Goal: Task Accomplishment & Management: Manage account settings

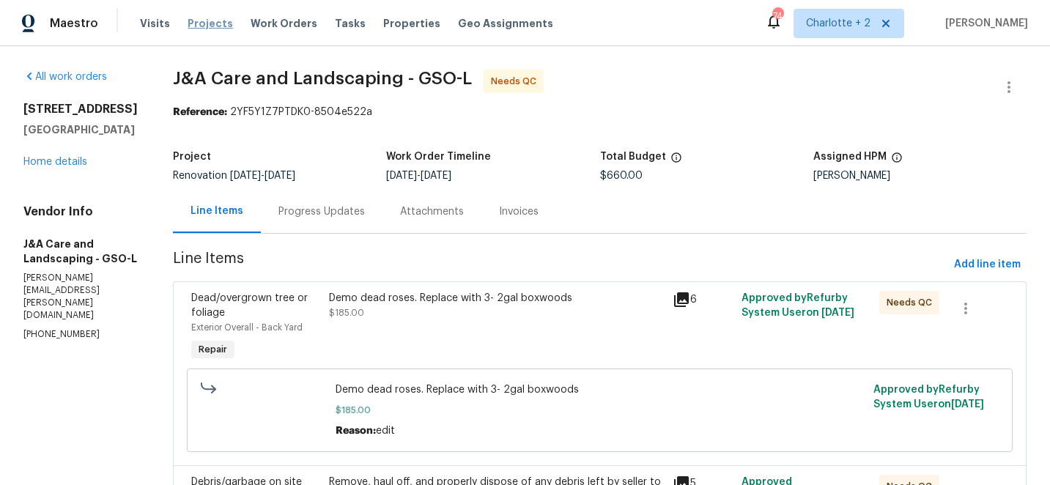
click at [200, 23] on span "Projects" at bounding box center [210, 23] width 45 height 15
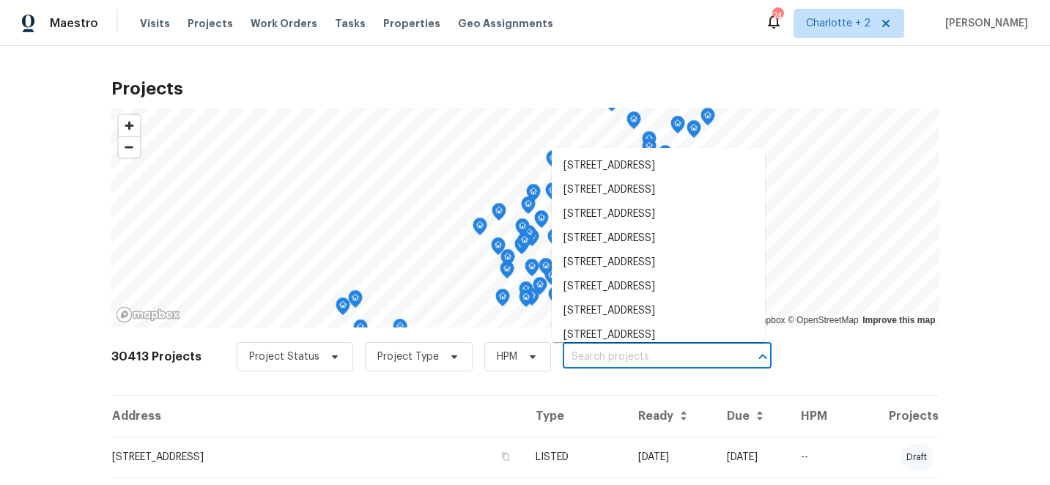
click at [603, 355] on input "text" at bounding box center [647, 357] width 168 height 23
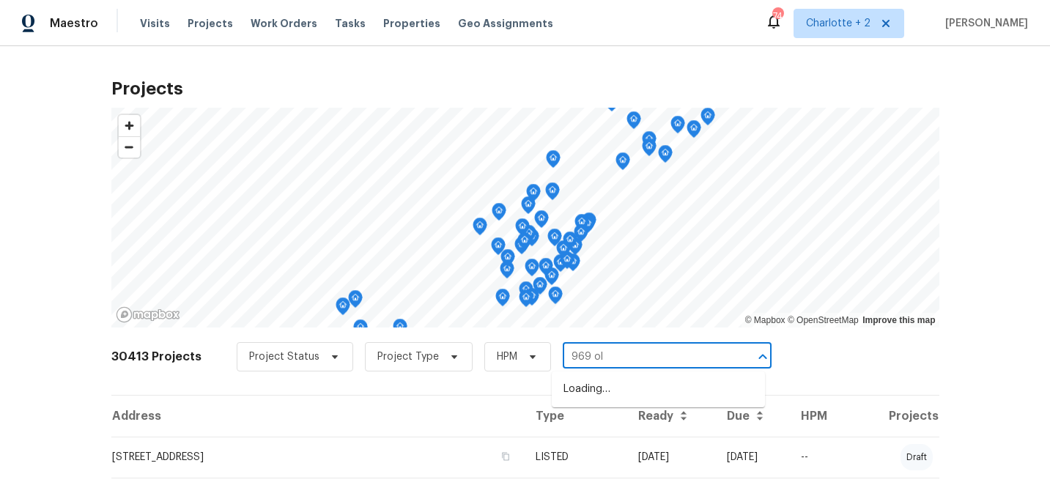
type input "969 old"
click at [618, 385] on li "[STREET_ADDRESS][PERSON_NAME]" at bounding box center [658, 389] width 213 height 24
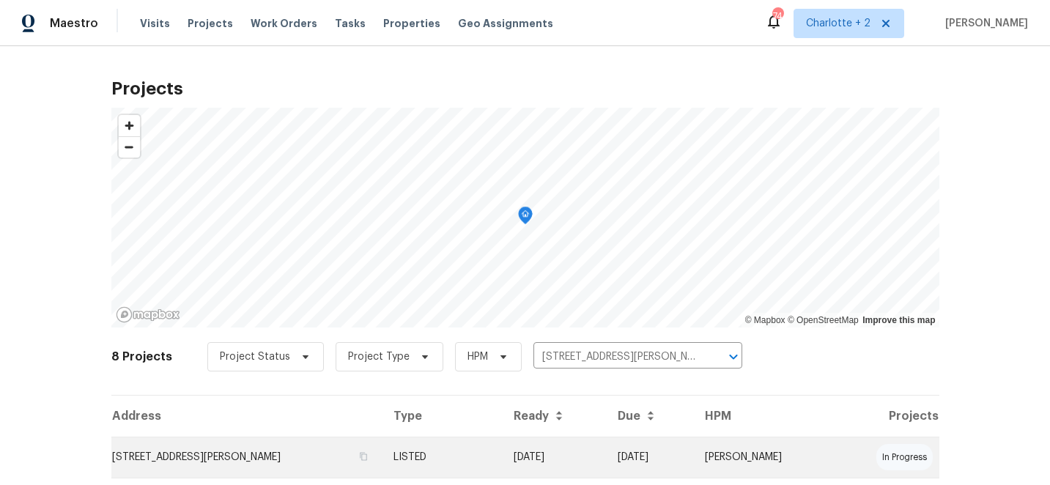
click at [606, 458] on td "[DATE]" at bounding box center [554, 457] width 104 height 41
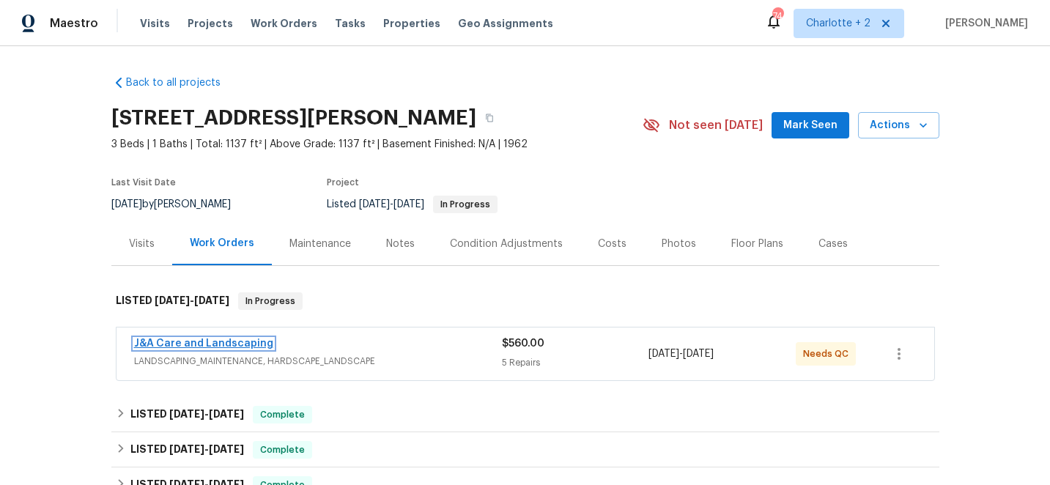
click at [209, 339] on link "J&A Care and Landscaping" at bounding box center [203, 343] width 139 height 10
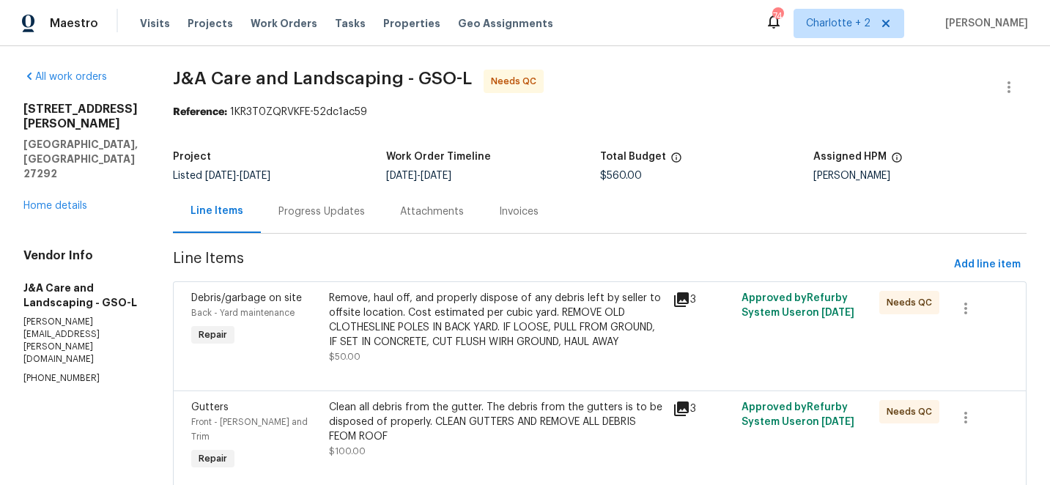
click at [426, 300] on div "Remove, haul off, and properly dispose of any debris left by seller to offsite …" at bounding box center [497, 320] width 336 height 59
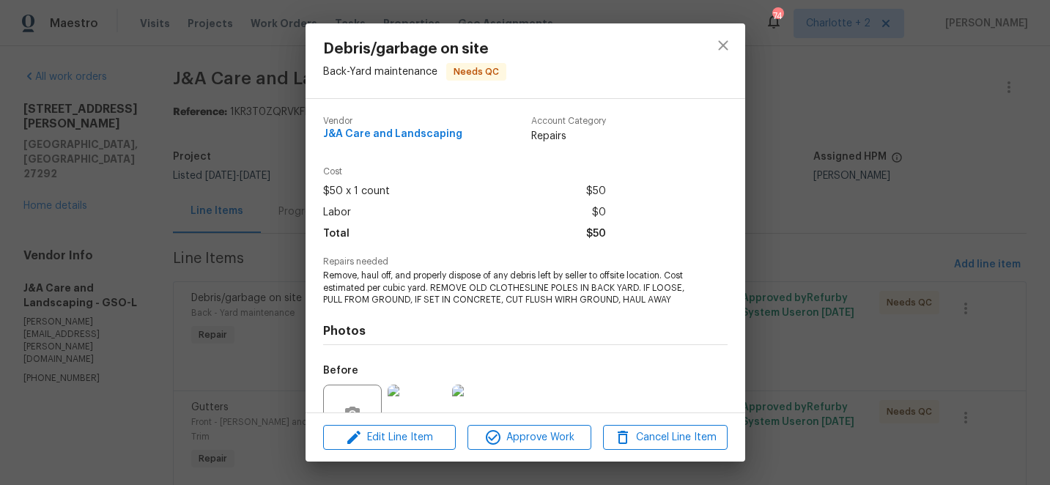
scroll to position [153, 0]
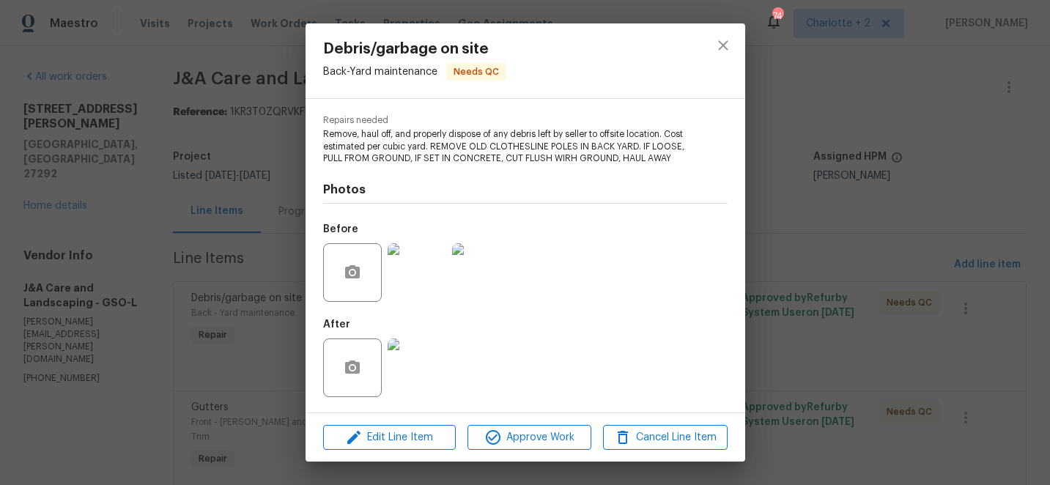
click at [411, 358] on img at bounding box center [417, 367] width 59 height 59
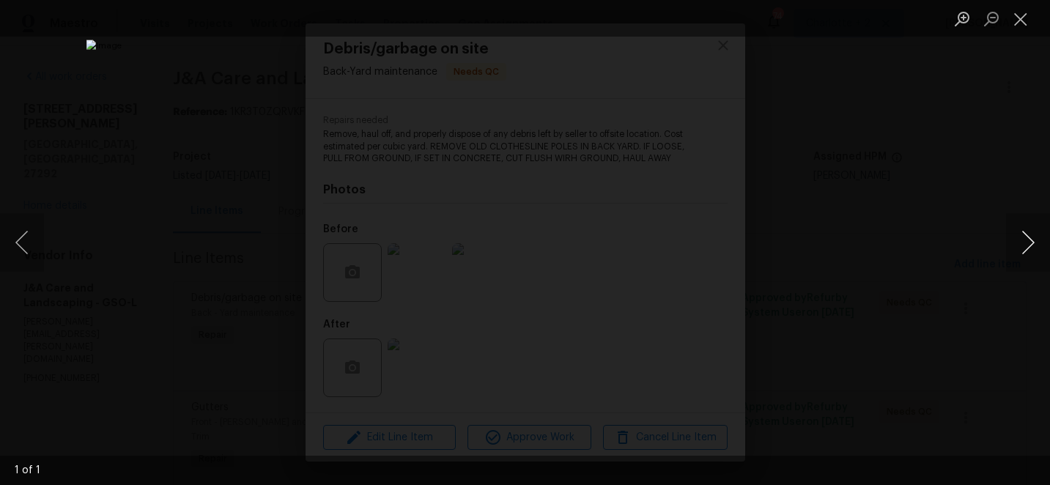
click at [1028, 242] on button "Next image" at bounding box center [1028, 242] width 44 height 59
click at [1021, 26] on button "Close lightbox" at bounding box center [1020, 19] width 29 height 26
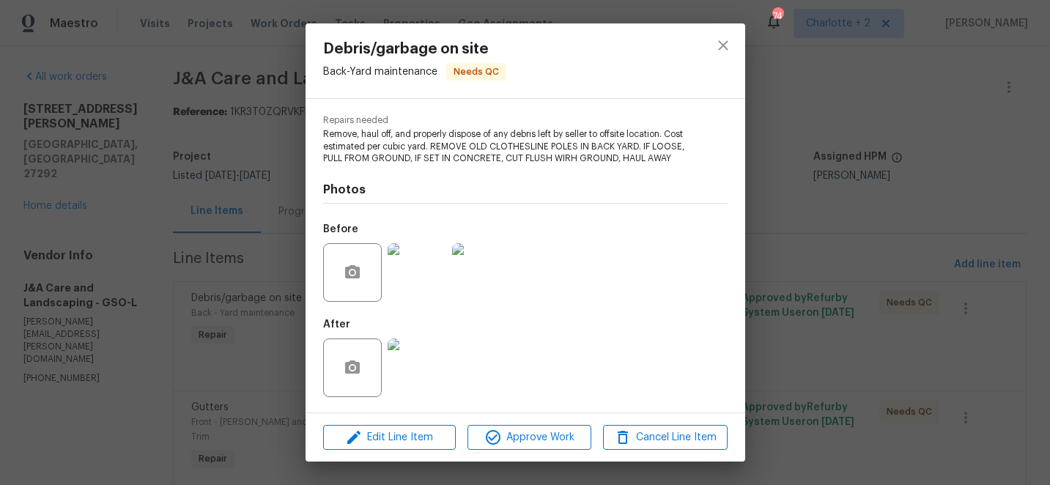
click at [405, 275] on img at bounding box center [417, 272] width 59 height 59
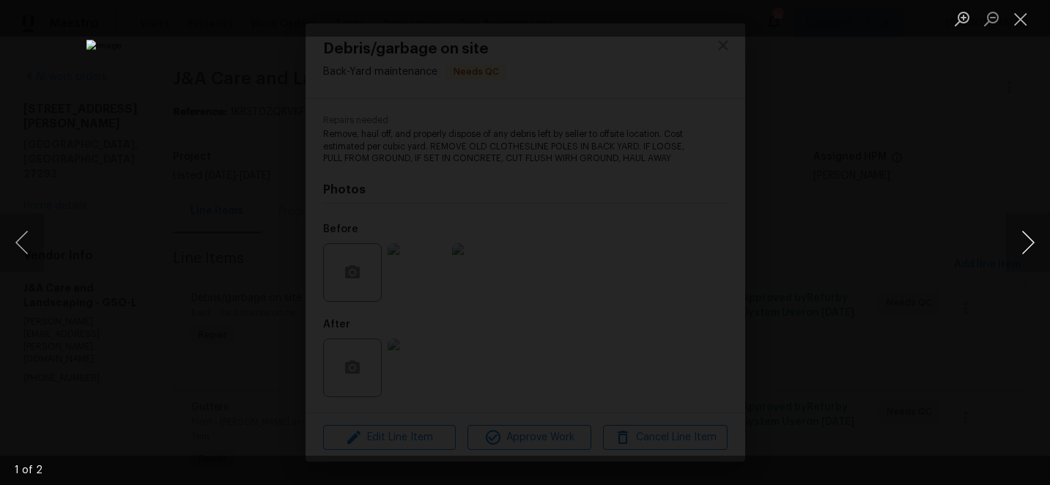
click at [1026, 247] on button "Next image" at bounding box center [1028, 242] width 44 height 59
click at [1021, 19] on button "Close lightbox" at bounding box center [1020, 19] width 29 height 26
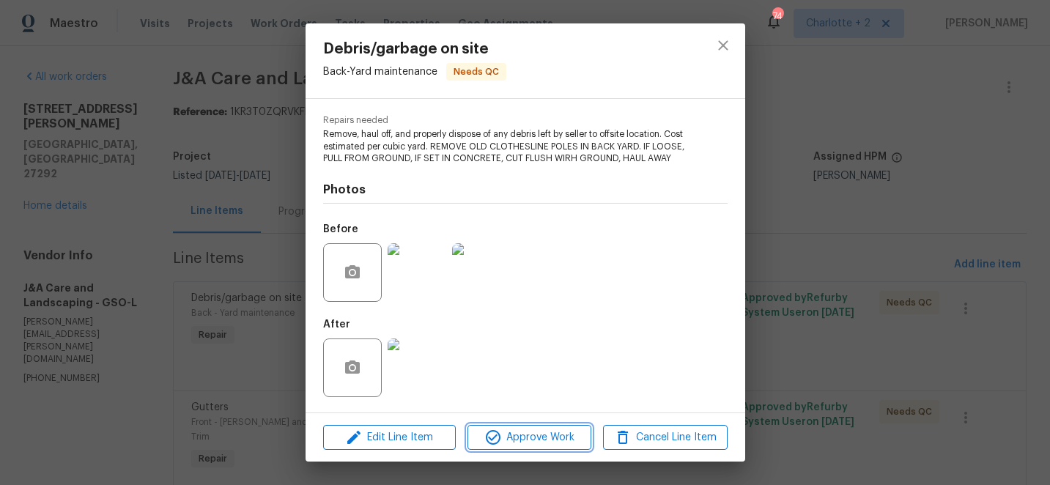
click at [547, 441] on span "Approve Work" at bounding box center [529, 438] width 115 height 18
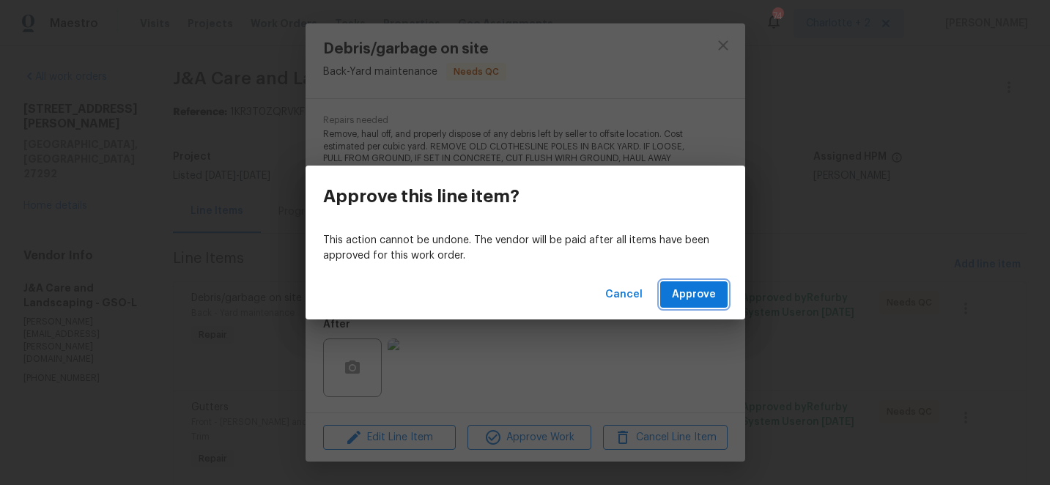
click at [688, 295] on span "Approve" at bounding box center [694, 295] width 44 height 18
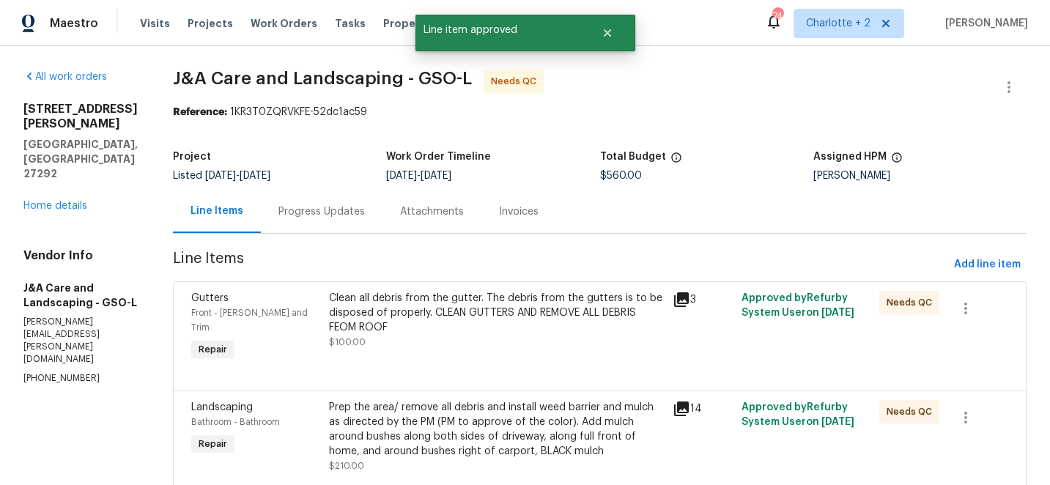
click at [482, 315] on div "Clean all debris from the gutter. The debris from the gutters is to be disposed…" at bounding box center [497, 313] width 336 height 44
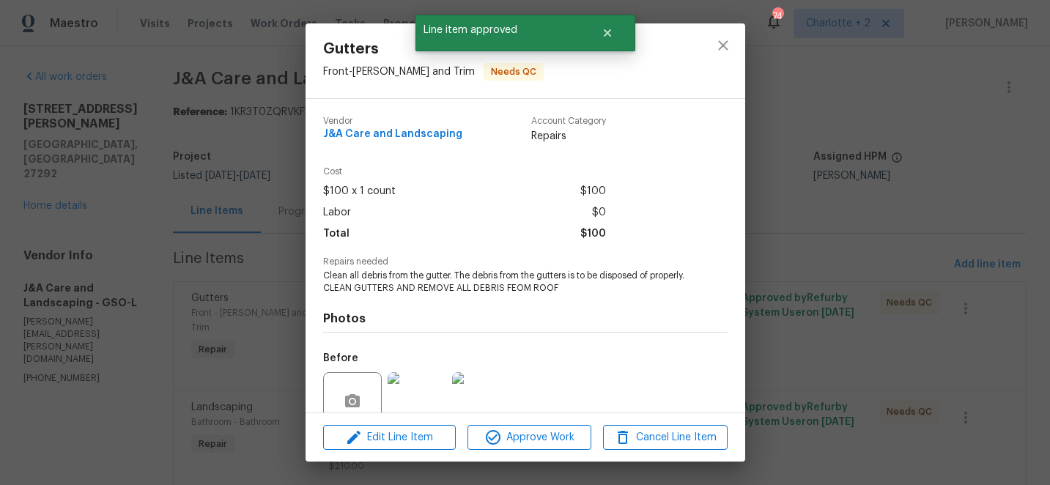
scroll to position [128, 0]
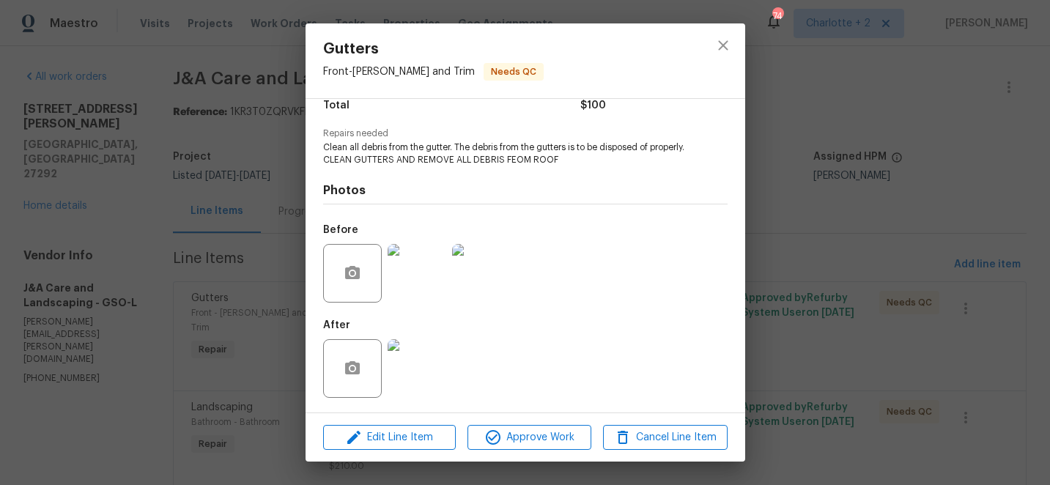
click at [411, 370] on img at bounding box center [417, 368] width 59 height 59
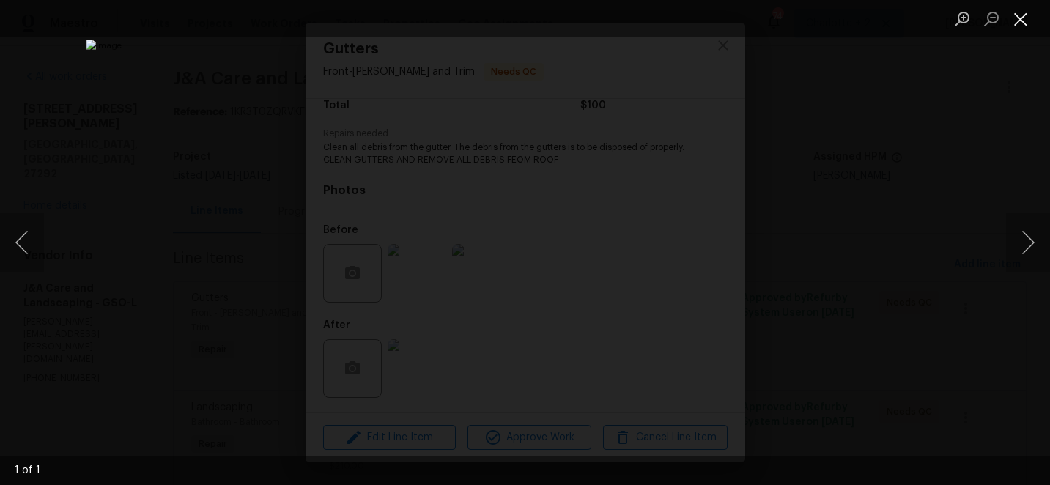
click at [1020, 15] on button "Close lightbox" at bounding box center [1020, 19] width 29 height 26
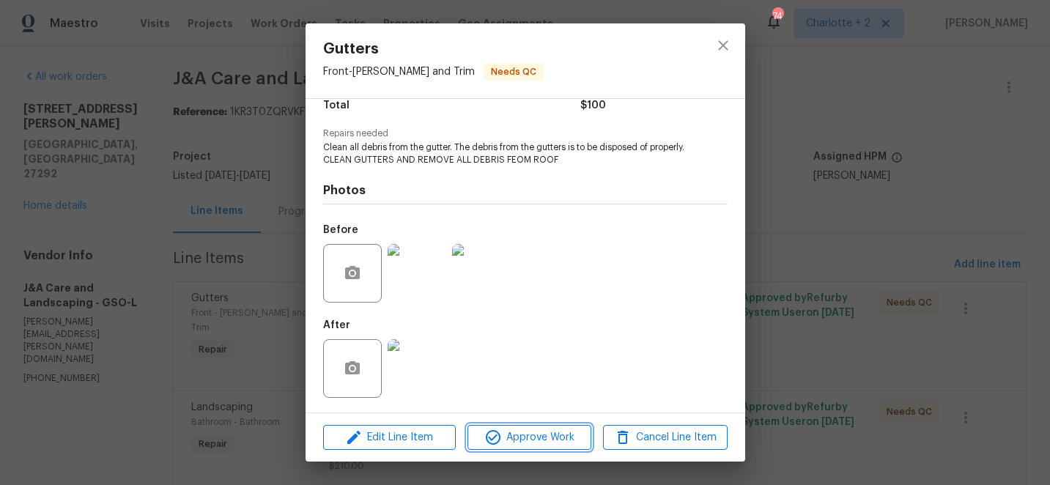
click at [564, 437] on span "Approve Work" at bounding box center [529, 438] width 115 height 18
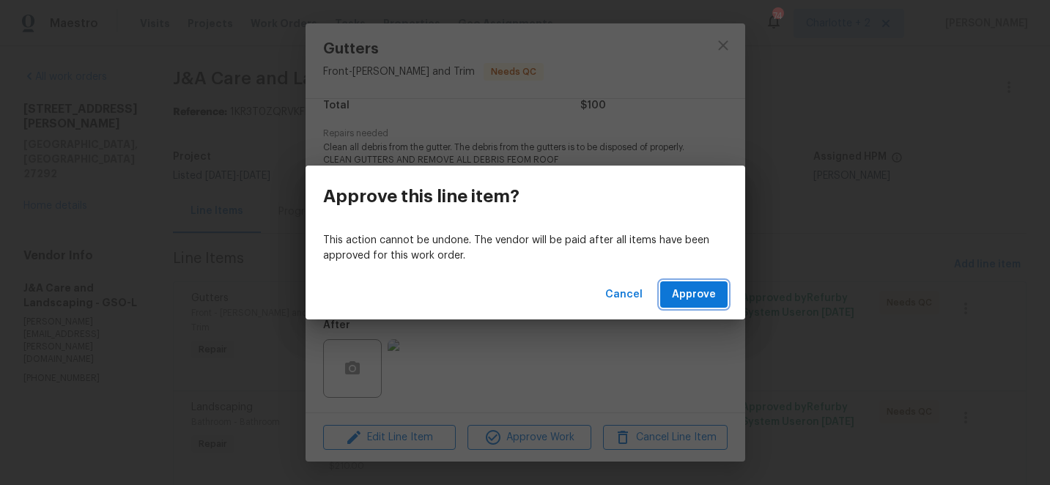
click at [703, 300] on span "Approve" at bounding box center [694, 295] width 44 height 18
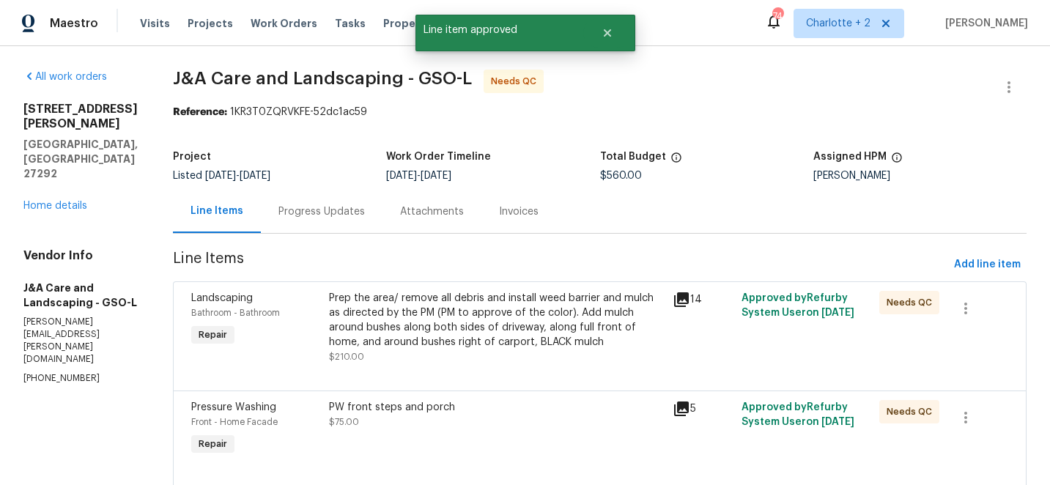
click at [515, 326] on div "Prep the area/ remove all debris and install weed barrier and mulch as directed…" at bounding box center [497, 320] width 336 height 59
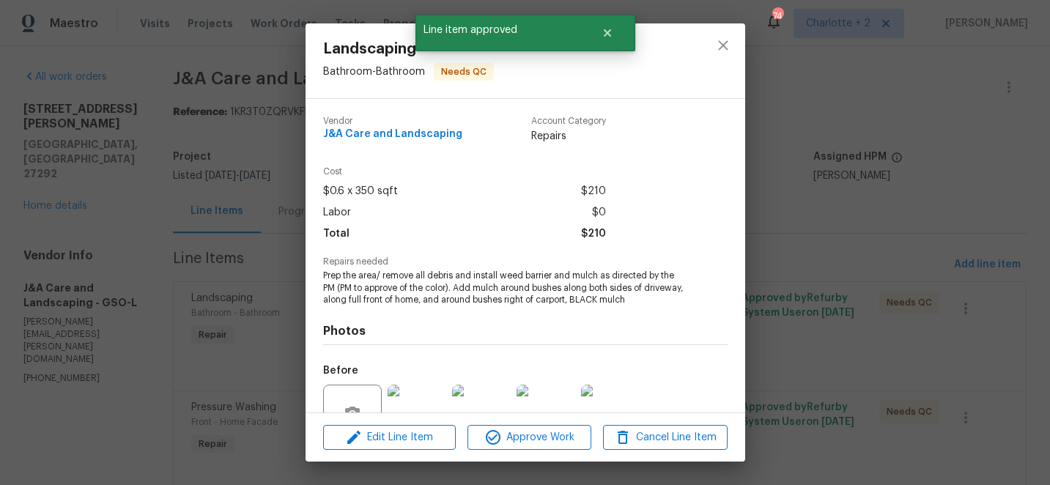
scroll to position [141, 0]
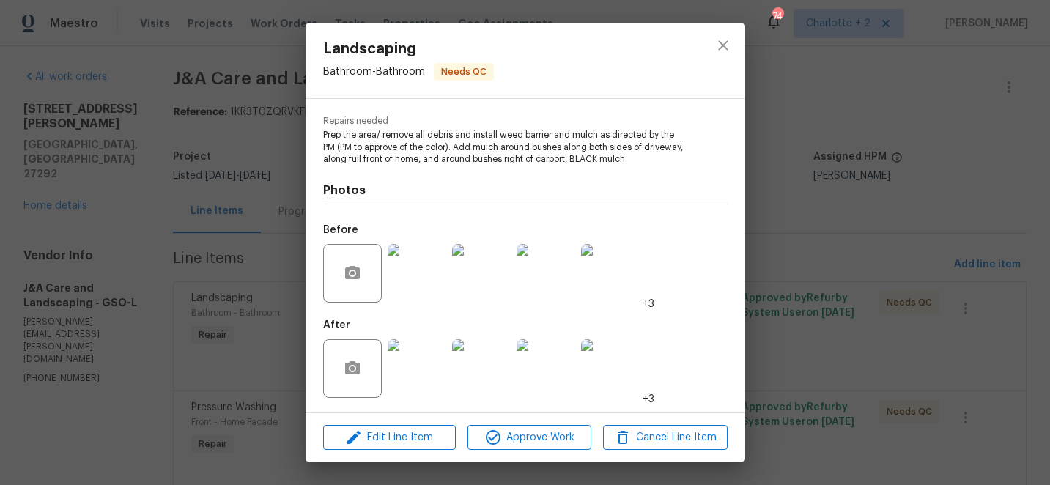
click at [399, 352] on img at bounding box center [417, 368] width 59 height 59
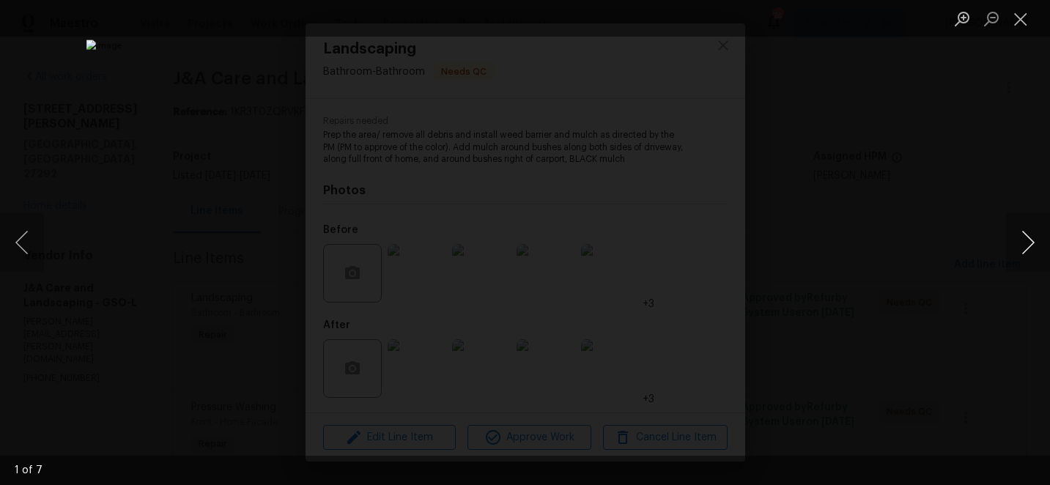
click at [1026, 244] on button "Next image" at bounding box center [1028, 242] width 44 height 59
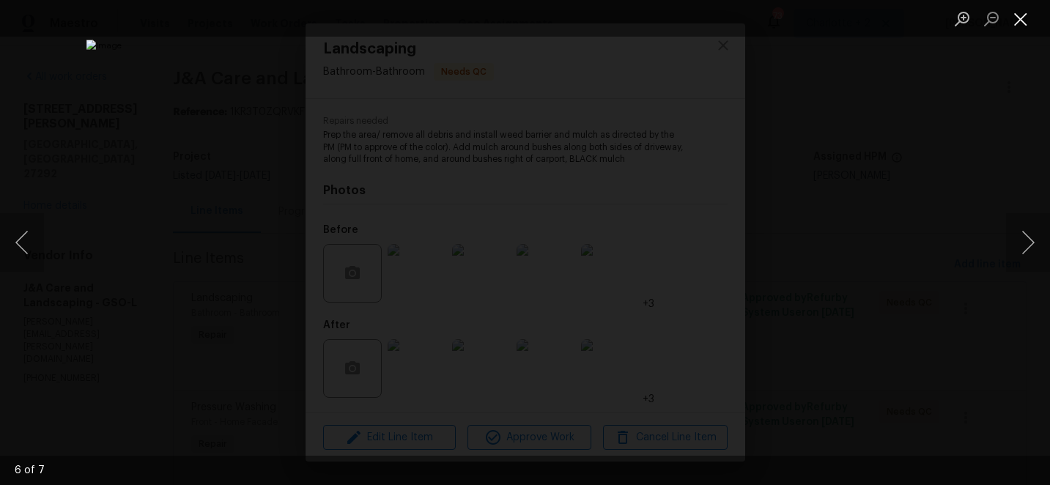
click at [1022, 15] on button "Close lightbox" at bounding box center [1020, 19] width 29 height 26
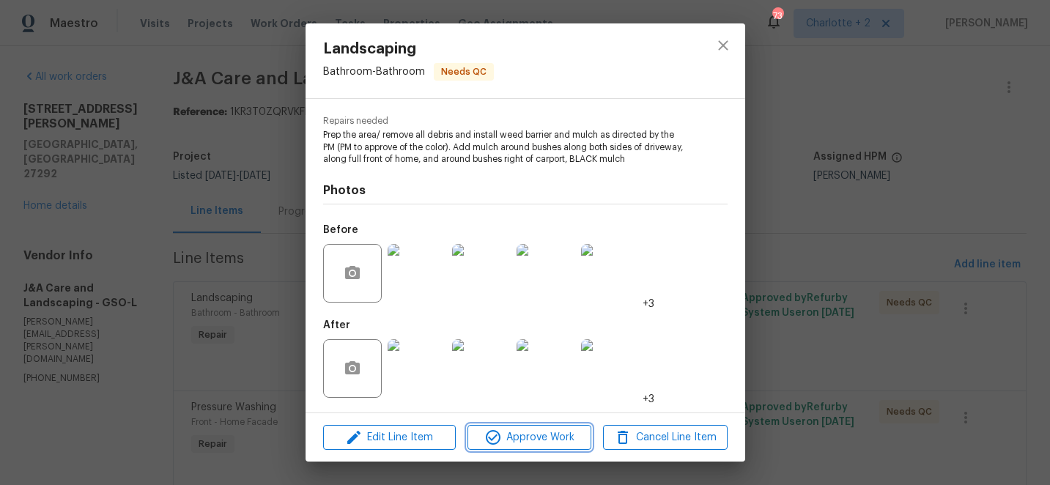
click at [566, 440] on span "Approve Work" at bounding box center [529, 438] width 115 height 18
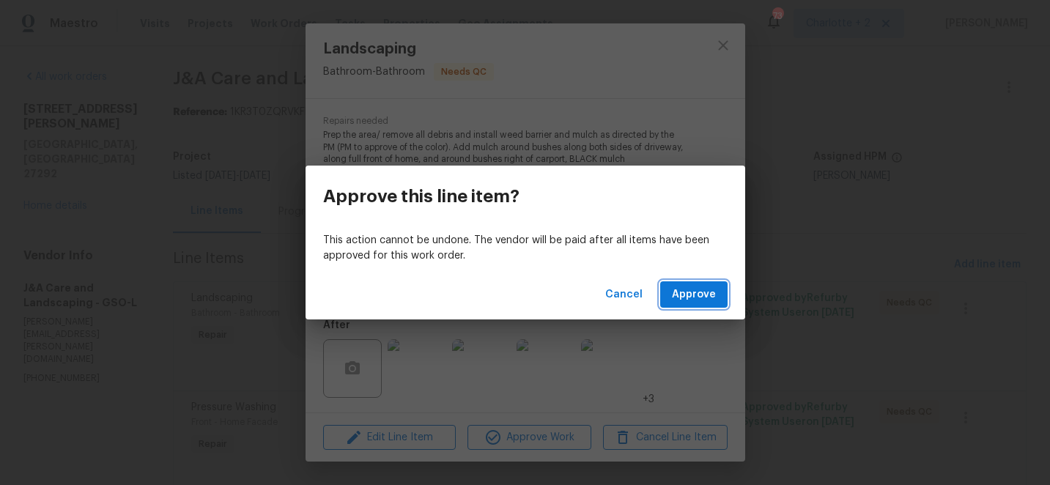
click at [697, 297] on span "Approve" at bounding box center [694, 295] width 44 height 18
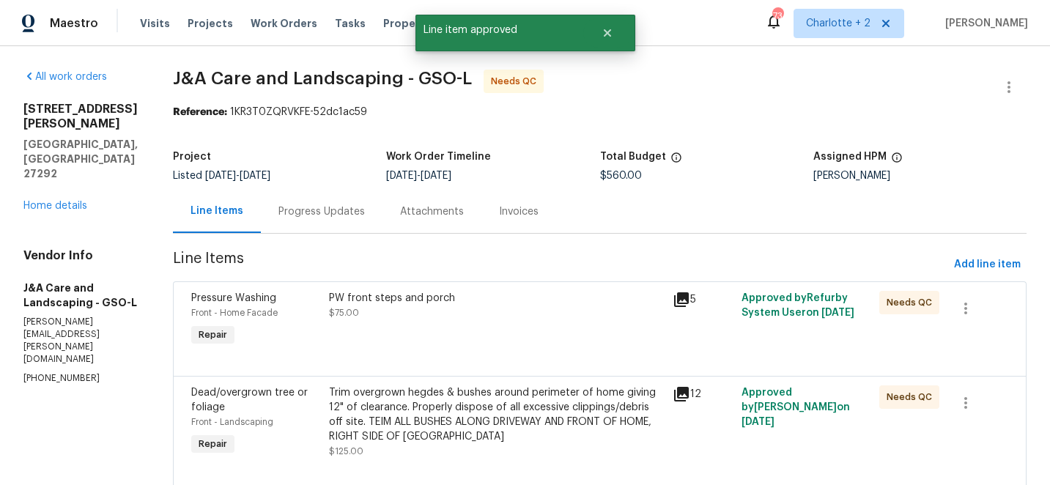
click at [429, 302] on div "PW front steps and porch" at bounding box center [497, 298] width 336 height 15
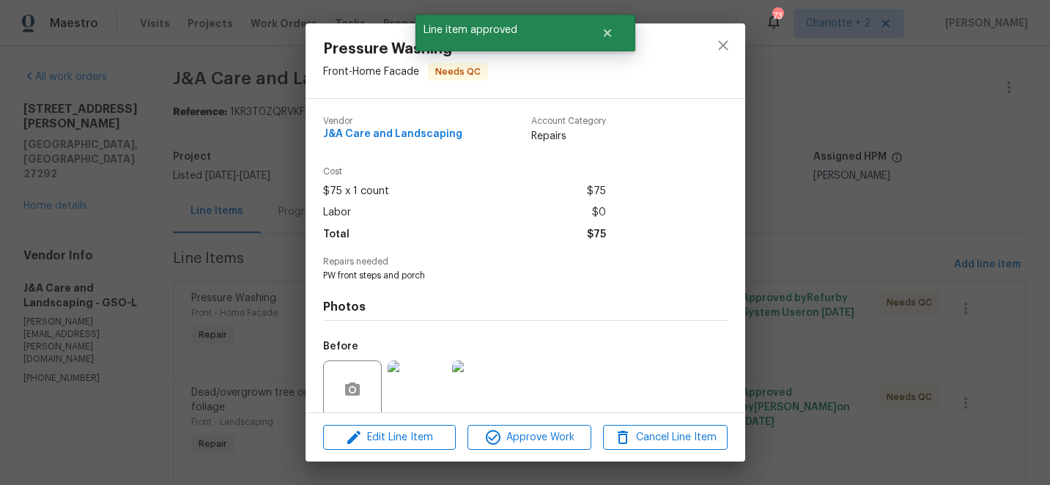
scroll to position [116, 0]
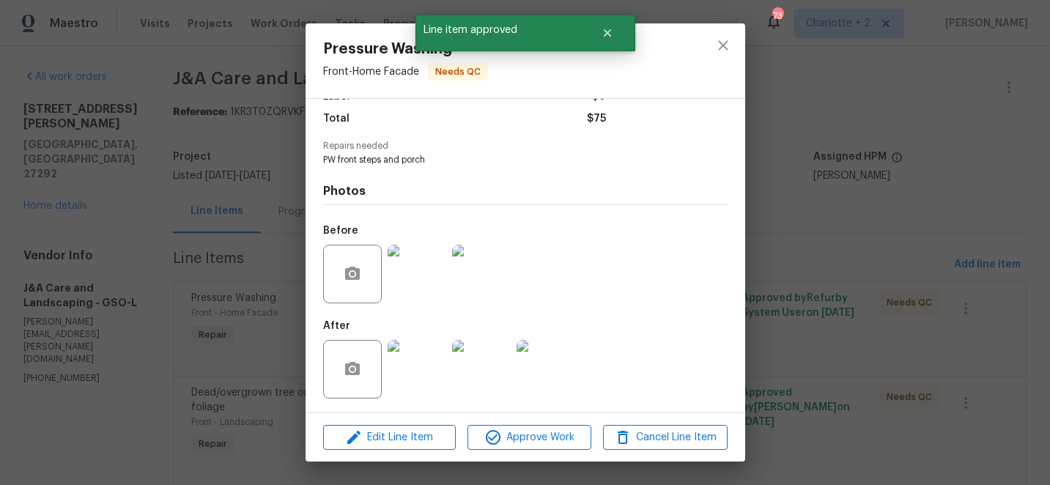
click at [401, 357] on img at bounding box center [417, 369] width 59 height 59
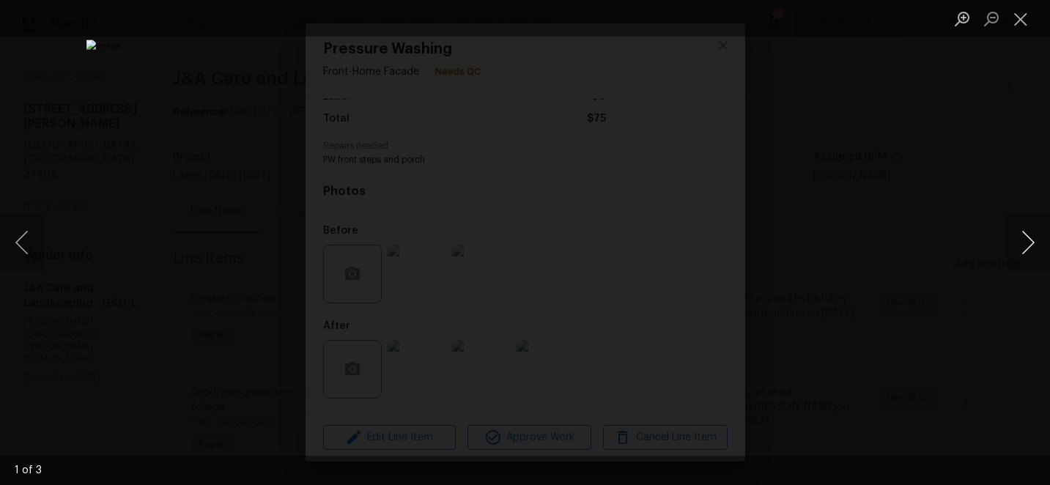
click at [1030, 243] on button "Next image" at bounding box center [1028, 242] width 44 height 59
click at [1020, 24] on button "Close lightbox" at bounding box center [1020, 19] width 29 height 26
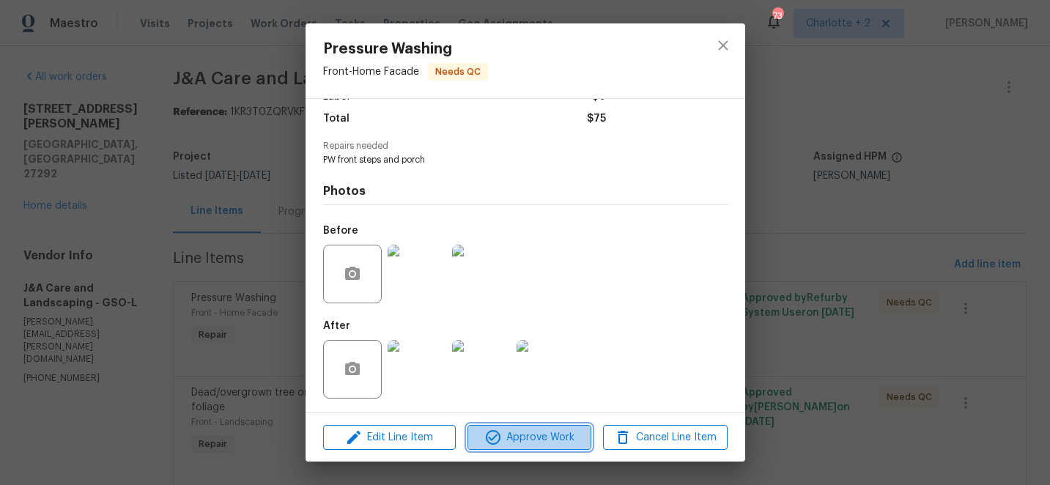
click at [558, 445] on span "Approve Work" at bounding box center [529, 438] width 115 height 18
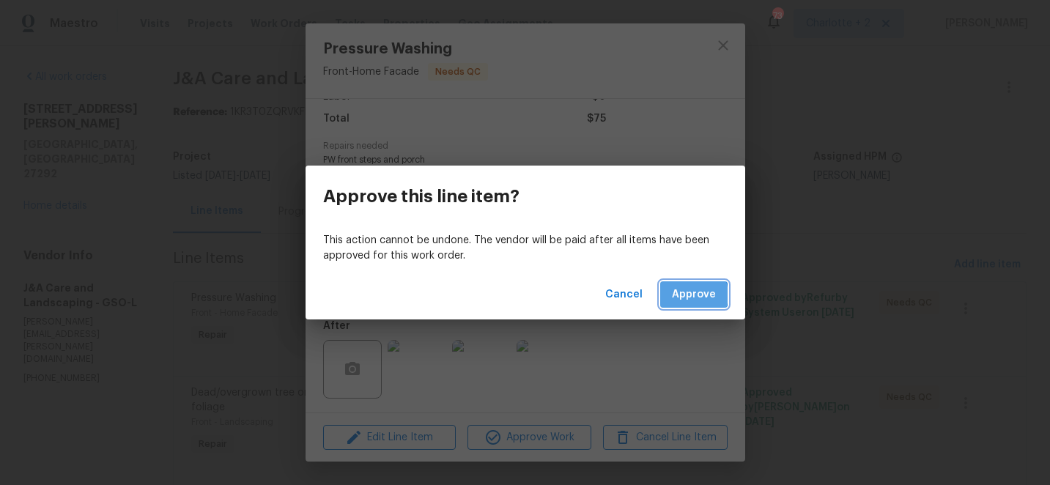
click at [687, 295] on span "Approve" at bounding box center [694, 295] width 44 height 18
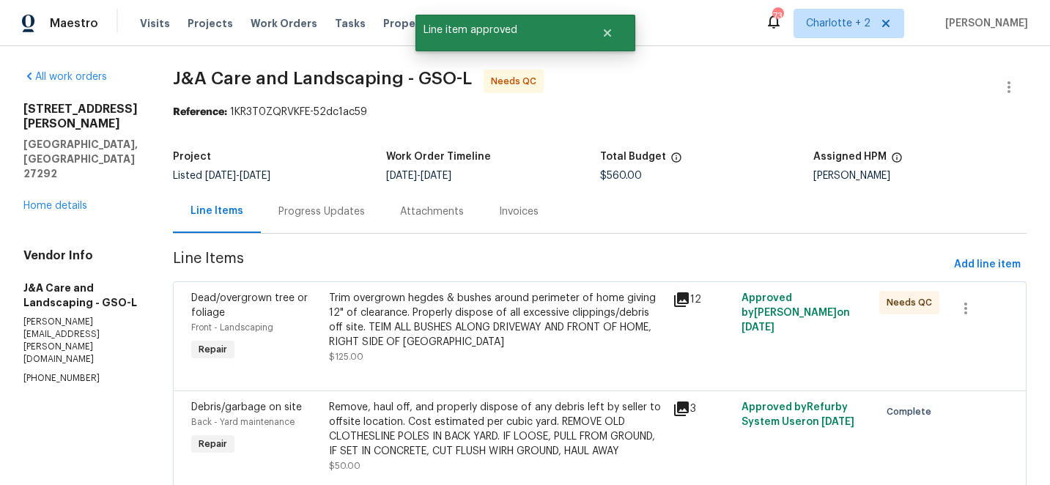
click at [495, 314] on div "Trim overgrown hegdes & bushes around perimeter of home giving 12" of clearance…" at bounding box center [497, 320] width 336 height 59
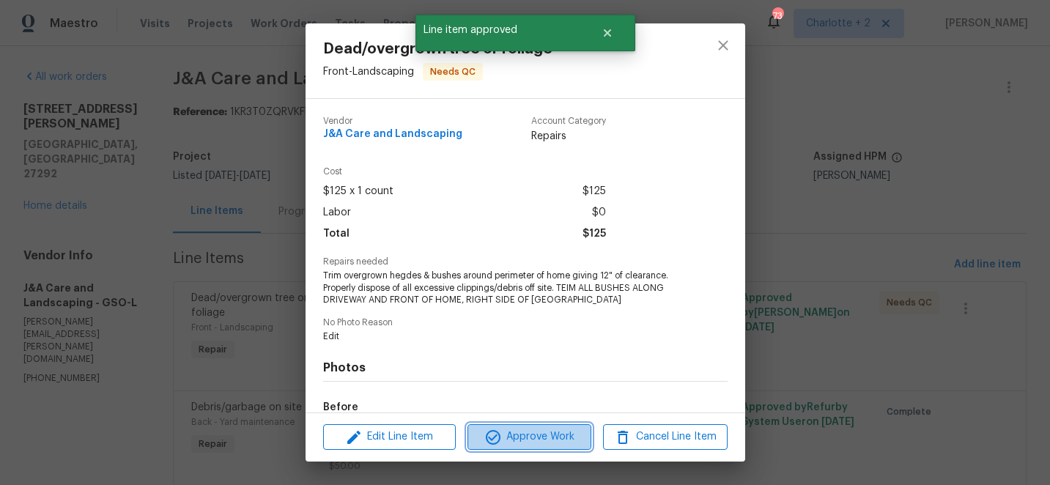
click at [536, 434] on span "Approve Work" at bounding box center [529, 437] width 115 height 18
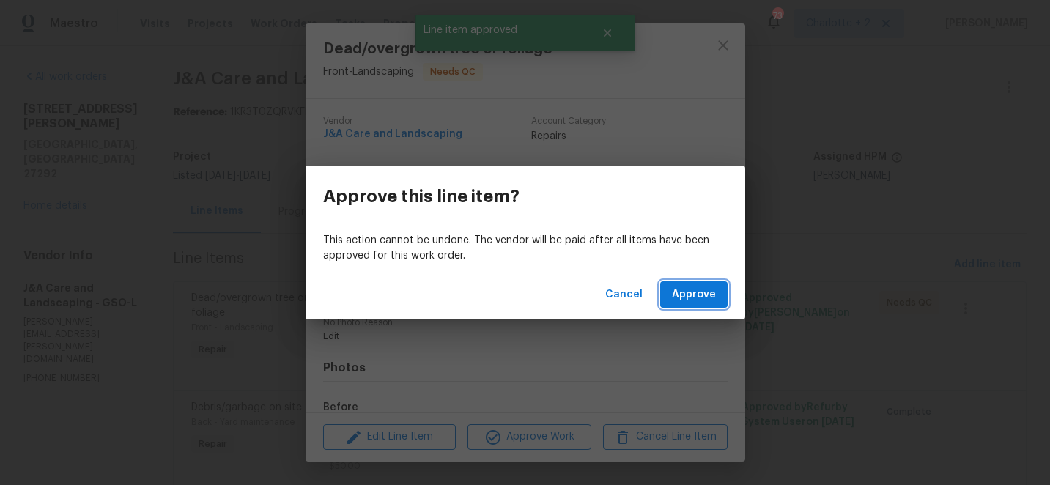
click at [690, 293] on span "Approve" at bounding box center [694, 295] width 44 height 18
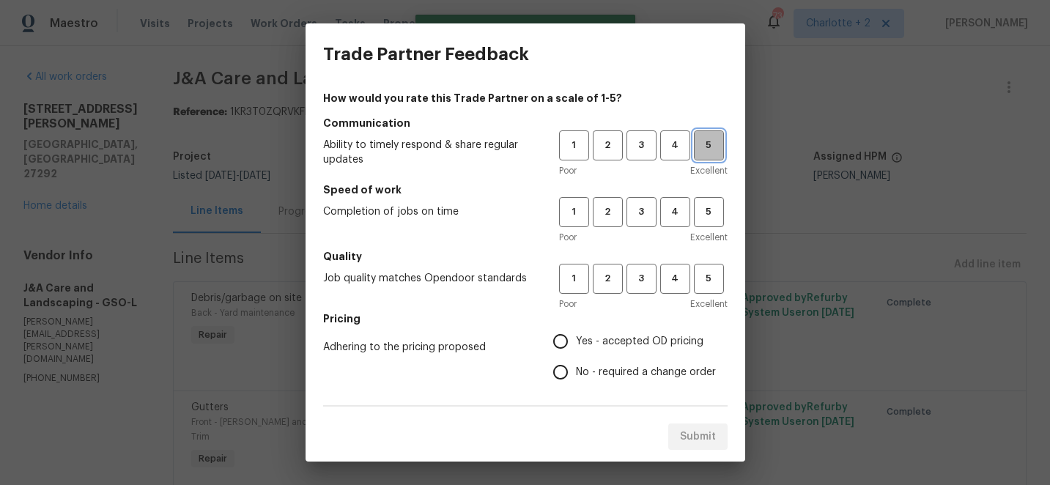
click at [704, 141] on span "5" at bounding box center [708, 145] width 27 height 17
click at [705, 207] on span "5" at bounding box center [708, 212] width 27 height 17
click at [706, 256] on h5 "Quality" at bounding box center [525, 256] width 404 height 15
click at [705, 278] on span "5" at bounding box center [708, 278] width 27 height 17
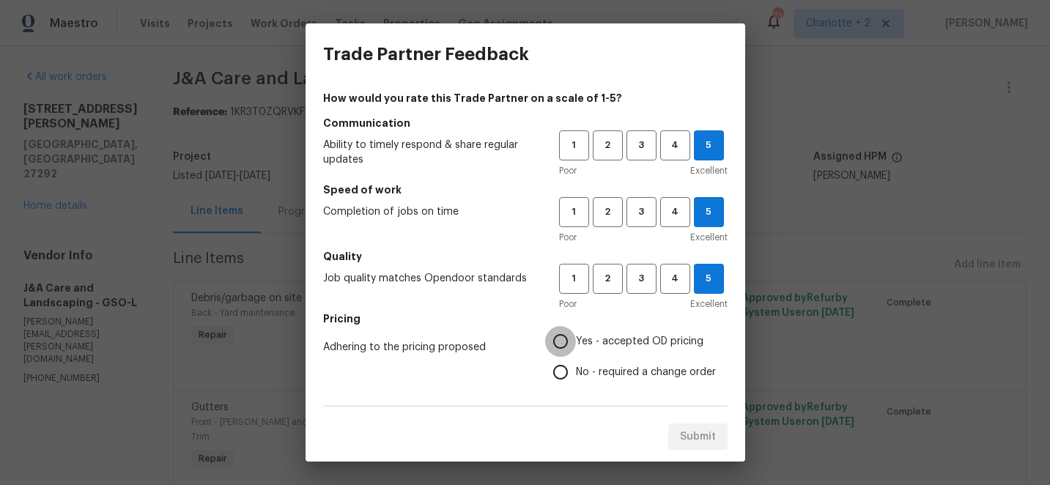
click at [557, 346] on input "Yes - accepted OD pricing" at bounding box center [560, 341] width 31 height 31
radio input "true"
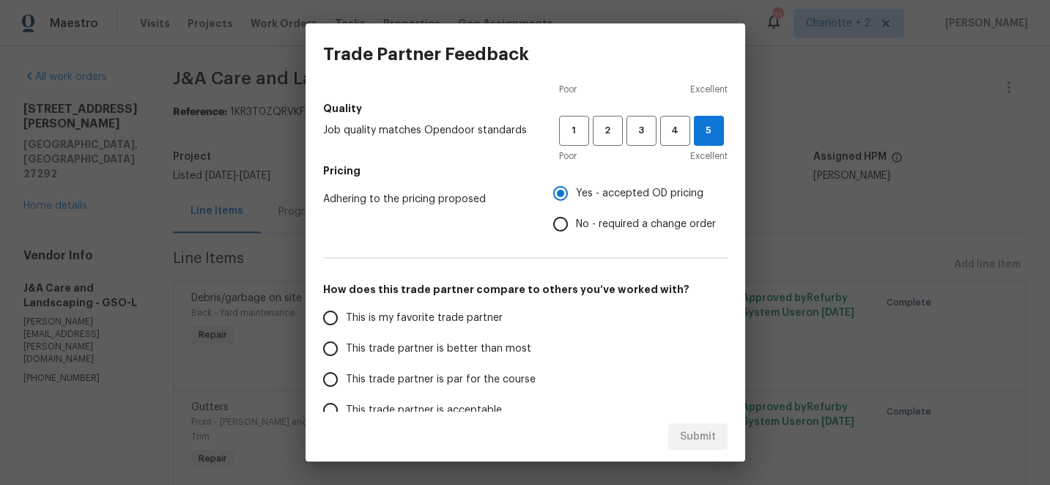
scroll to position [156, 0]
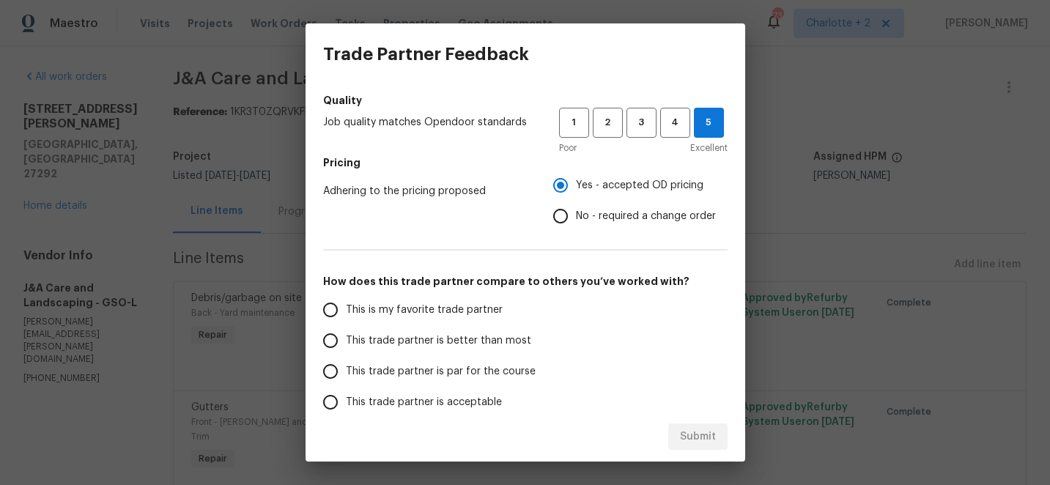
click at [331, 306] on input "This is my favorite trade partner" at bounding box center [330, 310] width 31 height 31
click at [696, 435] on span "Submit" at bounding box center [698, 437] width 36 height 18
radio input "true"
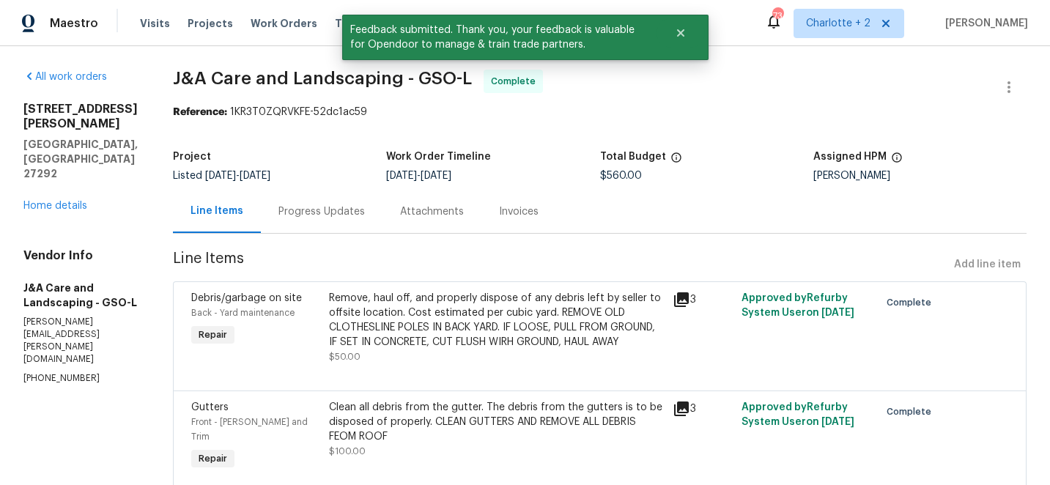
click at [71, 156] on div "969 Old Linwood Rd Lexington, NC 27292 Home details" at bounding box center [80, 157] width 114 height 111
click at [64, 201] on link "Home details" at bounding box center [55, 206] width 64 height 10
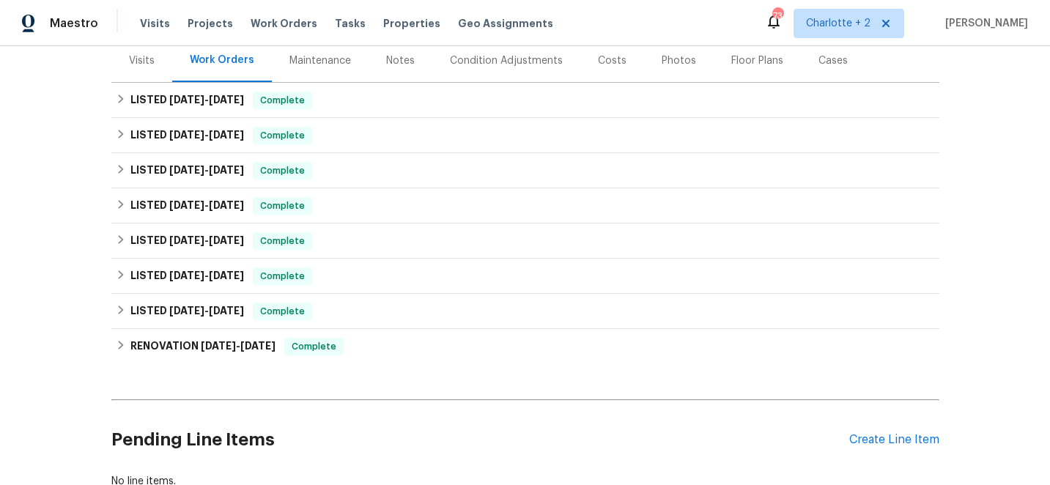
scroll to position [286, 0]
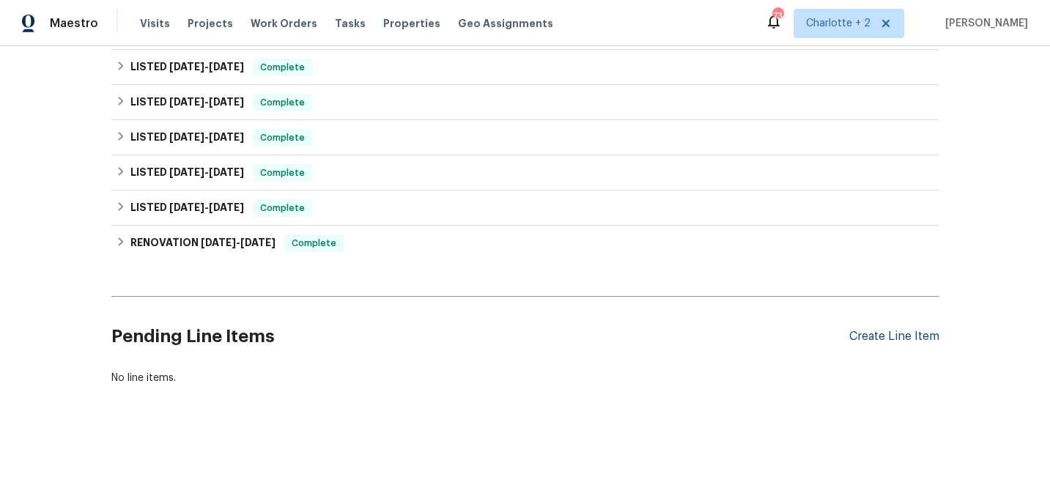
click at [910, 338] on div "Create Line Item" at bounding box center [894, 337] width 90 height 14
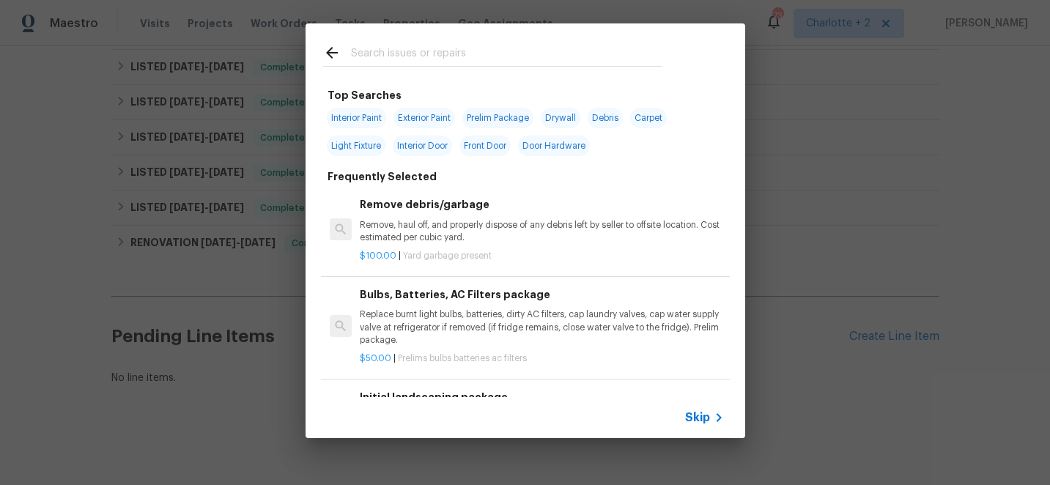
click at [369, 120] on span "Interior Paint" at bounding box center [356, 118] width 59 height 21
type input "Interior Paint"
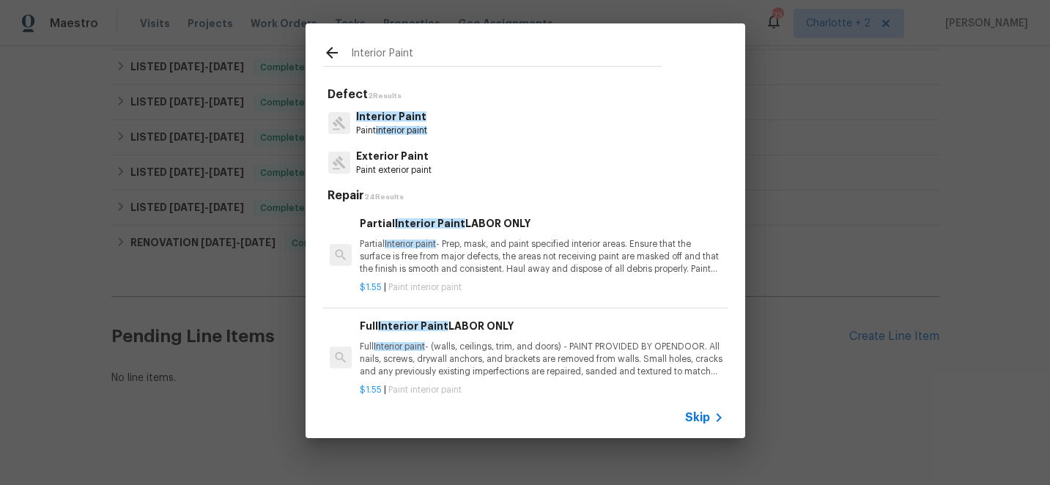
click at [393, 114] on span "Interior Paint" at bounding box center [391, 116] width 70 height 10
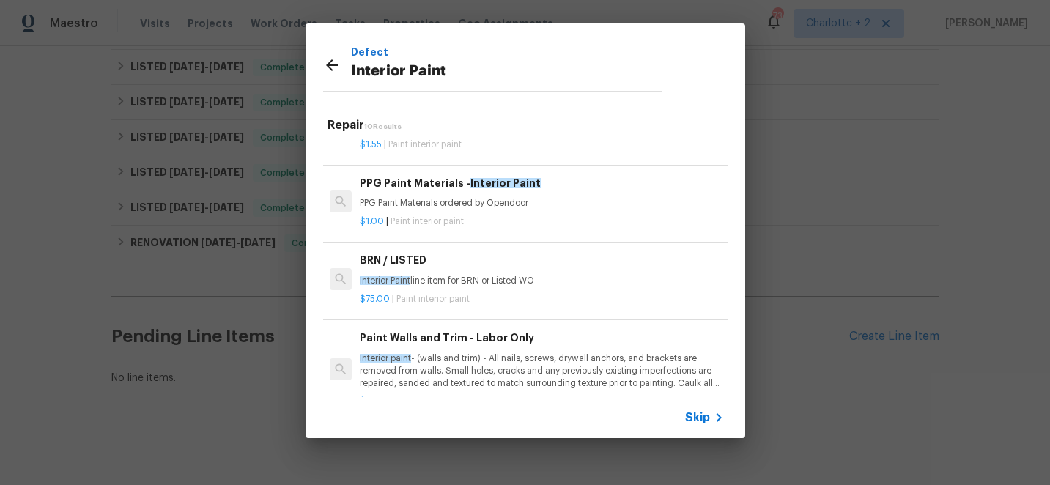
scroll to position [561, 0]
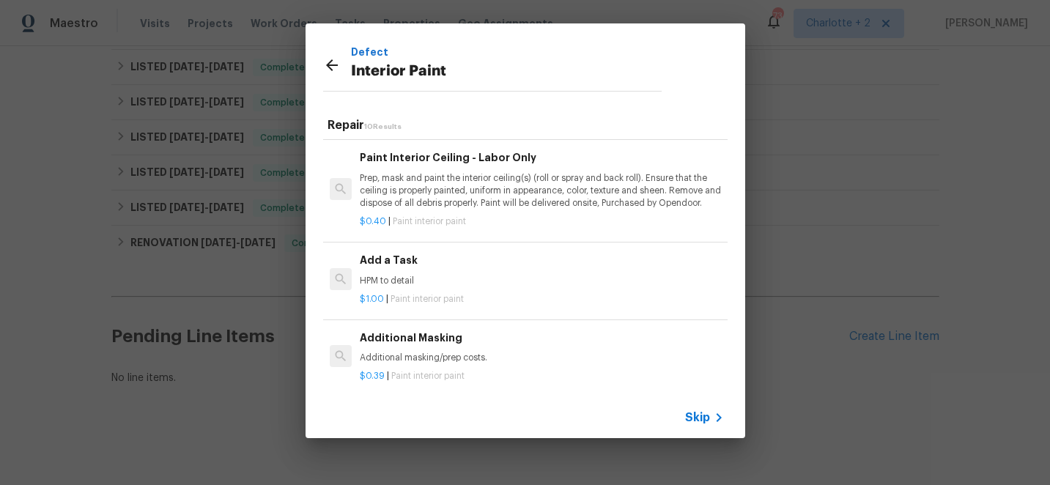
click at [387, 278] on p "HPM to detail" at bounding box center [541, 281] width 363 height 12
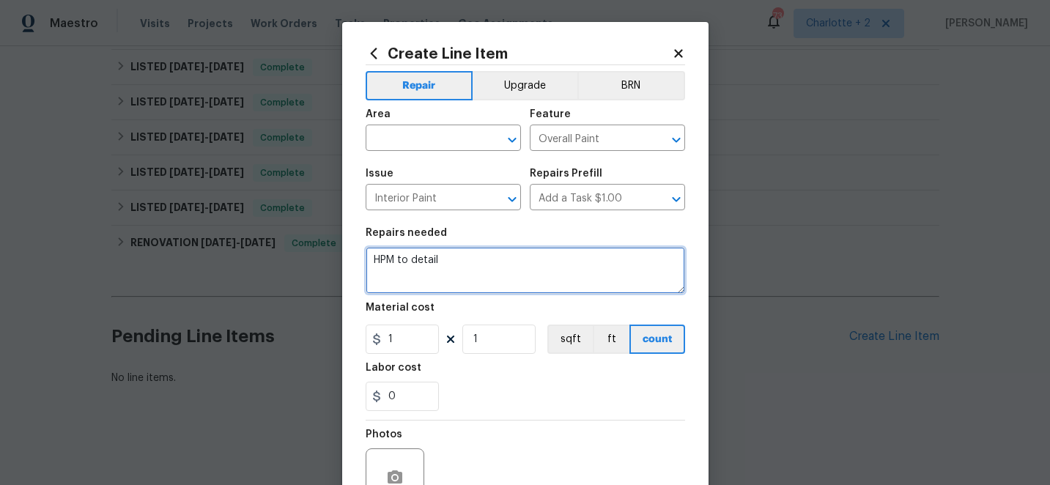
click at [459, 269] on textarea "HPM to detail" at bounding box center [525, 270] width 319 height 47
type textarea "H"
type textarea "Paint interior side of right side door, color match"
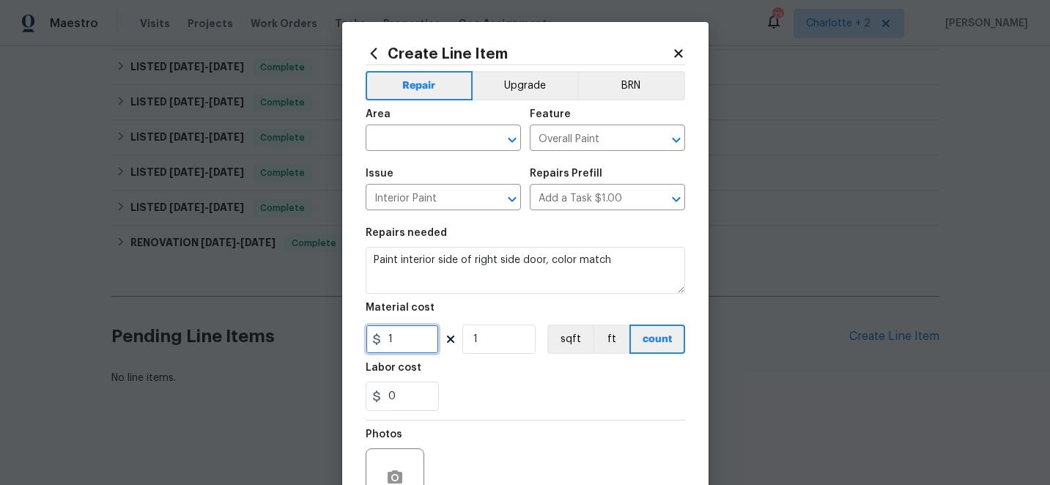
click at [398, 337] on input "1" at bounding box center [402, 339] width 73 height 29
type input "75"
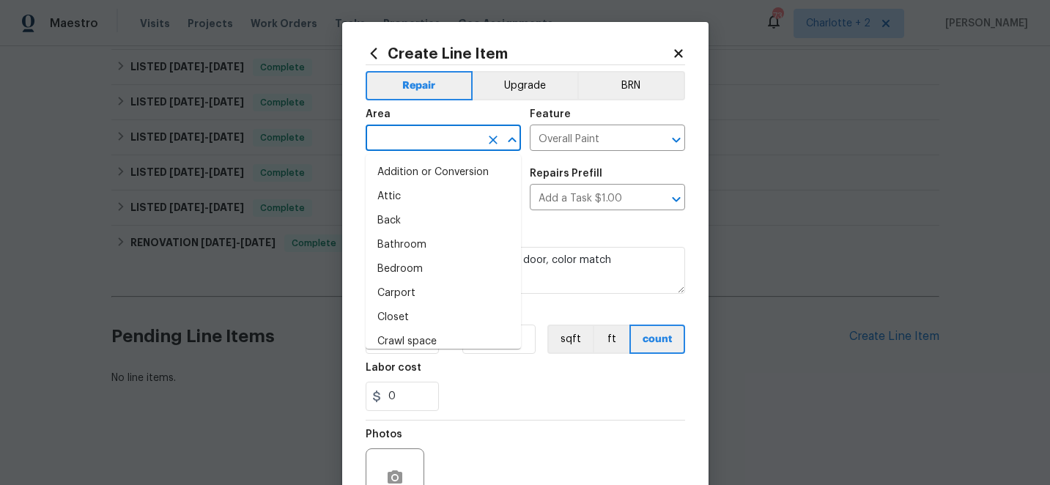
click at [430, 136] on input "text" at bounding box center [423, 139] width 114 height 23
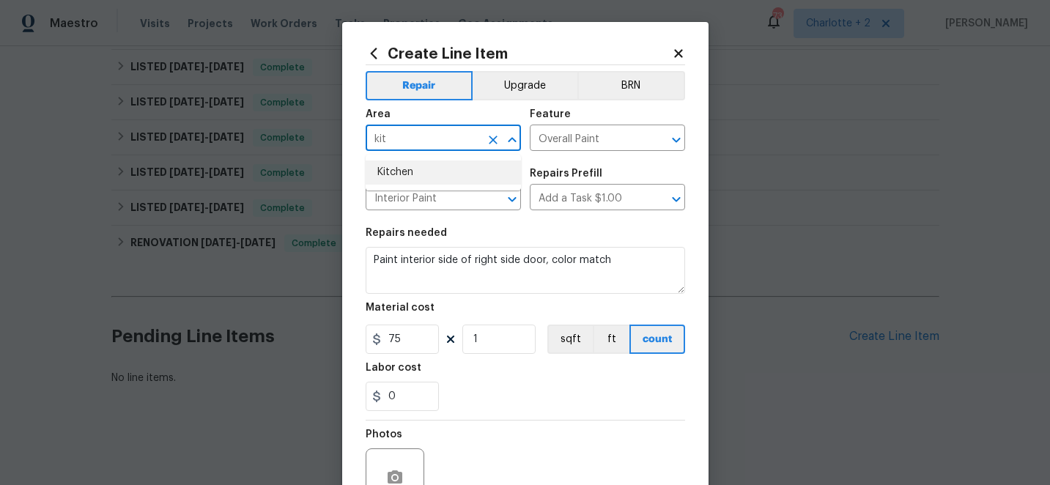
click at [423, 171] on li "Kitchen" at bounding box center [443, 172] width 155 height 24
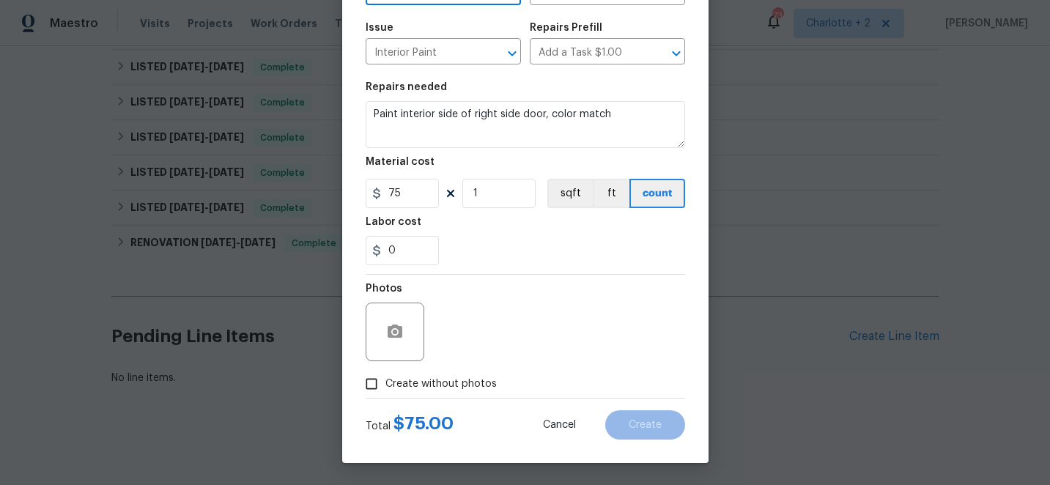
type input "Kitchen"
click at [373, 385] on input "Create without photos" at bounding box center [372, 384] width 28 height 28
checkbox input "true"
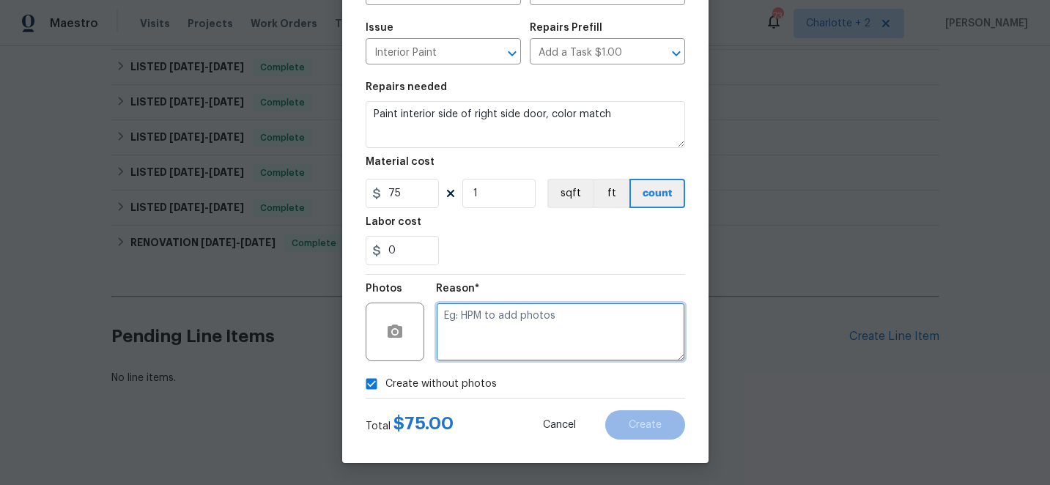
click at [529, 324] on textarea at bounding box center [560, 332] width 249 height 59
type textarea "edit"
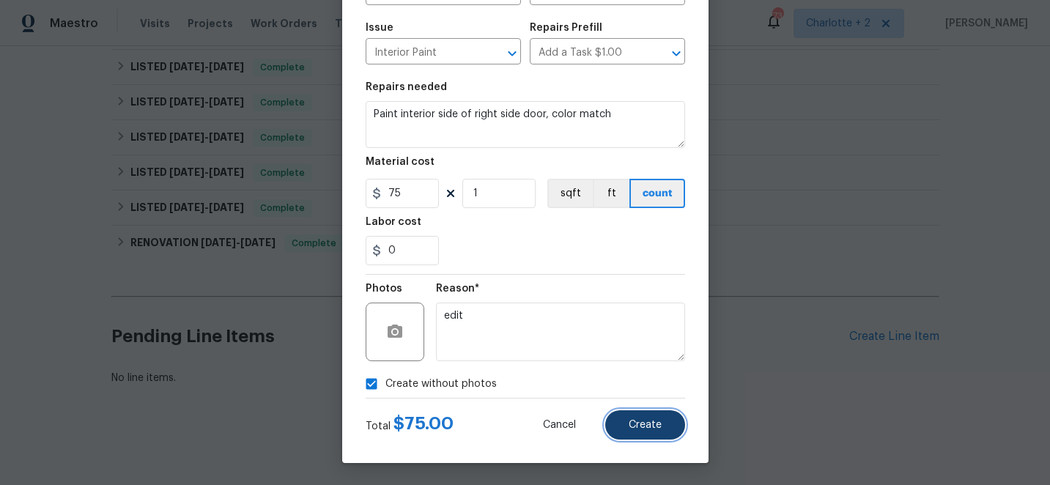
click at [654, 413] on button "Create" at bounding box center [645, 424] width 80 height 29
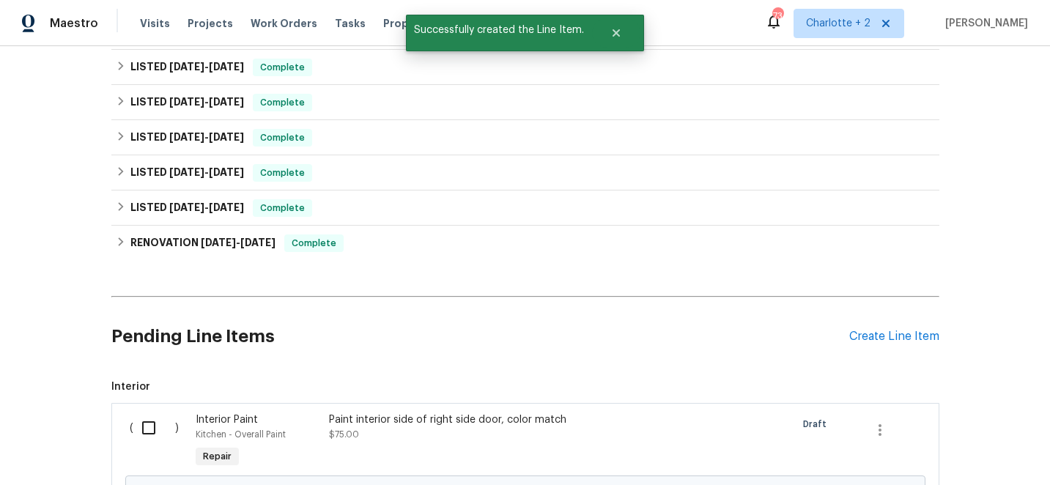
click at [151, 426] on input "checkbox" at bounding box center [154, 427] width 42 height 31
checkbox input "true"
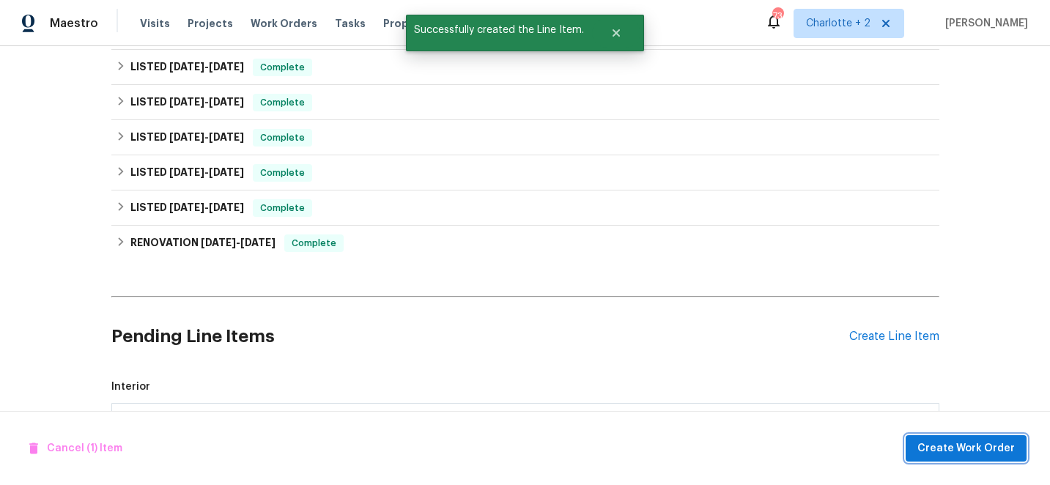
click at [969, 456] on span "Create Work Order" at bounding box center [965, 449] width 97 height 18
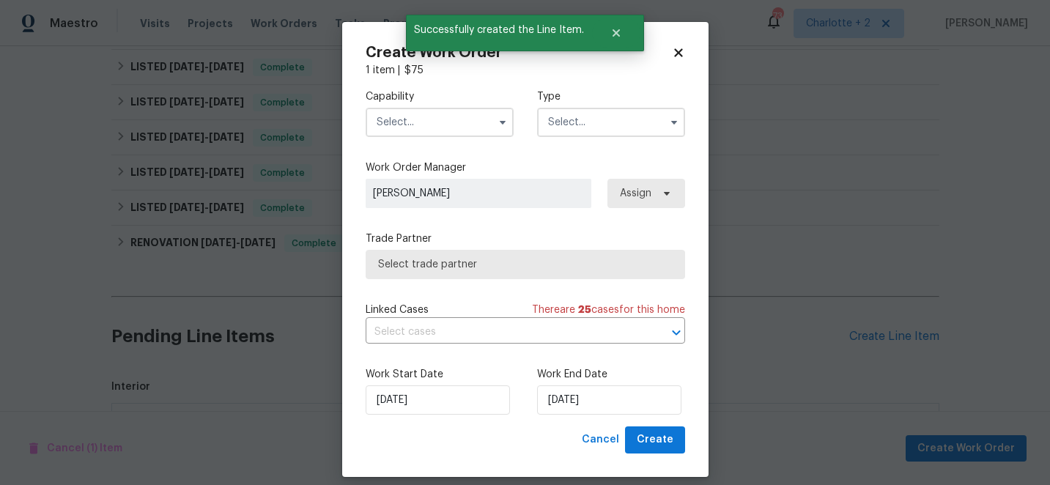
click at [448, 126] on input "text" at bounding box center [440, 122] width 148 height 29
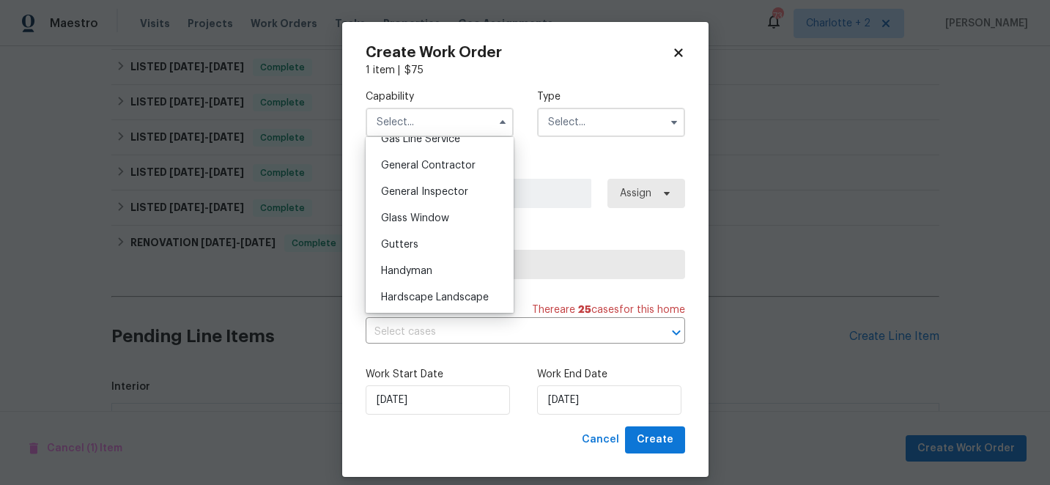
scroll to position [692, 0]
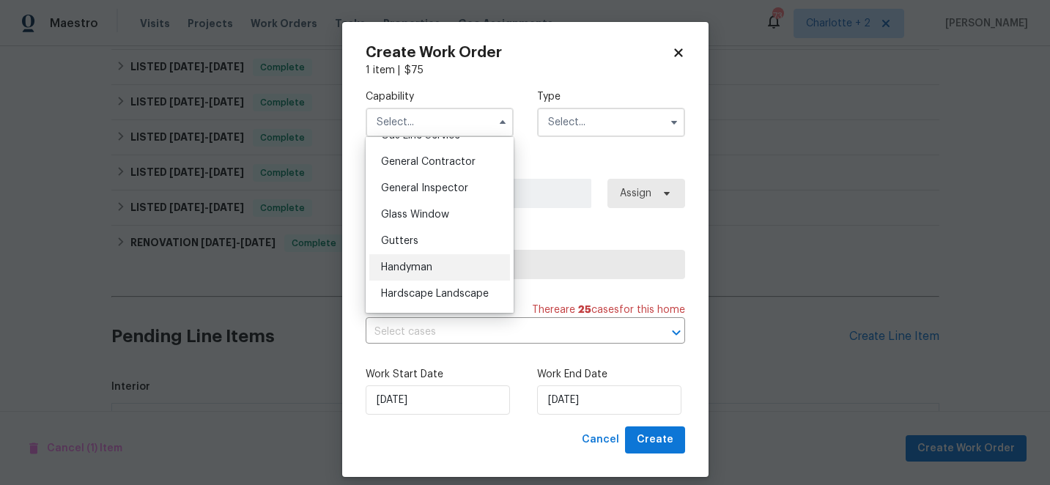
click at [405, 267] on span "Handyman" at bounding box center [406, 267] width 51 height 10
type input "Handyman"
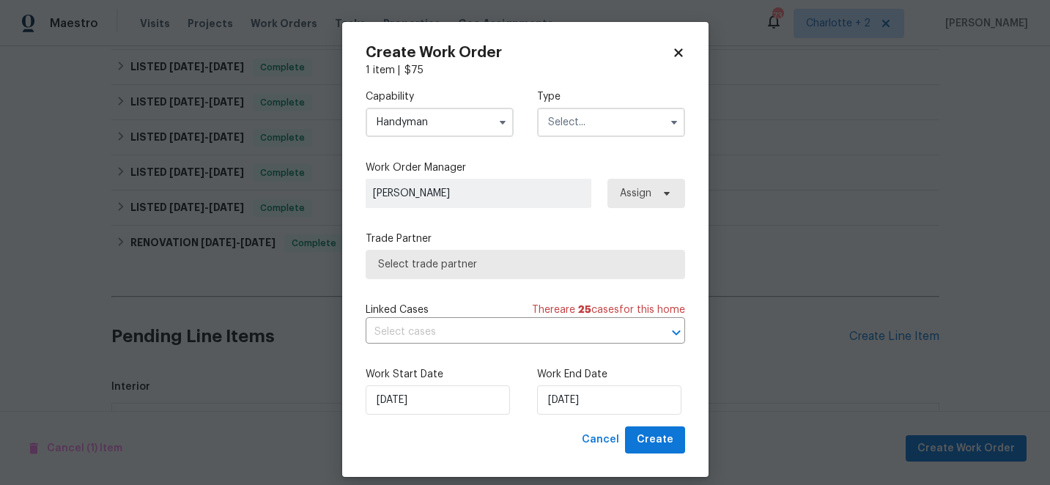
click at [596, 119] on input "text" at bounding box center [611, 122] width 148 height 29
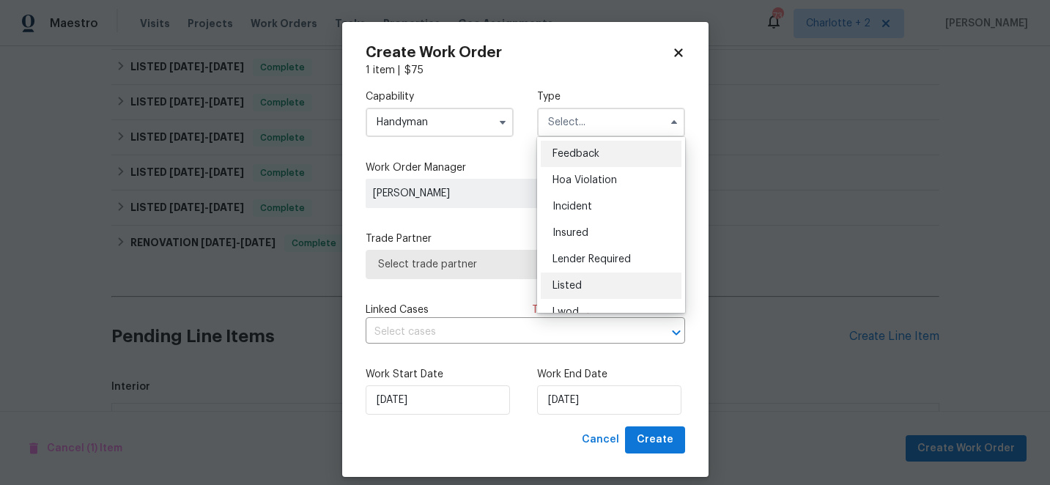
click at [573, 286] on span "Listed" at bounding box center [566, 286] width 29 height 10
type input "Listed"
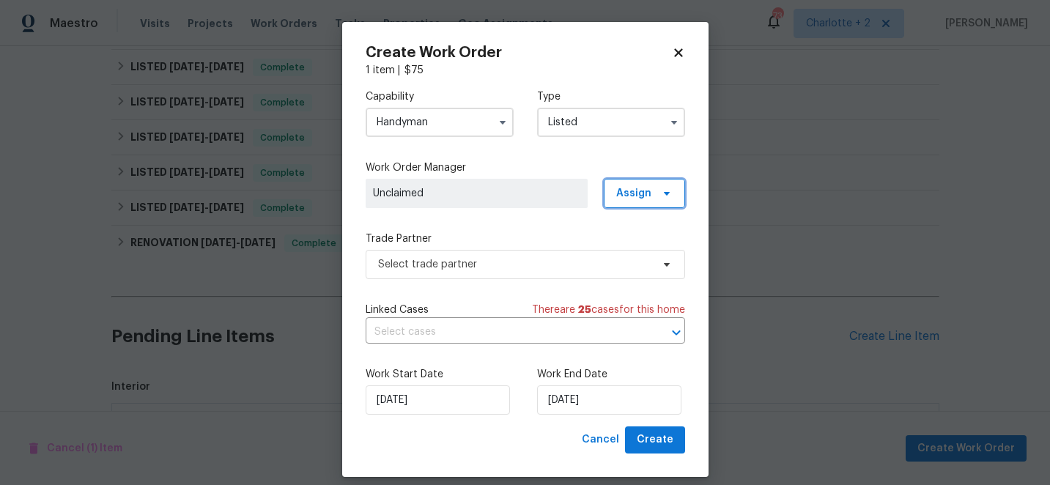
click at [640, 186] on span "Assign" at bounding box center [633, 193] width 35 height 15
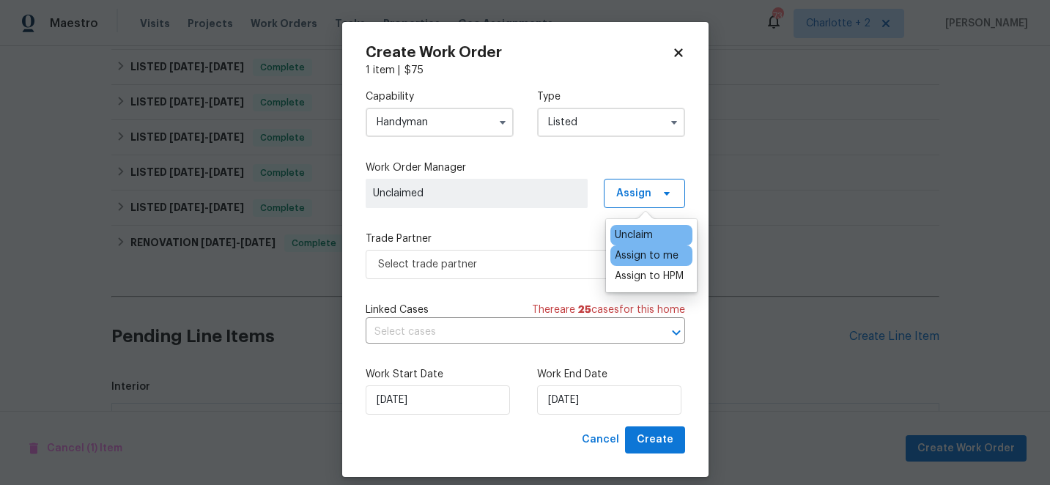
click at [649, 260] on div "Assign to me" at bounding box center [647, 255] width 64 height 15
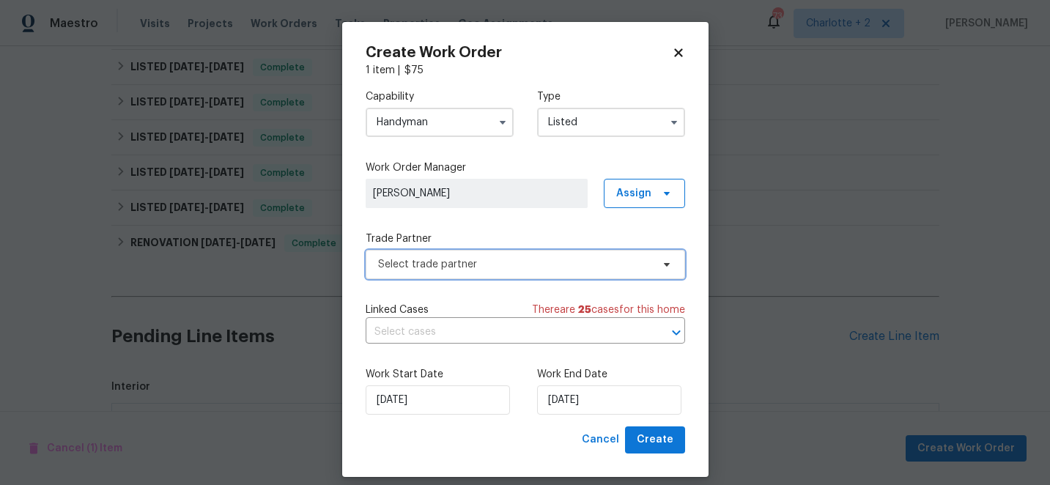
click at [587, 265] on span "Select trade partner" at bounding box center [514, 264] width 273 height 15
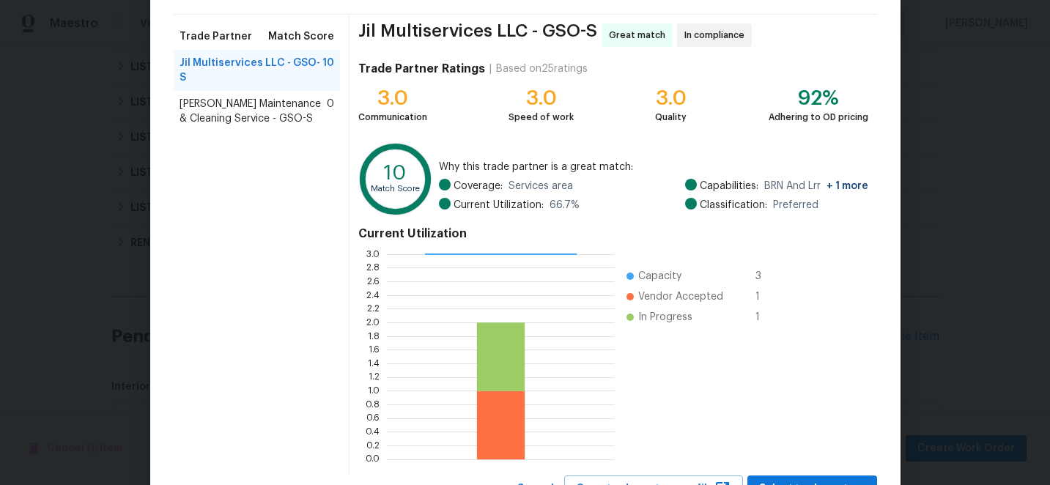
scroll to position [161, 0]
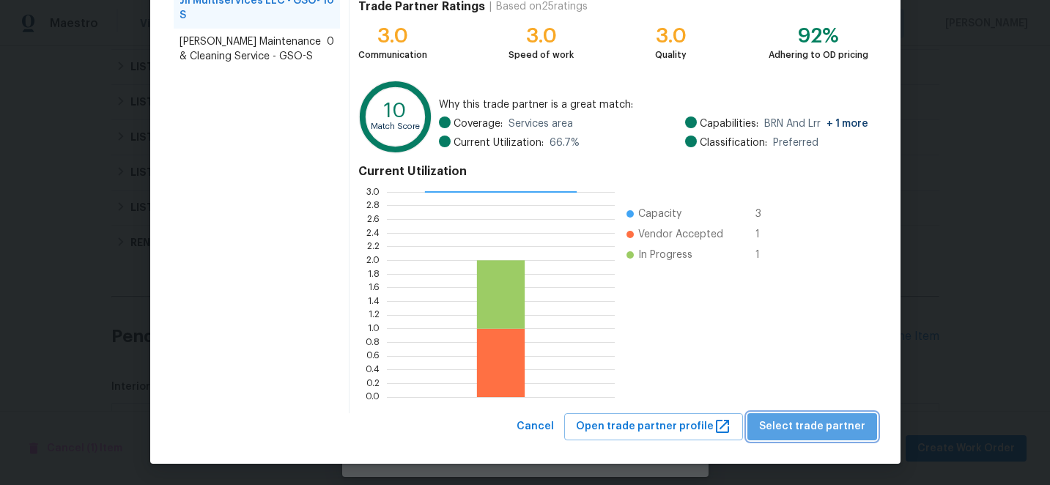
click at [832, 432] on span "Select trade partner" at bounding box center [812, 427] width 106 height 18
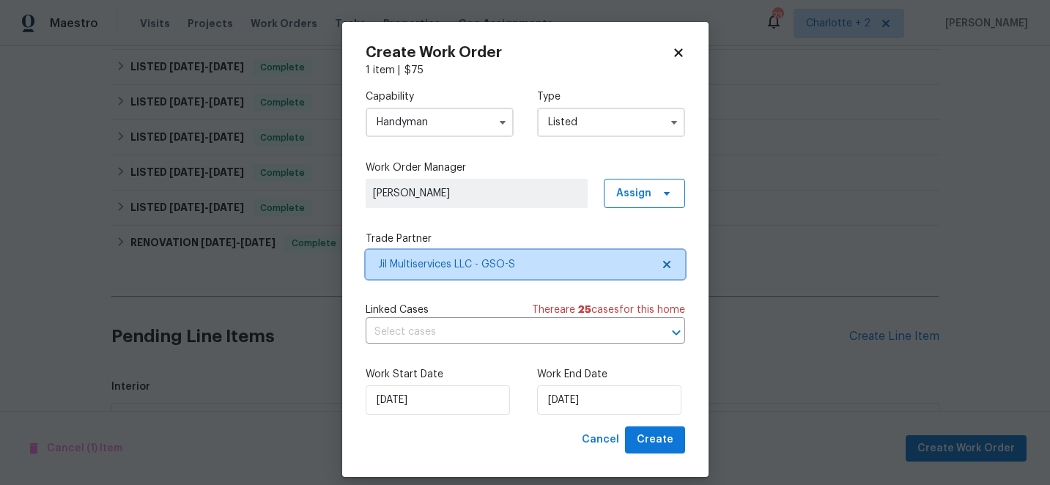
scroll to position [0, 0]
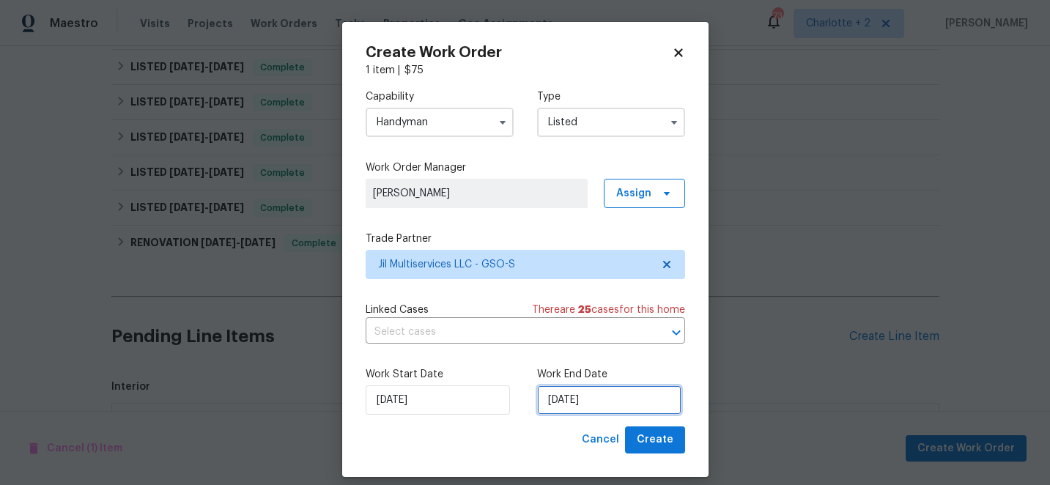
click at [623, 401] on input "[DATE]" at bounding box center [609, 399] width 144 height 29
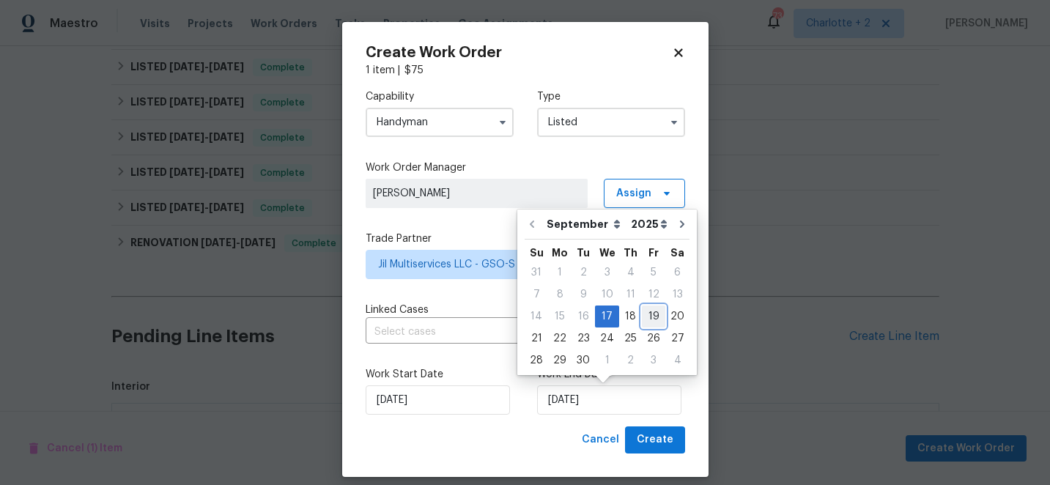
click at [654, 321] on div "19" at bounding box center [653, 316] width 23 height 21
type input "[DATE]"
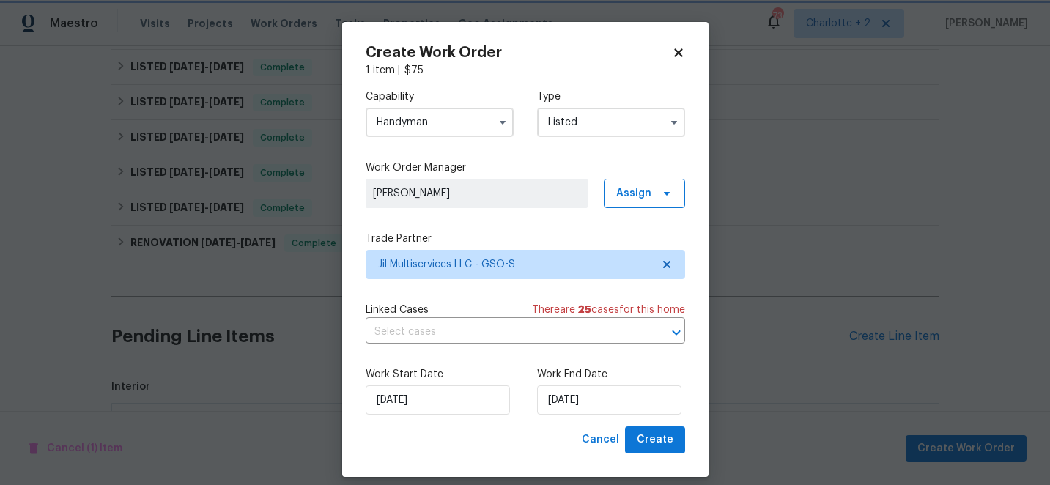
scroll to position [14, 0]
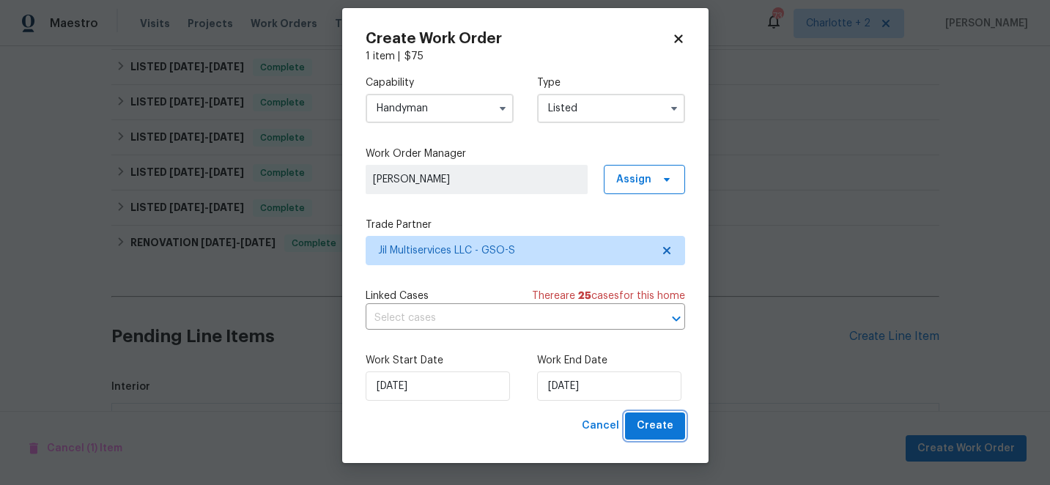
click at [662, 431] on span "Create" at bounding box center [655, 426] width 37 height 18
checkbox input "false"
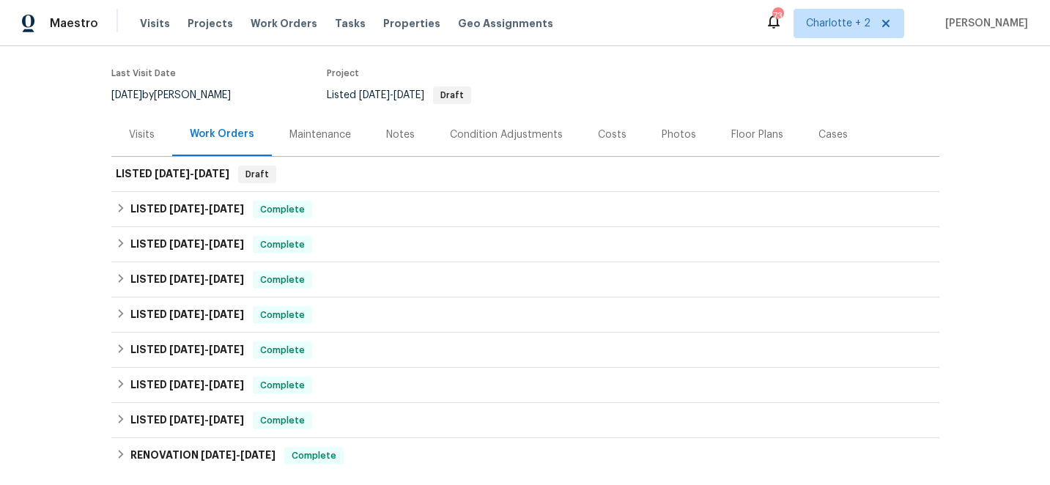
scroll to position [0, 0]
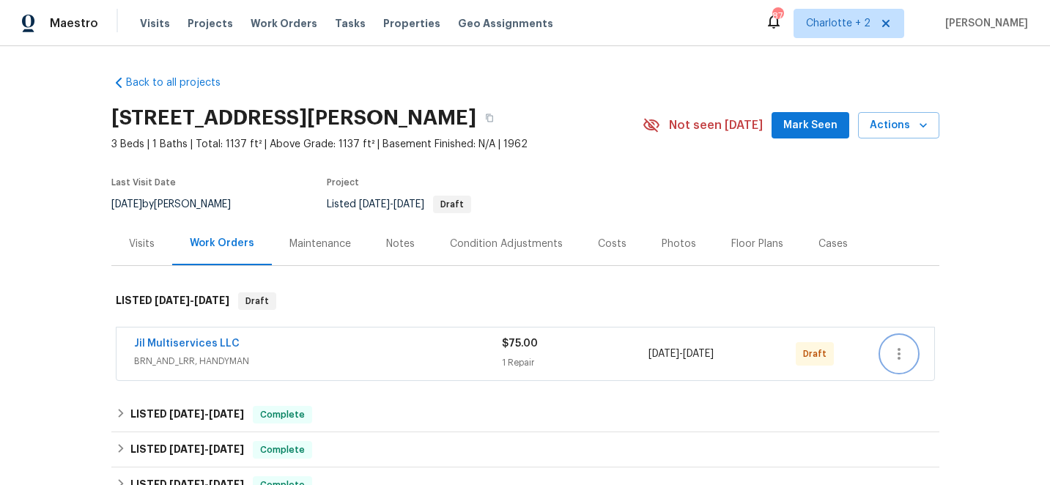
click at [900, 351] on icon "button" at bounding box center [899, 354] width 18 height 18
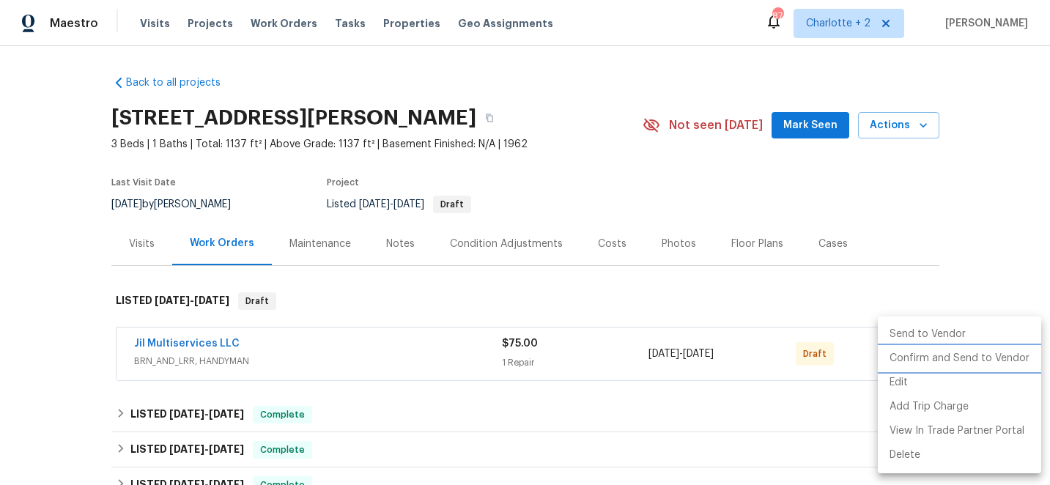
click at [918, 357] on li "Confirm and Send to Vendor" at bounding box center [959, 359] width 163 height 24
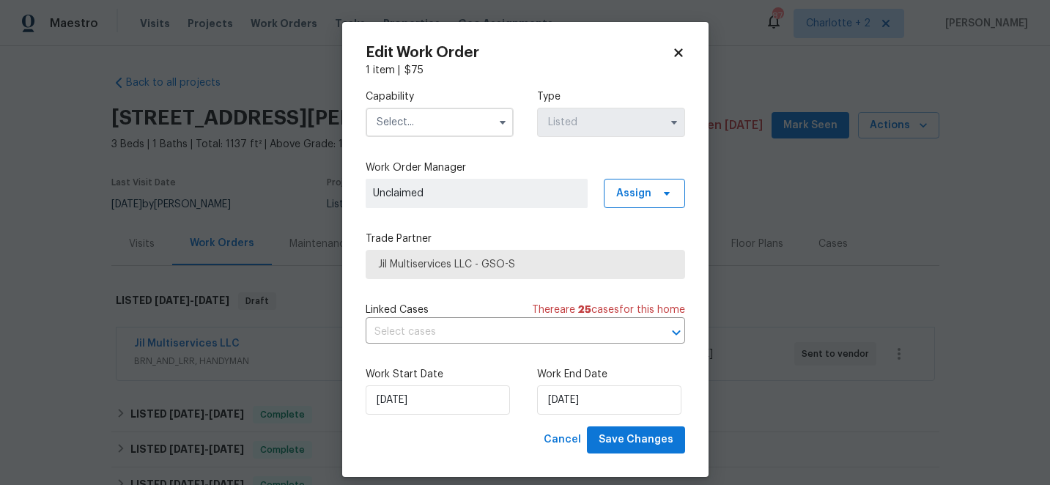
click at [673, 46] on icon at bounding box center [678, 52] width 13 height 13
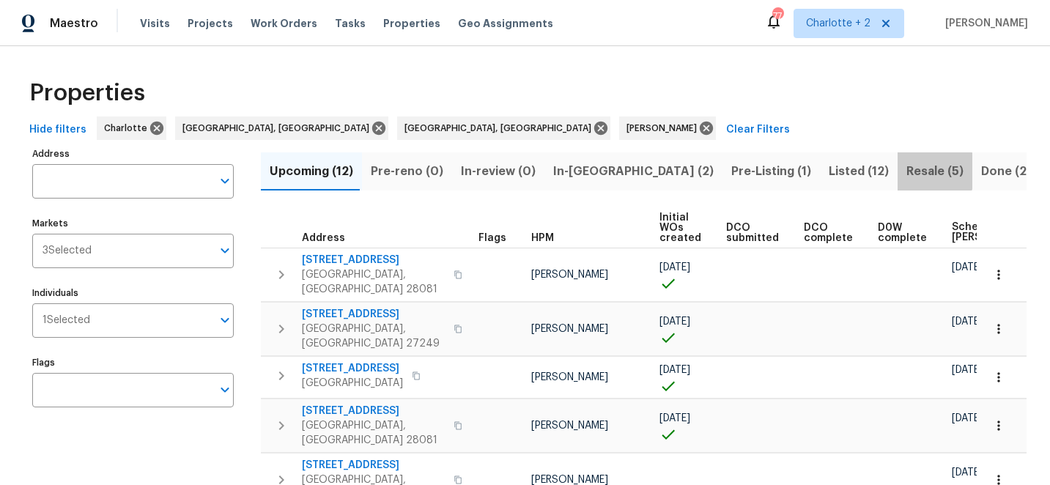
click at [906, 171] on span "Resale (5)" at bounding box center [934, 171] width 57 height 21
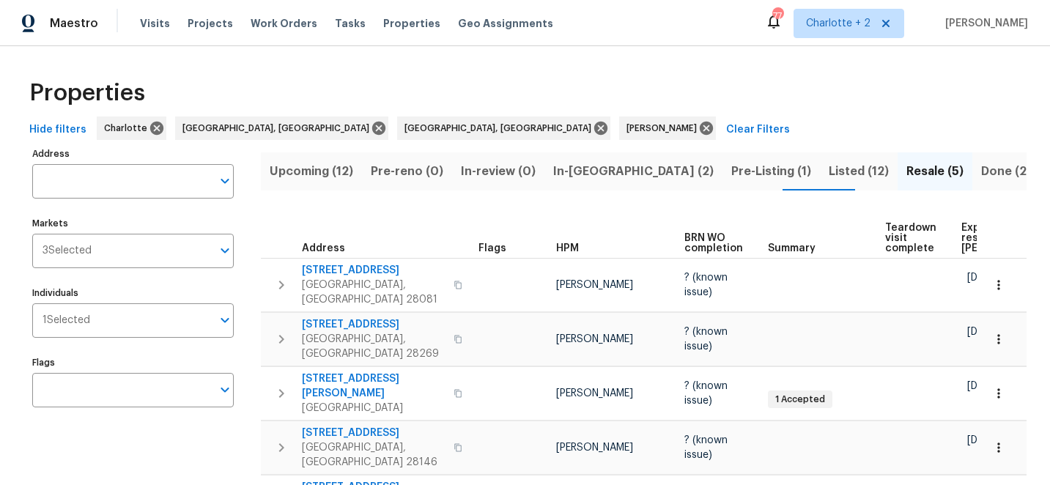
scroll to position [73, 0]
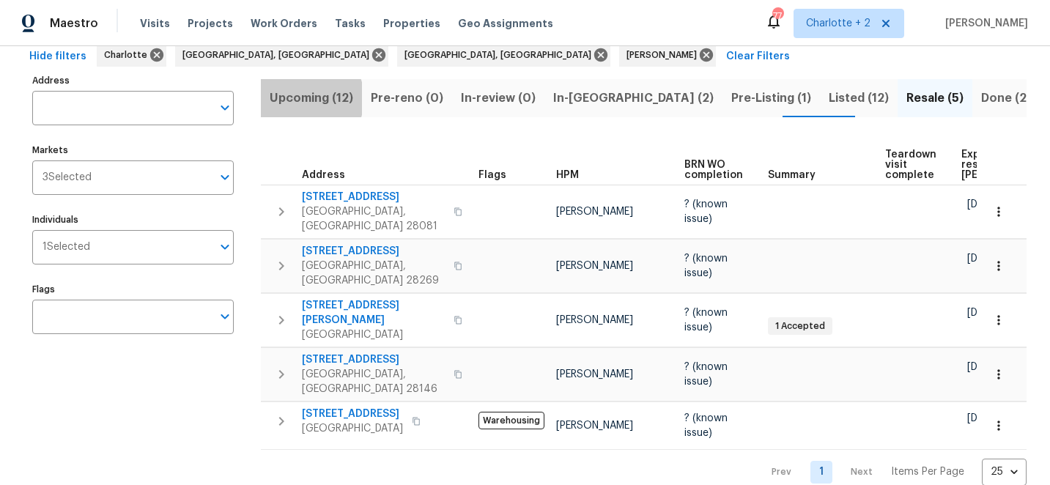
click at [303, 98] on span "Upcoming (12)" at bounding box center [312, 98] width 84 height 21
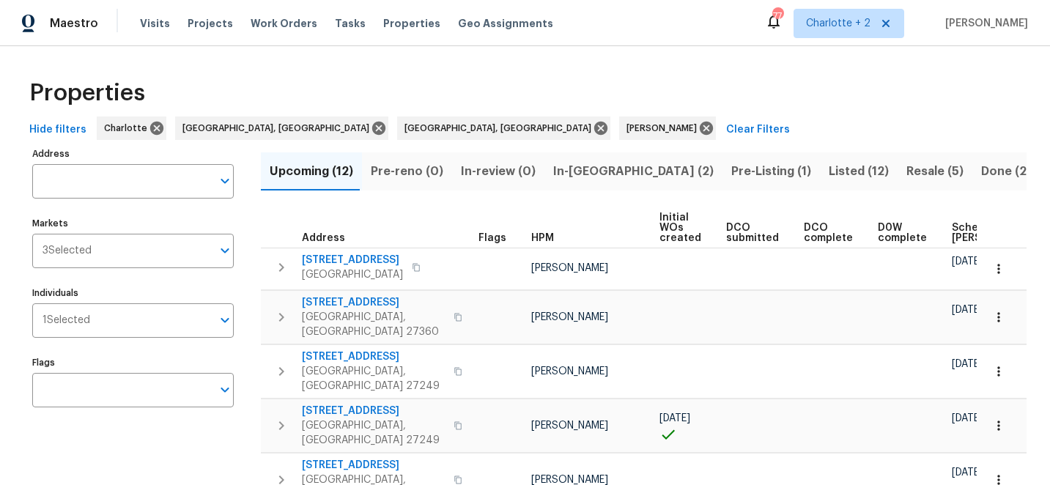
click at [952, 223] on span "Scheduled COE" at bounding box center [993, 233] width 83 height 21
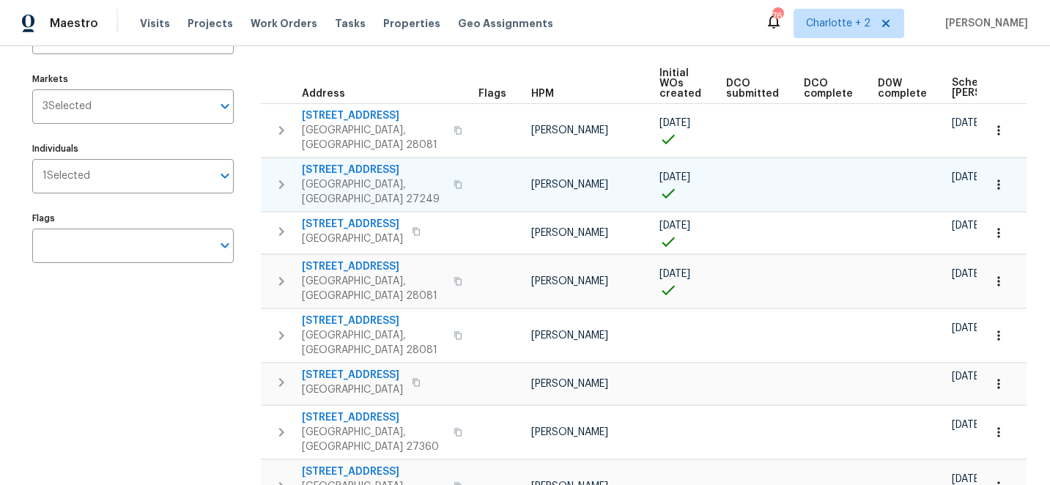
scroll to position [158, 0]
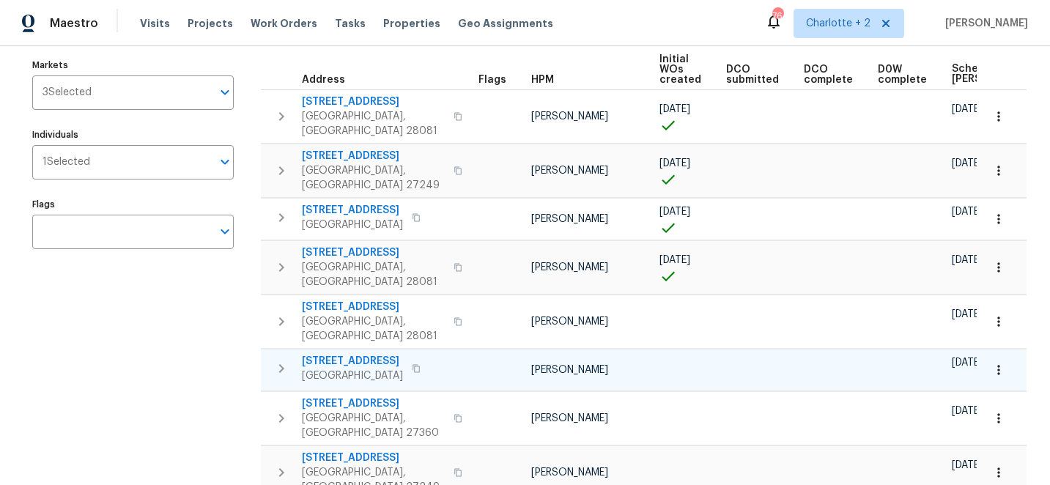
click at [285, 360] on icon "button" at bounding box center [282, 369] width 18 height 18
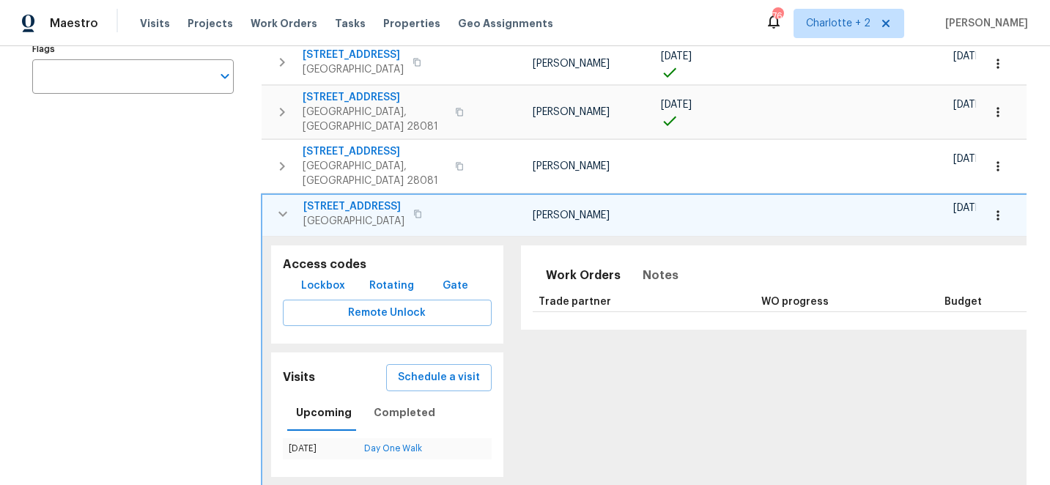
scroll to position [0, 187]
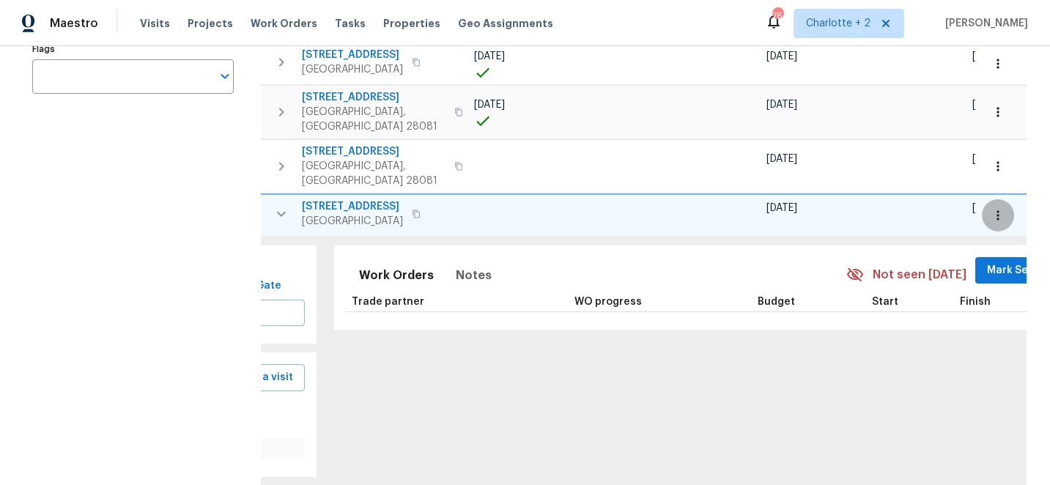
click at [998, 210] on icon "button" at bounding box center [997, 215] width 2 height 10
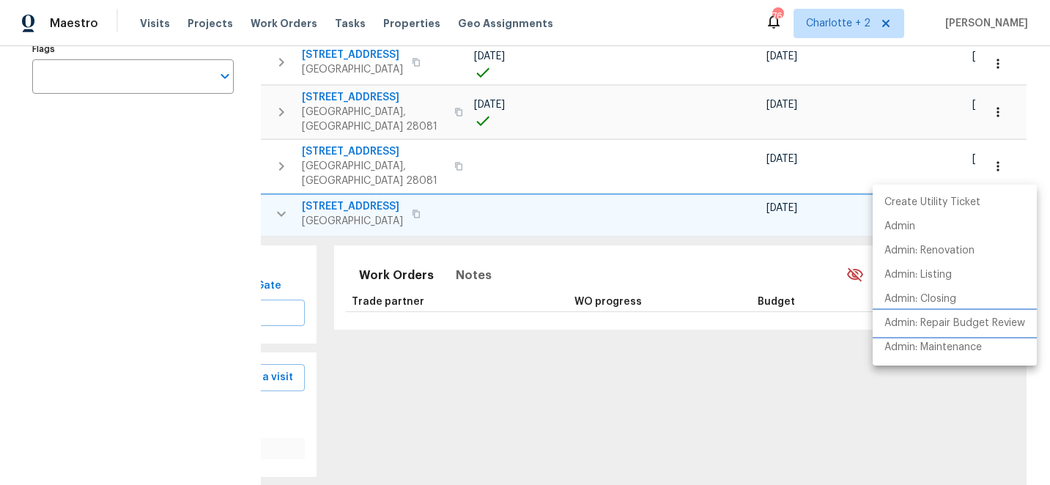
click at [933, 325] on p "Admin: Repair Budget Review" at bounding box center [954, 323] width 141 height 15
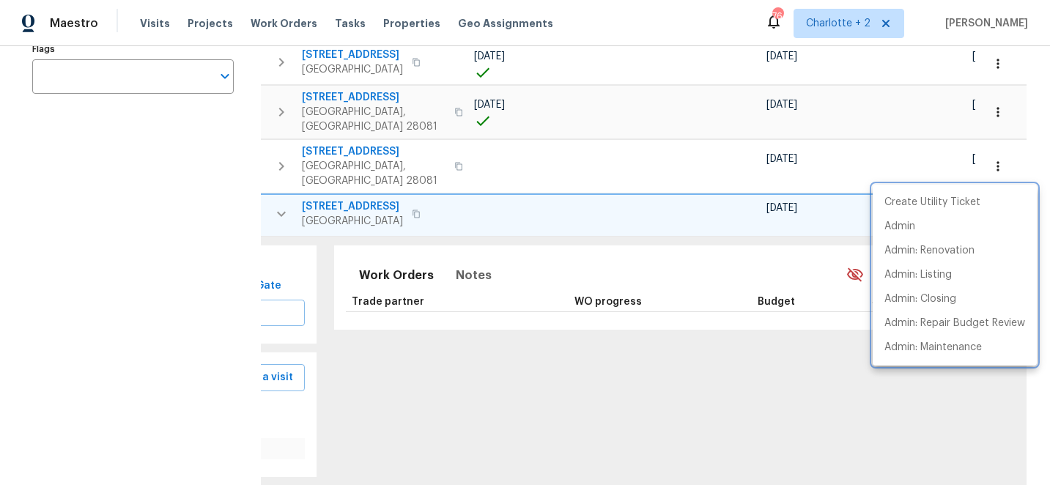
click at [281, 166] on div at bounding box center [525, 242] width 1050 height 485
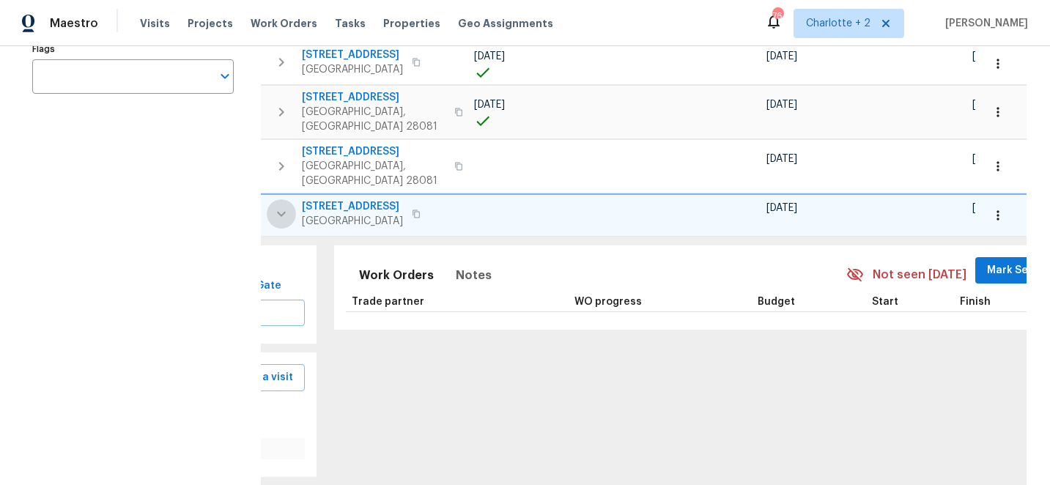
click at [281, 205] on icon "button" at bounding box center [282, 214] width 18 height 18
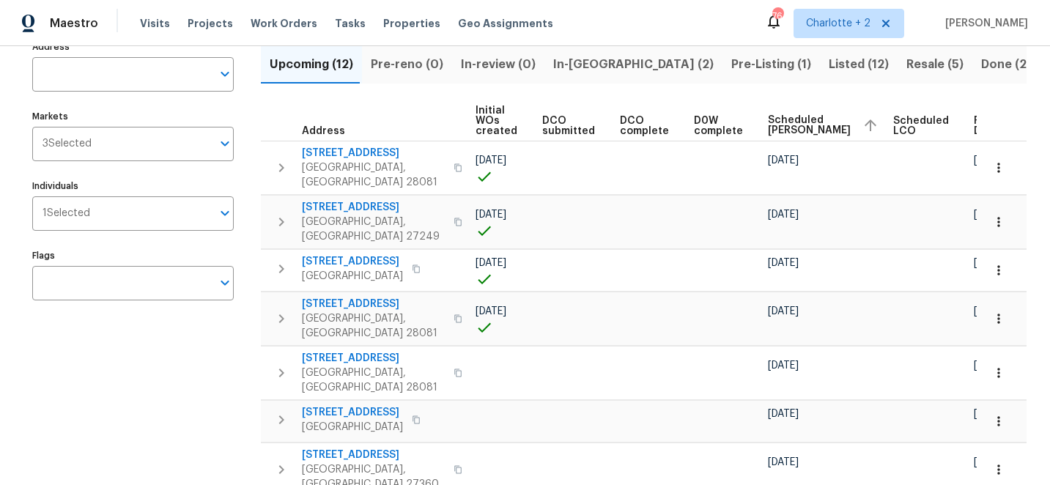
scroll to position [0, 0]
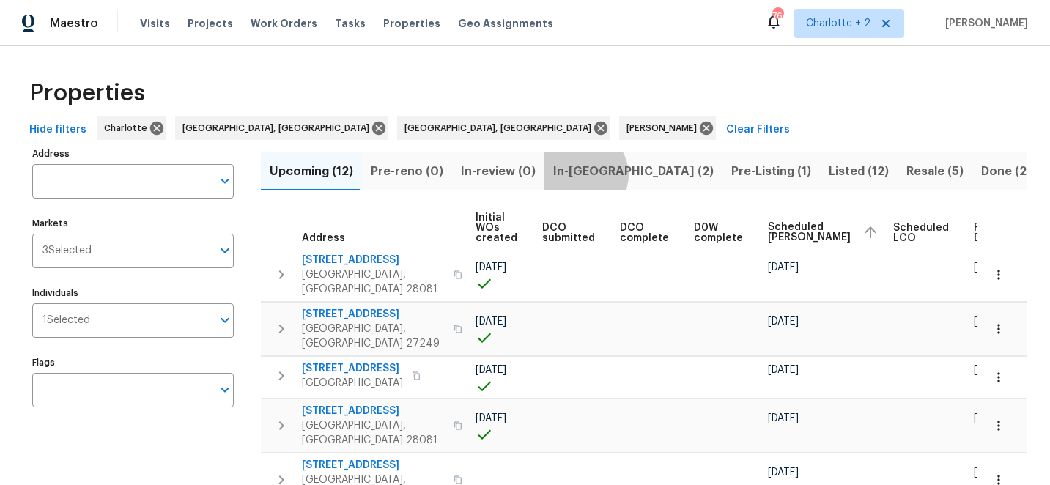
click at [572, 174] on span "In-reno (2)" at bounding box center [633, 171] width 160 height 21
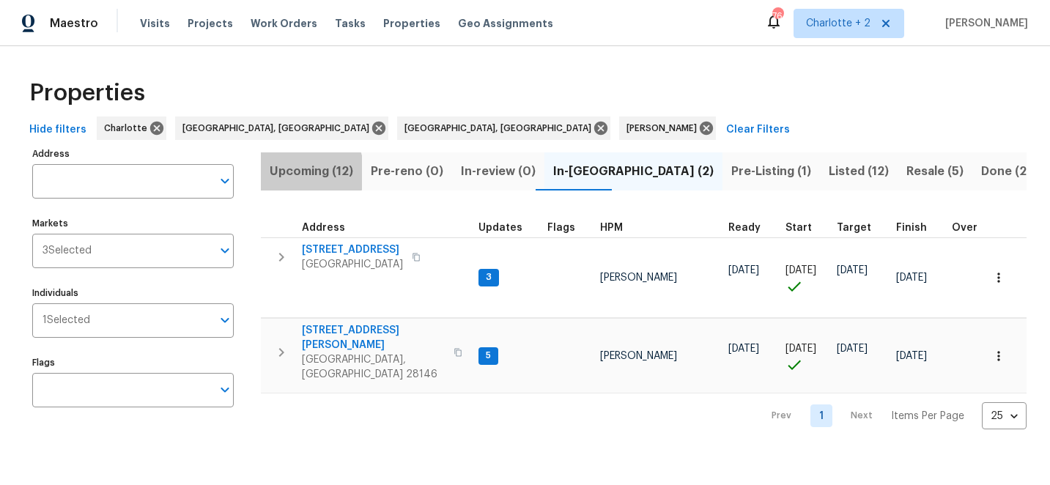
click at [297, 172] on span "Upcoming (12)" at bounding box center [312, 171] width 84 height 21
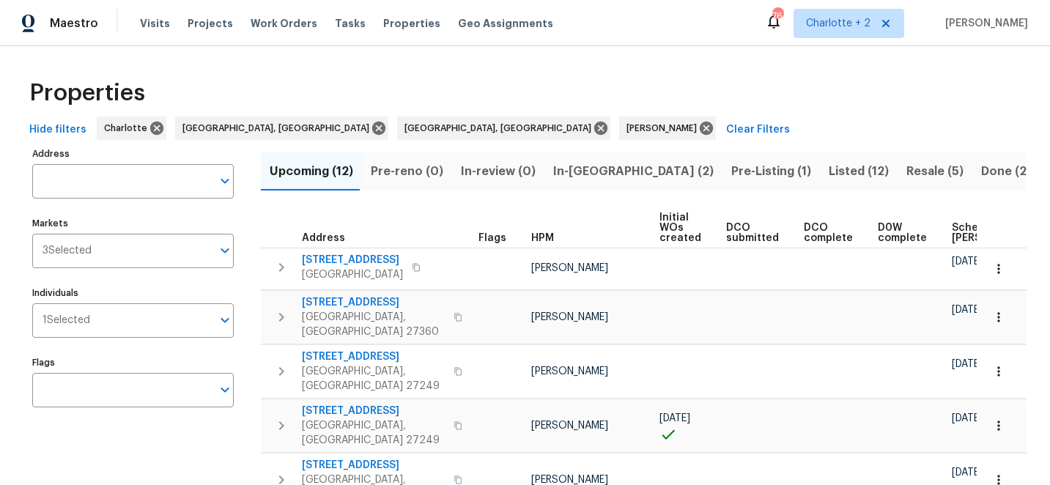
click at [957, 229] on span "Scheduled COE" at bounding box center [993, 233] width 83 height 21
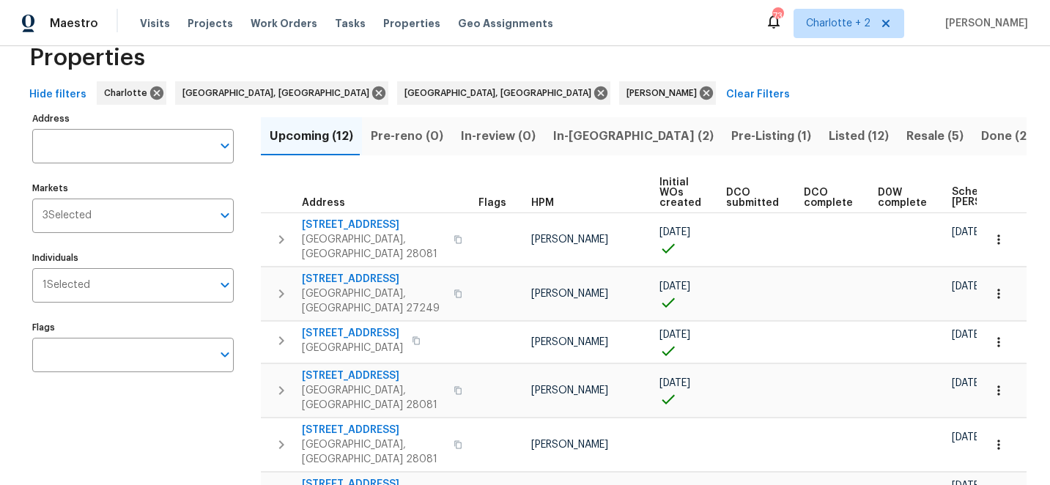
scroll to position [36, 0]
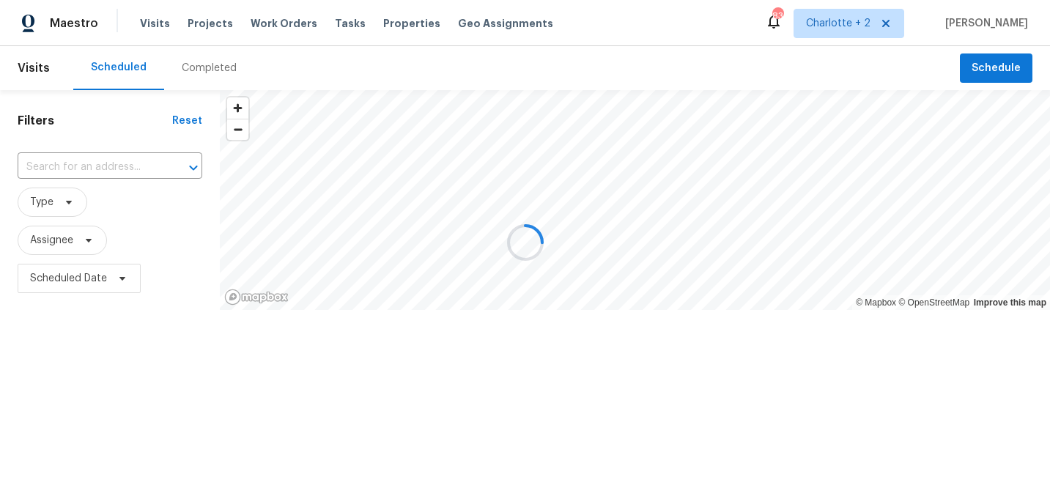
click at [989, 73] on div at bounding box center [525, 242] width 1050 height 485
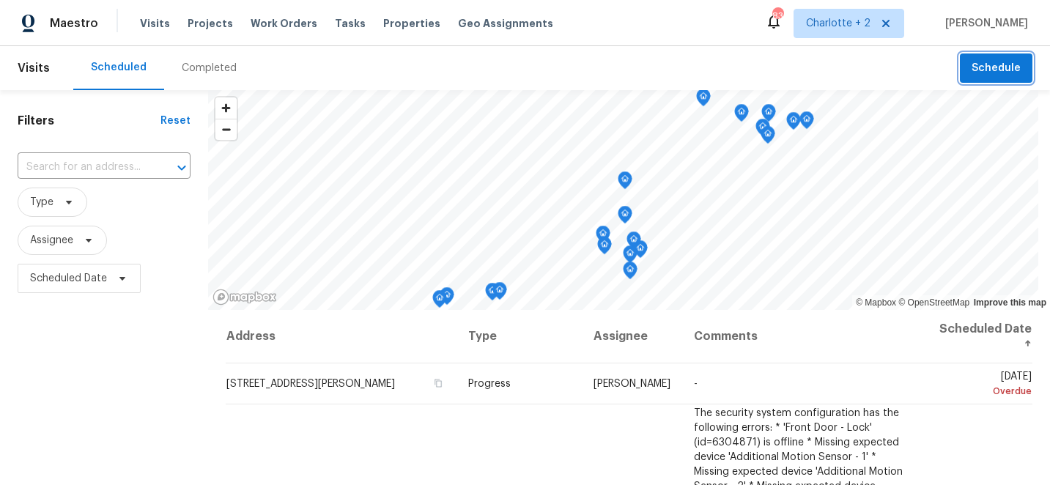
click at [991, 71] on span "Schedule" at bounding box center [995, 68] width 49 height 18
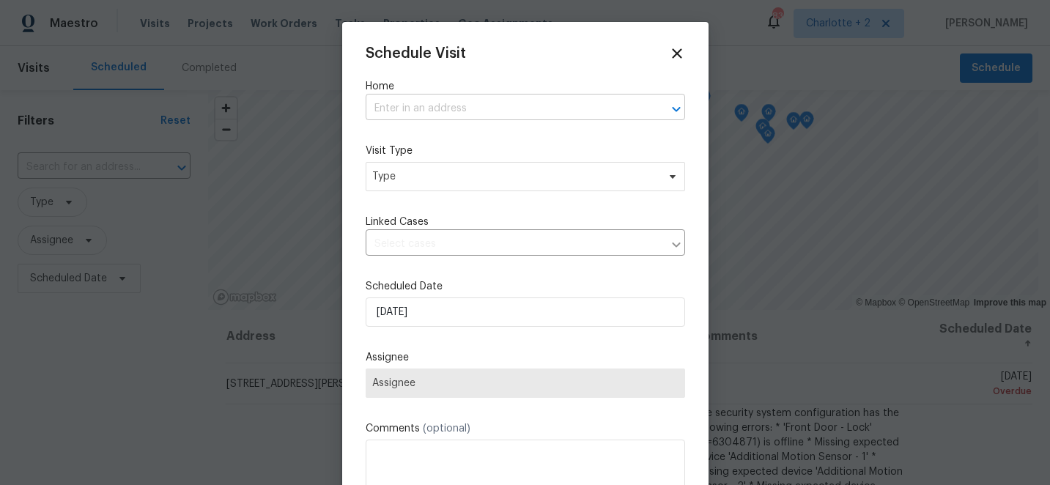
click at [425, 114] on input "text" at bounding box center [505, 108] width 278 height 23
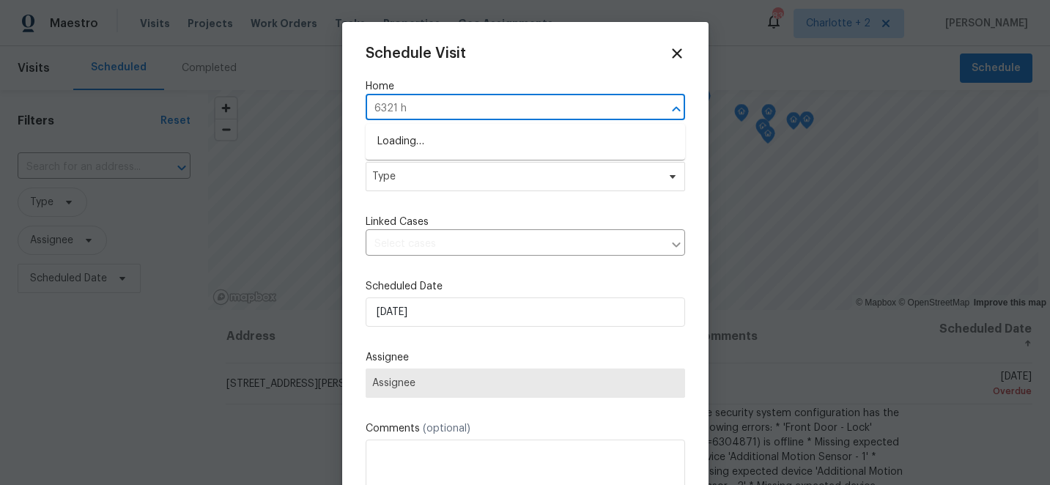
type input "6321 hi"
click at [422, 152] on li "6321 Hibiscus Ct, Whitsett, NC 27377" at bounding box center [525, 142] width 319 height 24
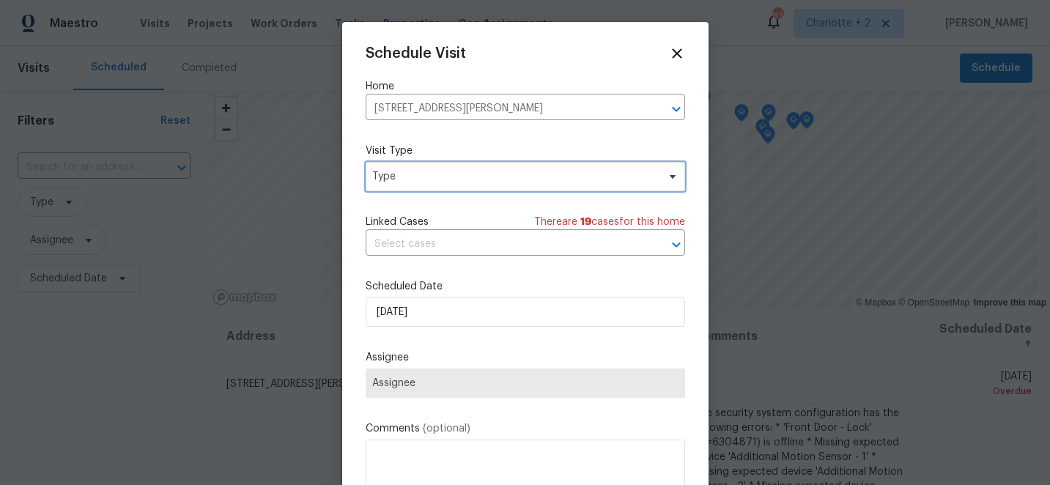
click at [421, 182] on span "Type" at bounding box center [514, 176] width 285 height 15
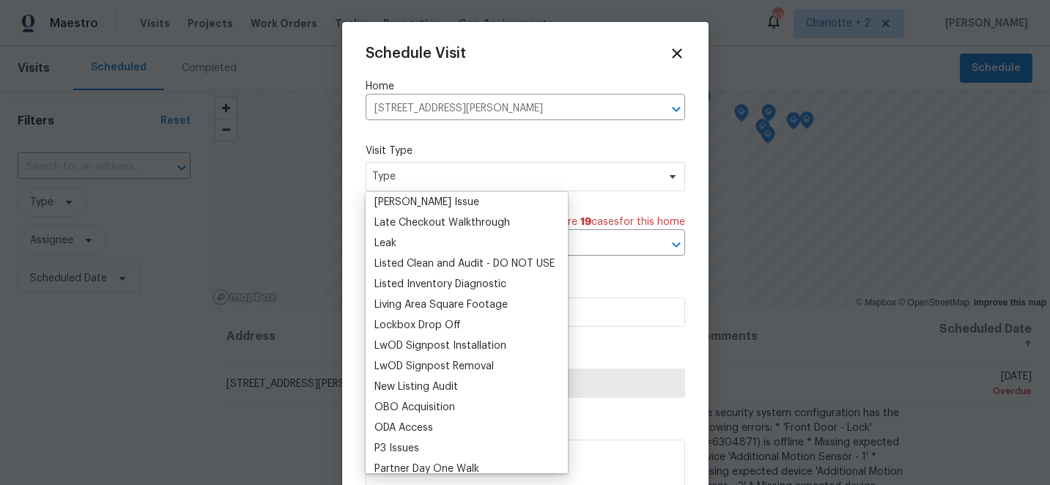
scroll to position [648, 0]
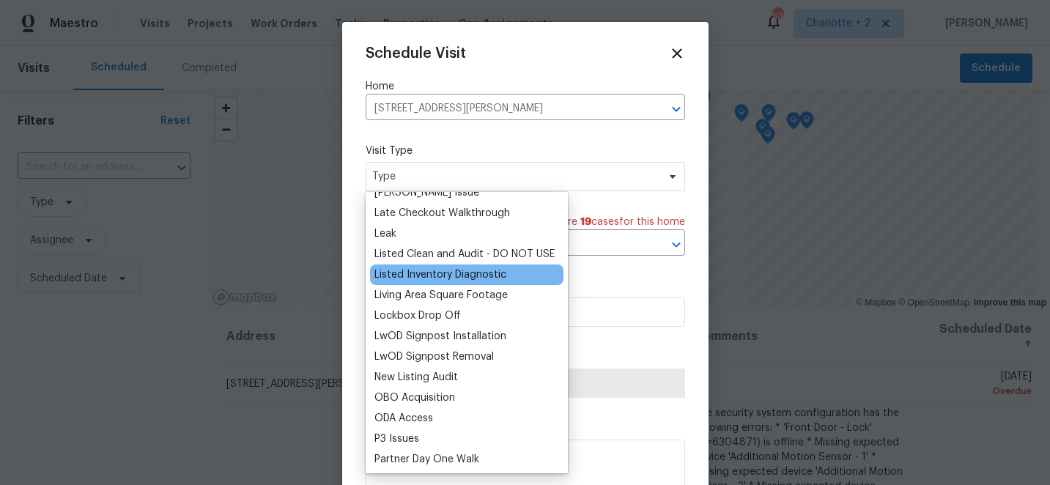
click at [470, 275] on div "Listed Inventory Diagnostic" at bounding box center [440, 274] width 132 height 15
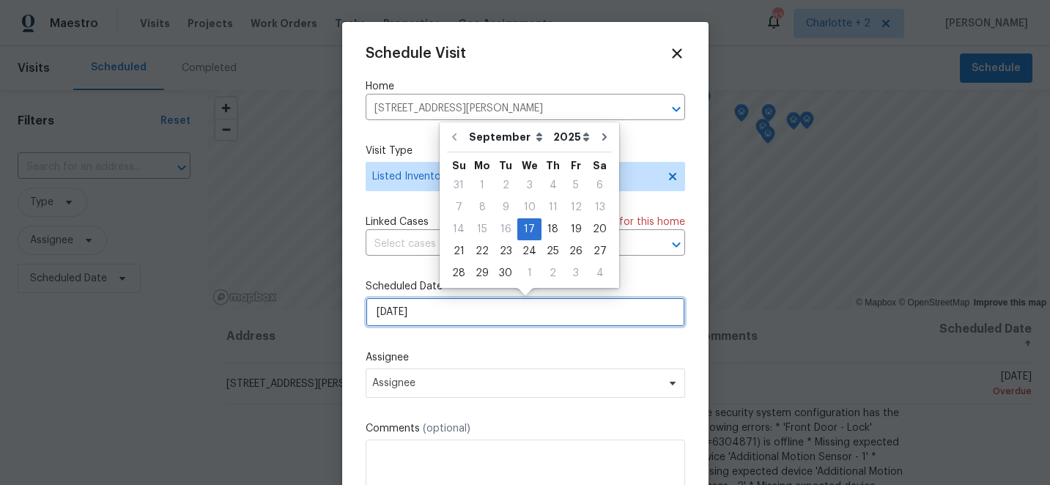
click at [448, 319] on input "[DATE]" at bounding box center [525, 311] width 319 height 29
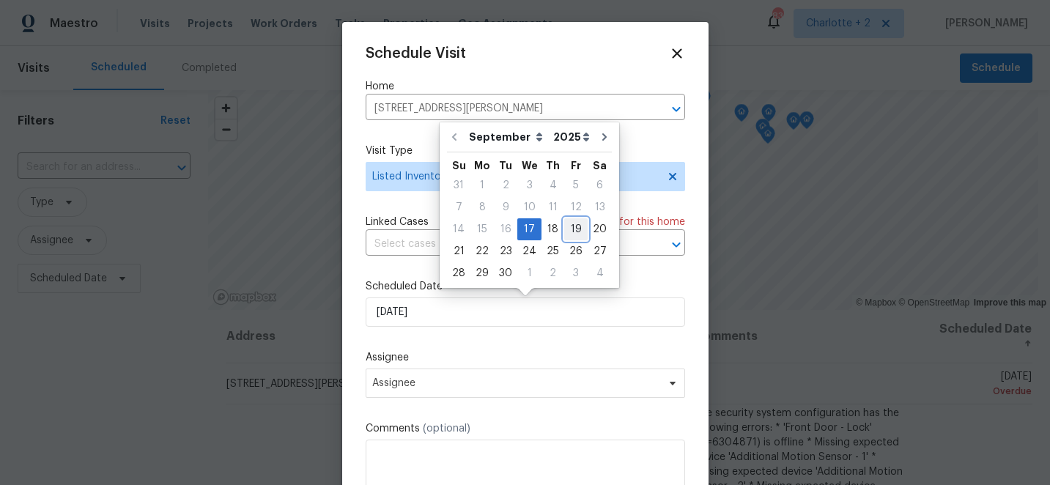
click at [571, 225] on div "19" at bounding box center [575, 229] width 23 height 21
type input "[DATE]"
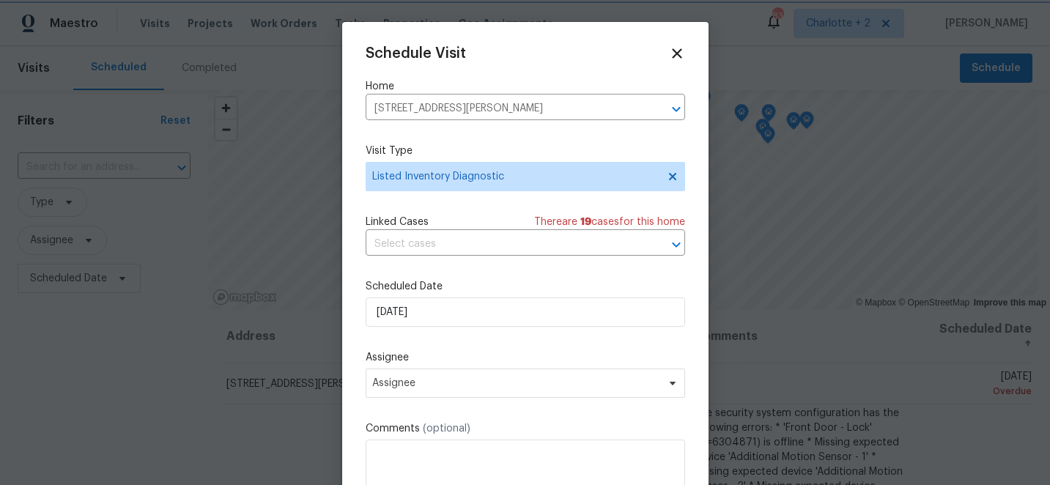
scroll to position [26, 0]
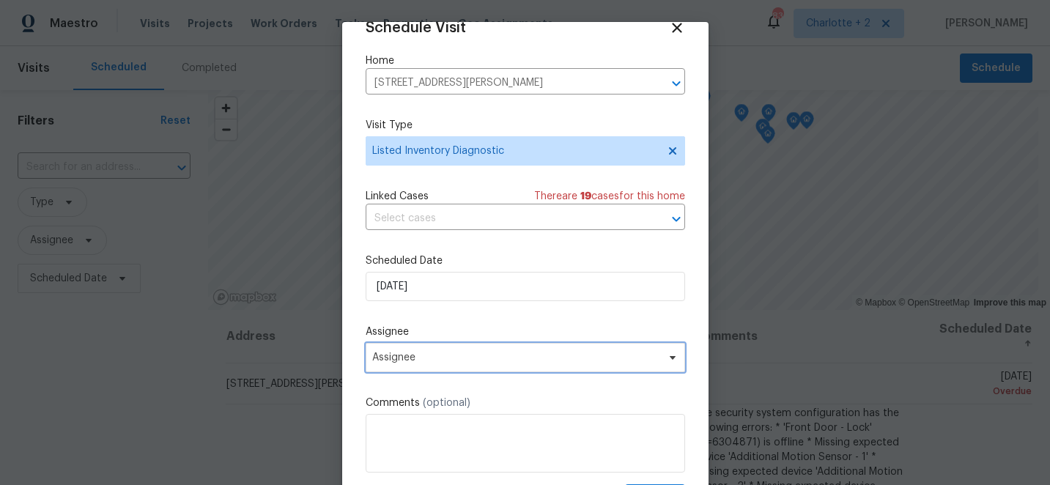
click at [459, 363] on span "Assignee" at bounding box center [515, 358] width 287 height 12
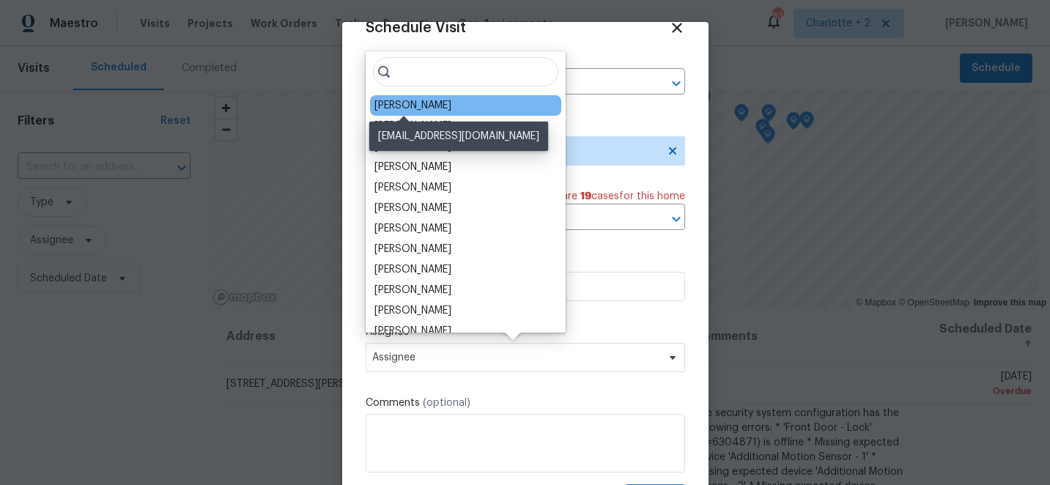
click at [423, 106] on div "[PERSON_NAME]" at bounding box center [412, 105] width 77 height 15
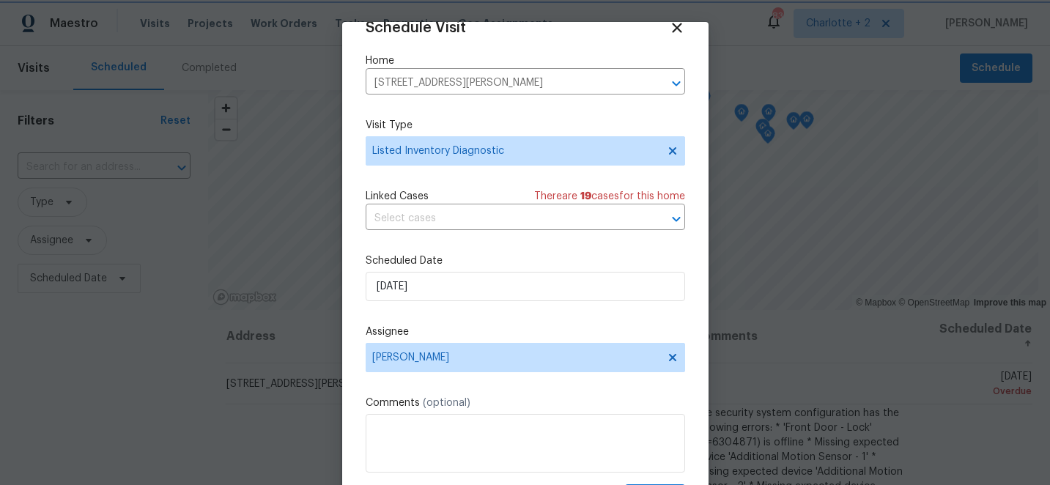
scroll to position [72, 0]
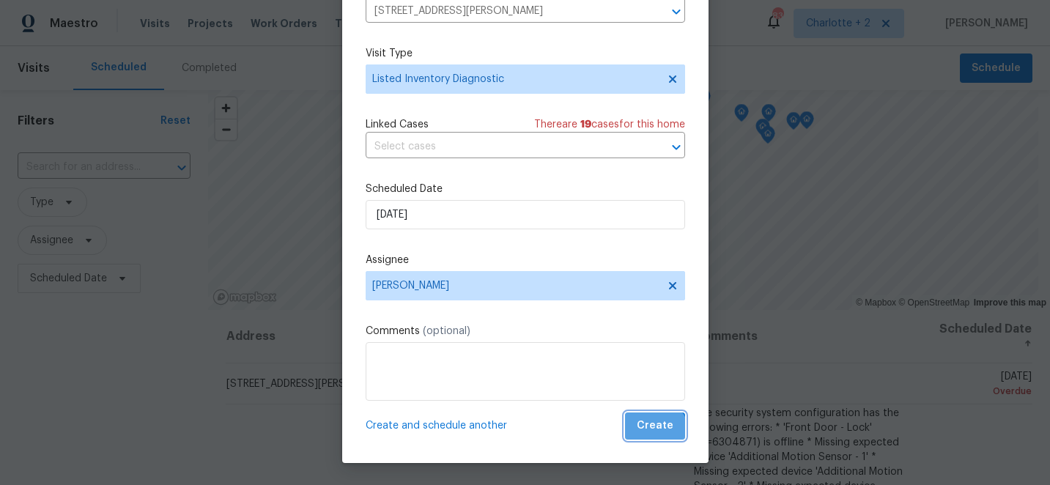
click at [654, 435] on button "Create" at bounding box center [655, 425] width 60 height 27
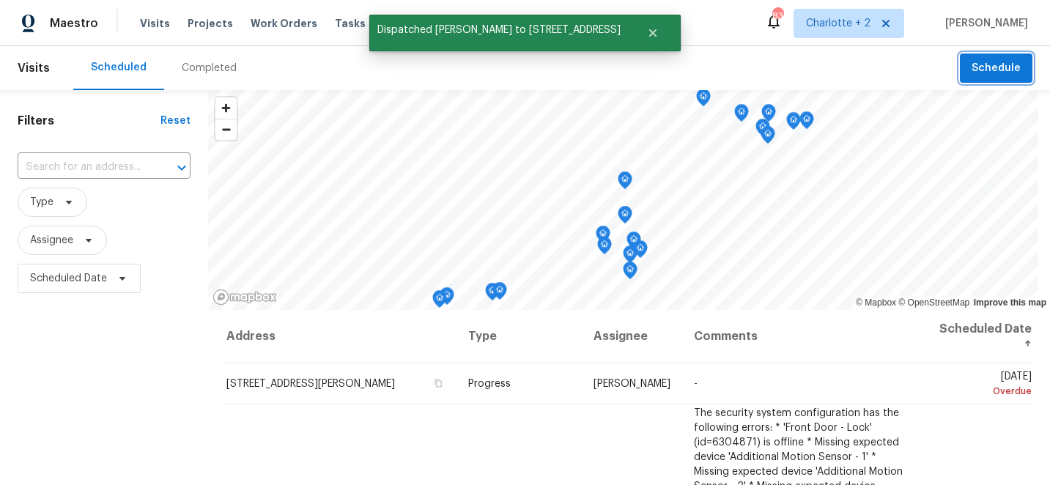
scroll to position [0, 0]
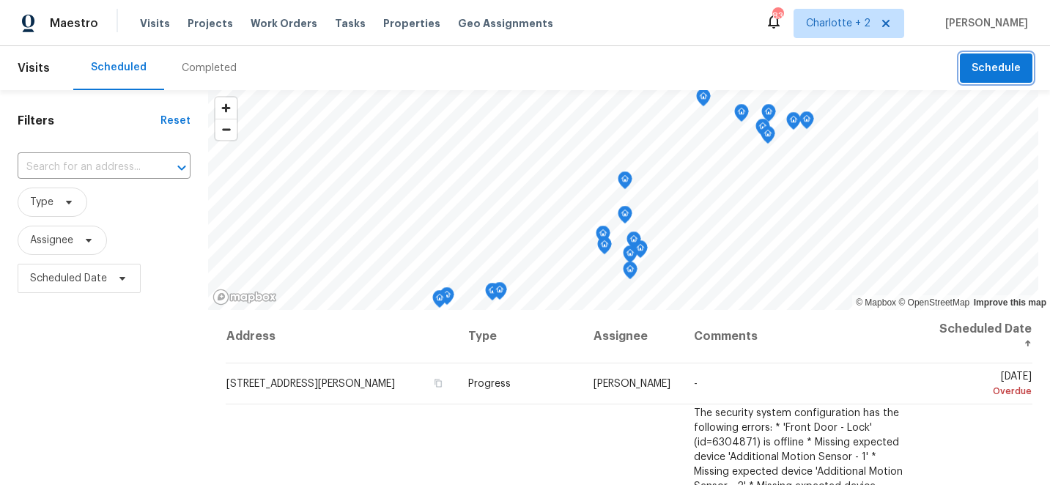
click at [1013, 64] on span "Schedule" at bounding box center [995, 68] width 49 height 18
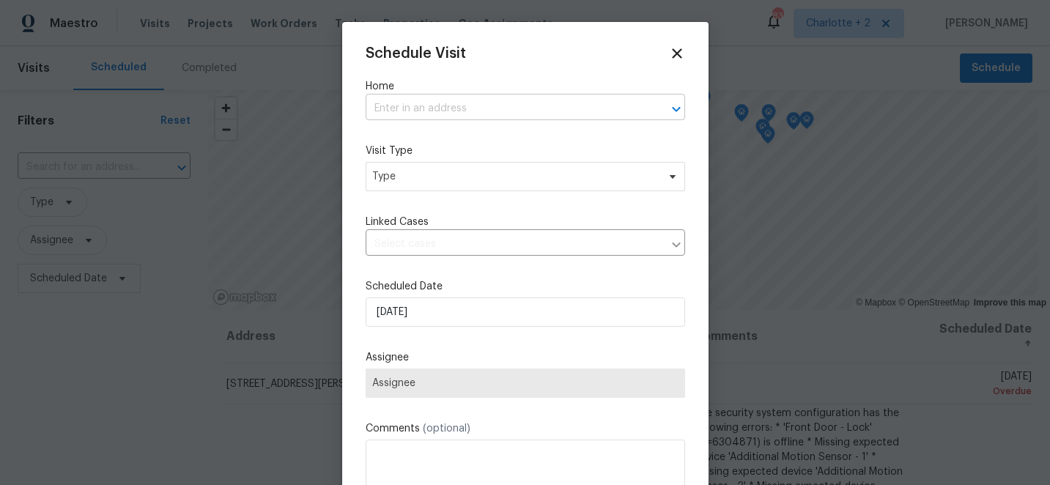
click at [413, 108] on input "text" at bounding box center [505, 108] width 278 height 23
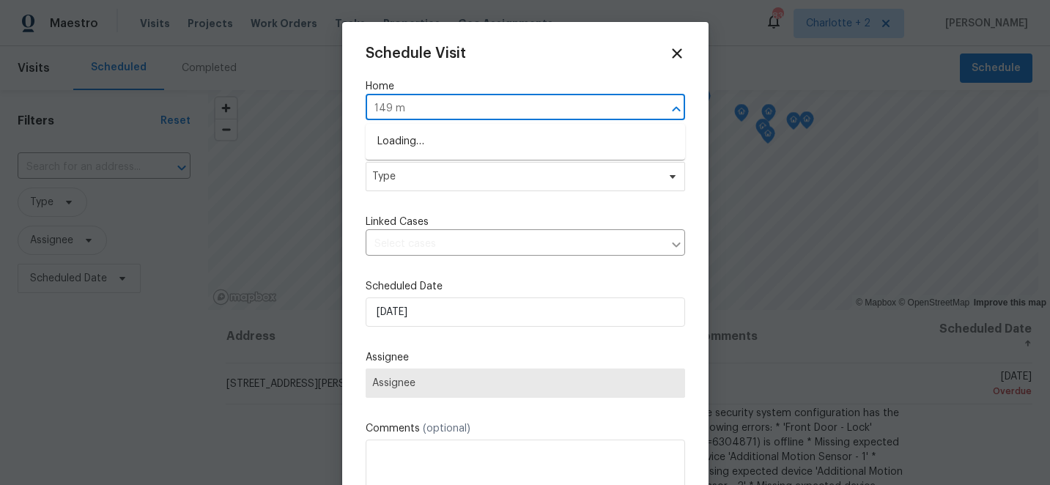
type input "149 ma"
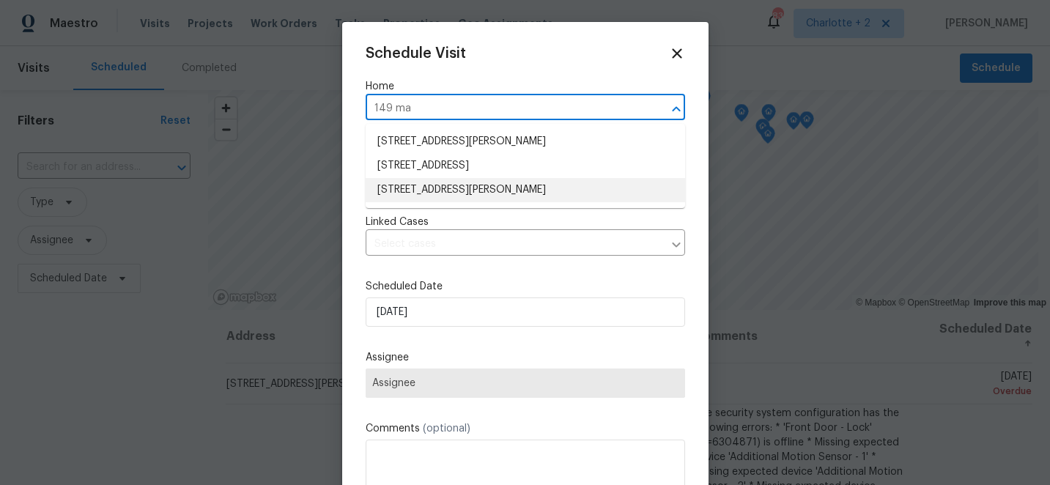
click at [432, 185] on li "149 Marshall Smith Rd, Colfax, NC 27235" at bounding box center [525, 190] width 319 height 24
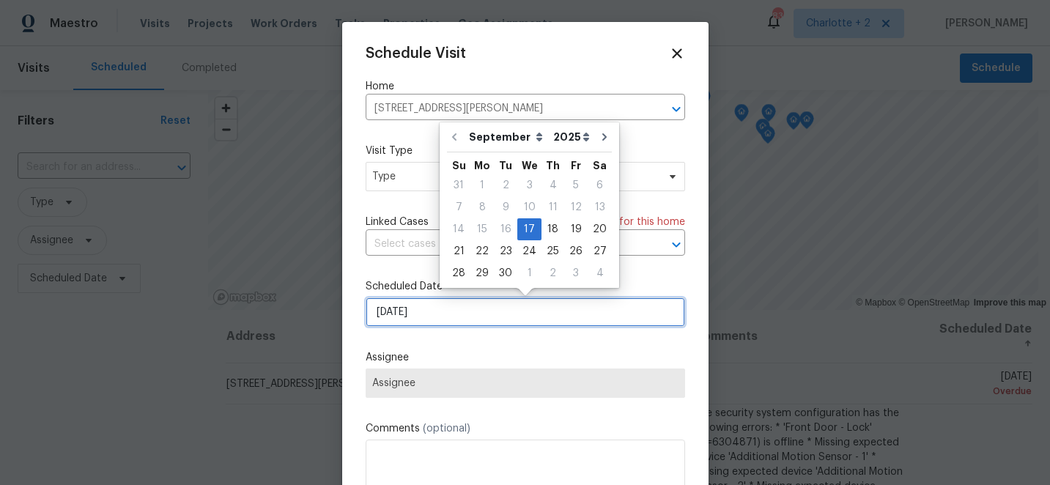
click at [418, 309] on input "[DATE]" at bounding box center [525, 311] width 319 height 29
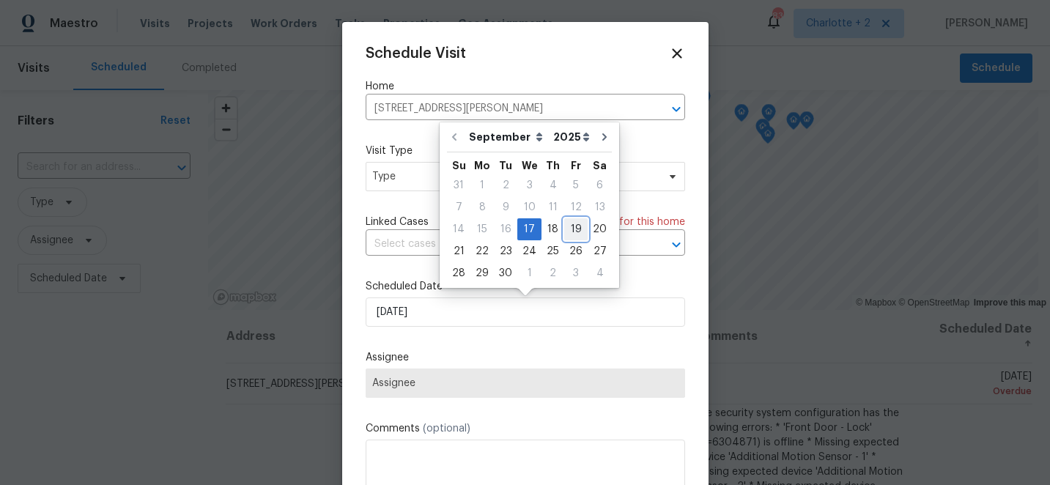
click at [569, 227] on div "19" at bounding box center [575, 229] width 23 height 21
type input "[DATE]"
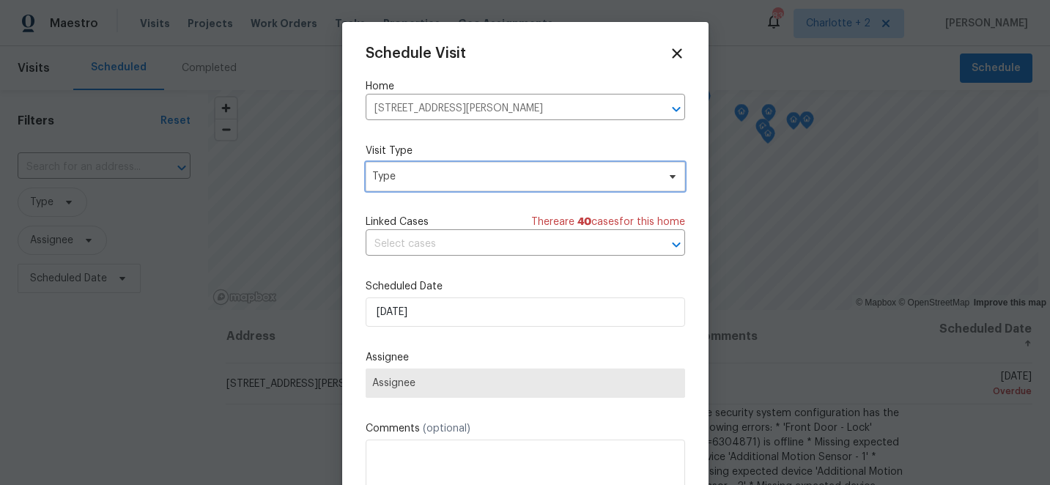
click at [471, 181] on span "Type" at bounding box center [514, 176] width 285 height 15
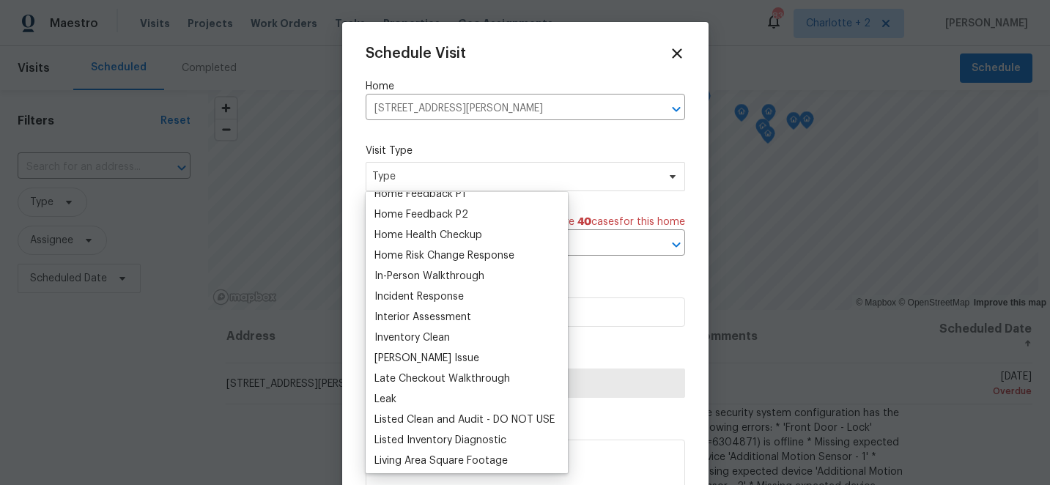
scroll to position [486, 0]
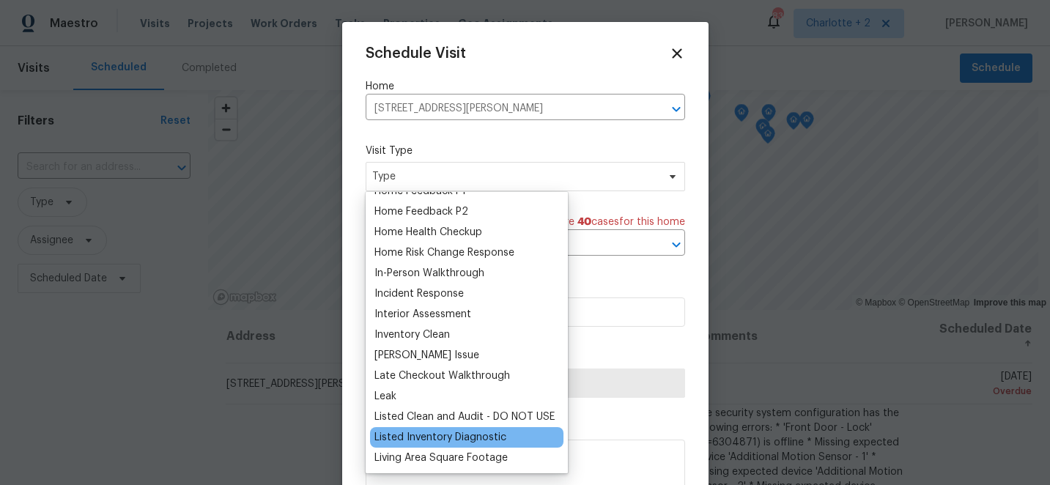
click at [442, 437] on div "Listed Inventory Diagnostic" at bounding box center [440, 437] width 132 height 15
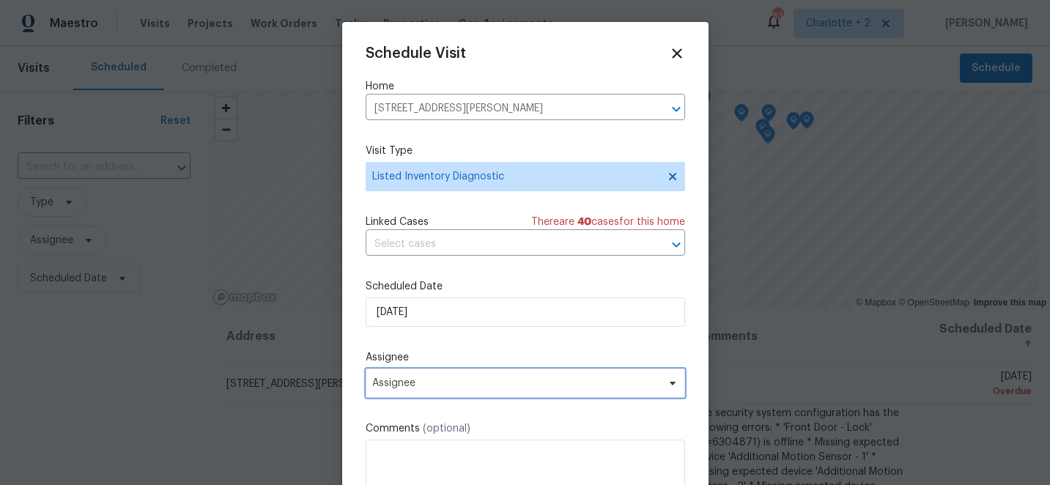
click at [448, 390] on span "Assignee" at bounding box center [525, 383] width 319 height 29
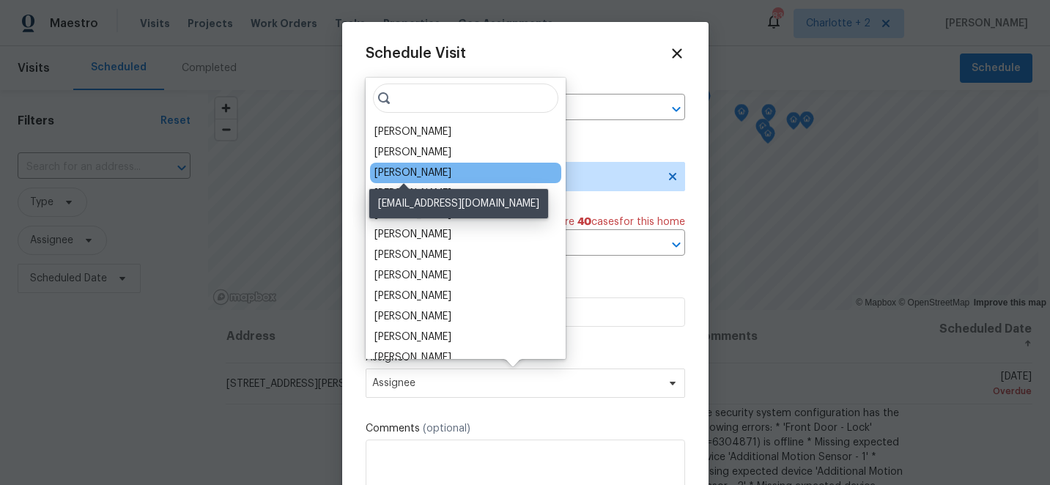
click at [418, 171] on div "[PERSON_NAME]" at bounding box center [412, 173] width 77 height 15
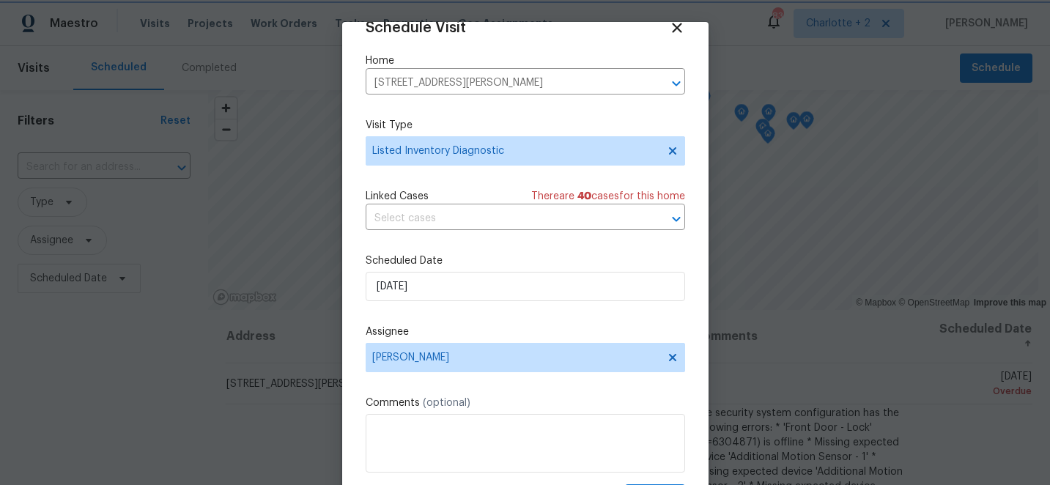
scroll to position [72, 0]
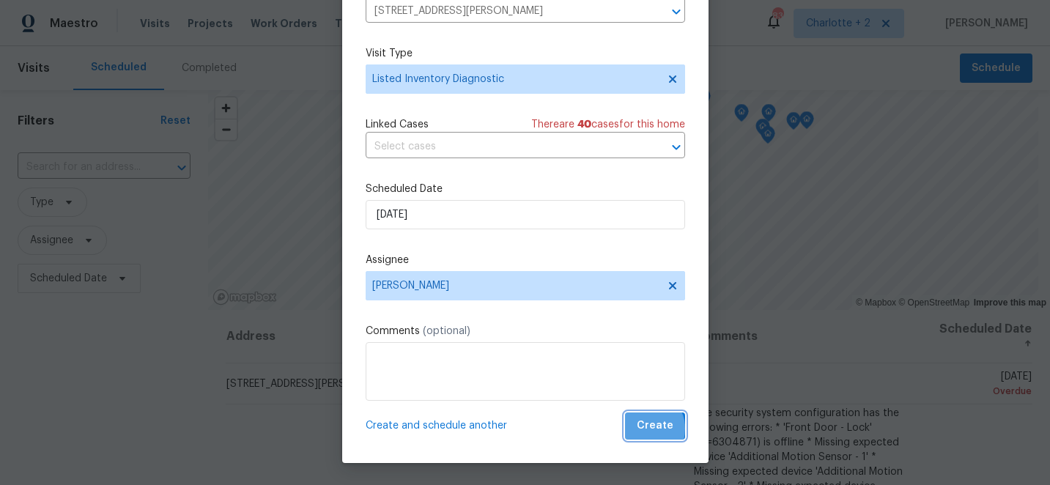
click at [647, 429] on span "Create" at bounding box center [655, 426] width 37 height 18
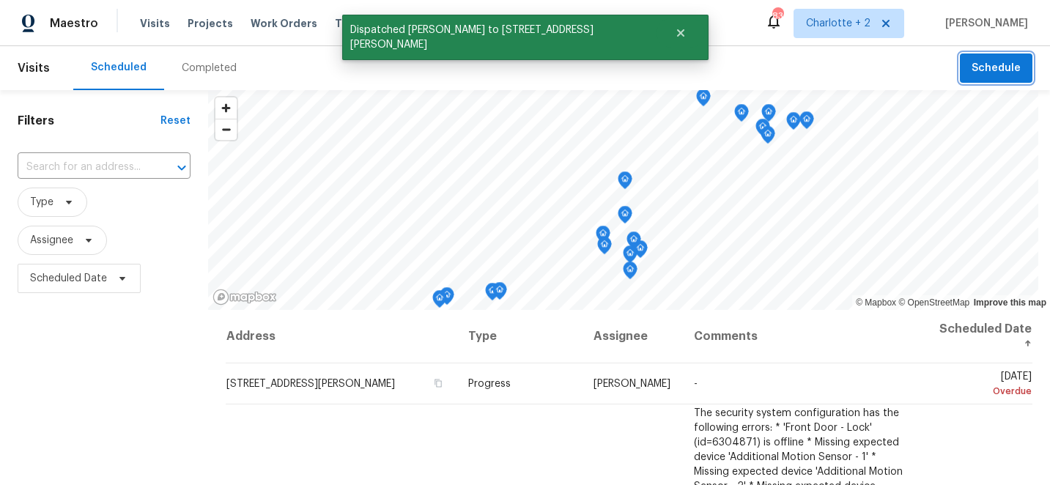
scroll to position [0, 0]
click at [1018, 74] on span "Schedule" at bounding box center [995, 68] width 49 height 18
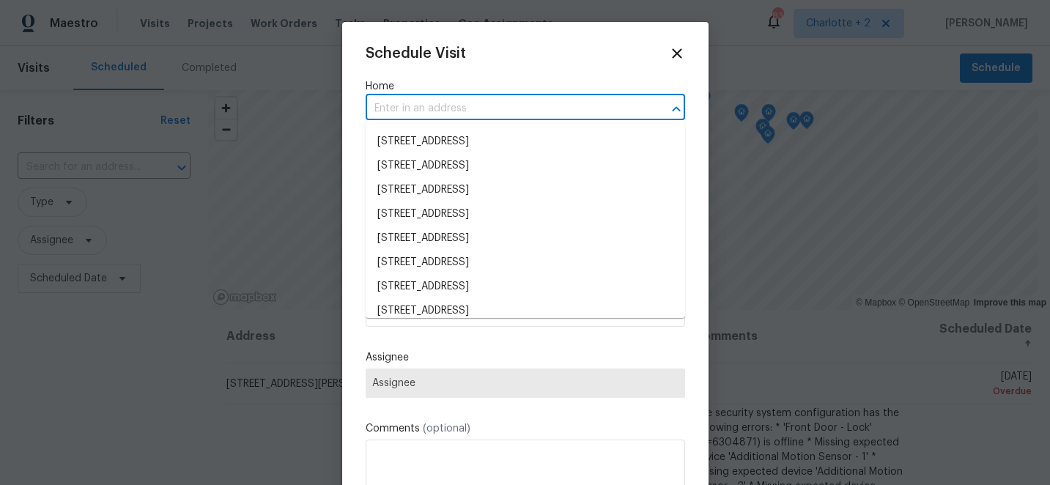
click at [415, 114] on input "text" at bounding box center [505, 108] width 278 height 23
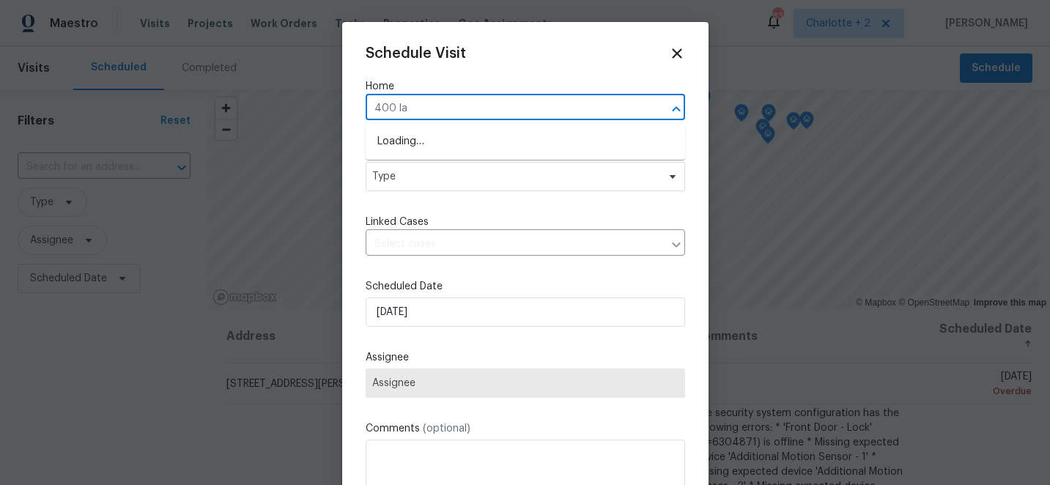
type input "400 lau"
click at [429, 136] on li "400 Lauryn Waverly Way, Greensboro, NC 27455" at bounding box center [525, 142] width 319 height 24
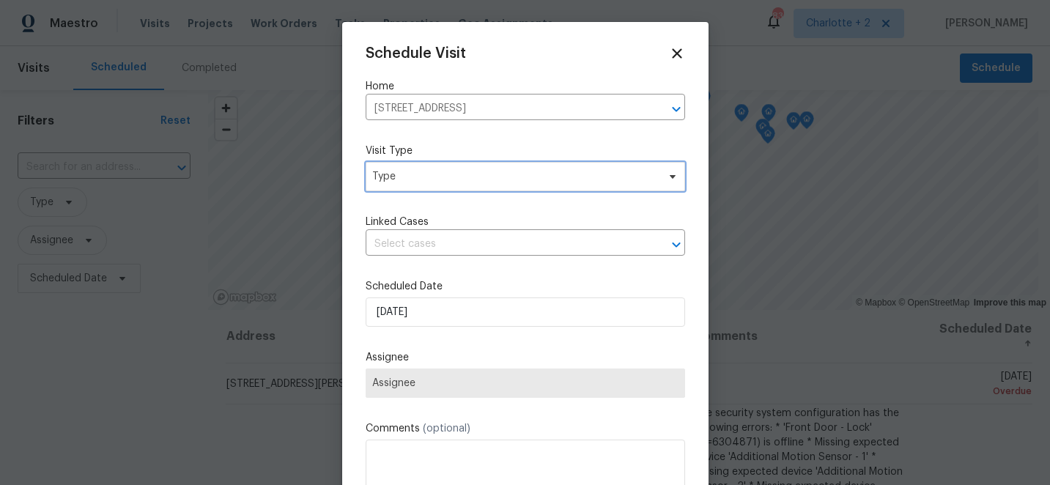
click at [429, 182] on span "Type" at bounding box center [514, 176] width 285 height 15
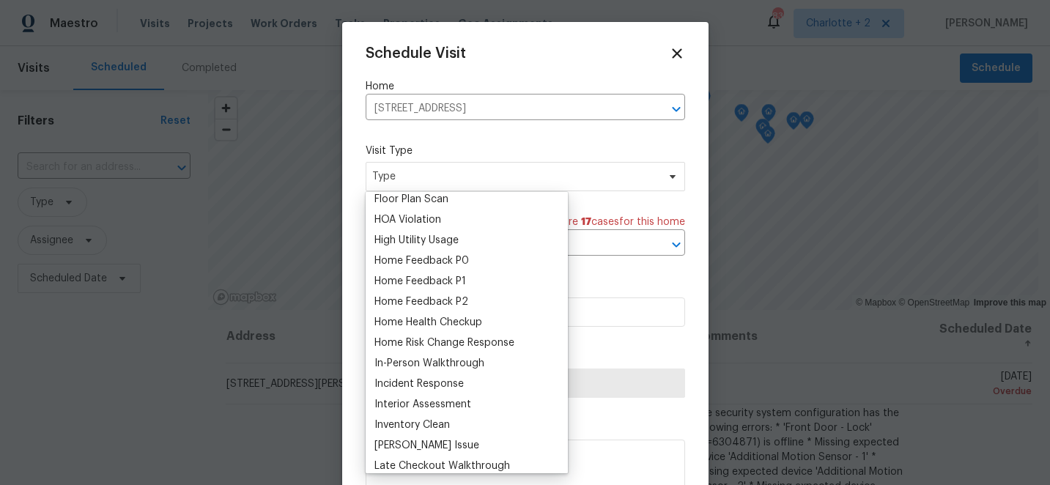
scroll to position [710, 0]
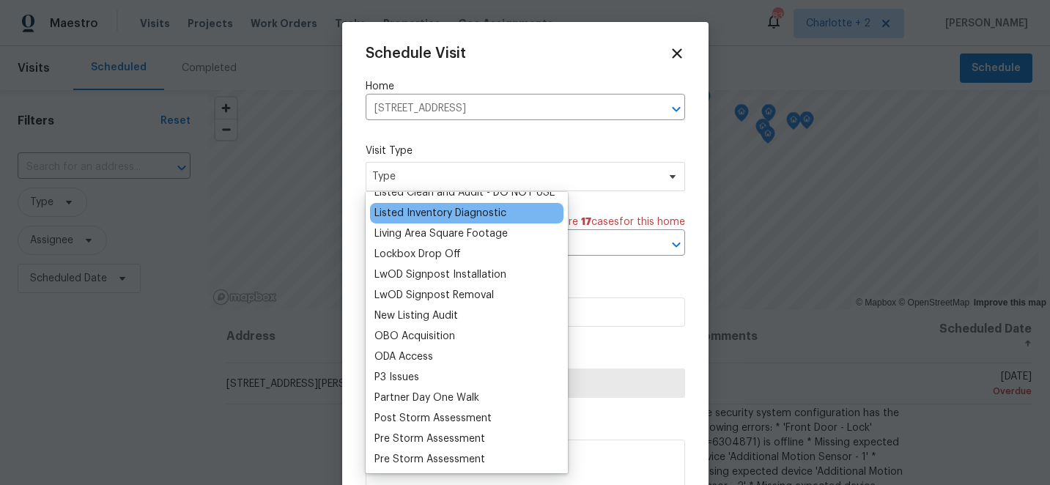
click at [473, 212] on div "Listed Inventory Diagnostic" at bounding box center [440, 213] width 132 height 15
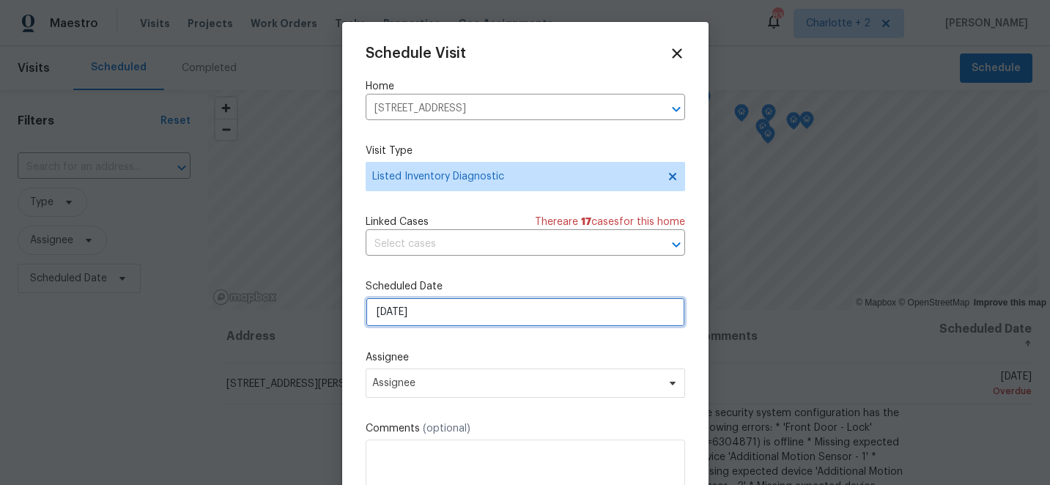
click at [439, 322] on input "[DATE]" at bounding box center [525, 311] width 319 height 29
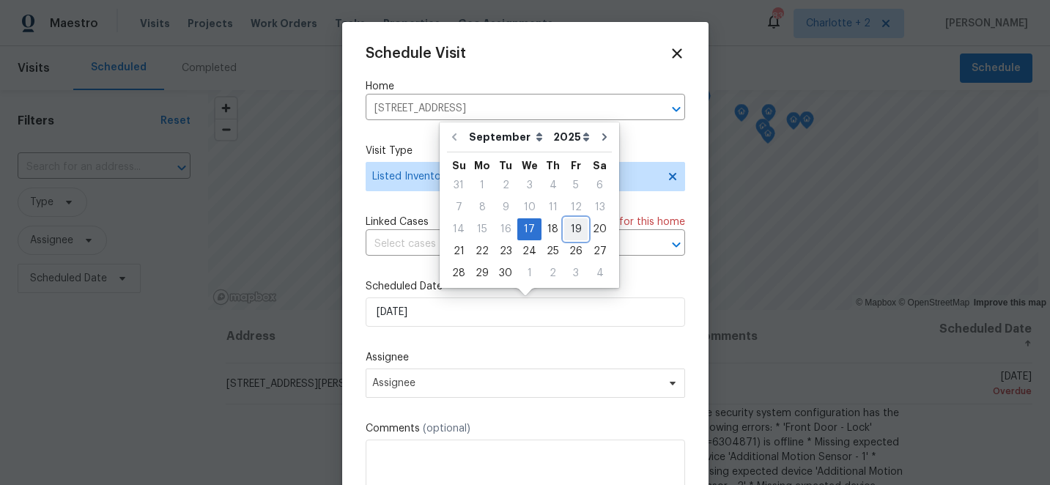
click at [574, 234] on div "19" at bounding box center [575, 229] width 23 height 21
type input "[DATE]"
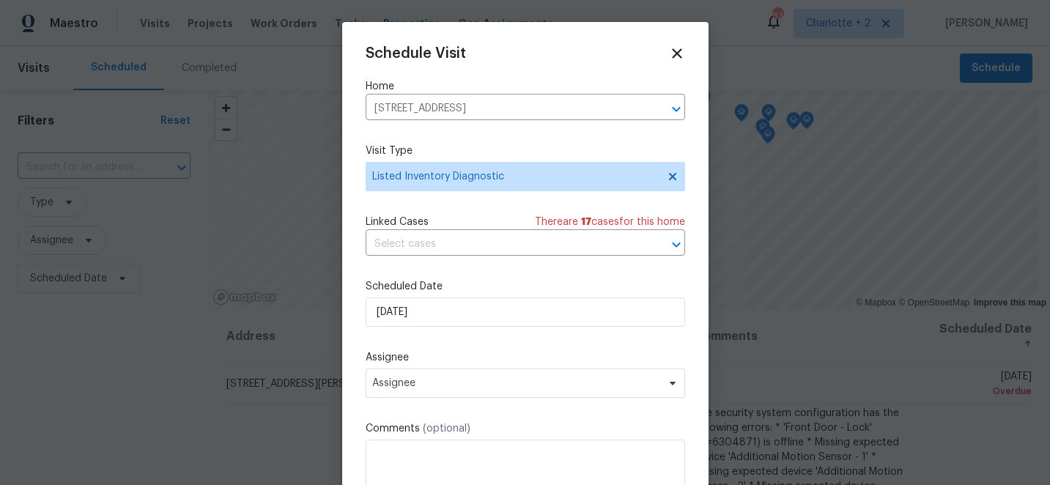
click at [450, 406] on div "Schedule Visit Home 400 Lauryn Waverly Way, Greensboro, NC 27455 ​ Visit Type L…" at bounding box center [525, 291] width 319 height 492
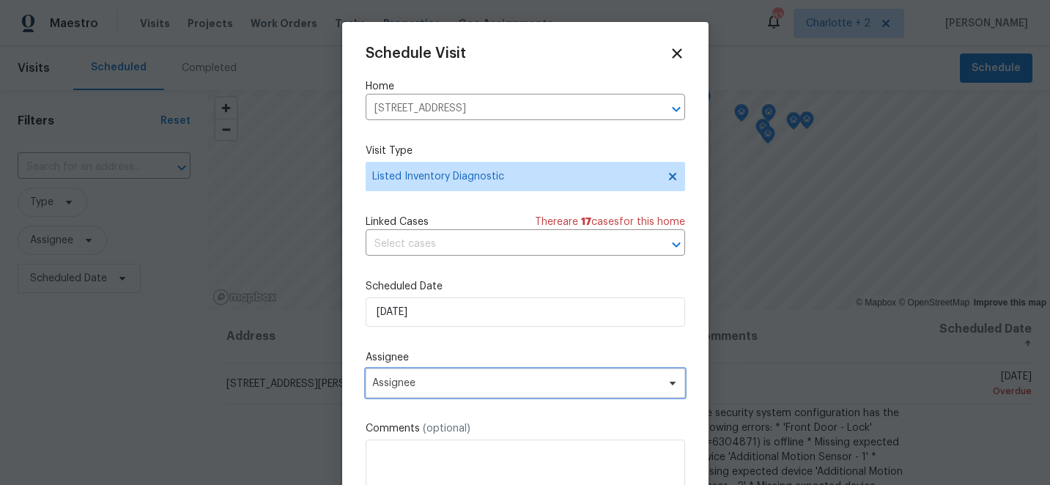
click at [465, 385] on span "Assignee" at bounding box center [515, 383] width 287 height 12
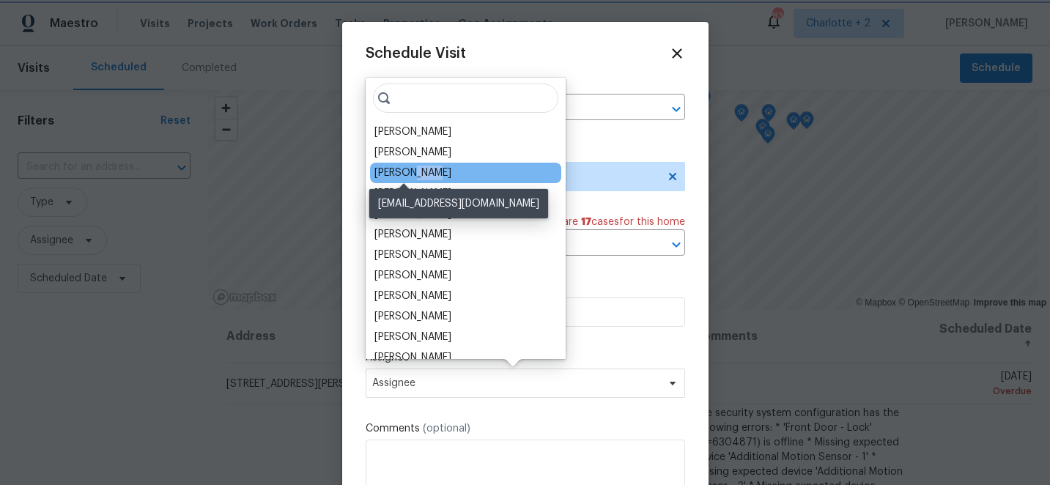
click at [416, 180] on div "[PERSON_NAME]" at bounding box center [465, 173] width 191 height 21
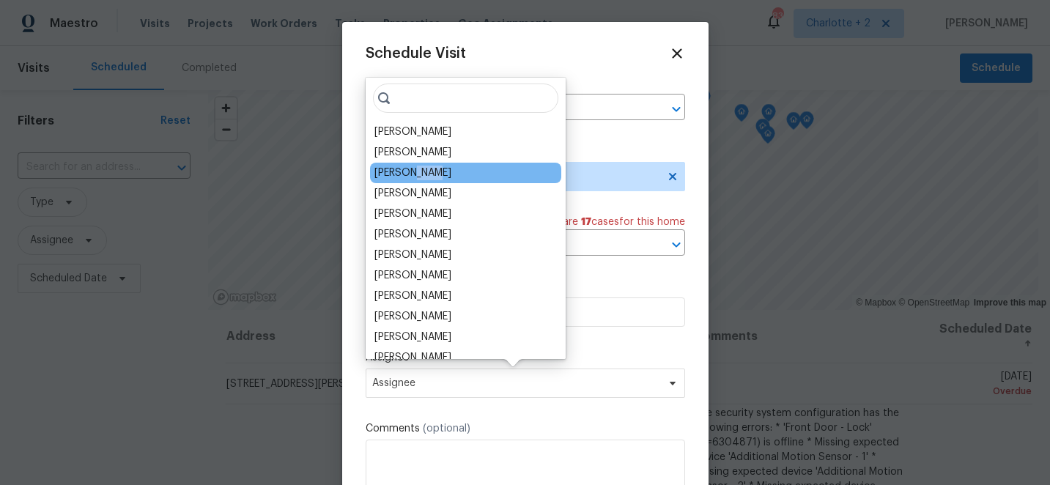
click at [421, 169] on div "[PERSON_NAME]" at bounding box center [412, 173] width 77 height 15
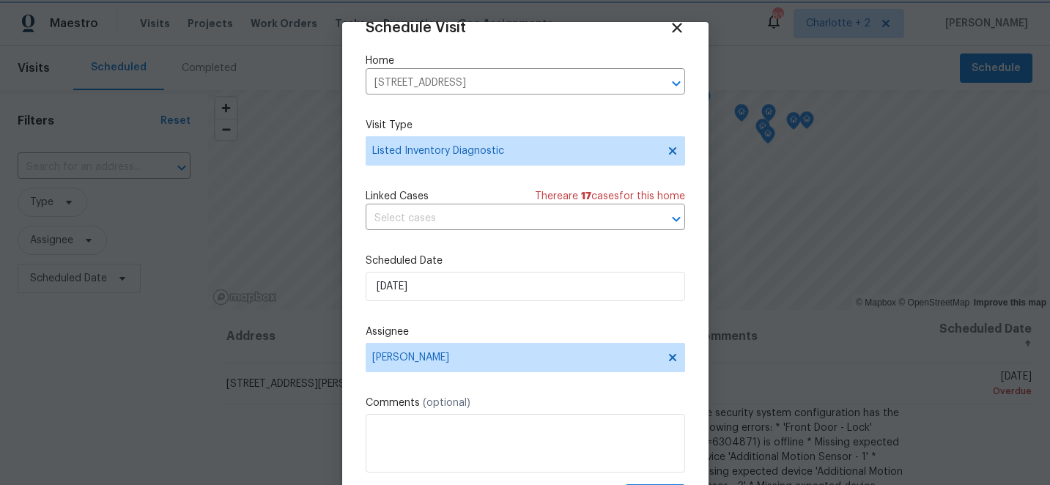
scroll to position [72, 0]
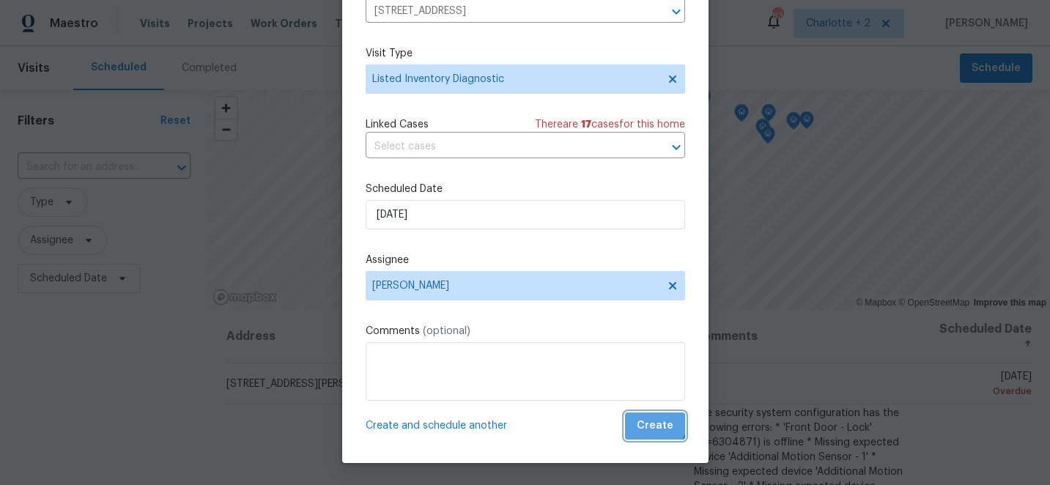
click at [647, 420] on span "Create" at bounding box center [655, 426] width 37 height 18
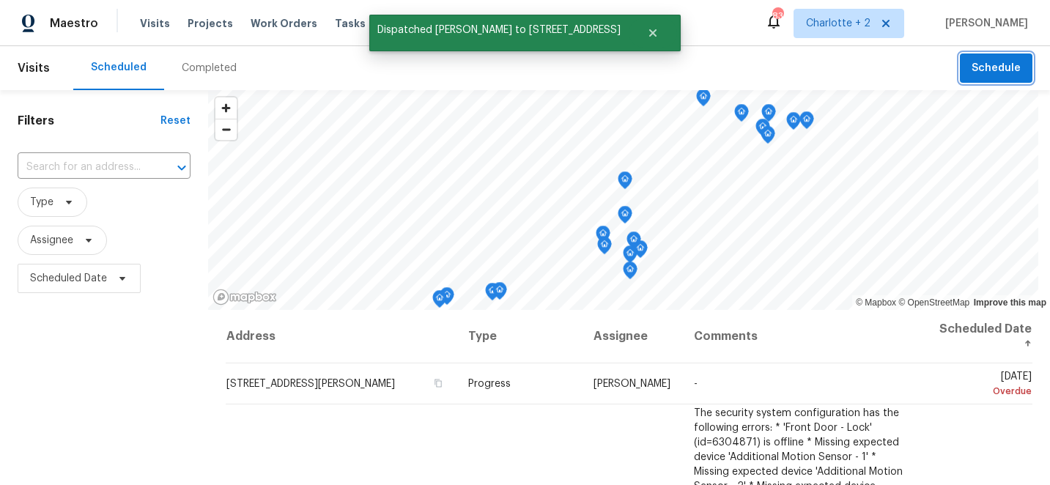
scroll to position [0, 0]
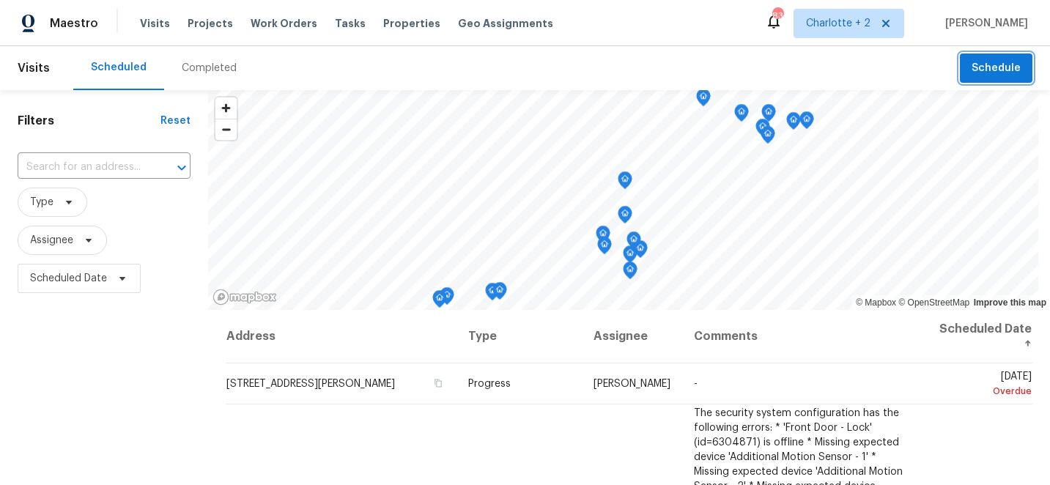
click at [993, 63] on span "Schedule" at bounding box center [995, 68] width 49 height 18
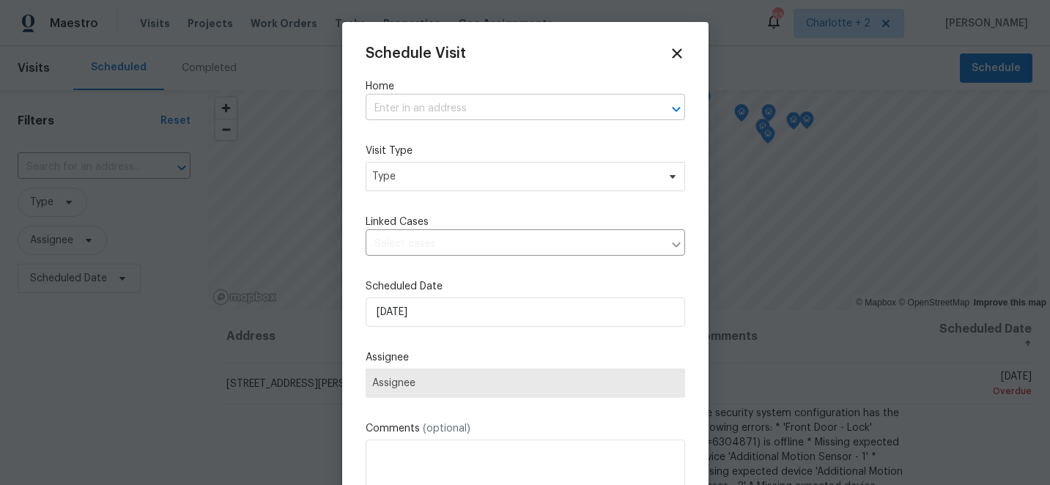
click at [462, 106] on input "text" at bounding box center [505, 108] width 278 height 23
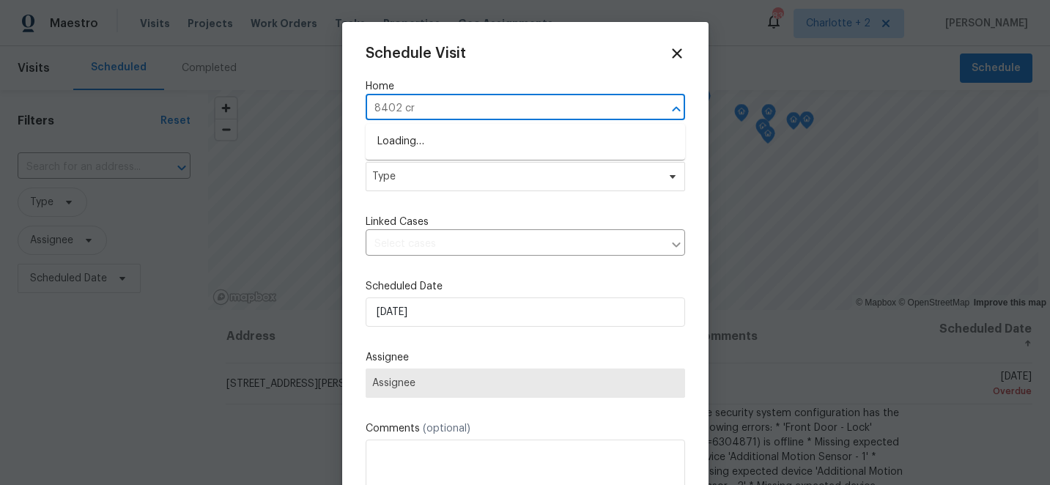
type input "8402 cri"
click at [444, 144] on li "8402 Cripplegate Trce, Browns Summit, NC 27214" at bounding box center [525, 142] width 319 height 24
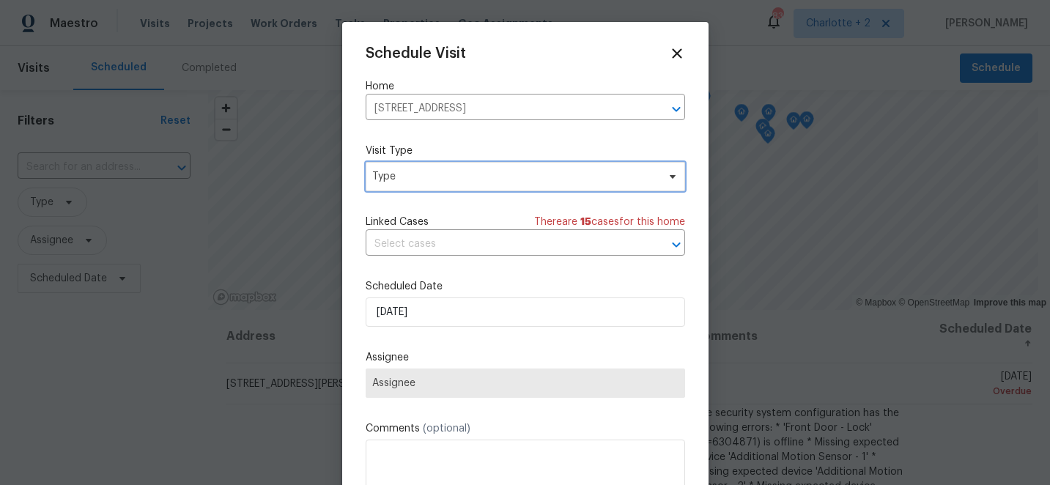
click at [437, 179] on span "Type" at bounding box center [514, 176] width 285 height 15
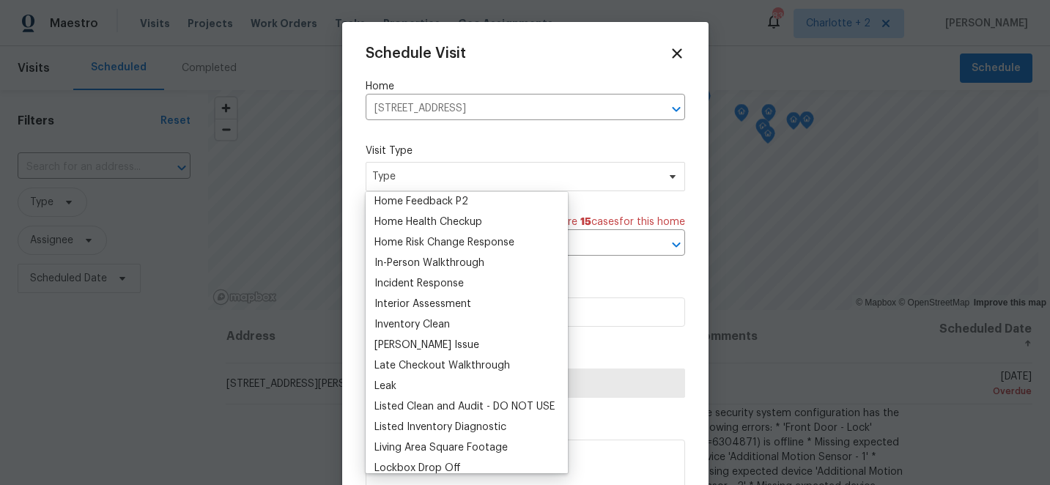
scroll to position [519, 0]
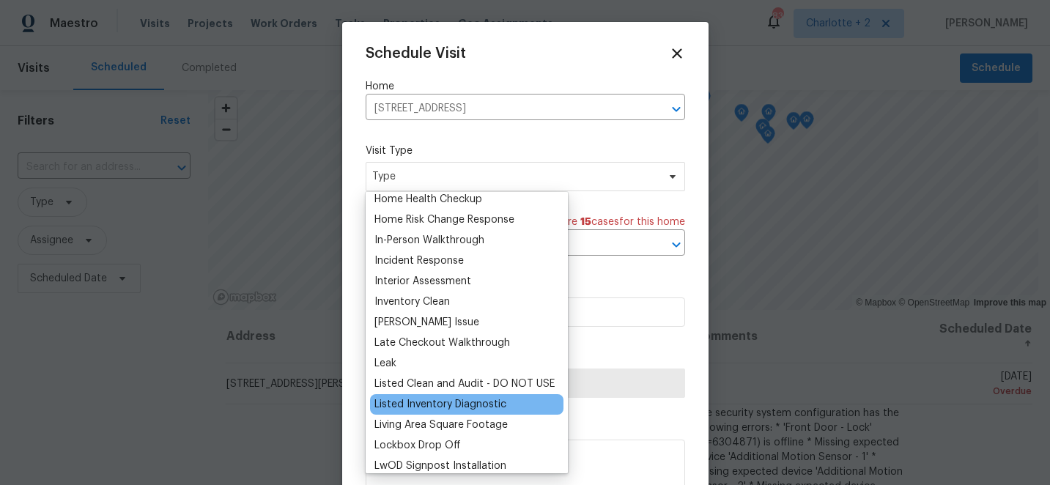
click at [448, 399] on div "Listed Inventory Diagnostic" at bounding box center [440, 404] width 132 height 15
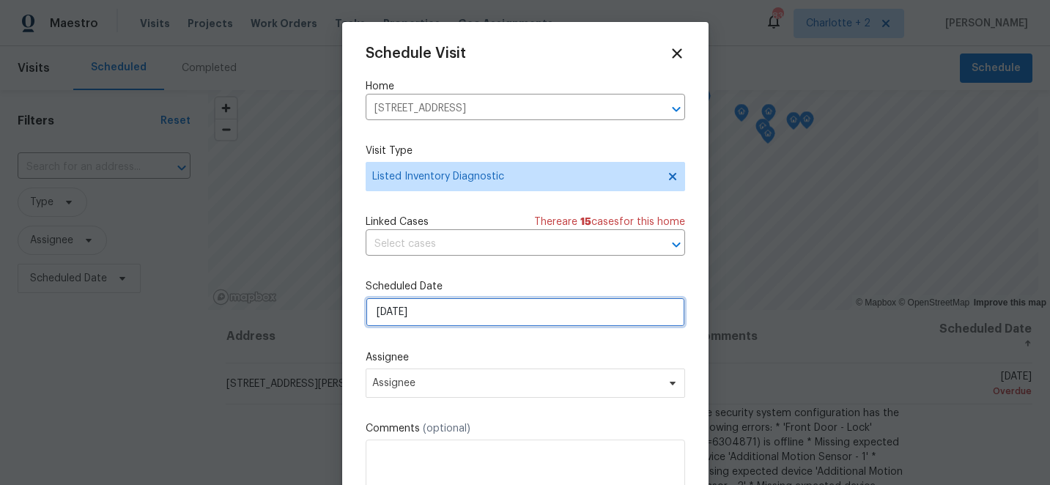
click at [455, 319] on input "[DATE]" at bounding box center [525, 311] width 319 height 29
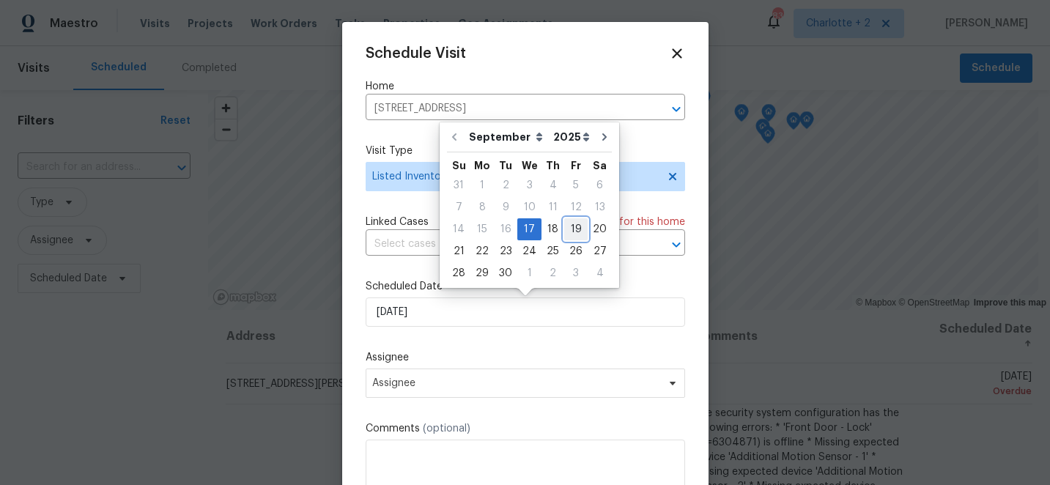
click at [569, 232] on div "19" at bounding box center [575, 229] width 23 height 21
type input "[DATE]"
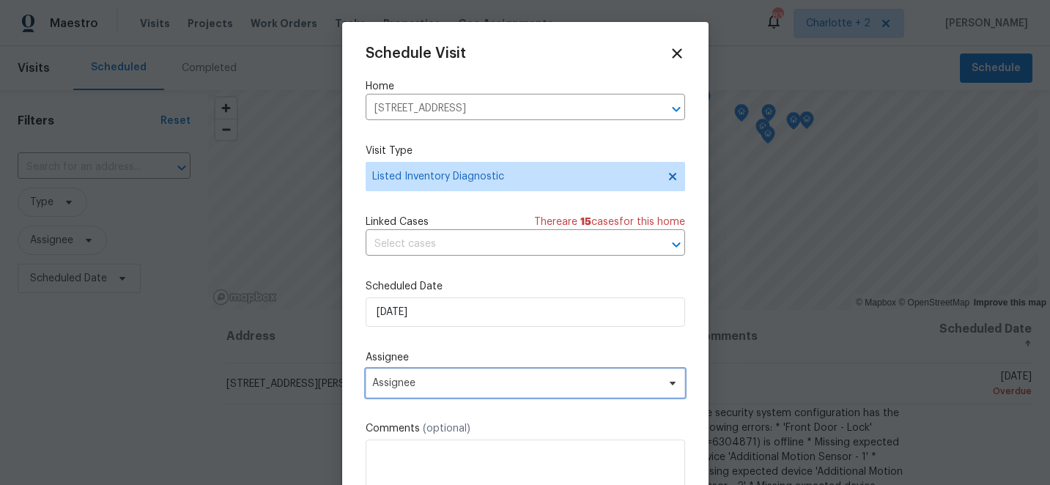
click at [450, 385] on span "Assignee" at bounding box center [515, 383] width 287 height 12
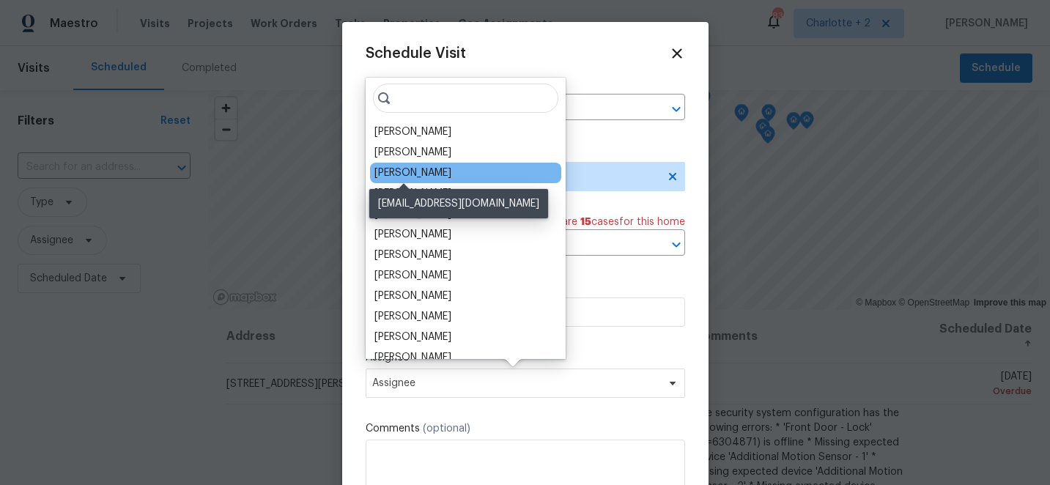
click at [422, 169] on div "[PERSON_NAME]" at bounding box center [412, 173] width 77 height 15
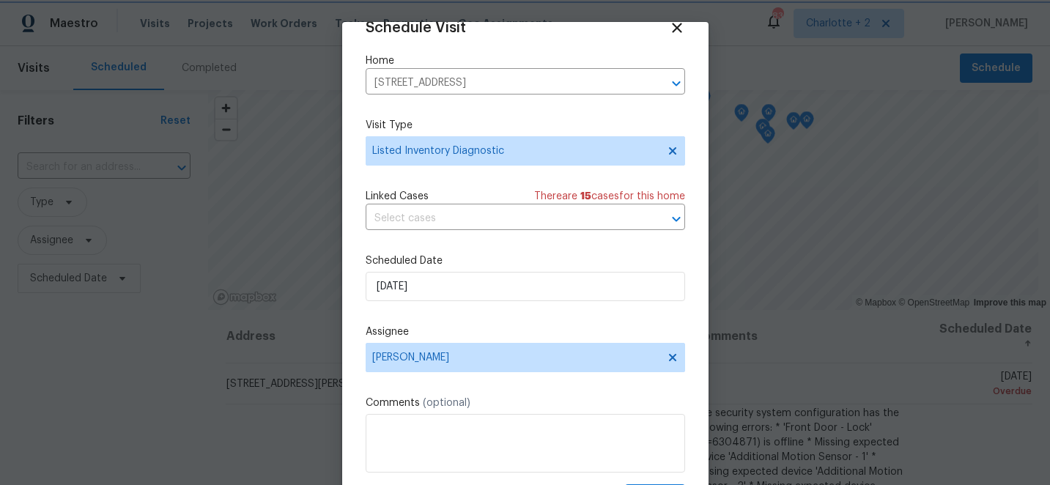
scroll to position [72, 0]
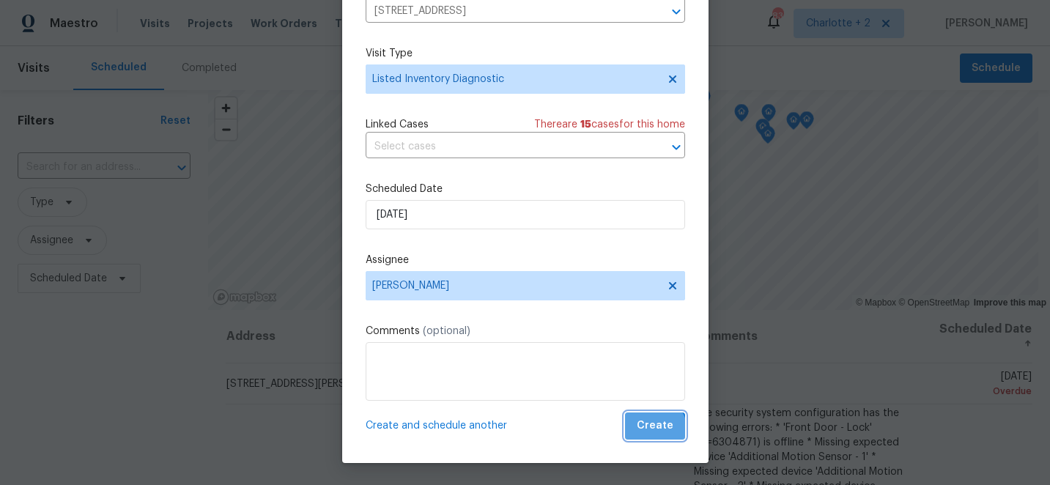
click at [656, 430] on span "Create" at bounding box center [655, 426] width 37 height 18
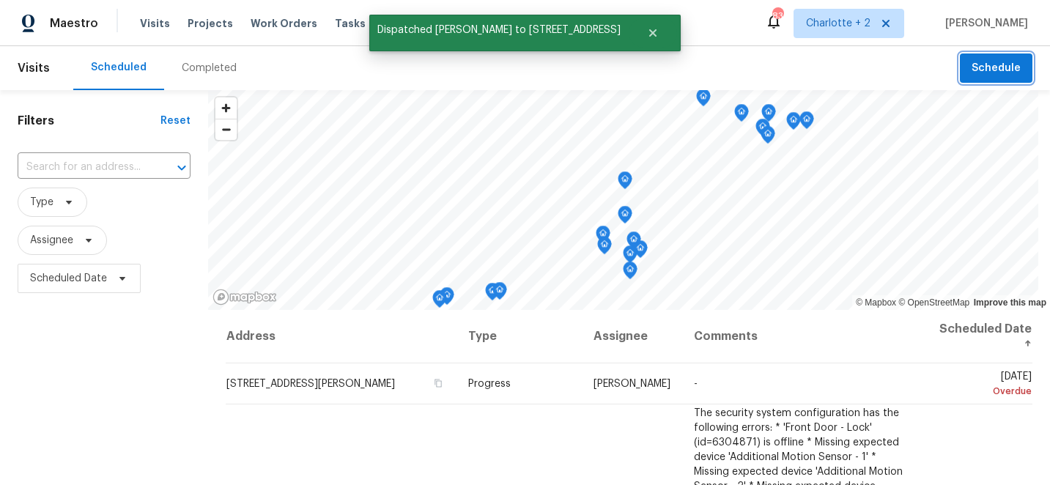
scroll to position [0, 0]
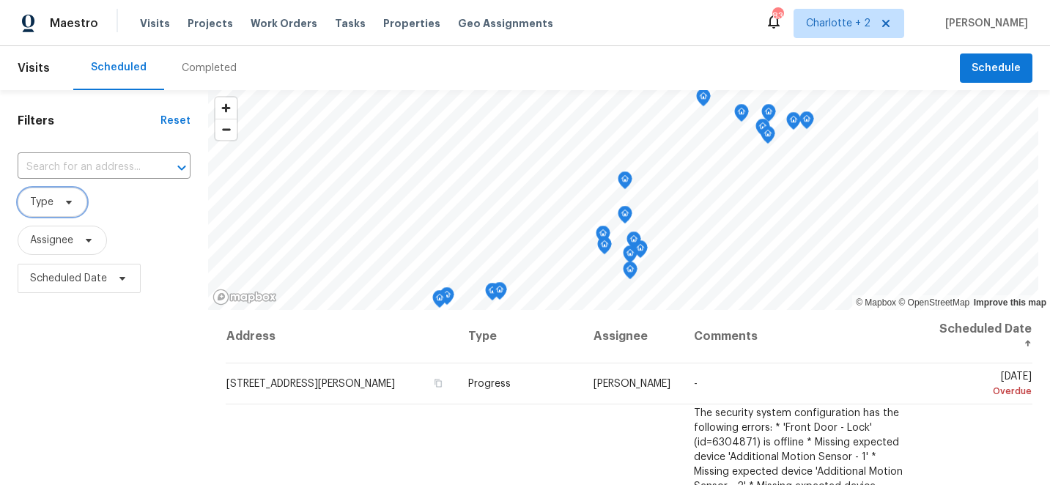
click at [54, 200] on span "Type" at bounding box center [53, 202] width 70 height 29
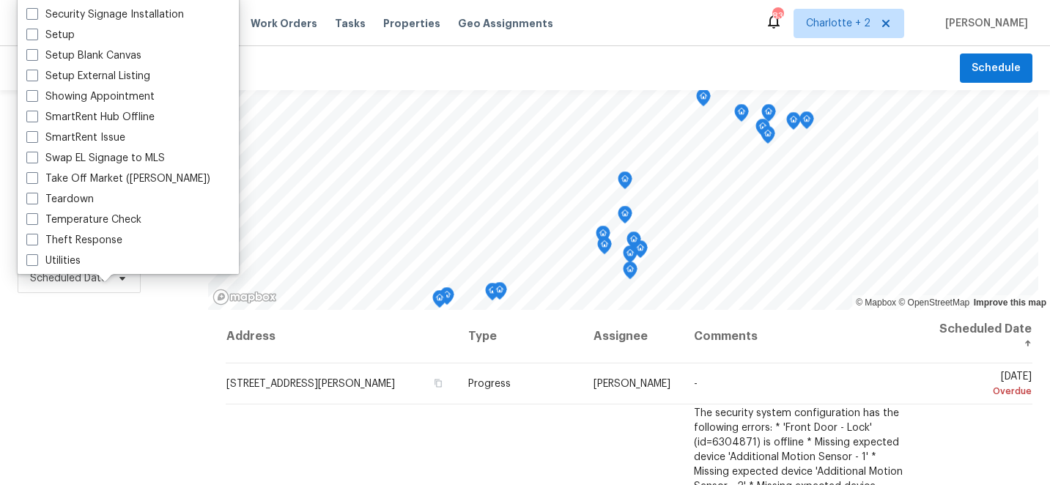
scroll to position [1219, 0]
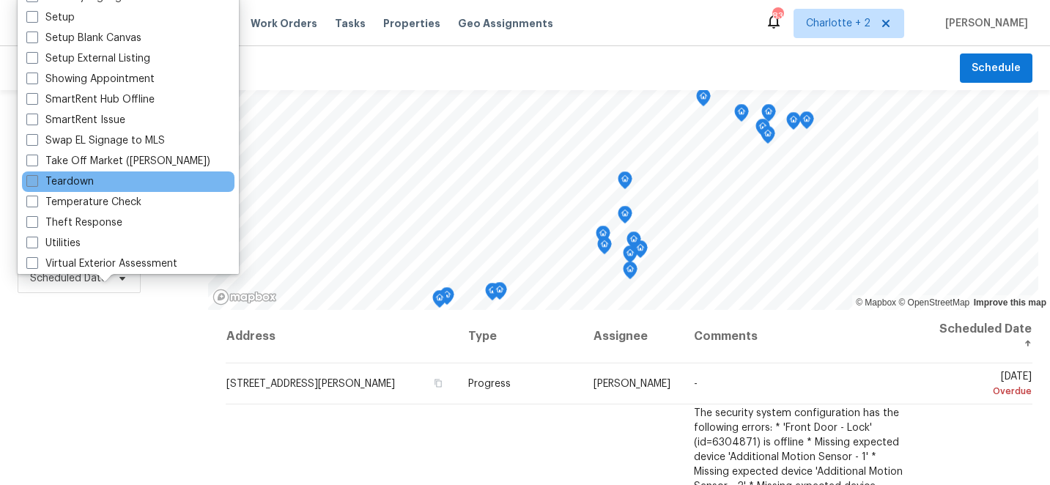
click at [35, 179] on span at bounding box center [32, 181] width 12 height 12
click at [35, 179] on input "Teardown" at bounding box center [31, 179] width 10 height 10
checkbox input "true"
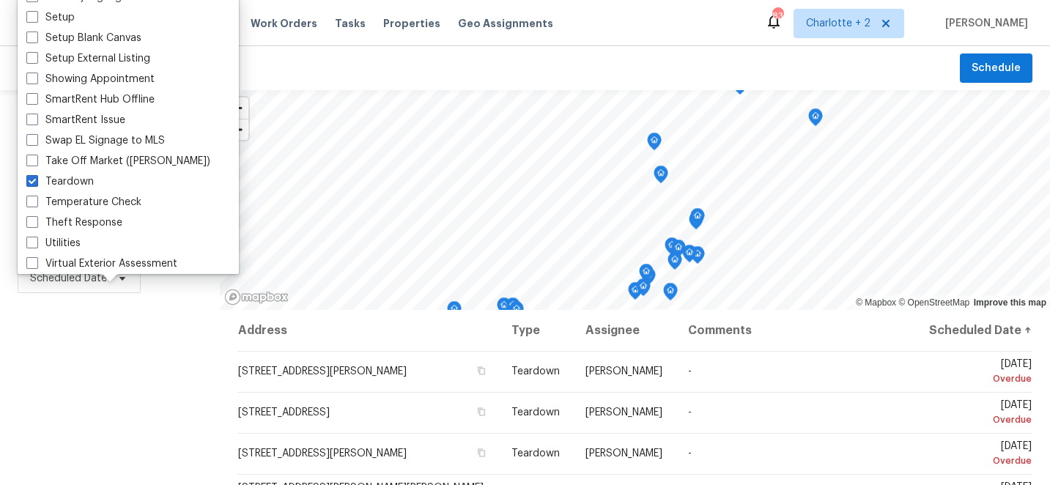
click at [100, 349] on div "Filters Reset ​ Teardown Assignee Scheduled Date" at bounding box center [110, 394] width 220 height 608
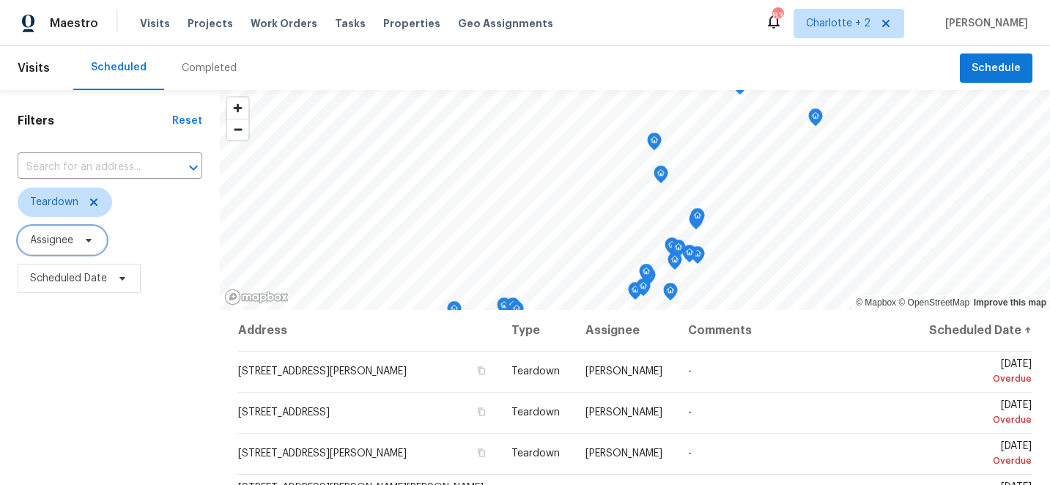
click at [73, 244] on span "Assignee" at bounding box center [51, 240] width 43 height 15
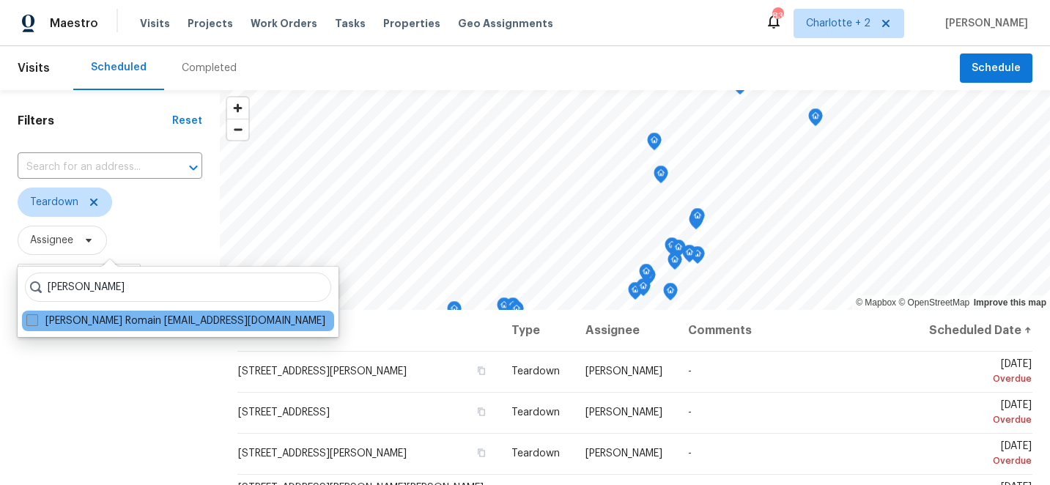
type input "ken romain"
click at [36, 323] on span at bounding box center [32, 320] width 12 height 12
click at [36, 323] on input "Ken Romain kenneth.romain@opendoor.com" at bounding box center [31, 319] width 10 height 10
checkbox input "true"
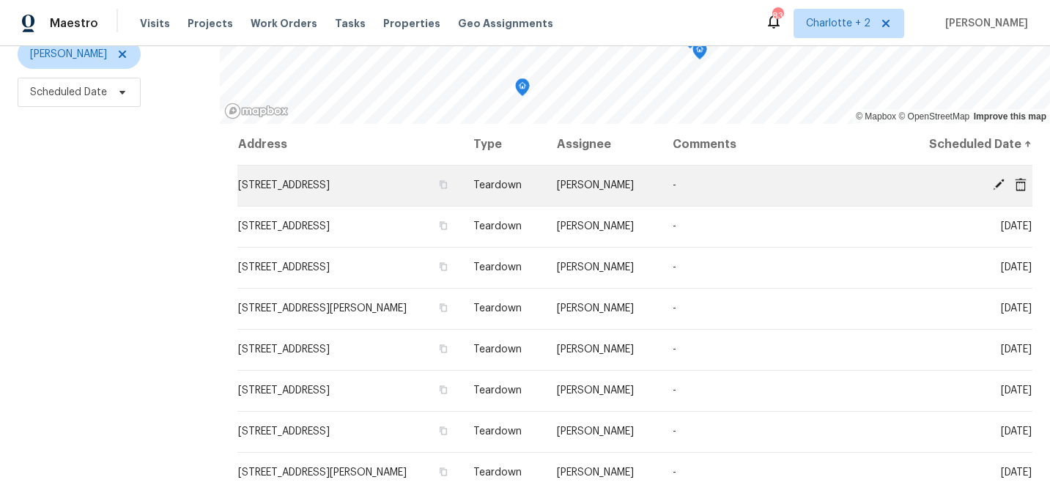
scroll to position [212, 0]
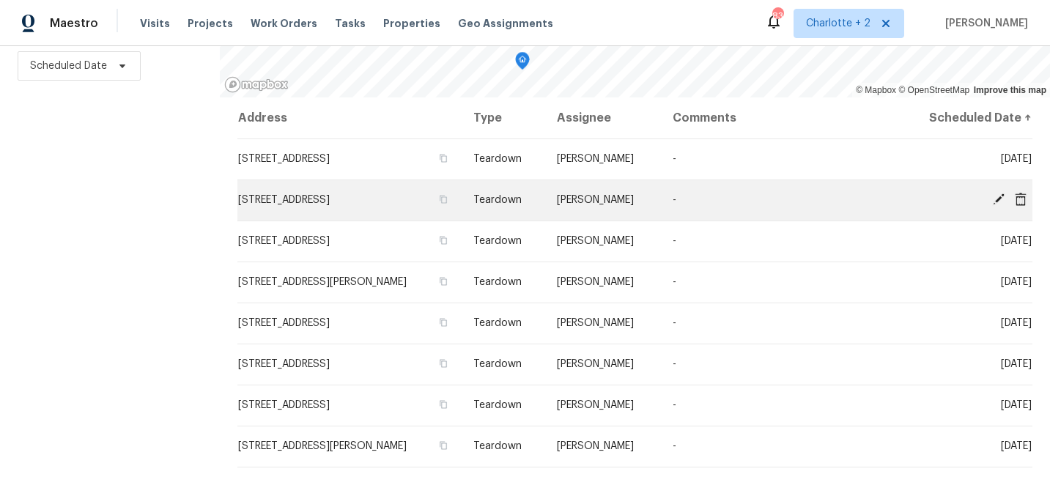
click at [996, 199] on icon at bounding box center [999, 199] width 12 height 12
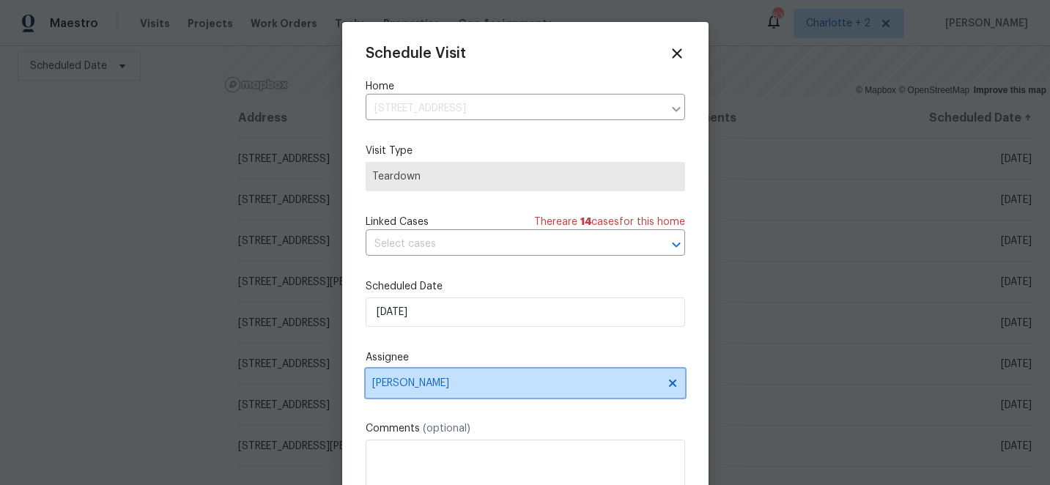
click at [464, 388] on span "Ken Romain" at bounding box center [515, 383] width 287 height 12
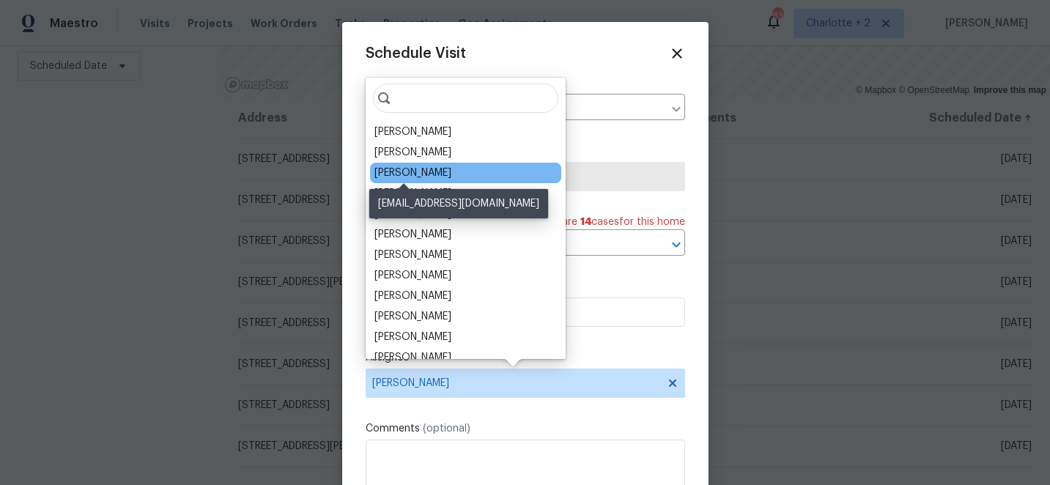
click at [412, 176] on div "[PERSON_NAME]" at bounding box center [412, 173] width 77 height 15
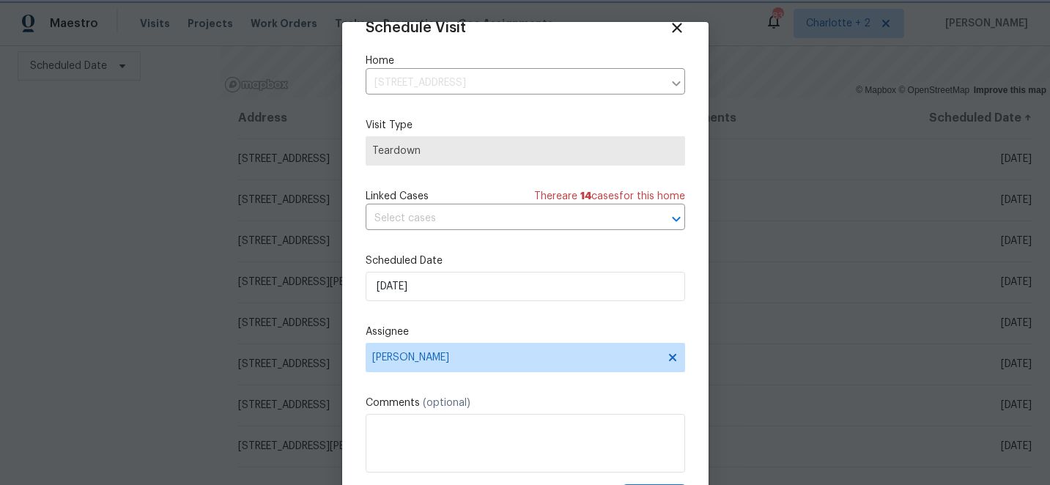
scroll to position [72, 0]
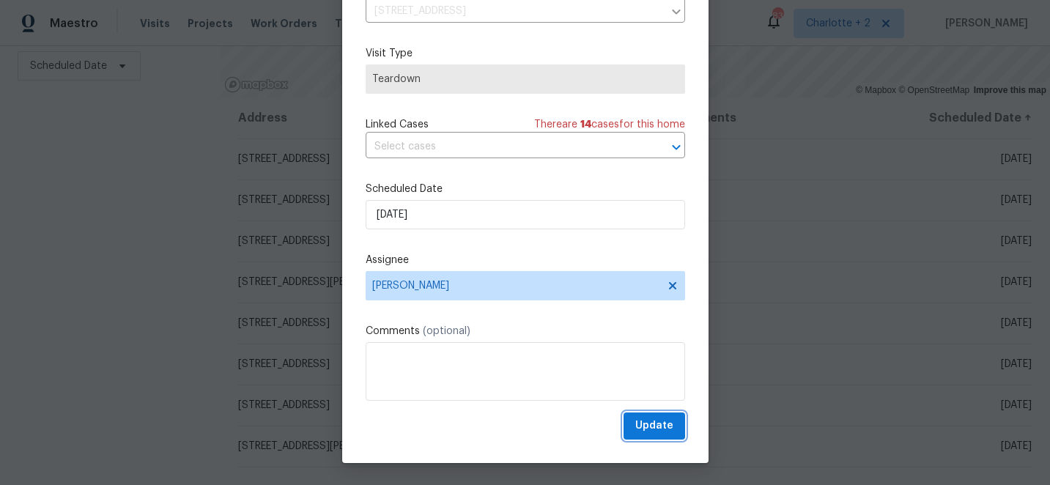
click at [660, 429] on span "Update" at bounding box center [654, 426] width 38 height 18
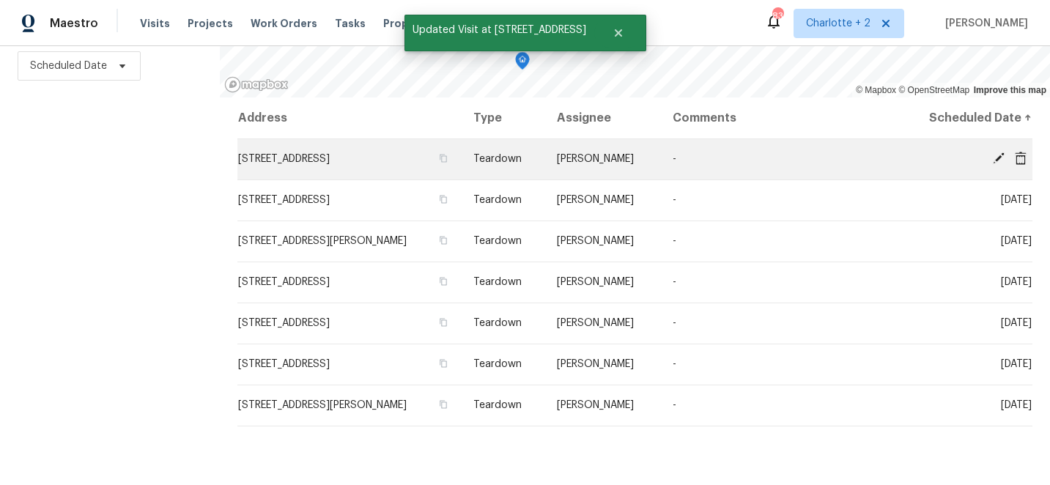
click at [996, 158] on icon at bounding box center [999, 158] width 12 height 12
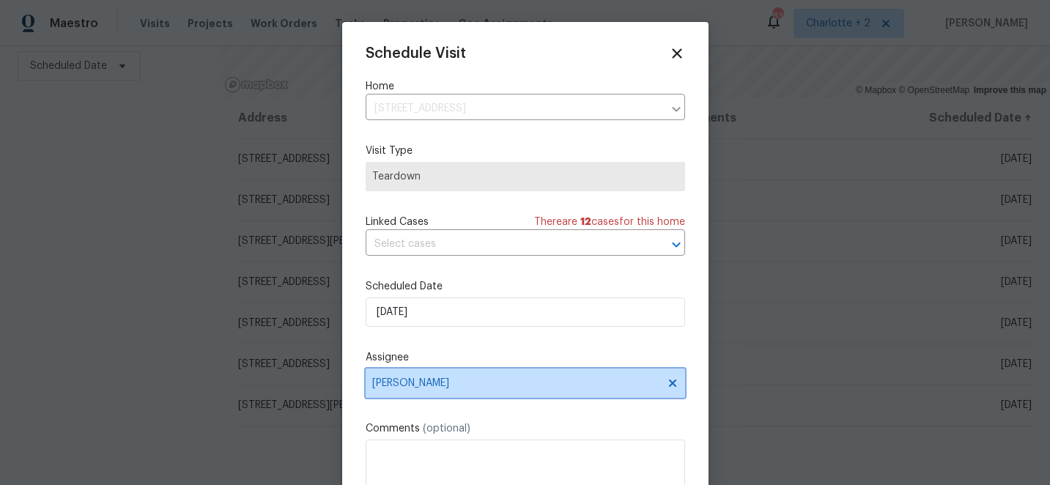
click at [460, 382] on span "Ken Romain" at bounding box center [515, 383] width 287 height 12
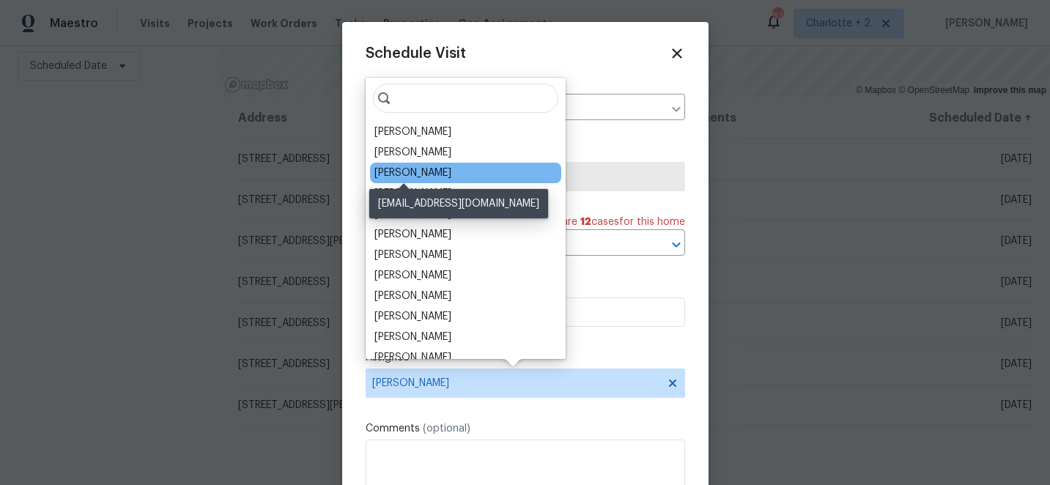
click at [405, 173] on div "[PERSON_NAME]" at bounding box center [412, 173] width 77 height 15
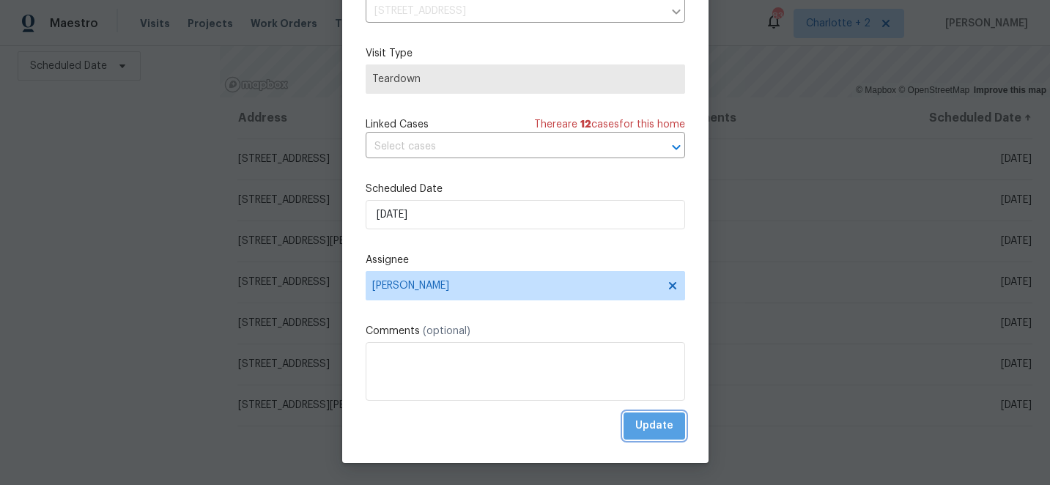
click at [669, 425] on span "Update" at bounding box center [654, 426] width 38 height 18
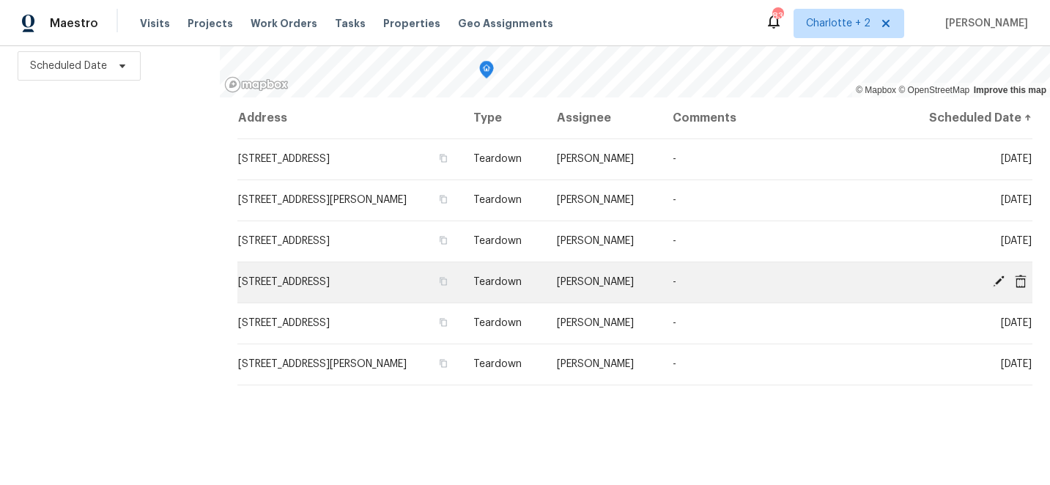
scroll to position [0, 0]
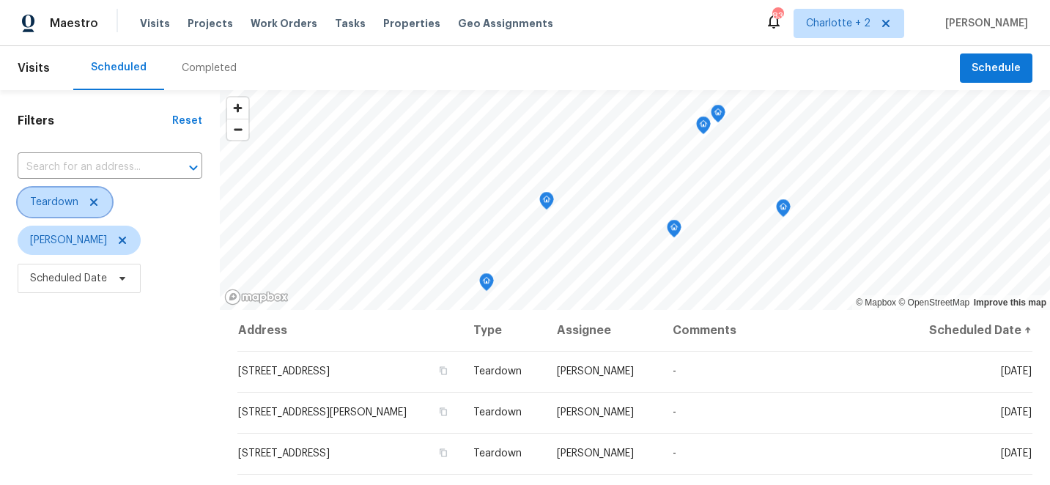
click at [97, 207] on icon at bounding box center [94, 202] width 12 height 12
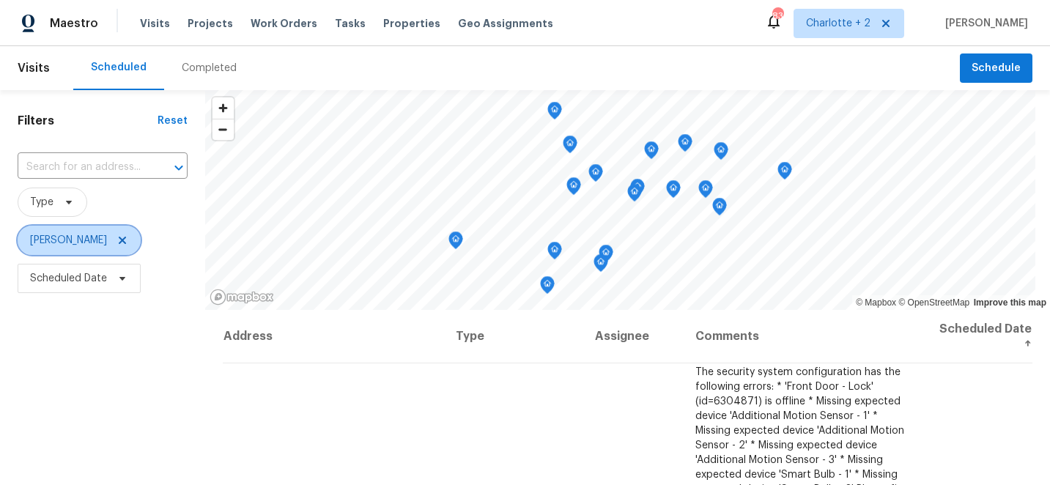
click at [119, 239] on icon at bounding box center [122, 240] width 7 height 7
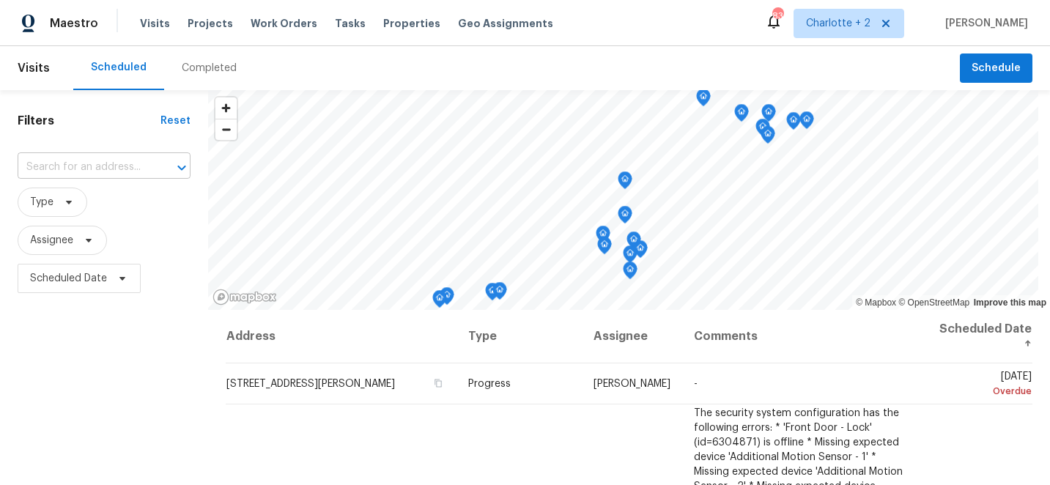
click at [134, 166] on input "text" at bounding box center [84, 167] width 132 height 23
type input "4122 do"
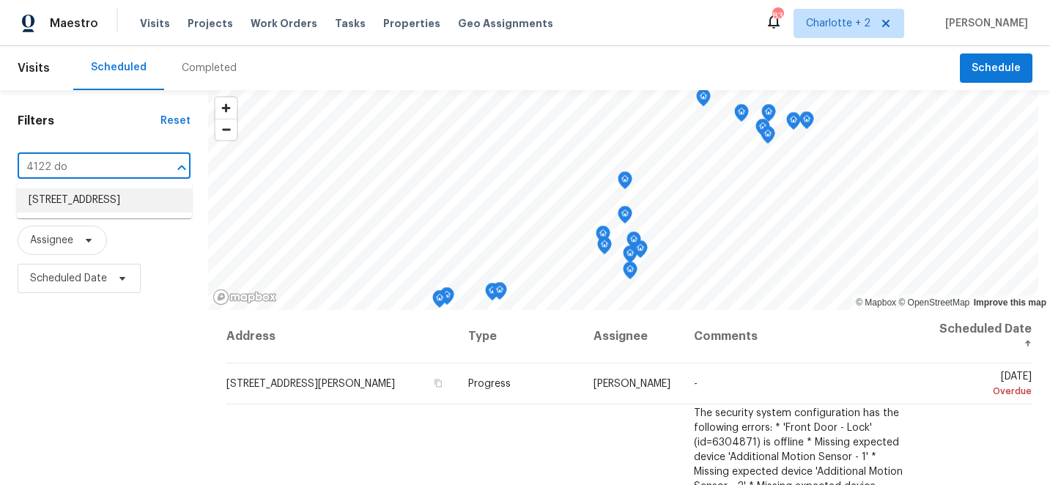
click at [99, 199] on li "4122 Donegal Dr, Greensboro, NC 27406" at bounding box center [104, 200] width 175 height 24
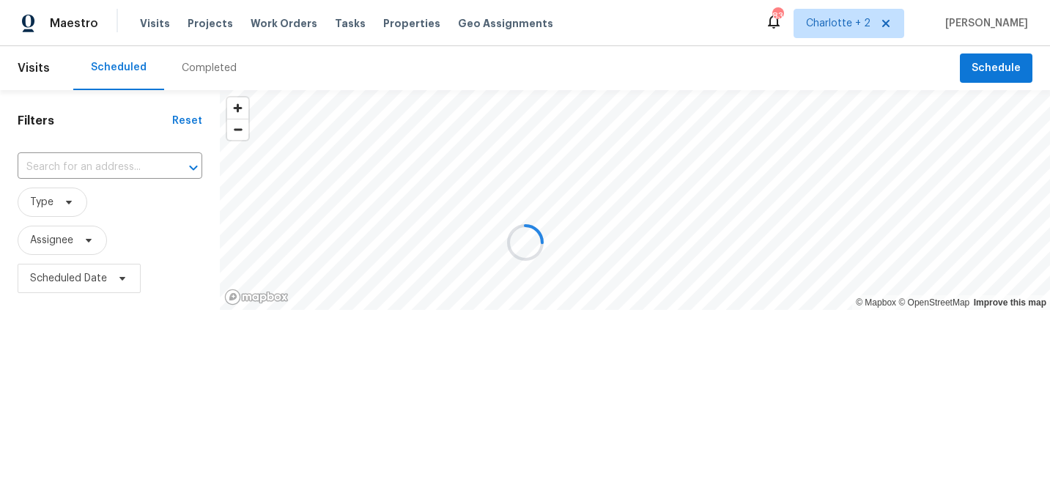
type input "4122 Donegal Dr, Greensboro, NC 27406"
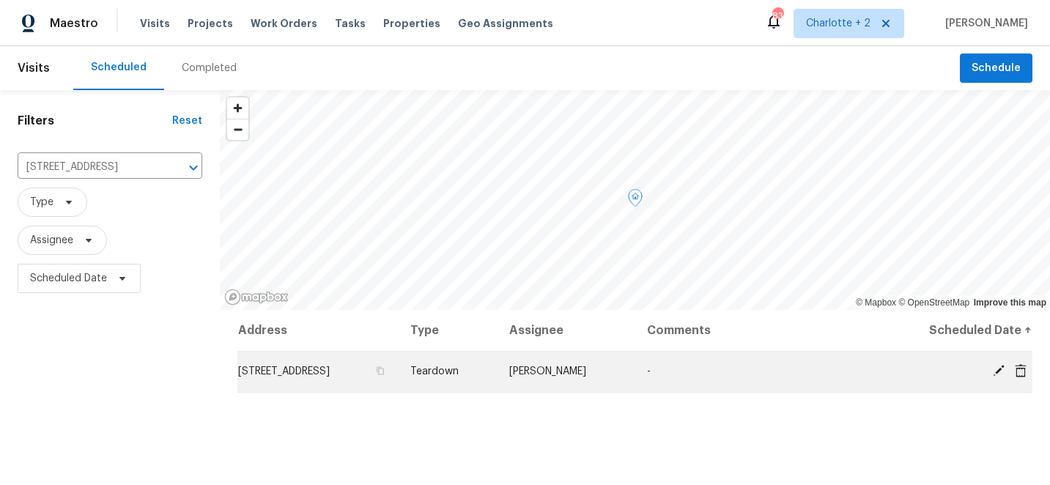
click at [998, 369] on icon at bounding box center [999, 371] width 12 height 12
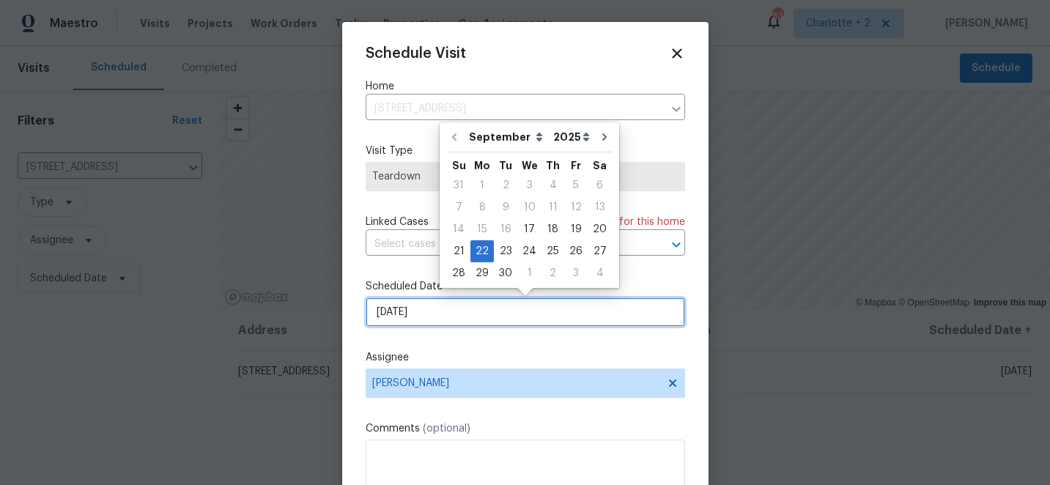
click at [450, 317] on input "[DATE]" at bounding box center [525, 311] width 319 height 29
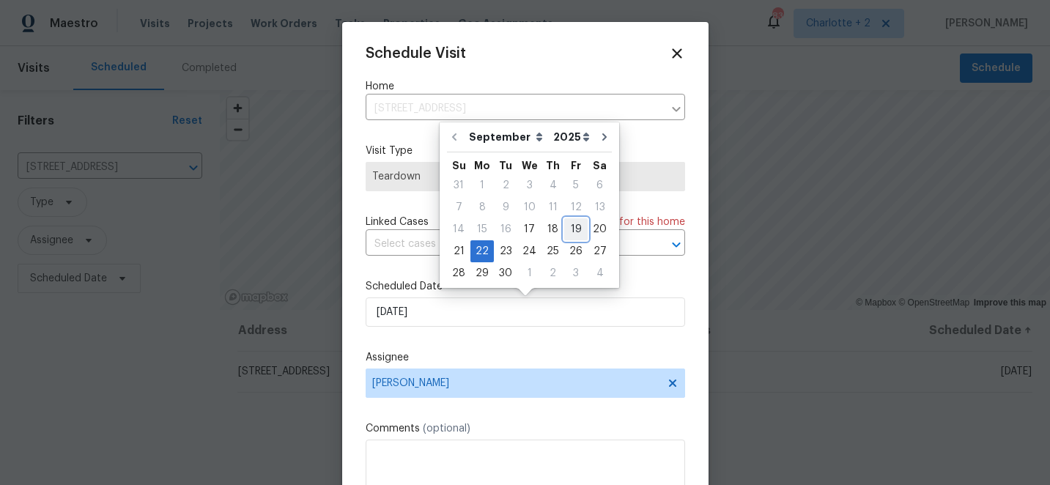
click at [571, 230] on div "19" at bounding box center [575, 229] width 23 height 21
type input "[DATE]"
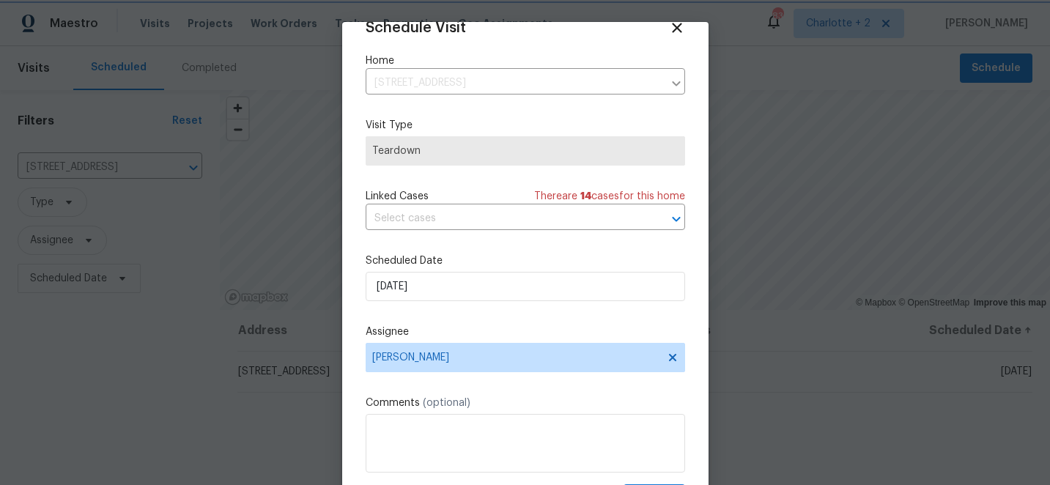
scroll to position [72, 0]
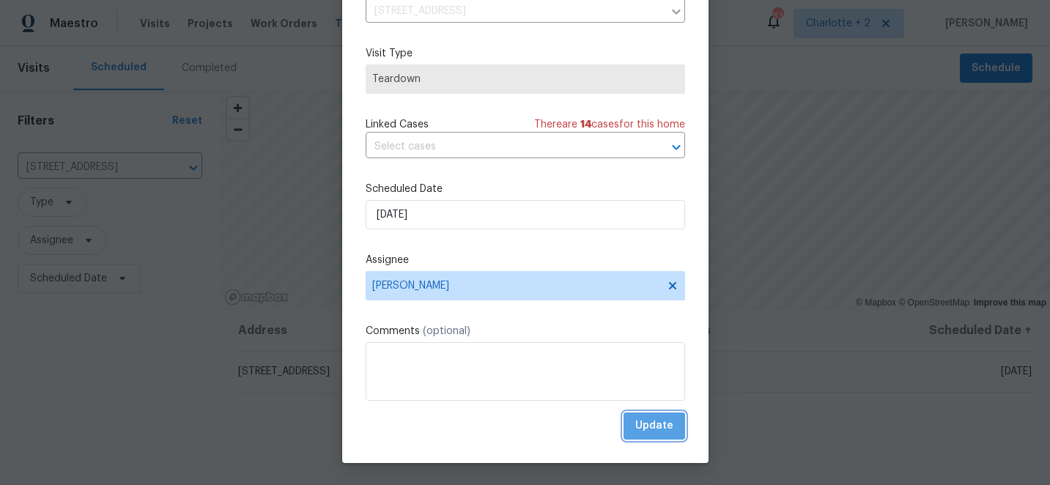
click at [653, 429] on span "Update" at bounding box center [654, 426] width 38 height 18
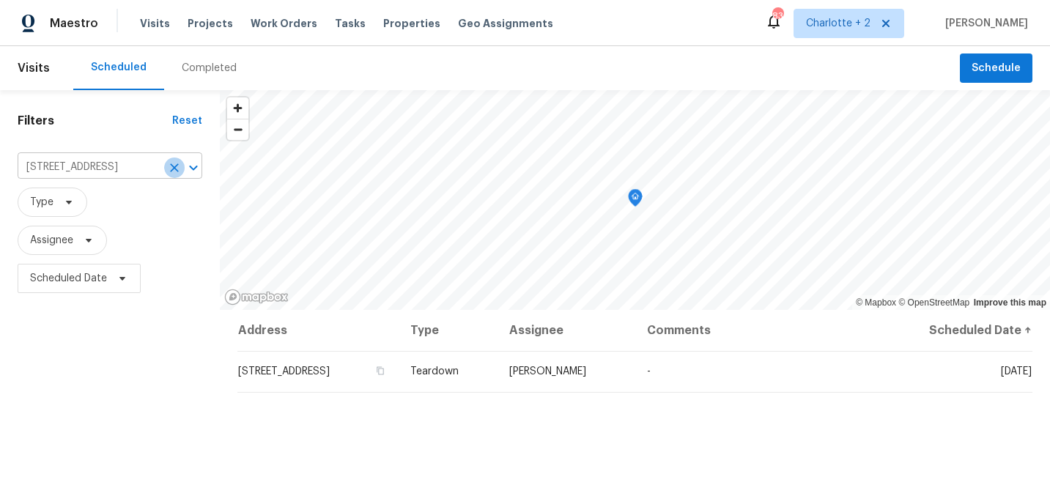
click at [174, 163] on icon "Clear" at bounding box center [174, 167] width 15 height 15
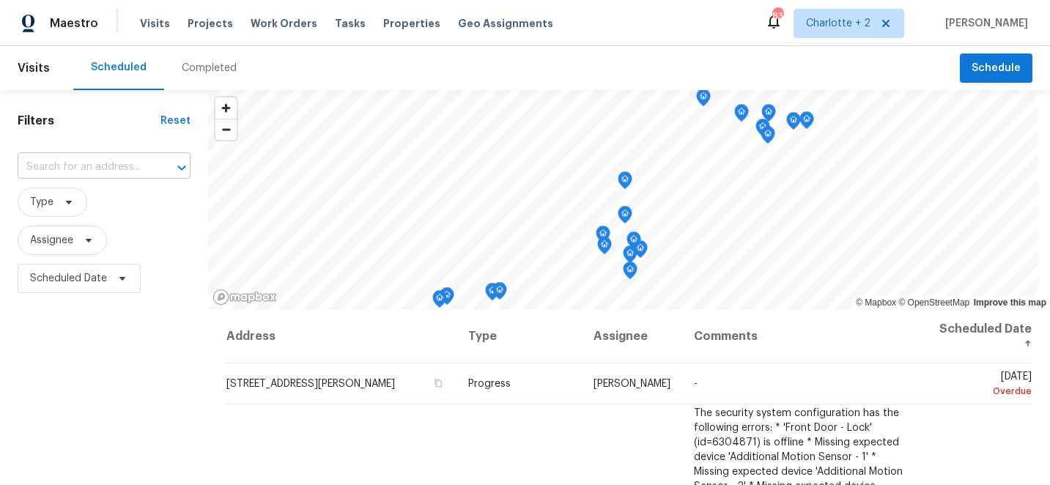
click at [122, 168] on input "text" at bounding box center [84, 167] width 132 height 23
type input "3230 h"
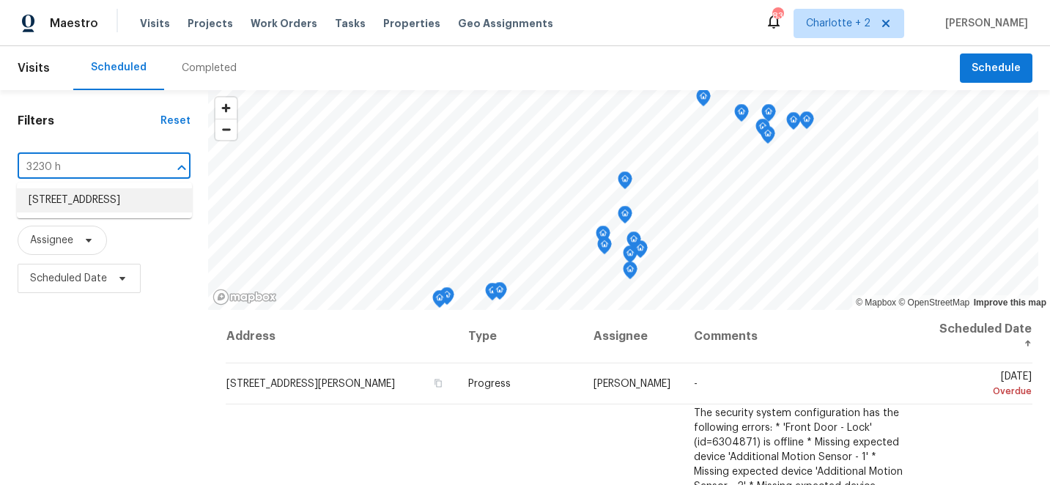
click at [92, 212] on li "3230 High Cliffs Rd, Pfafftown, NC 27040" at bounding box center [104, 200] width 175 height 24
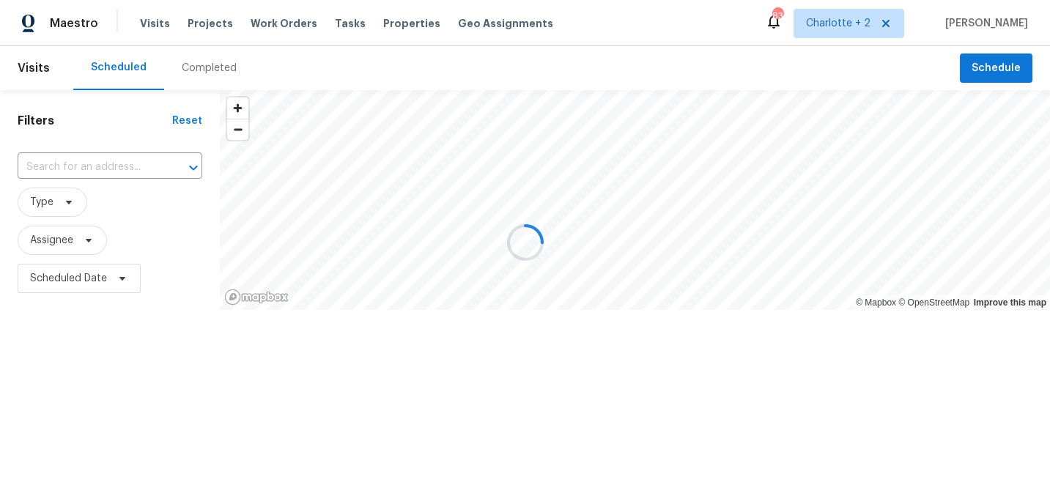
type input "3230 High Cliffs Rd, Pfafftown, NC 27040"
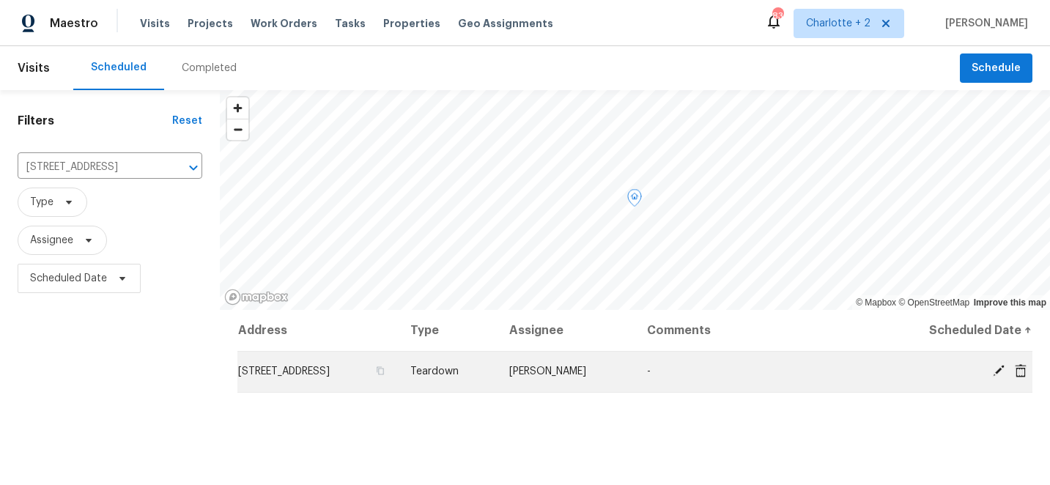
click at [1005, 374] on span at bounding box center [999, 370] width 22 height 13
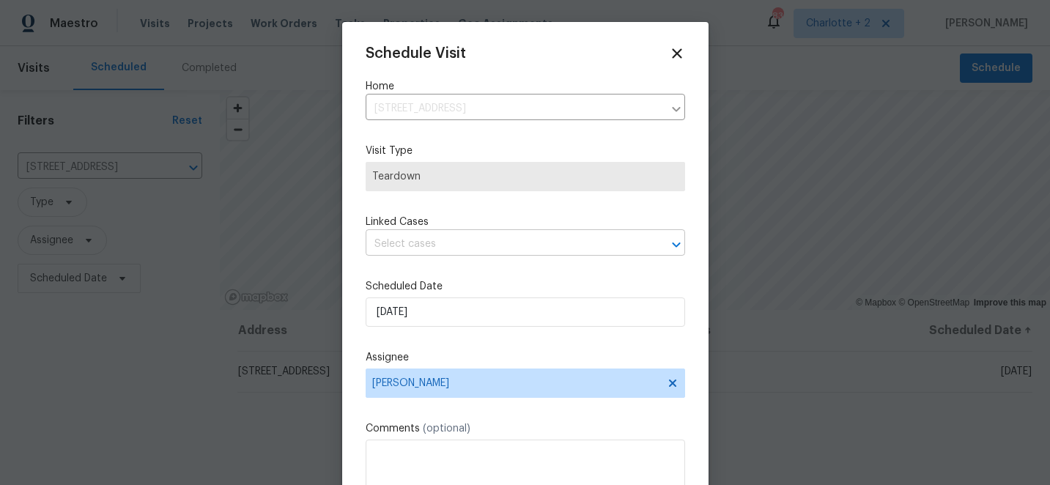
click at [468, 247] on input "text" at bounding box center [505, 244] width 278 height 23
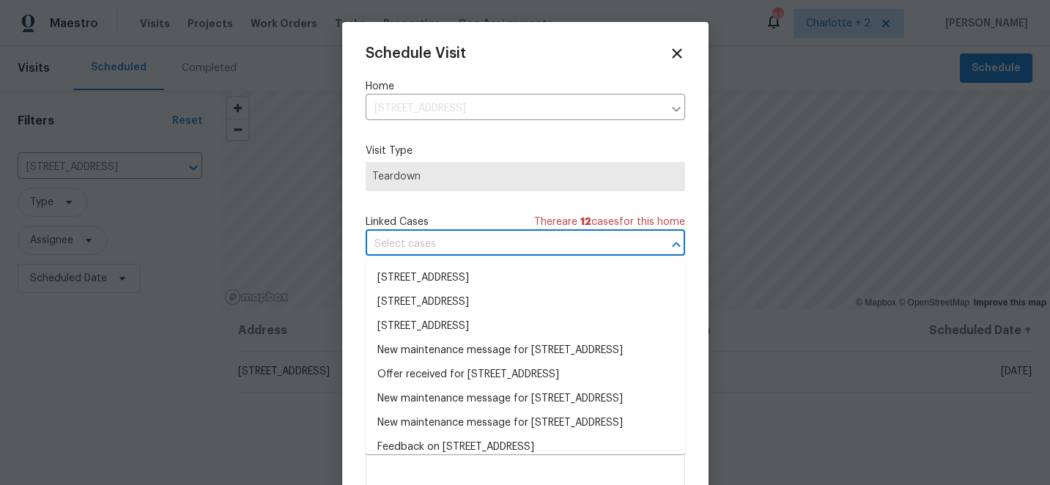
click at [497, 212] on div "Schedule Visit Home 3230 High Cliffs Rd, Pfafftown, NC 27040 ​ Visit Type Teard…" at bounding box center [525, 291] width 319 height 492
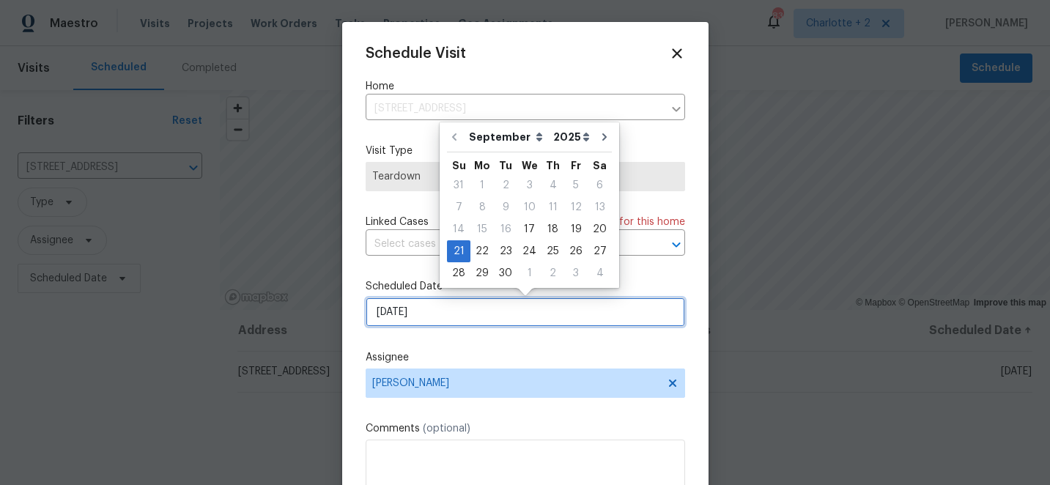
click at [465, 321] on input "9/21/2025" at bounding box center [525, 311] width 319 height 29
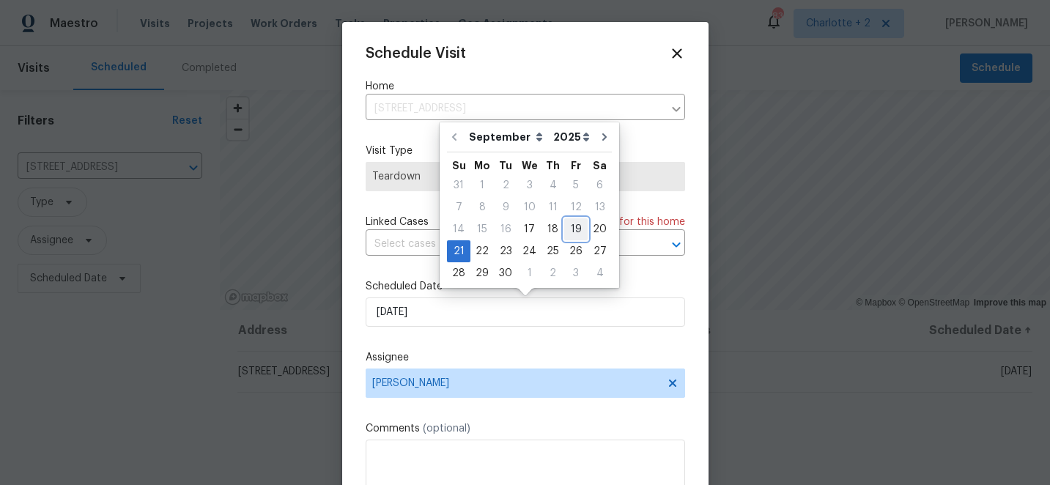
click at [575, 229] on div "19" at bounding box center [575, 229] width 23 height 21
type input "[DATE]"
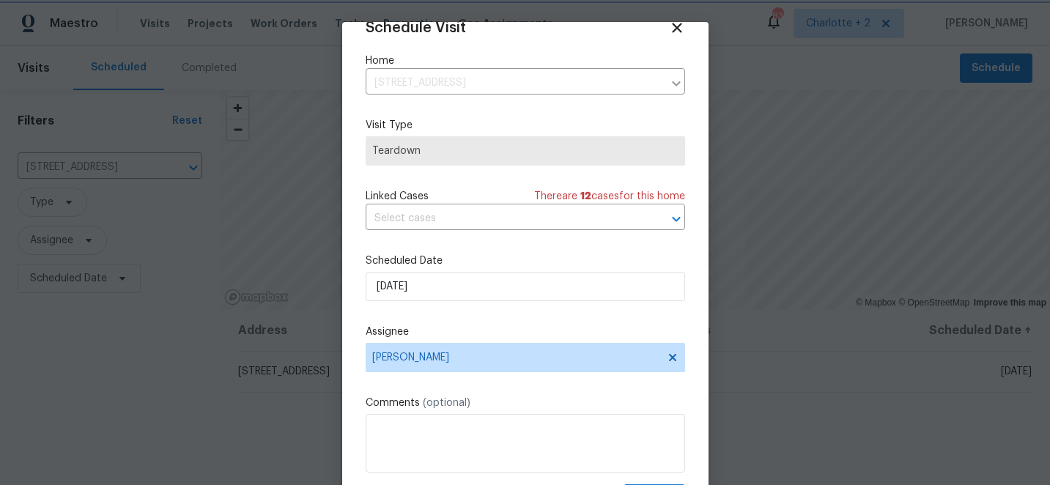
scroll to position [72, 0]
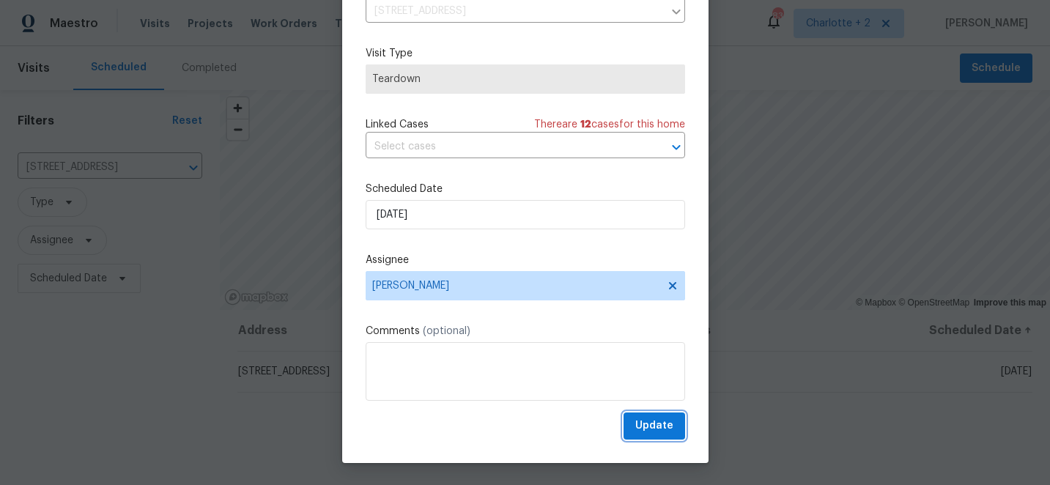
click at [650, 422] on span "Update" at bounding box center [654, 426] width 38 height 18
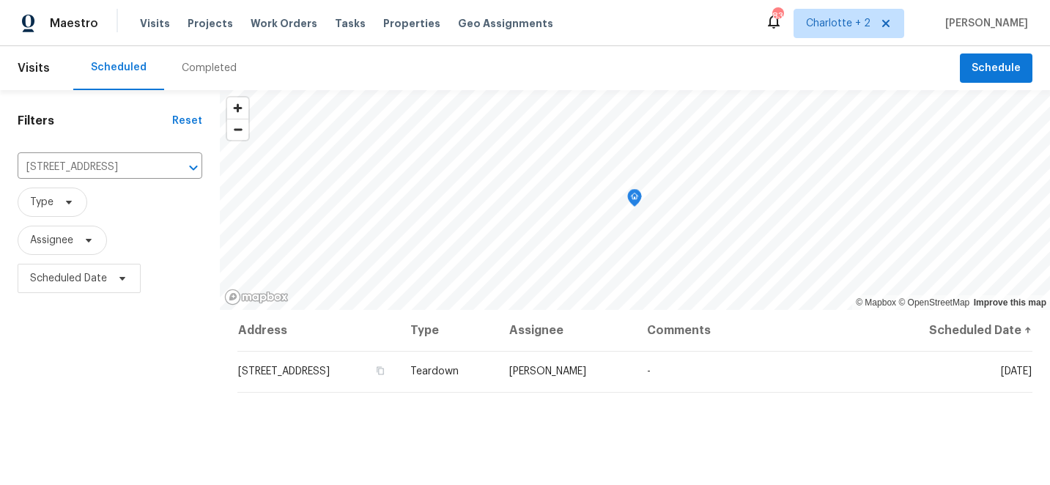
click at [212, 70] on div "Completed" at bounding box center [209, 68] width 55 height 15
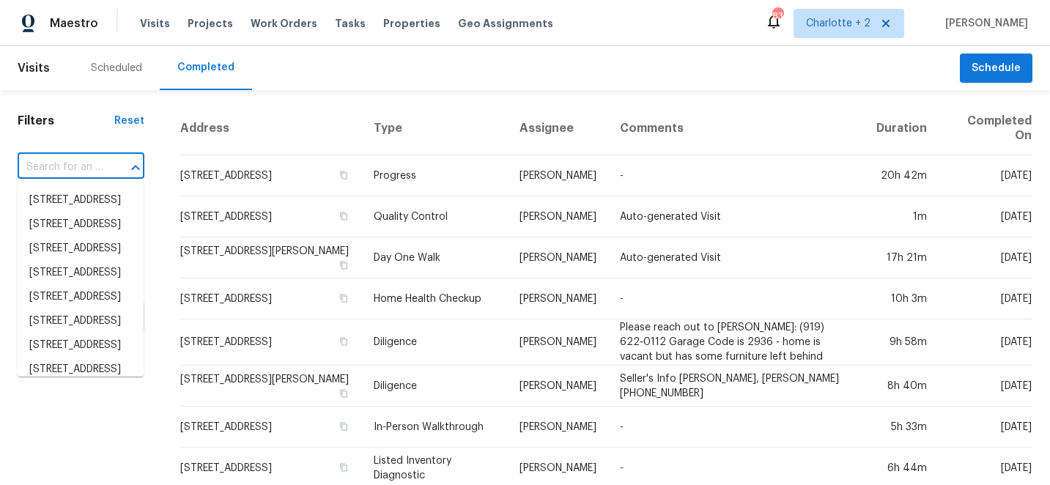
click at [81, 168] on input "text" at bounding box center [61, 167] width 86 height 23
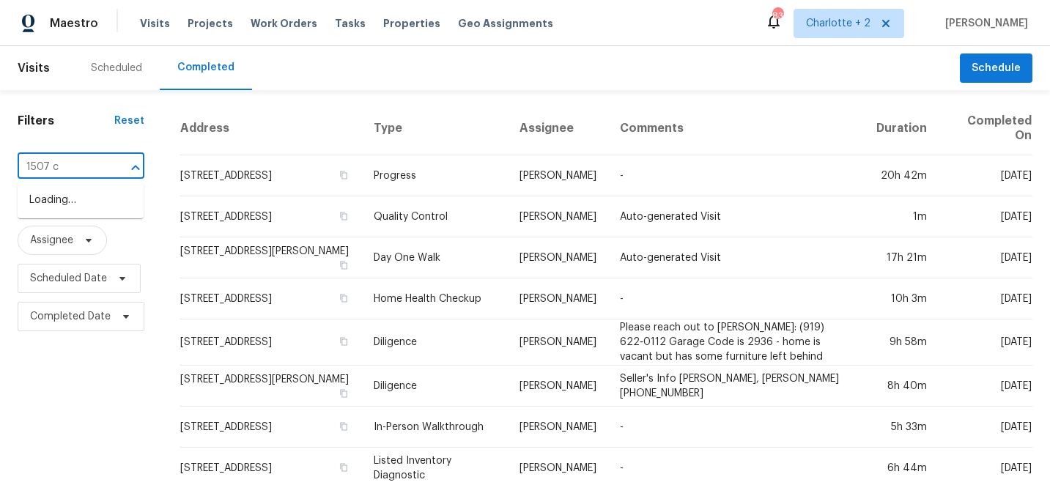
type input "1507 ch"
click at [75, 201] on li "1507 [GEOGRAPHIC_DATA]" at bounding box center [81, 208] width 126 height 40
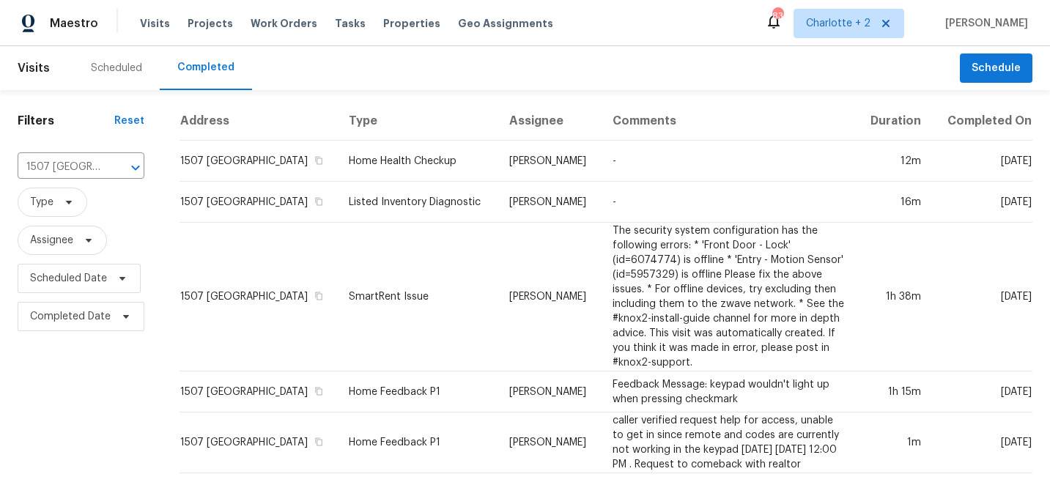
click at [112, 73] on div "Scheduled" at bounding box center [116, 68] width 51 height 15
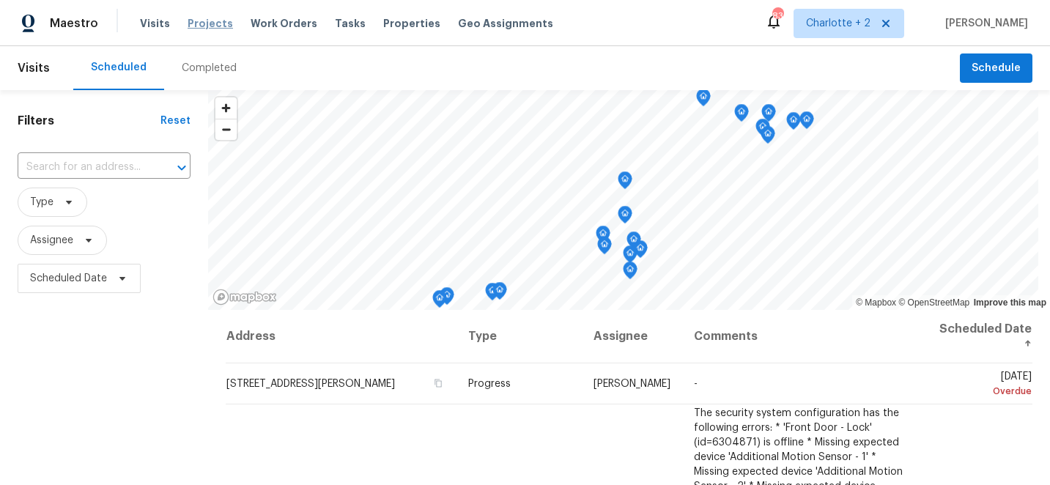
click at [205, 24] on span "Projects" at bounding box center [210, 23] width 45 height 15
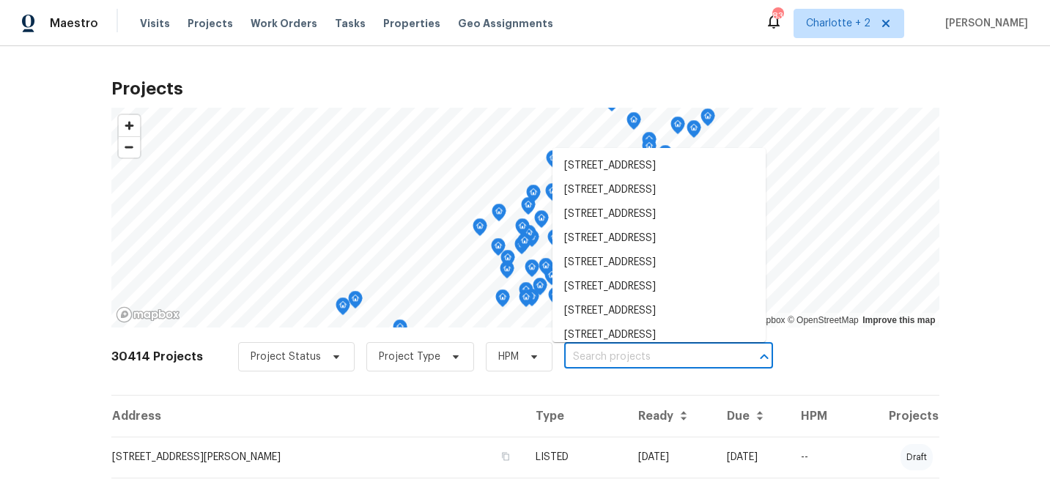
click at [591, 355] on input "text" at bounding box center [648, 357] width 168 height 23
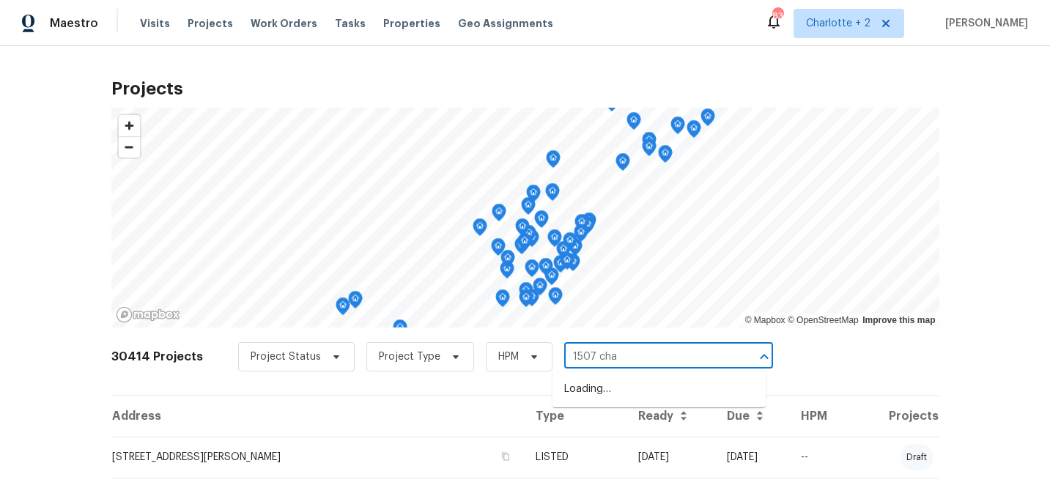
type input "1507 chad"
click at [623, 388] on li "1507 [GEOGRAPHIC_DATA]" at bounding box center [658, 389] width 213 height 24
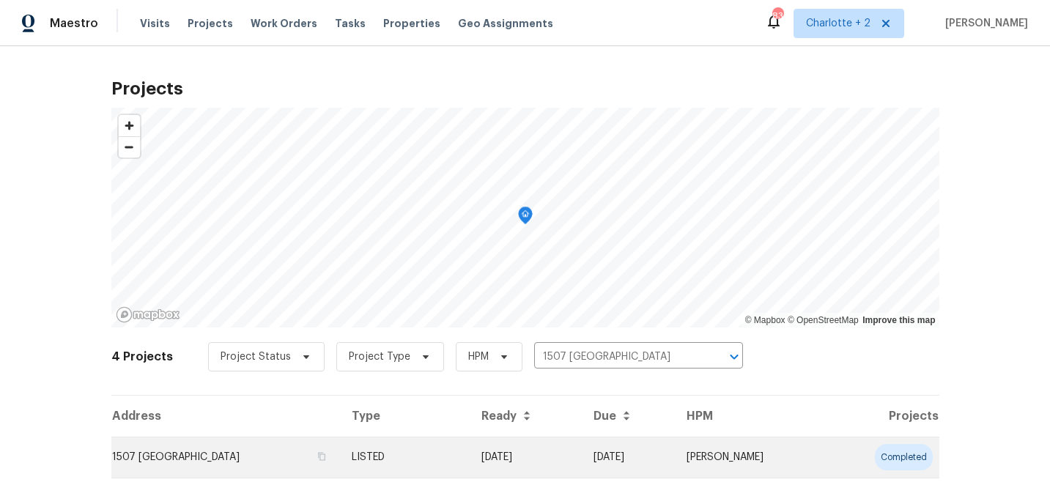
click at [582, 458] on td "06/24/25" at bounding box center [526, 457] width 112 height 41
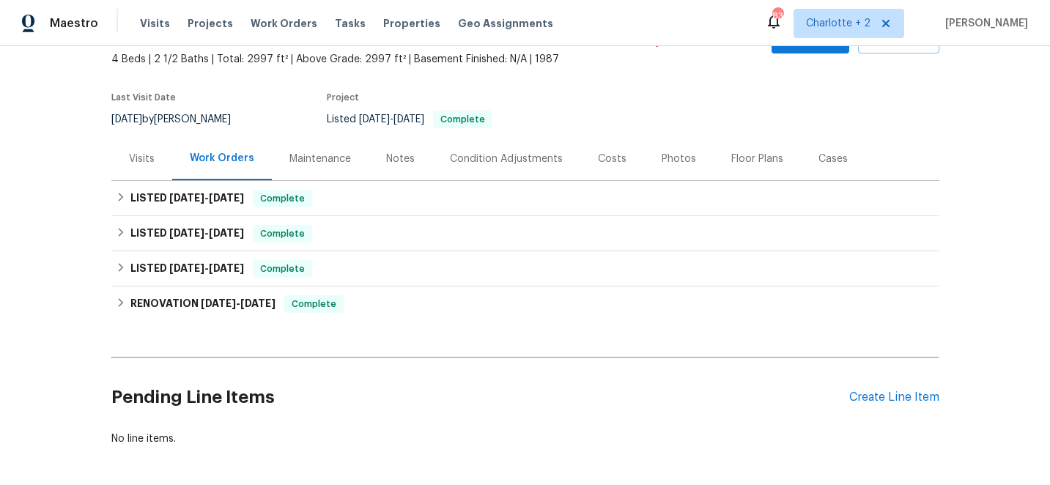
scroll to position [113, 0]
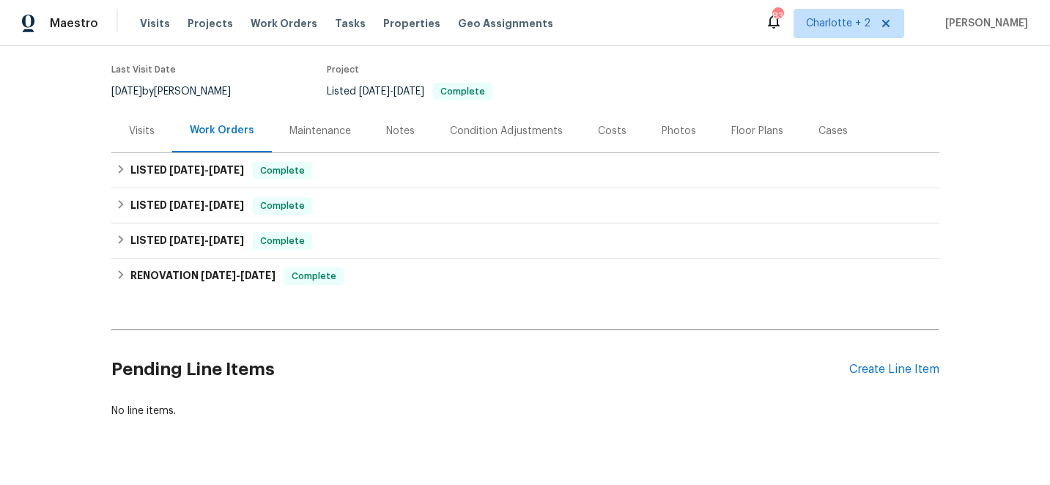
click at [900, 379] on div "Pending Line Items Create Line Item" at bounding box center [525, 370] width 828 height 68
click at [904, 371] on div "Create Line Item" at bounding box center [894, 370] width 90 height 14
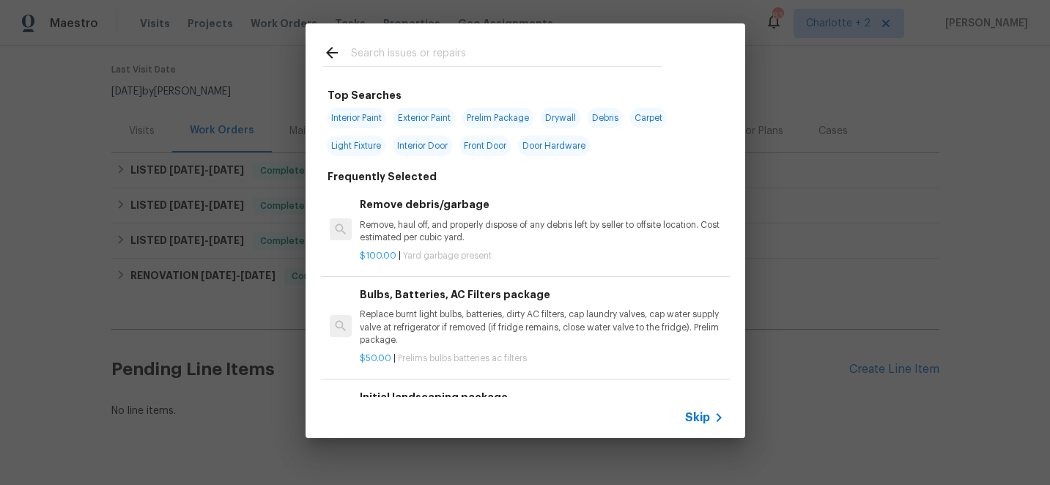
click at [406, 53] on input "text" at bounding box center [506, 55] width 311 height 22
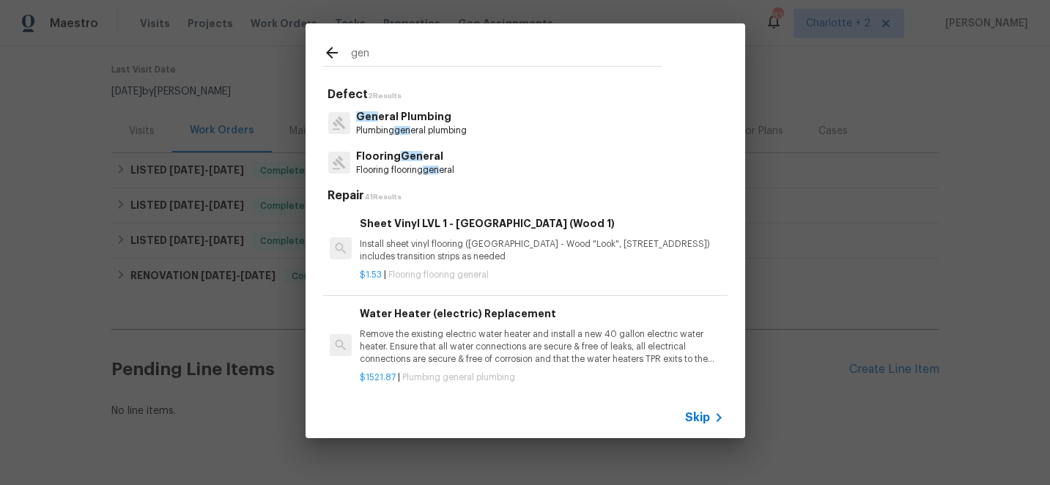
type input "gen"
click at [414, 155] on span "Gen" at bounding box center [412, 156] width 22 height 10
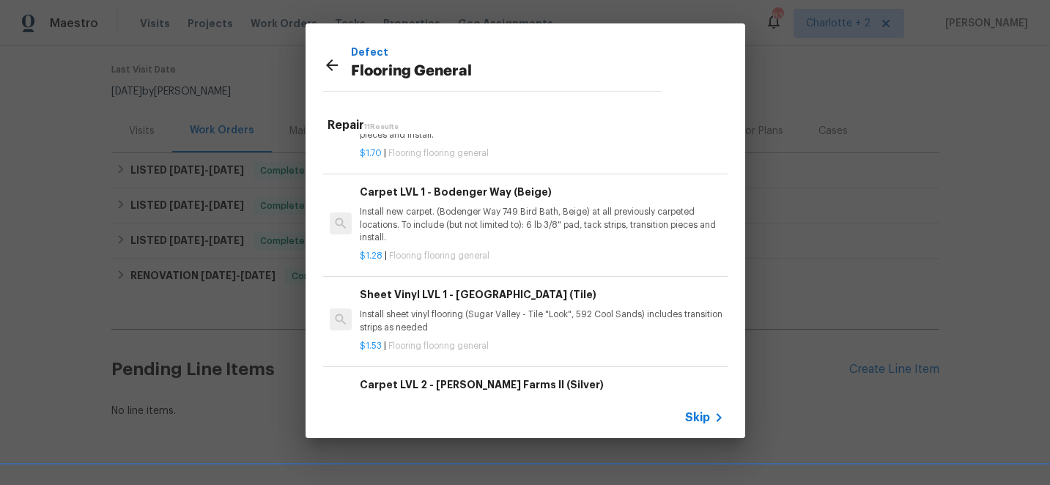
scroll to position [522, 0]
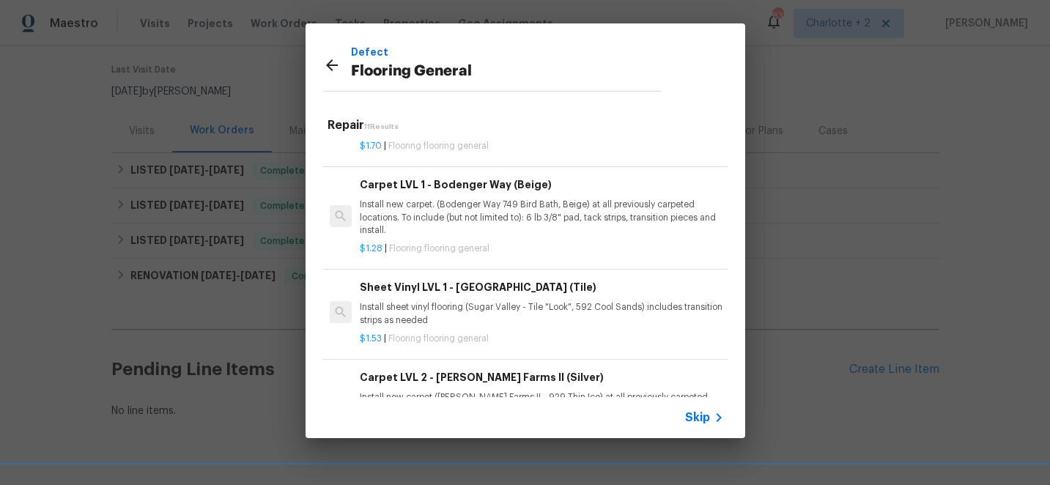
click at [444, 300] on div "Sheet Vinyl LVL 1 - Sugar Valley (Tile) Install sheet vinyl flooring (Sugar Val…" at bounding box center [541, 303] width 363 height 48
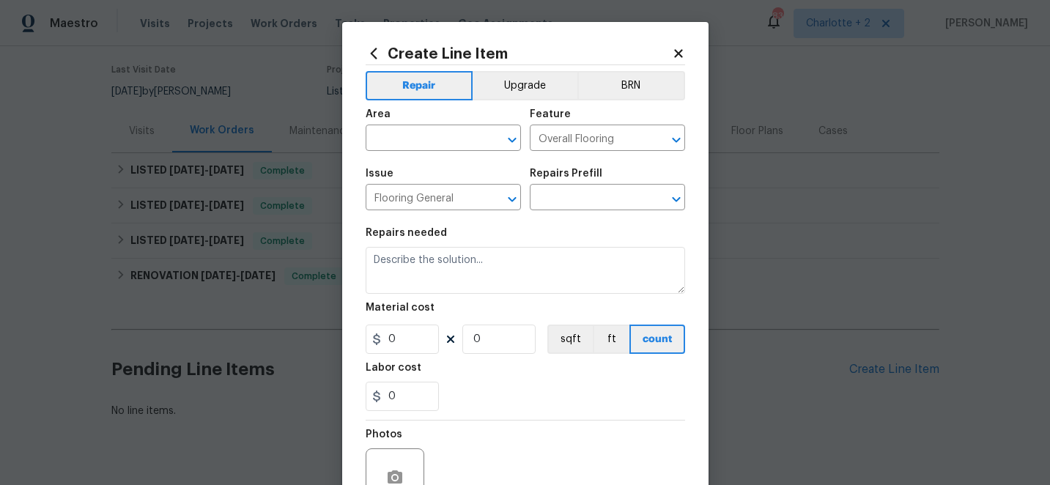
type textarea "Install sheet vinyl flooring (Sugar Valley - Tile "Look", 592 Cool Sands) inclu…"
type input "1"
type input "Sheet Vinyl LVL 1 - Sugar Valley (Tile) $1.53"
type input "1.53"
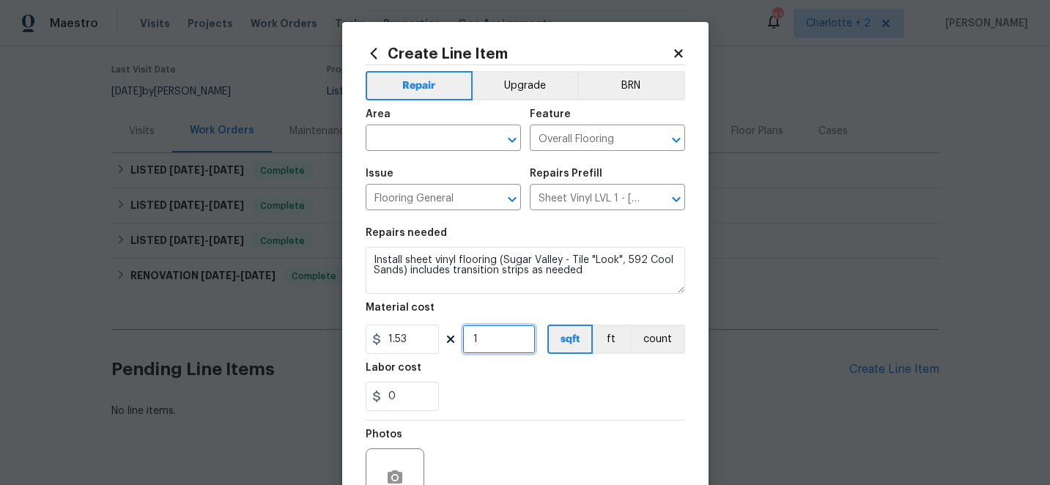
click at [495, 341] on input "1" at bounding box center [498, 339] width 73 height 29
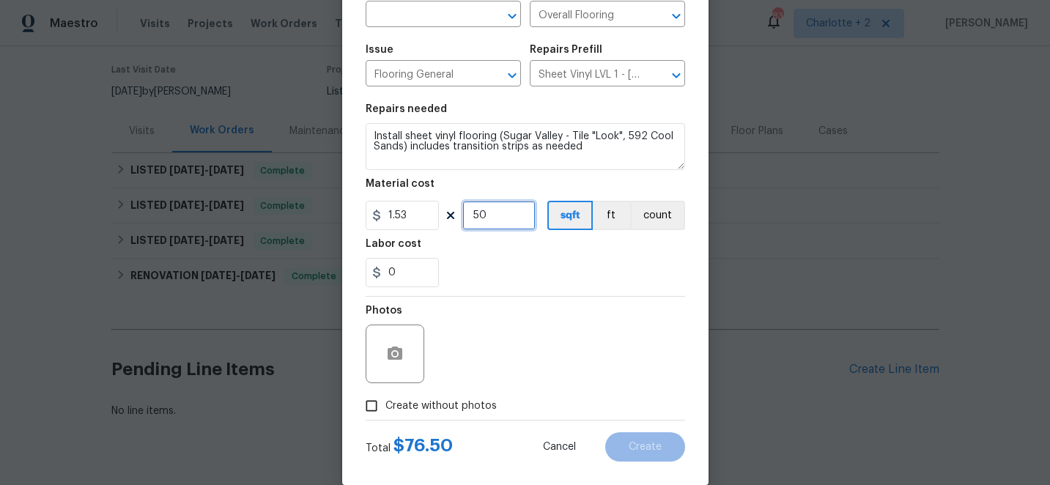
scroll to position [140, 0]
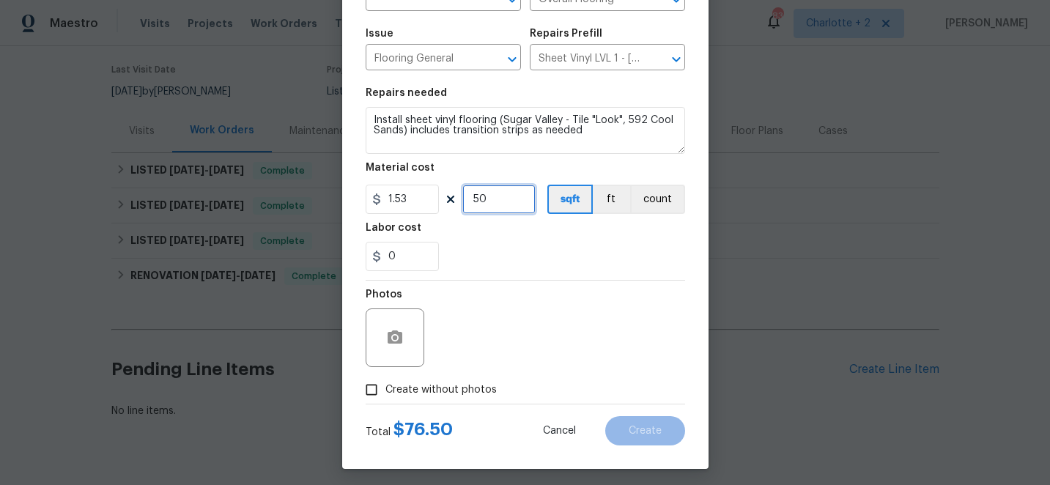
type input "50"
click at [372, 394] on input "Create without photos" at bounding box center [372, 390] width 28 height 28
checkbox input "true"
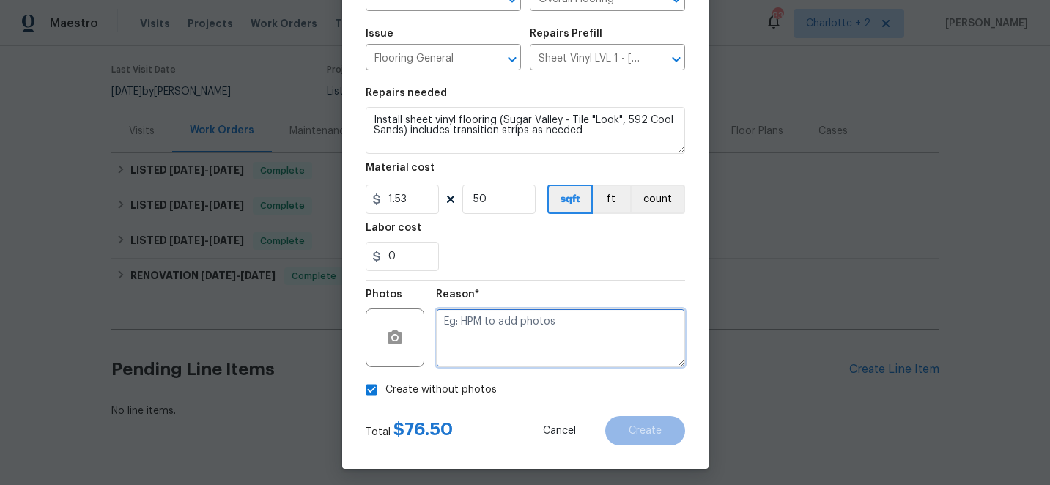
click at [507, 345] on textarea at bounding box center [560, 337] width 249 height 59
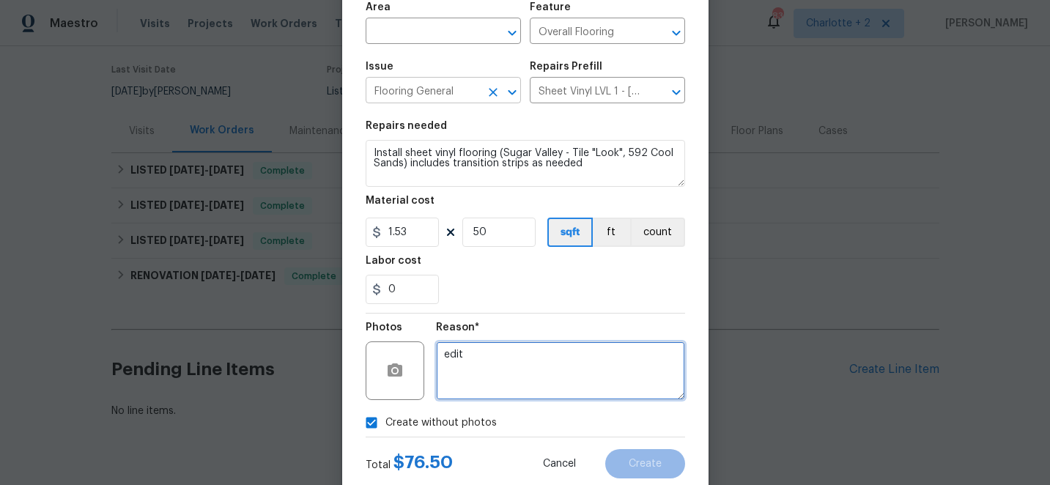
scroll to position [97, 0]
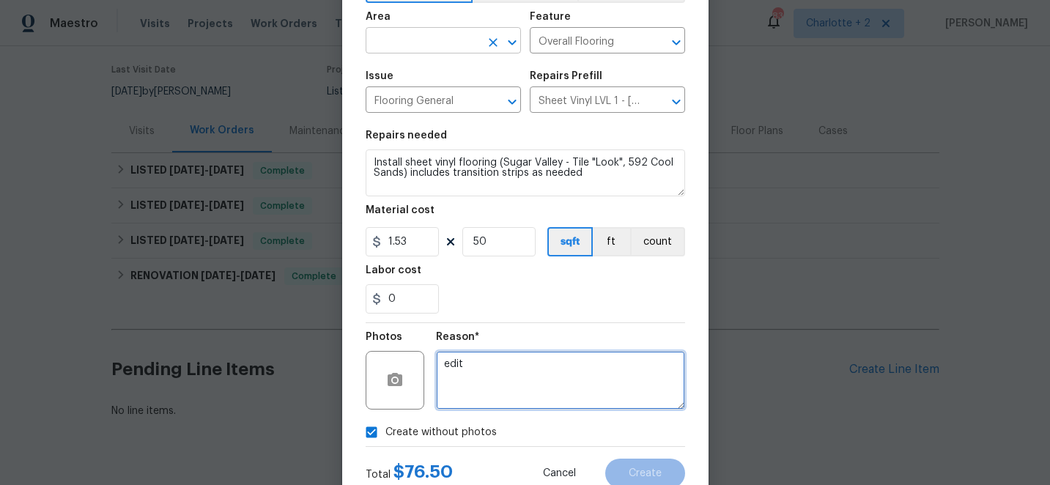
type textarea "edit"
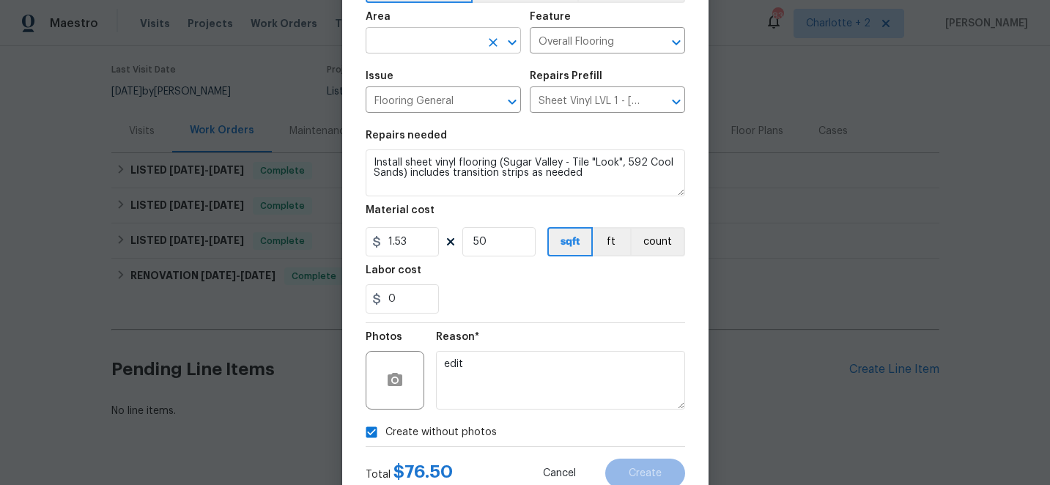
click at [451, 44] on input "text" at bounding box center [423, 42] width 114 height 23
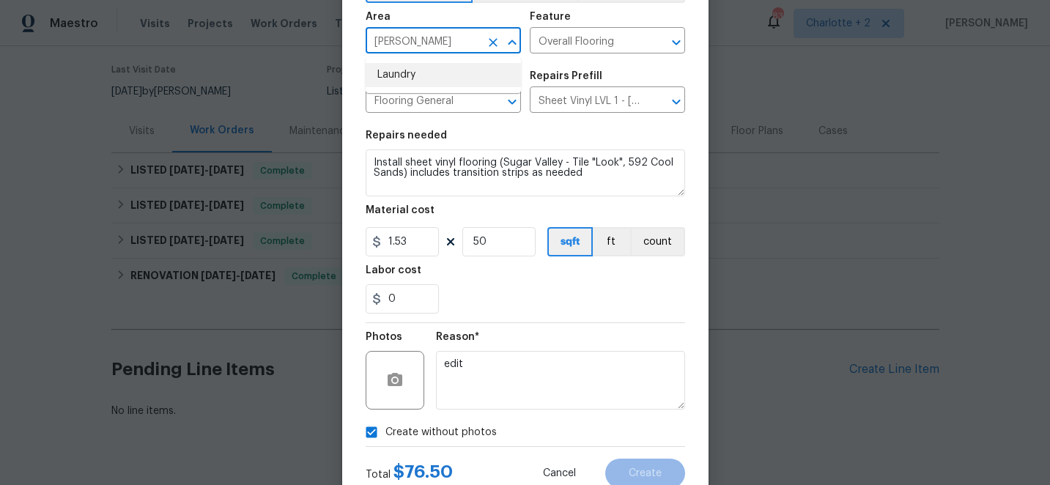
click at [439, 75] on li "Laundry" at bounding box center [443, 75] width 155 height 24
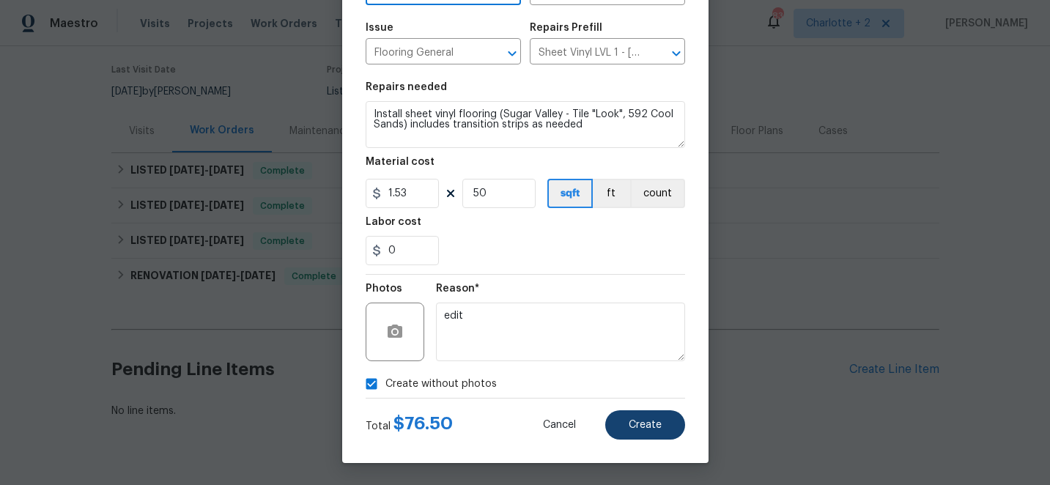
type input "Laundry"
click at [651, 429] on span "Create" at bounding box center [645, 425] width 33 height 11
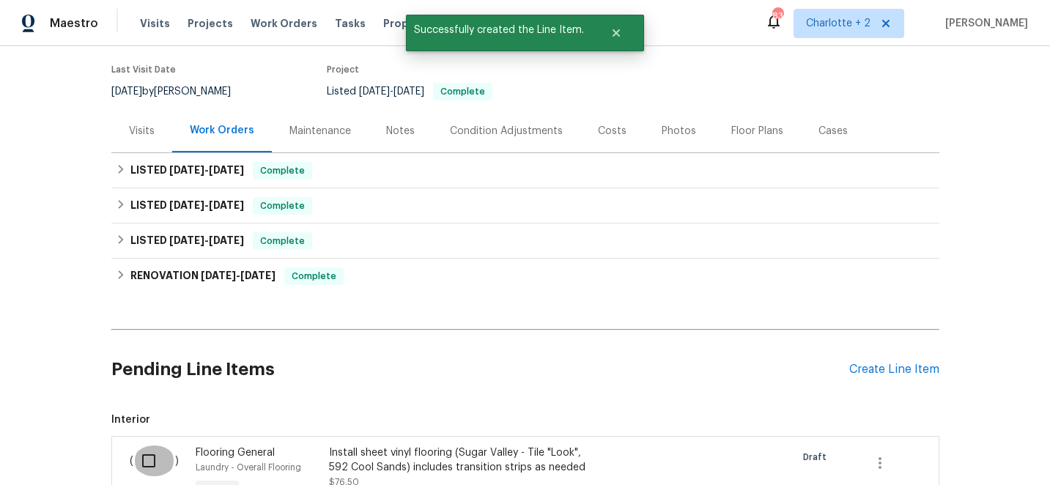
click at [155, 462] on input "checkbox" at bounding box center [154, 460] width 42 height 31
checkbox input "true"
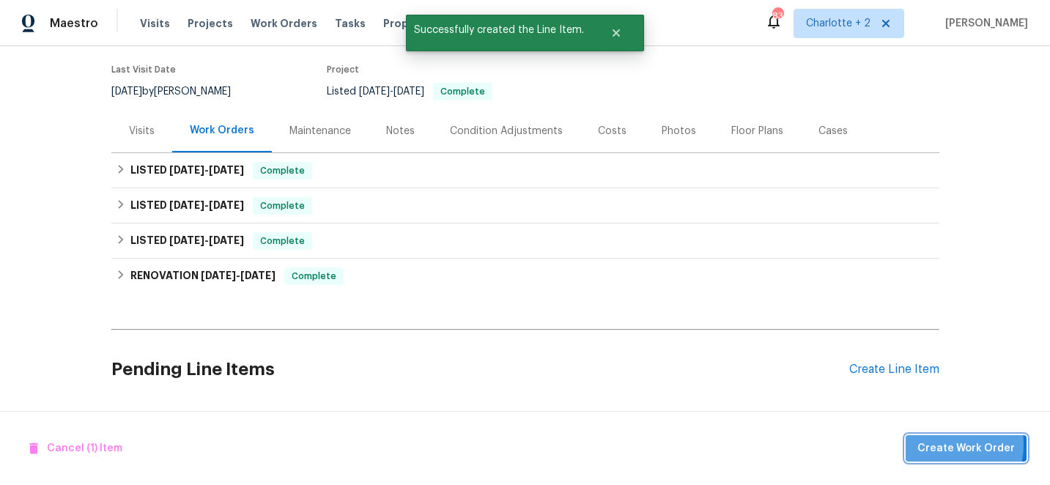
click at [940, 444] on span "Create Work Order" at bounding box center [965, 449] width 97 height 18
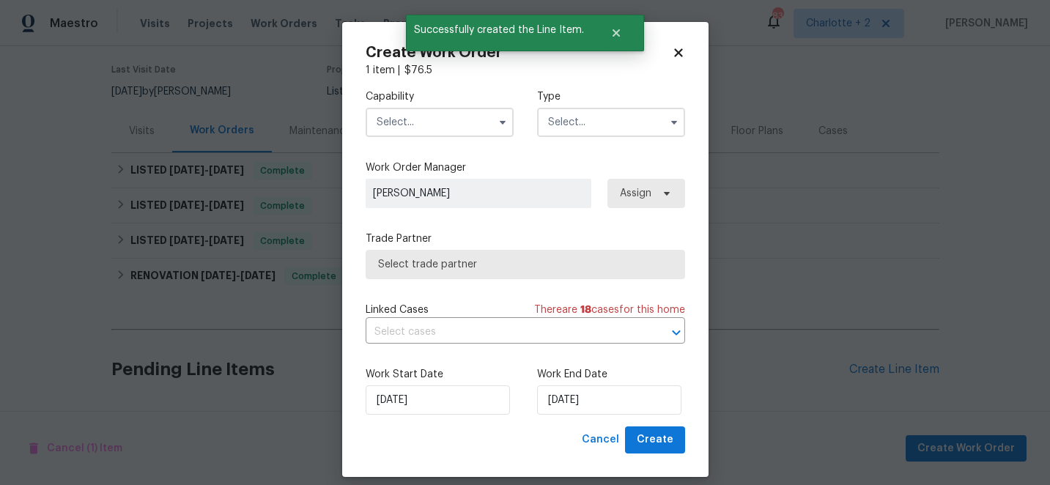
click at [418, 127] on input "text" at bounding box center [440, 122] width 148 height 29
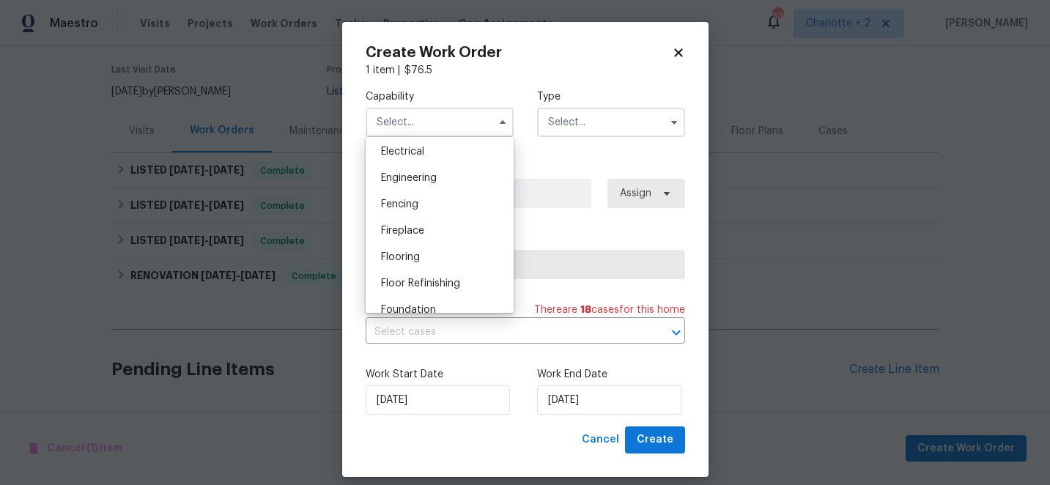
scroll to position [467, 0]
click at [410, 253] on span "Flooring" at bounding box center [400, 255] width 39 height 10
type input "Flooring"
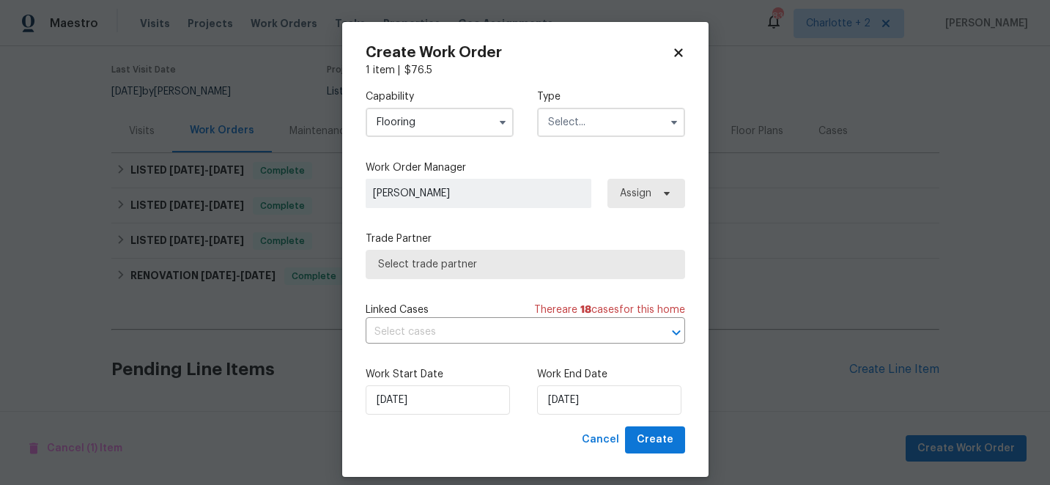
click at [570, 124] on input "text" at bounding box center [611, 122] width 148 height 29
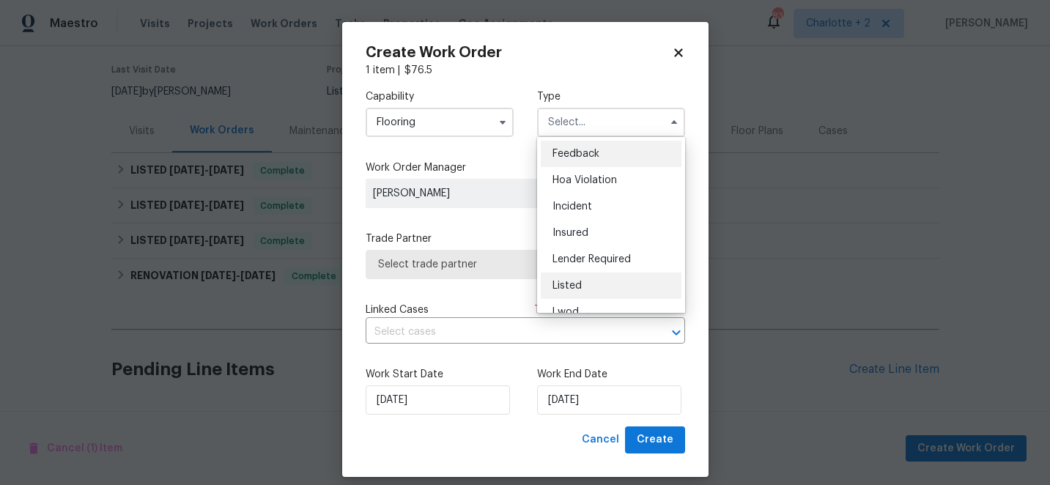
click at [571, 282] on span "Listed" at bounding box center [566, 286] width 29 height 10
type input "Listed"
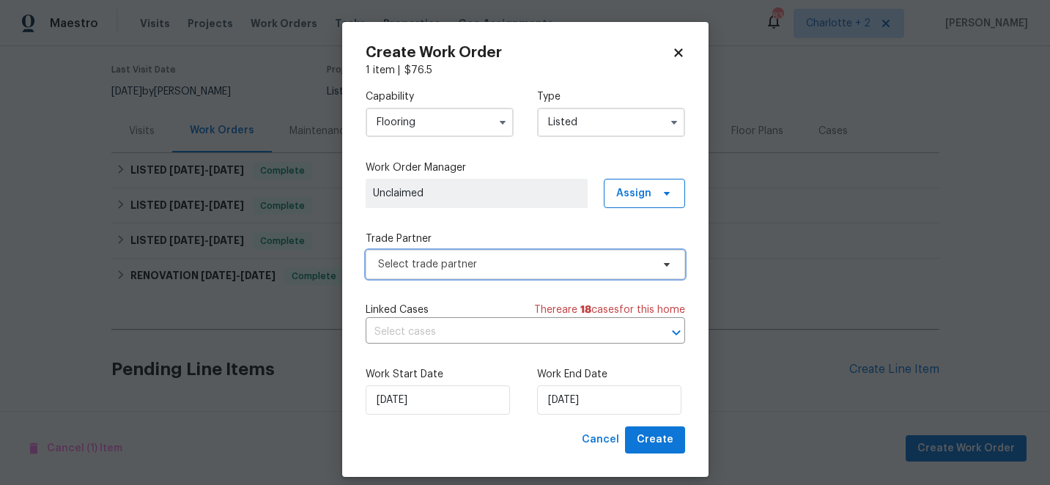
click at [549, 270] on span "Select trade partner" at bounding box center [514, 264] width 273 height 15
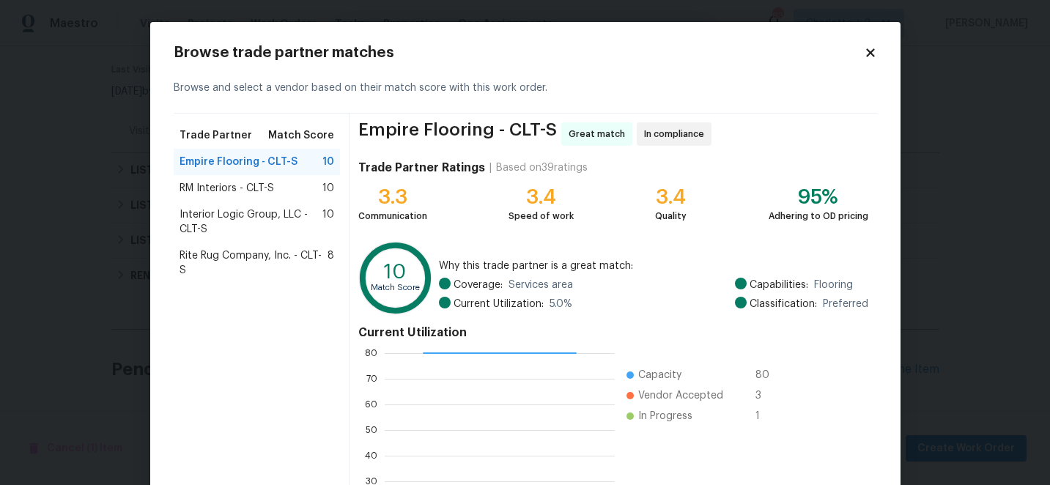
scroll to position [161, 0]
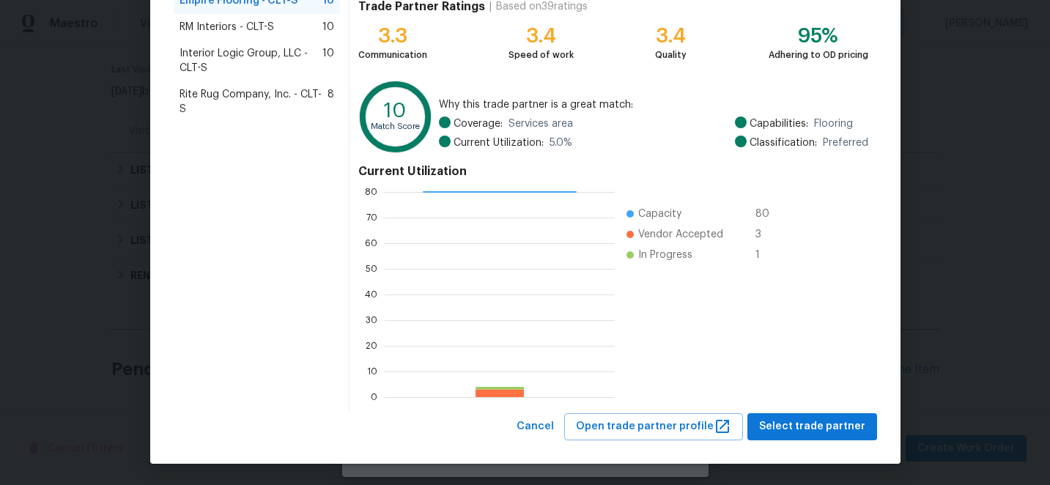
click at [226, 30] on span "RM Interiors - CLT-S" at bounding box center [226, 27] width 95 height 15
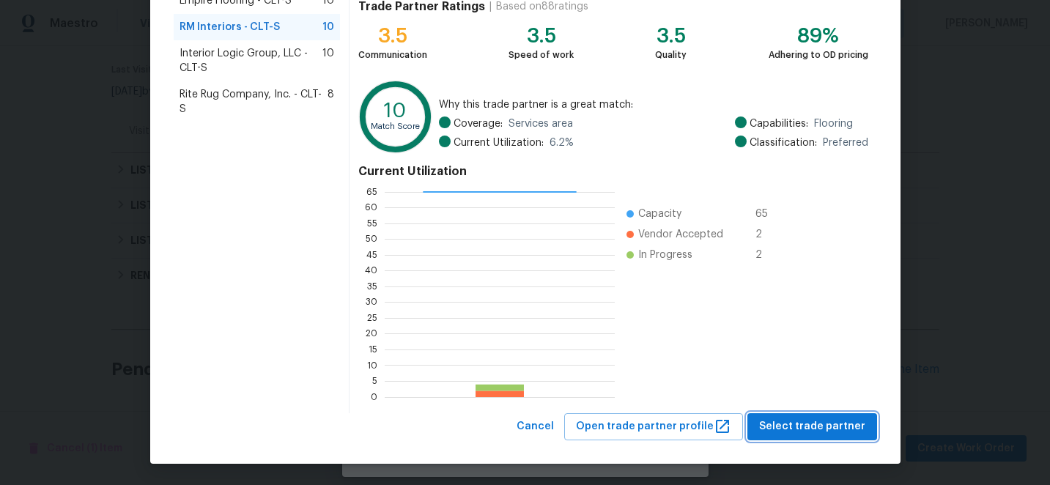
click at [845, 422] on span "Select trade partner" at bounding box center [812, 427] width 106 height 18
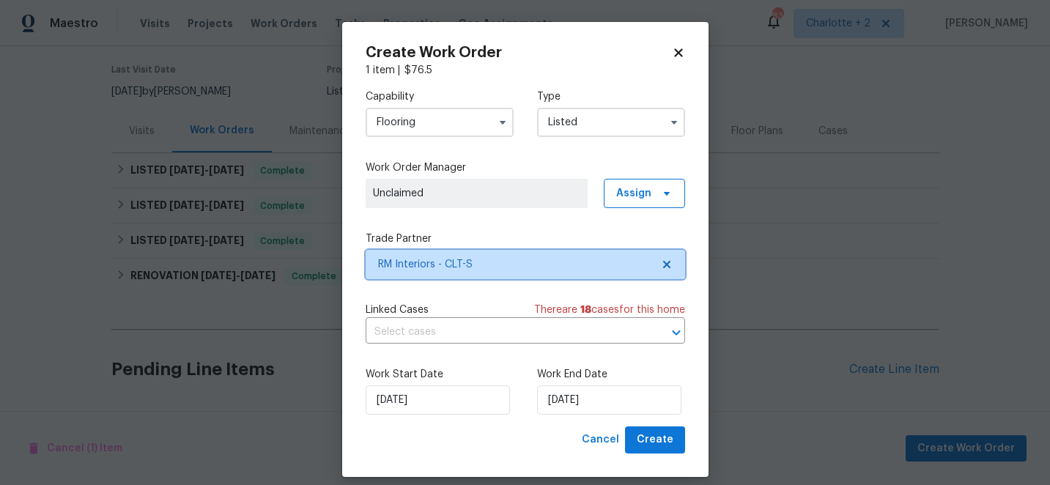
scroll to position [0, 0]
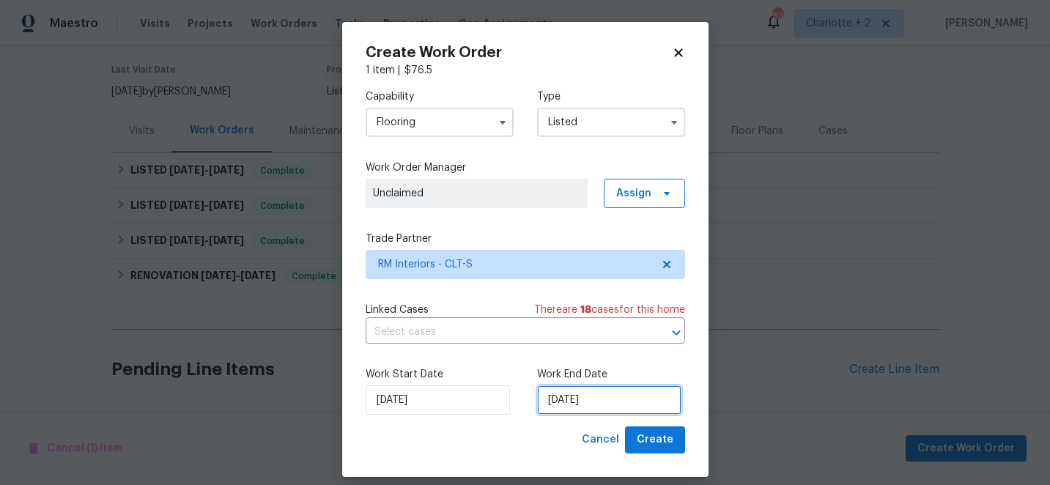
click at [632, 401] on input "[DATE]" at bounding box center [609, 399] width 144 height 29
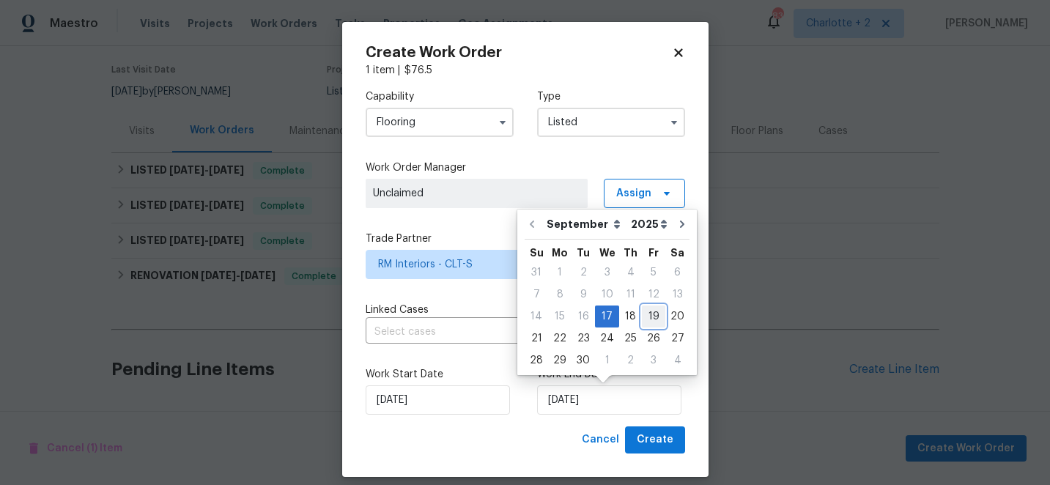
click at [648, 320] on div "19" at bounding box center [653, 316] width 23 height 21
type input "[DATE]"
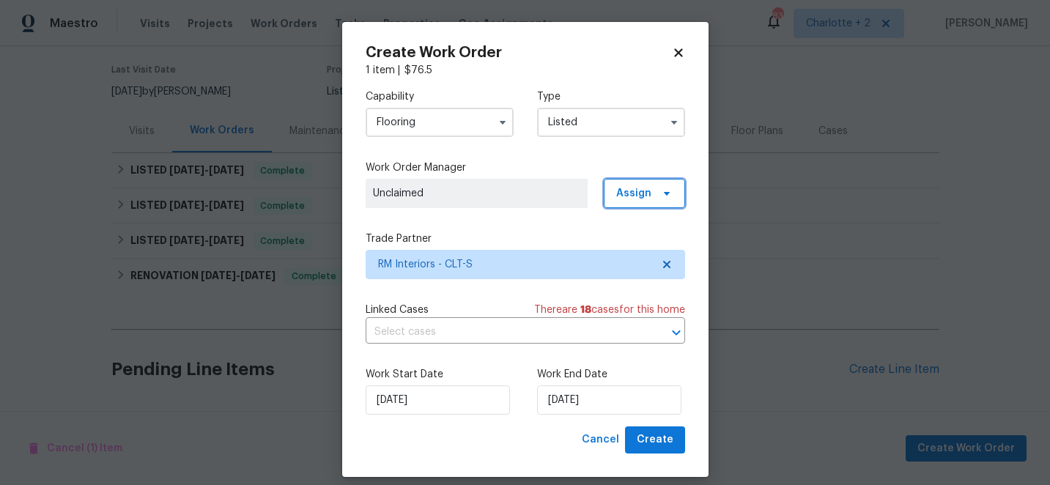
click at [647, 198] on span "Assign" at bounding box center [633, 193] width 35 height 15
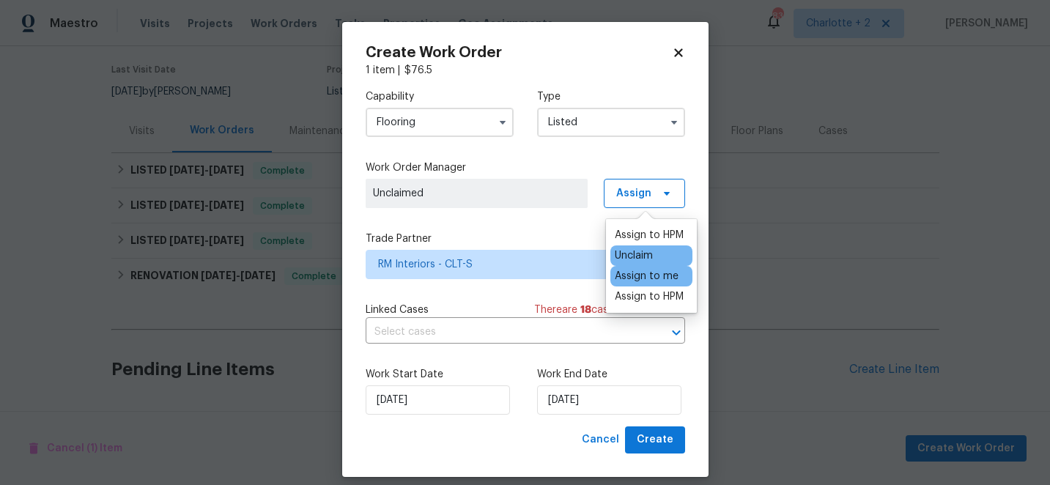
click at [675, 278] on div "Assign to me" at bounding box center [647, 276] width 64 height 15
click at [534, 234] on label "Trade Partner" at bounding box center [525, 239] width 319 height 15
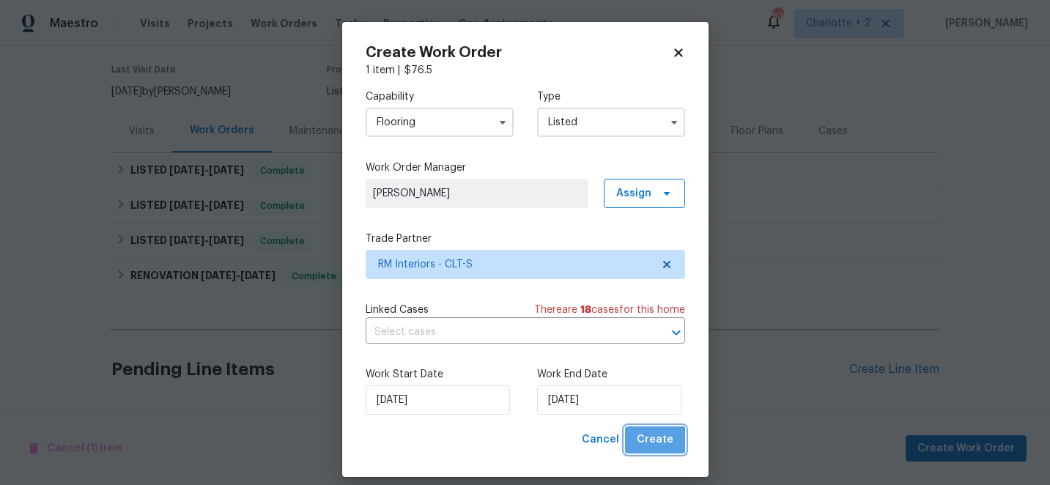
click at [656, 453] on button "Create" at bounding box center [655, 439] width 60 height 27
checkbox input "false"
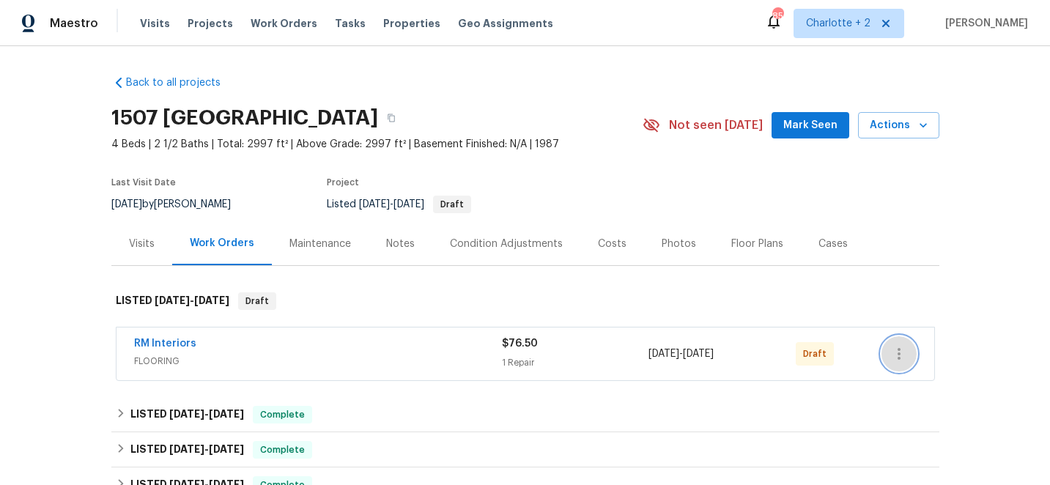
click at [890, 350] on icon "button" at bounding box center [899, 354] width 18 height 18
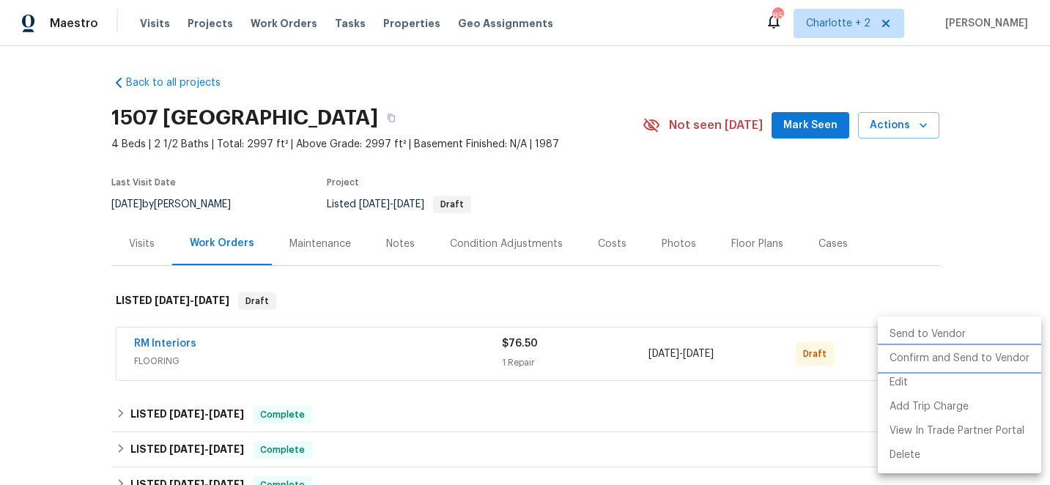
click at [927, 353] on li "Confirm and Send to Vendor" at bounding box center [959, 359] width 163 height 24
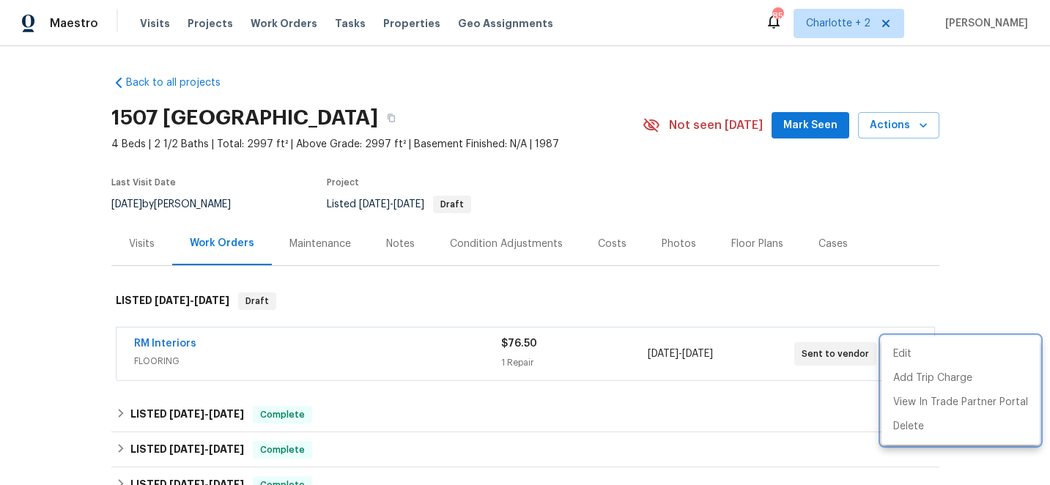
click at [84, 345] on div at bounding box center [525, 242] width 1050 height 485
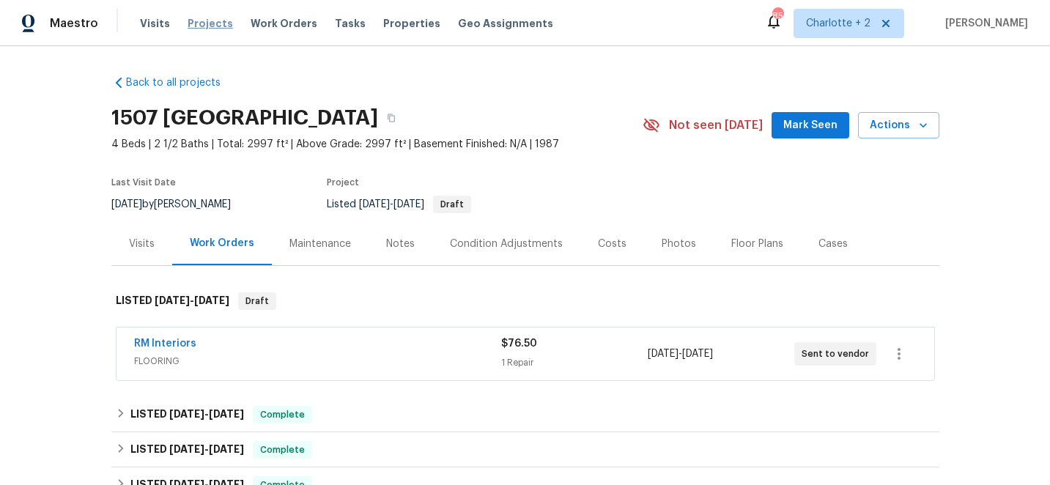
click at [199, 21] on span "Projects" at bounding box center [210, 23] width 45 height 15
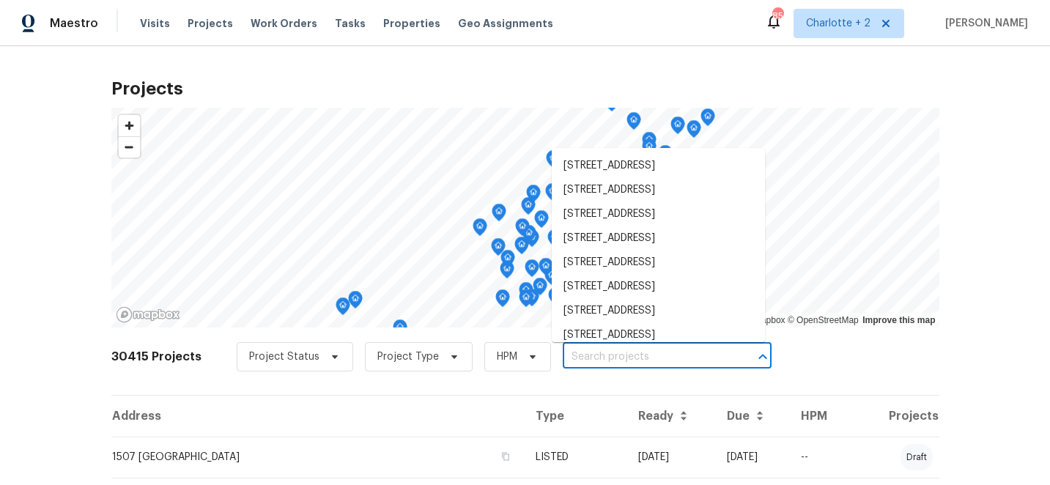
click at [573, 360] on input "text" at bounding box center [647, 357] width 168 height 23
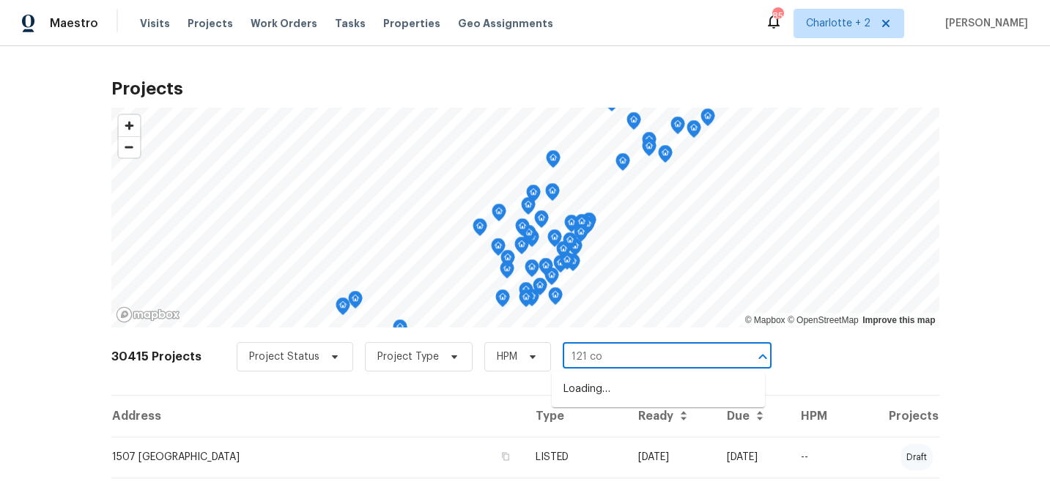
type input "121 col"
click at [612, 391] on li "[STREET_ADDRESS][PERSON_NAME]" at bounding box center [658, 389] width 213 height 24
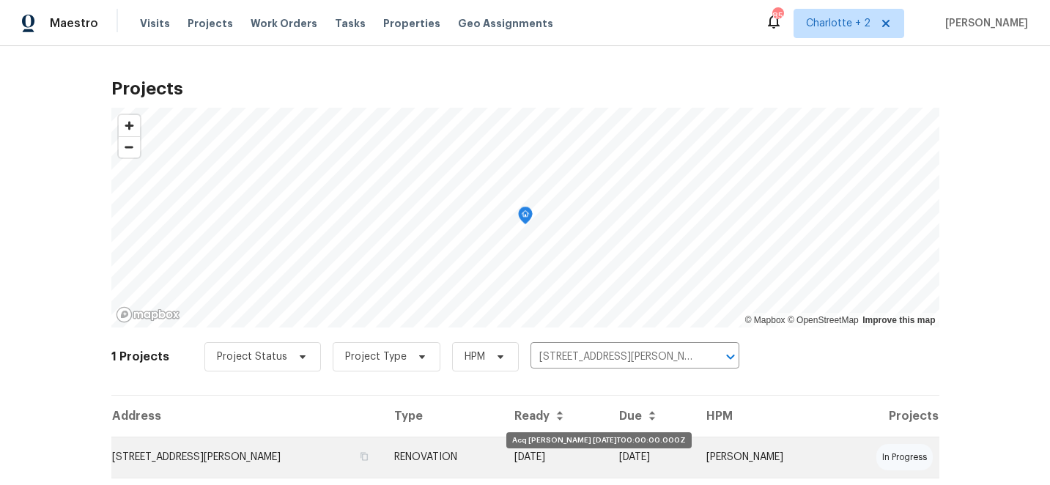
click at [531, 458] on td "[DATE]" at bounding box center [555, 457] width 104 height 41
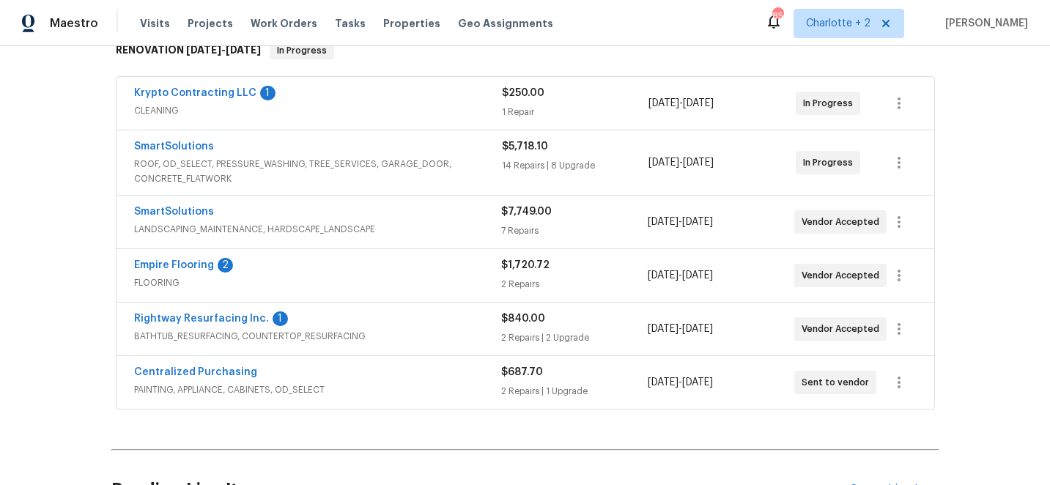
scroll to position [252, 0]
click at [194, 265] on link "Empire Flooring" at bounding box center [174, 264] width 80 height 10
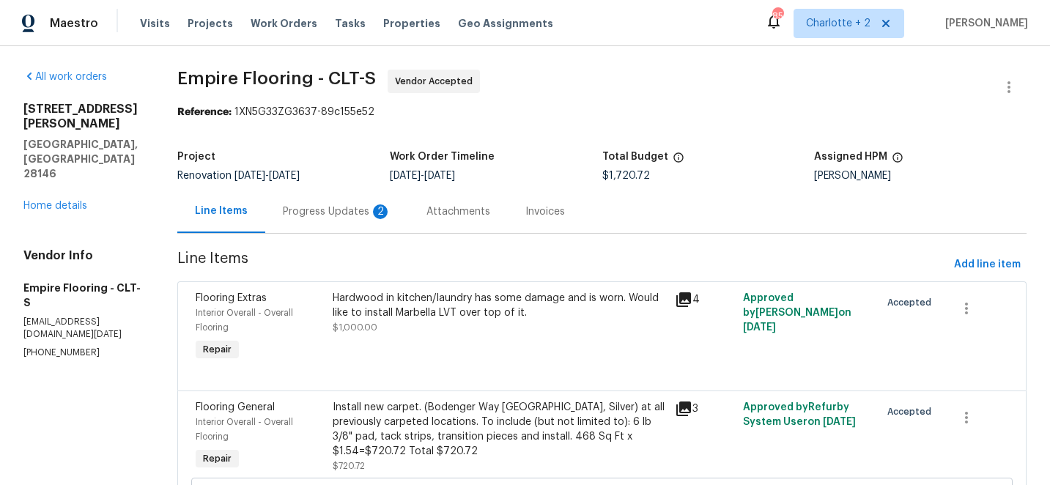
click at [351, 206] on div "Progress Updates 2" at bounding box center [337, 211] width 108 height 15
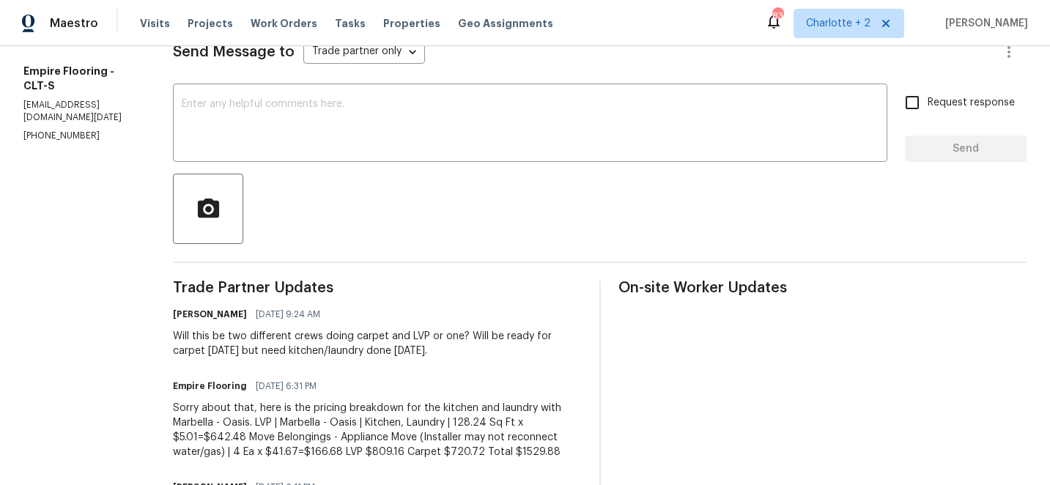
scroll to position [367, 0]
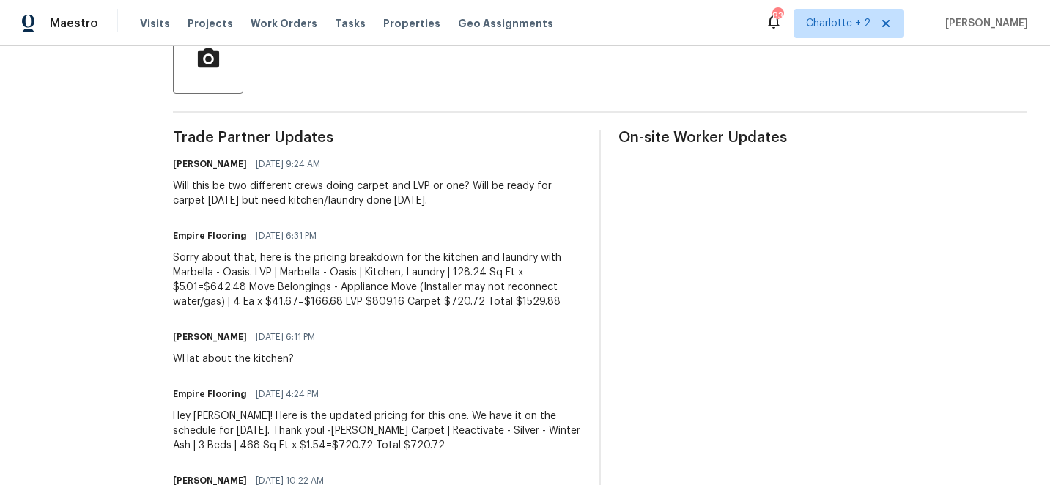
drag, startPoint x: 470, startPoint y: 273, endPoint x: 429, endPoint y: 303, distance: 51.9
click at [429, 303] on div "Sorry about that, here is the pricing breakdown for the kitchen and laundry wit…" at bounding box center [377, 280] width 408 height 59
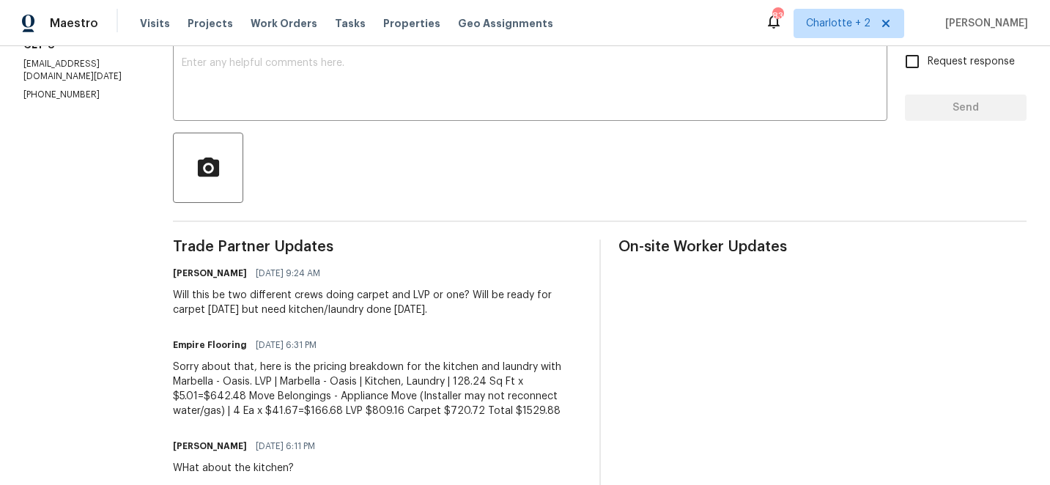
scroll to position [174, 0]
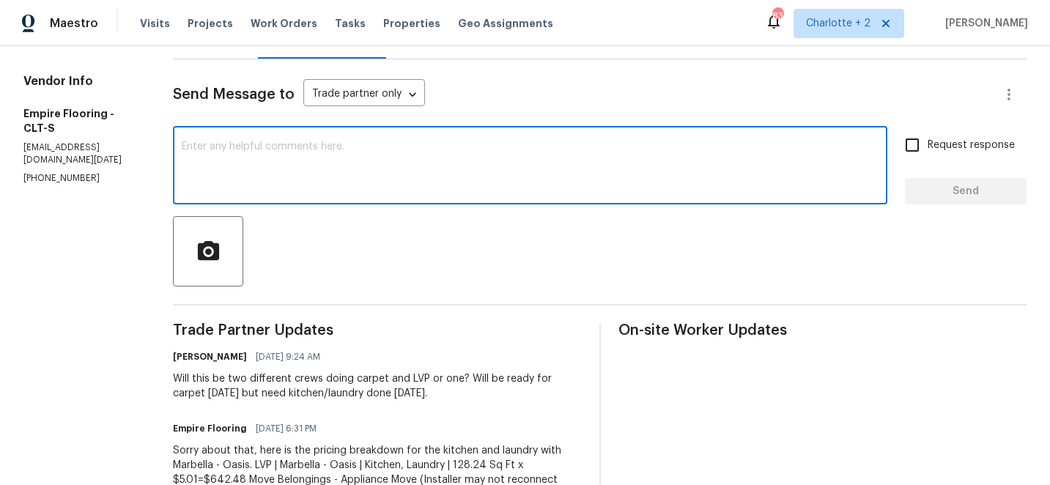
click at [340, 166] on textarea at bounding box center [530, 166] width 697 height 51
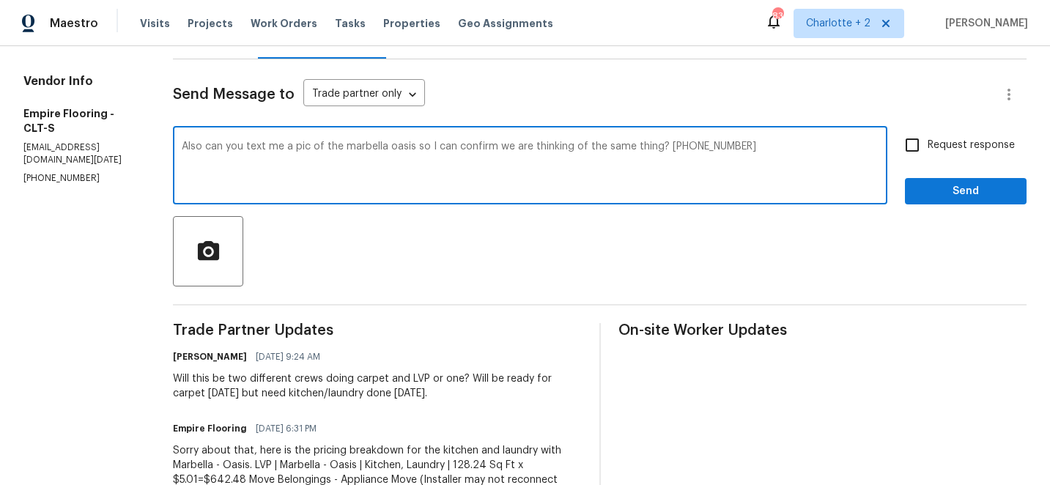
type textarea "Also can you text me a pic of the marbella oasis so I can confirm we are thinki…"
click at [922, 152] on input "Request response" at bounding box center [912, 145] width 31 height 31
checkbox input "true"
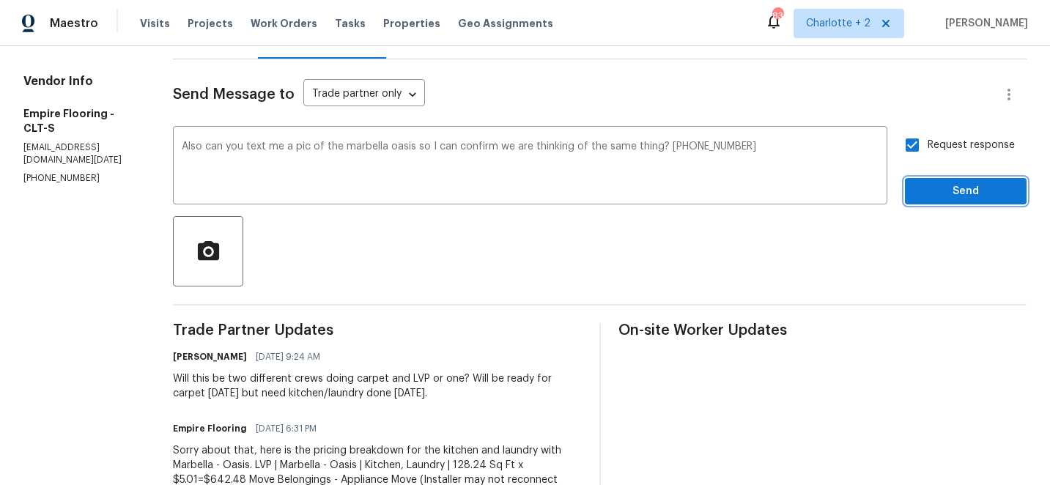
click at [971, 198] on span "Send" at bounding box center [965, 191] width 98 height 18
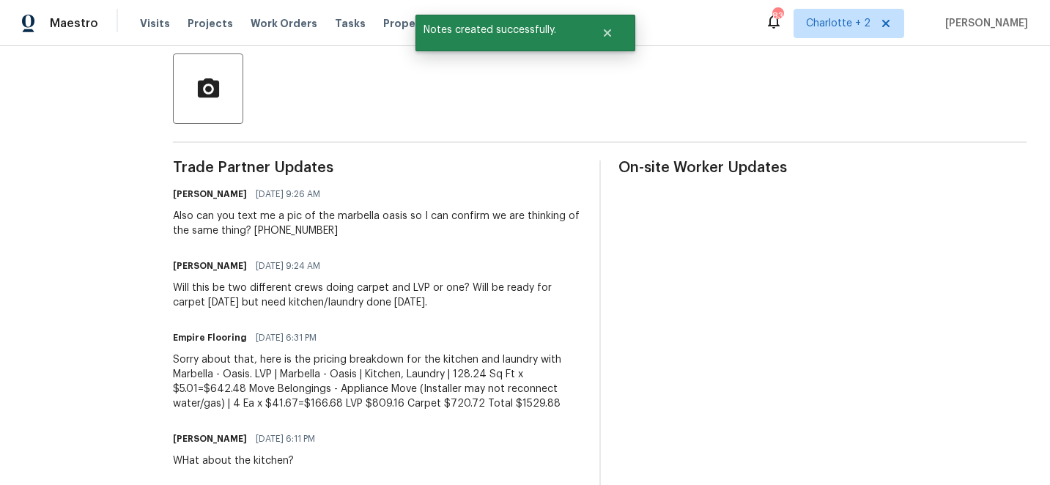
scroll to position [340, 0]
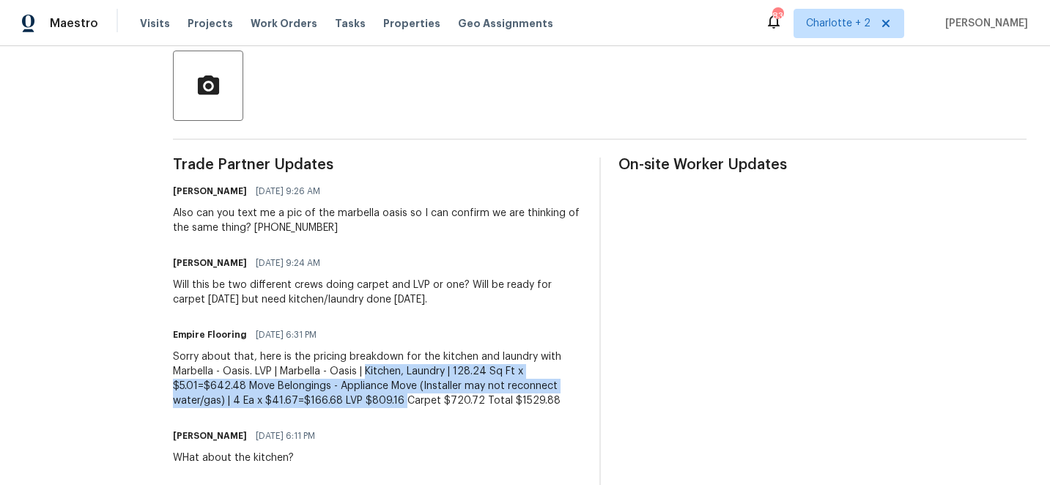
drag, startPoint x: 382, startPoint y: 373, endPoint x: 418, endPoint y: 401, distance: 45.3
click at [418, 401] on div "Sorry about that, here is the pricing breakdown for the kitchen and laundry wit…" at bounding box center [377, 378] width 408 height 59
copy div "Kitchen, Laundry | 128.24 Sq Ft x $5.01=$642.48 Move Belongings - Appliance Mov…"
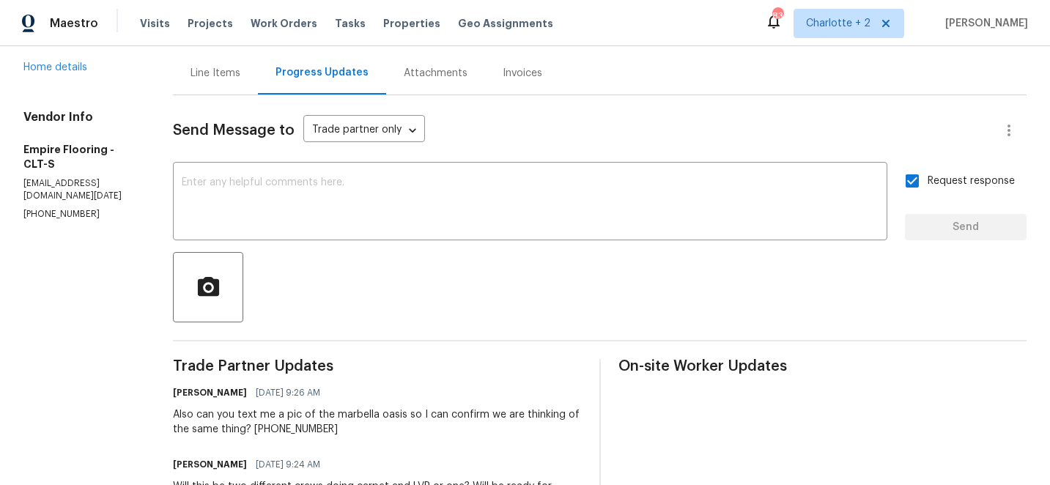
scroll to position [114, 0]
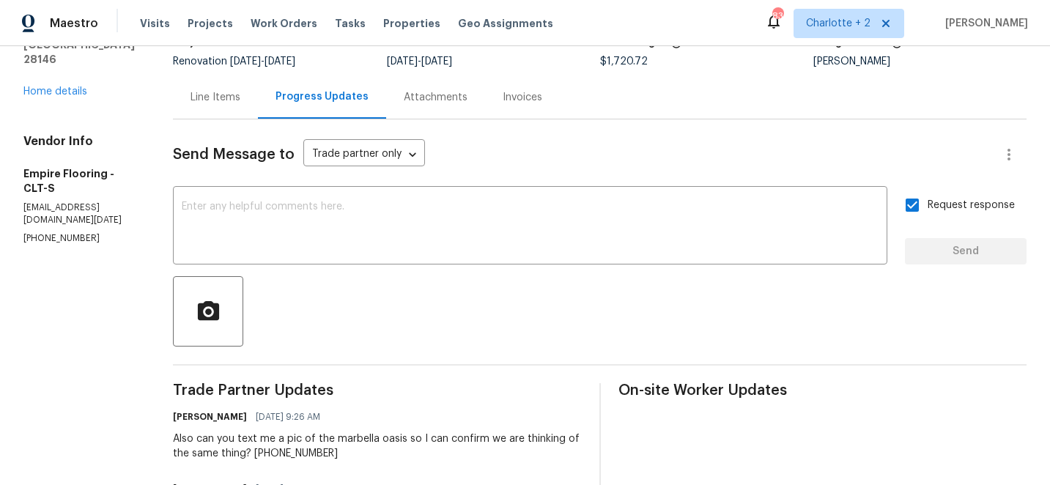
click at [237, 97] on div "Line Items" at bounding box center [215, 97] width 50 height 15
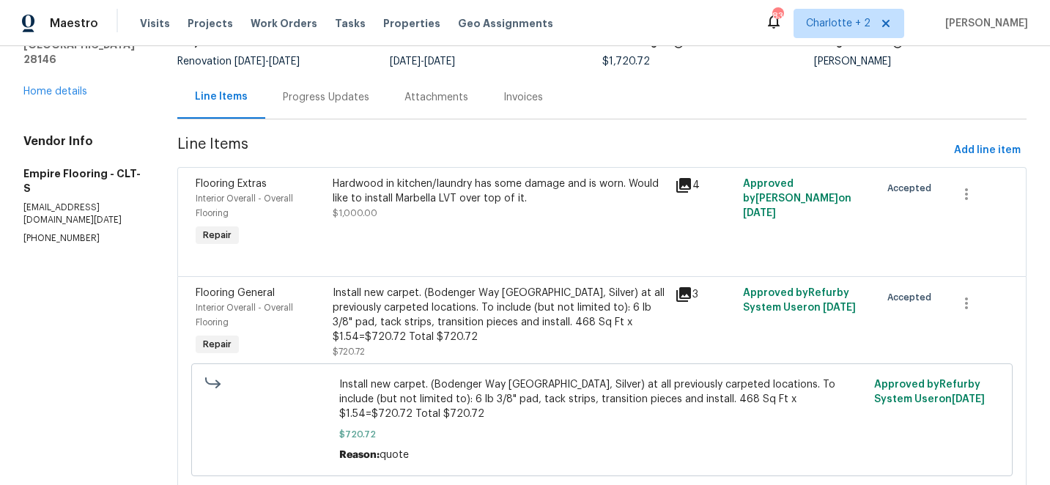
click at [449, 193] on div "Hardwood in kitchen/laundry has some damage and is worn. Would like to install …" at bounding box center [499, 191] width 333 height 29
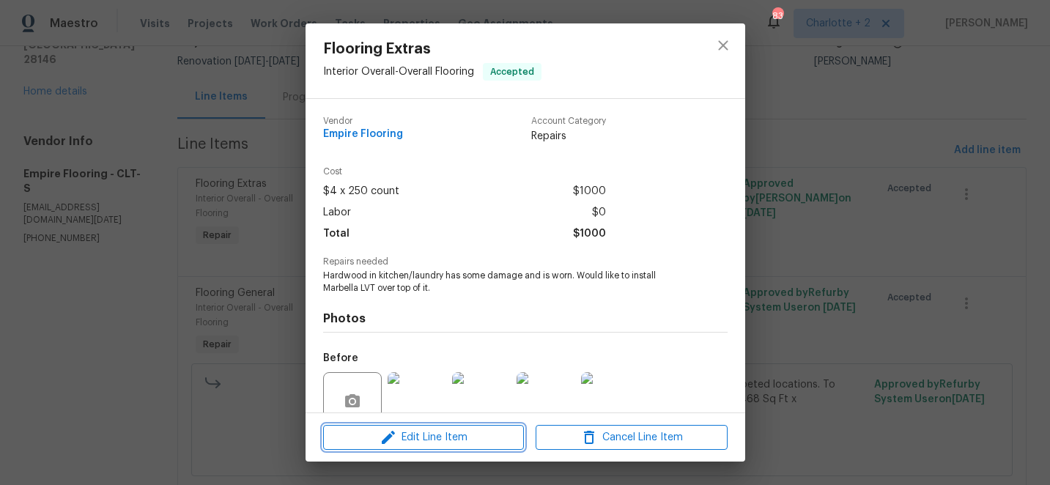
click at [441, 440] on span "Edit Line Item" at bounding box center [423, 438] width 192 height 18
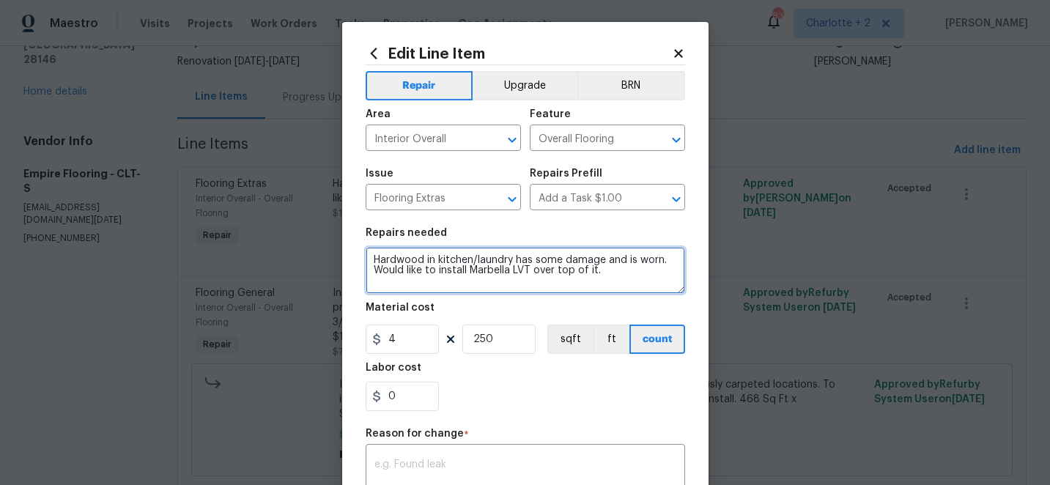
click at [601, 274] on textarea "Hardwood in kitchen/laundry has some damage and is worn. Would like to install …" at bounding box center [525, 270] width 319 height 47
paste textarea "Kitchen, Laundry | 128.24 Sq Ft x $5.01=$642.48 Move Belongings - Appliance Mov…"
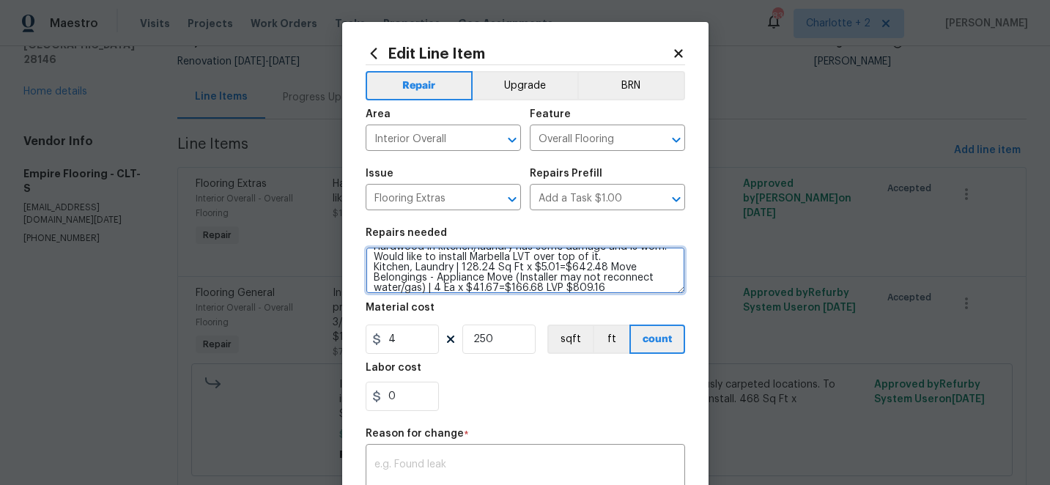
type textarea "Hardwood in kitchen/laundry has some damage and is worn. Would like to install …"
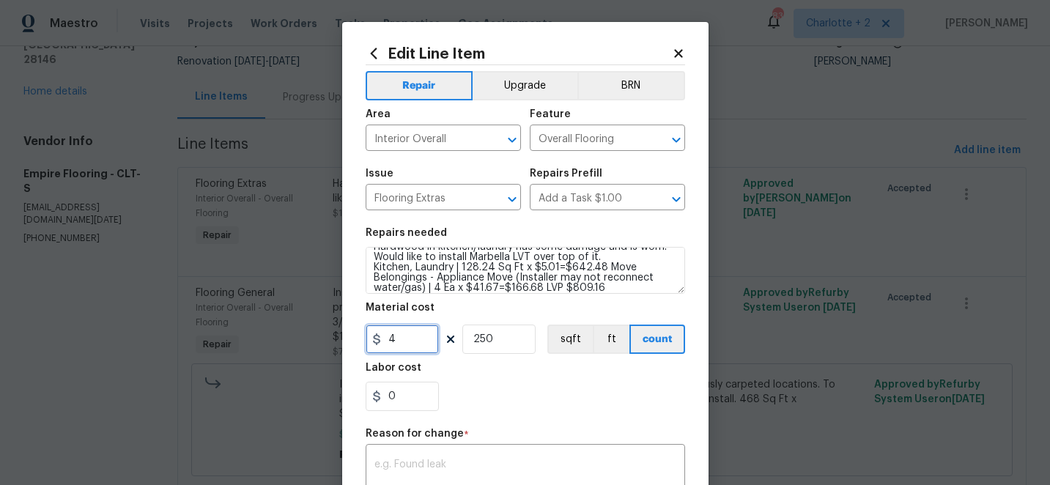
click at [407, 333] on input "4" at bounding box center [402, 339] width 73 height 29
type input "809.16"
click at [502, 339] on input "250" at bounding box center [498, 339] width 73 height 29
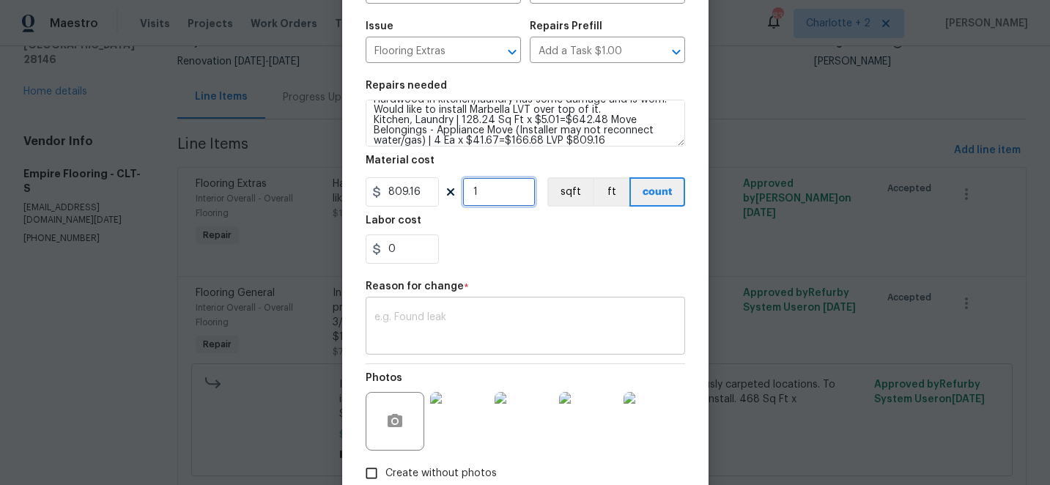
type input "1"
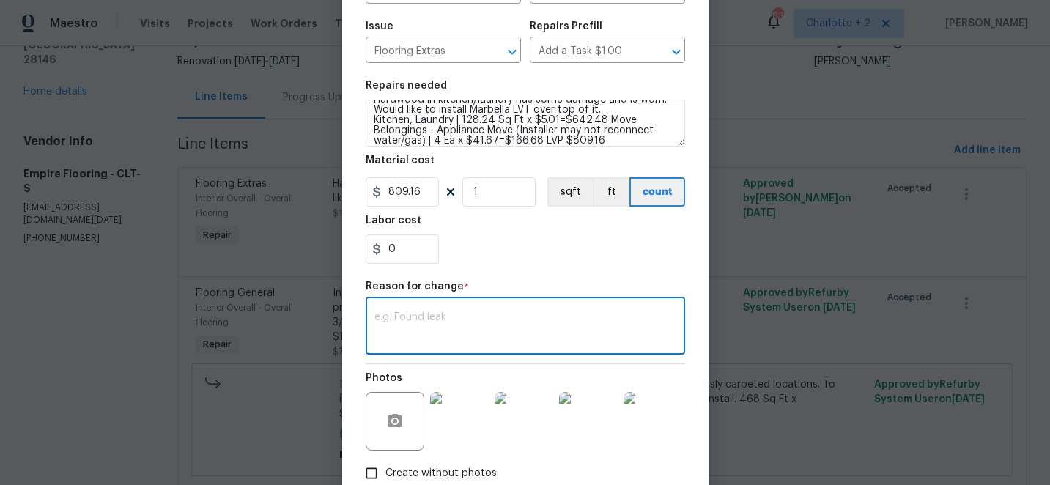
click at [436, 328] on textarea at bounding box center [525, 327] width 302 height 31
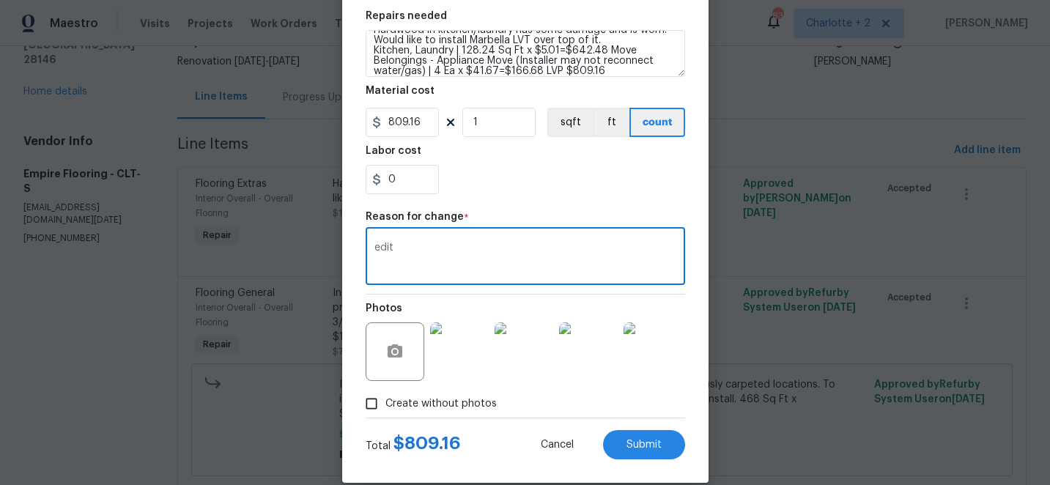
scroll to position [237, 0]
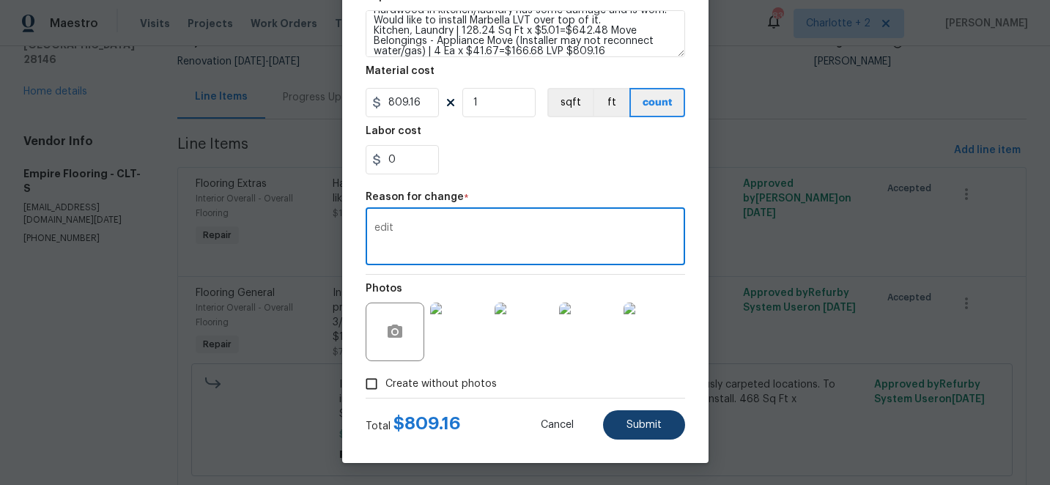
type textarea "edit"
click at [641, 423] on span "Submit" at bounding box center [643, 425] width 35 height 11
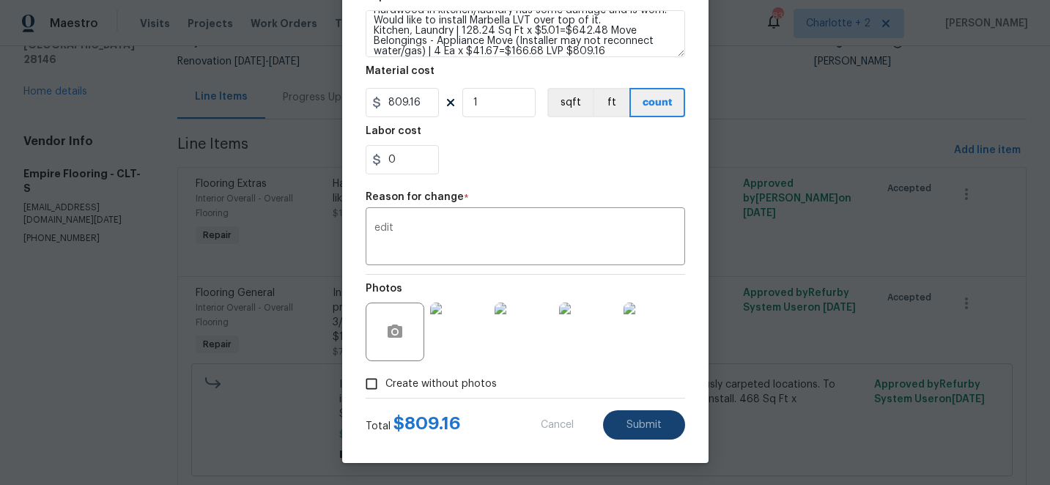
type textarea "Hardwood in kitchen/laundry has some damage and is worn. Would like to install …"
type input "250"
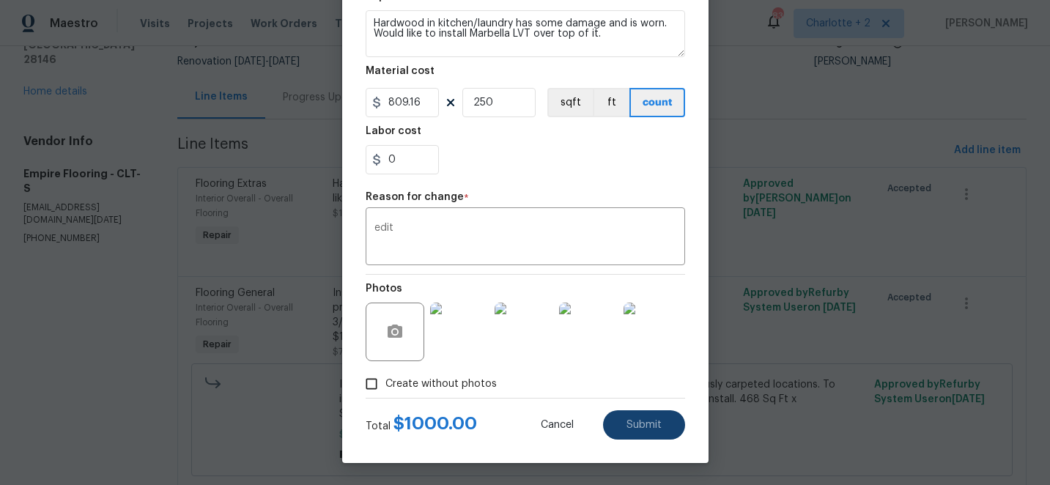
type input "4"
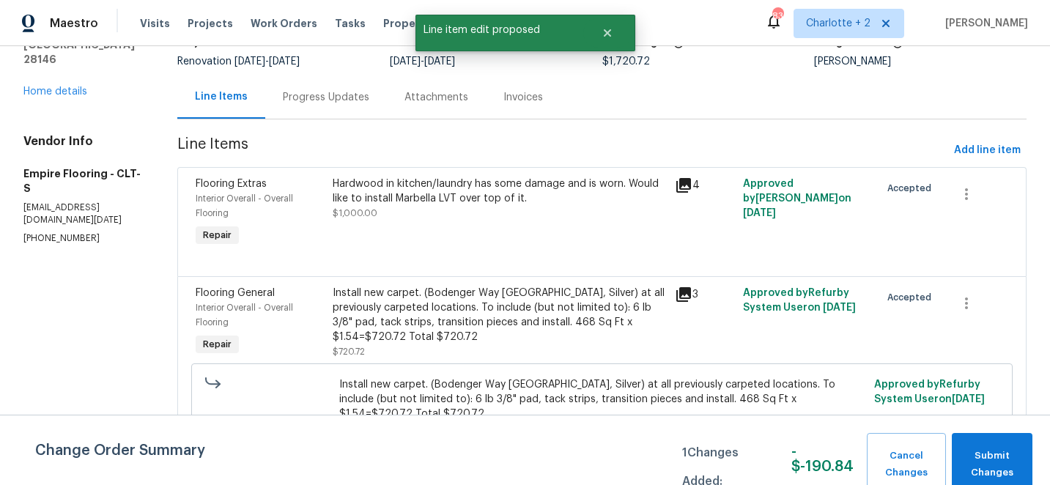
scroll to position [0, 0]
click at [1010, 464] on span "Submit Changes" at bounding box center [992, 465] width 66 height 34
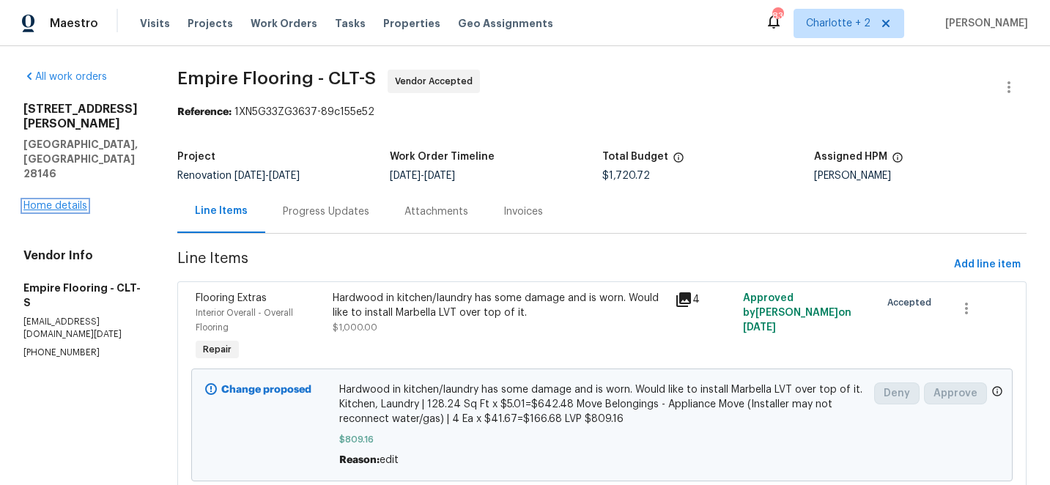
click at [59, 201] on link "Home details" at bounding box center [55, 206] width 64 height 10
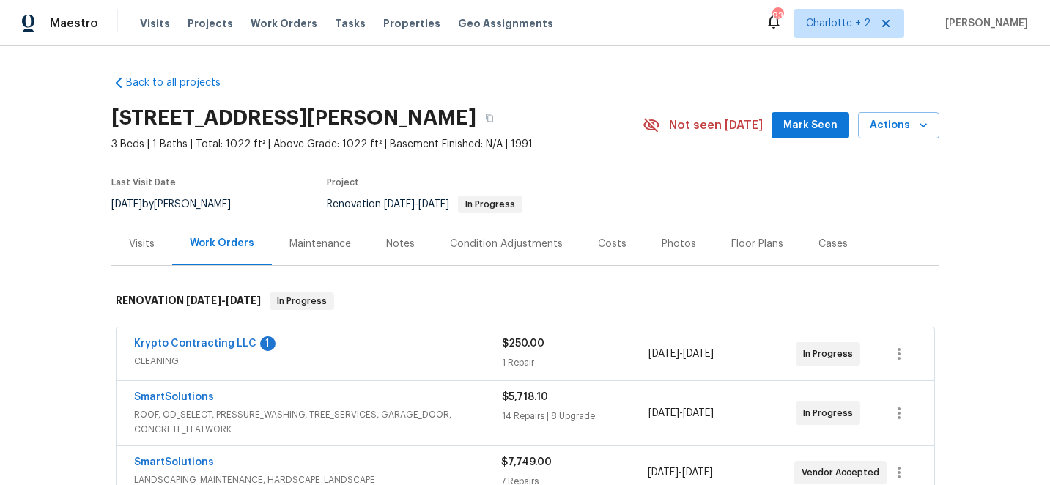
click at [605, 240] on div "Costs" at bounding box center [612, 244] width 29 height 15
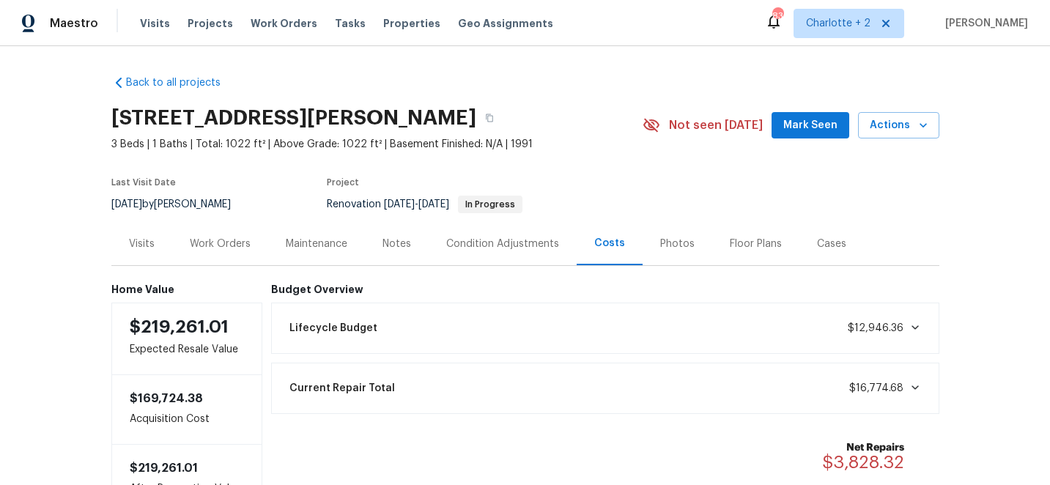
click at [222, 240] on div "Work Orders" at bounding box center [220, 244] width 61 height 15
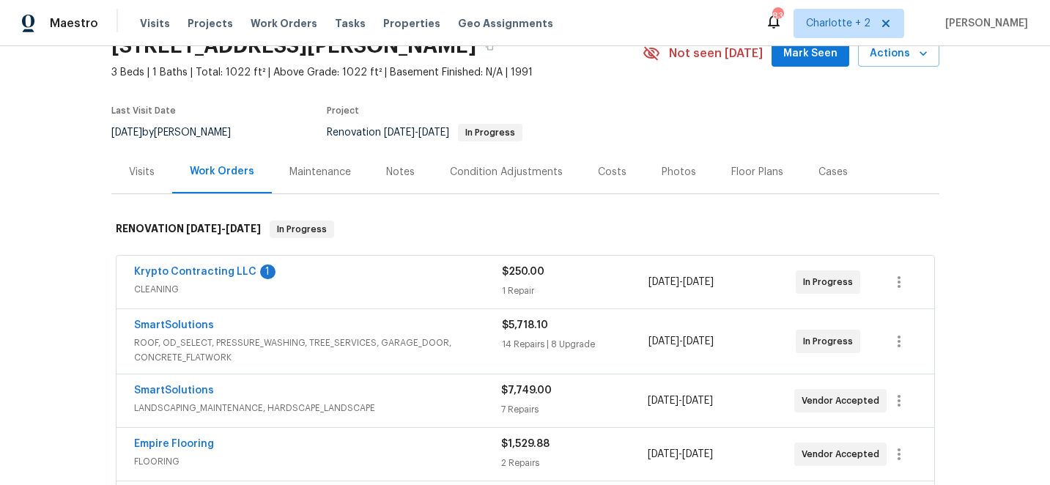
scroll to position [21, 0]
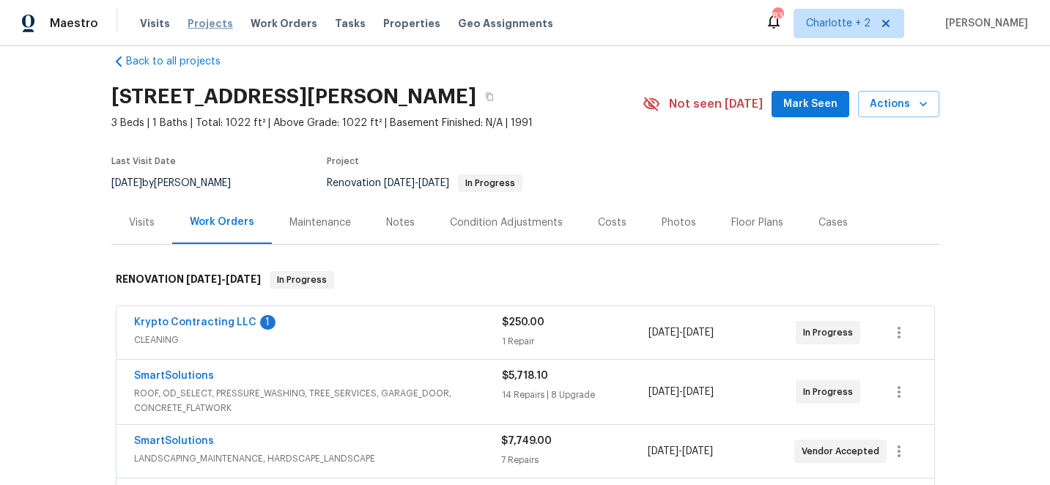
click at [201, 26] on span "Projects" at bounding box center [210, 23] width 45 height 15
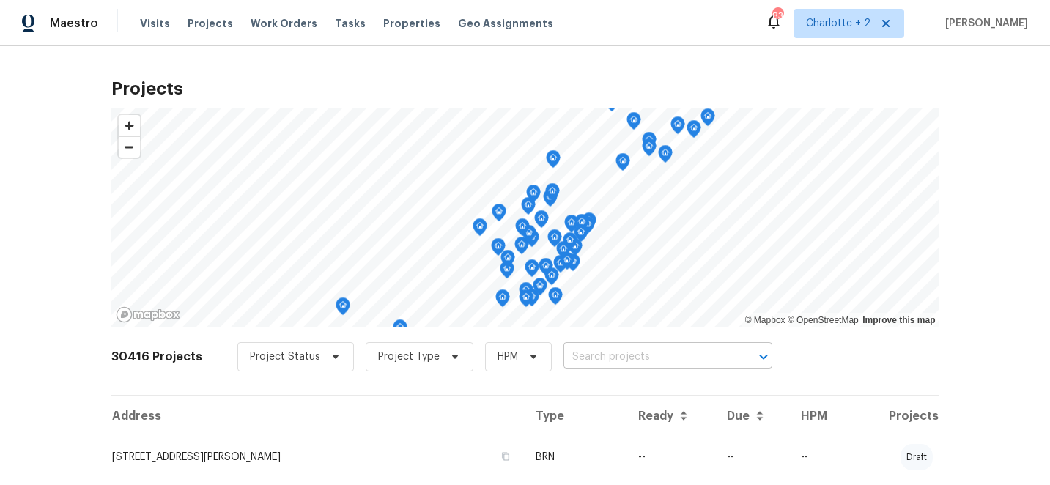
click at [596, 360] on input "text" at bounding box center [647, 357] width 168 height 23
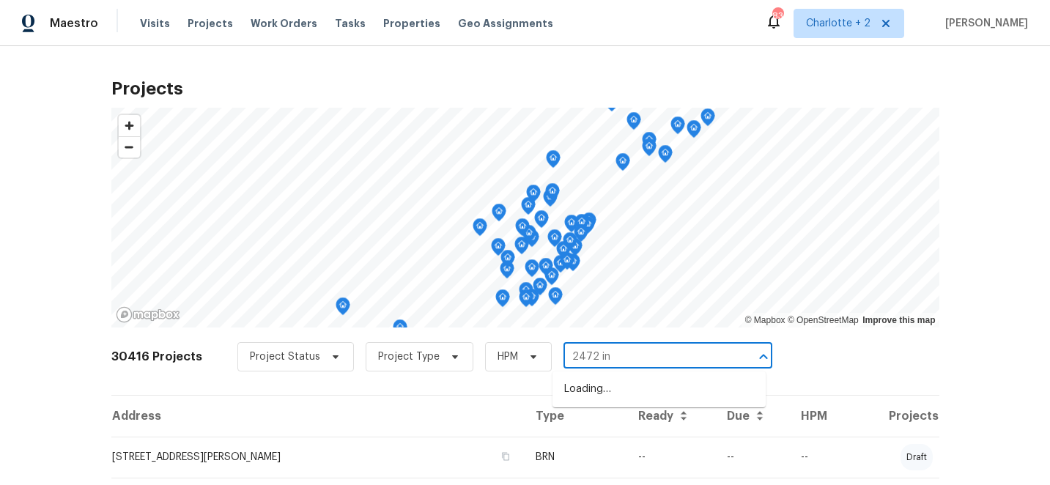
type input "2472 ing"
click at [626, 397] on li "[STREET_ADDRESS]" at bounding box center [658, 389] width 213 height 24
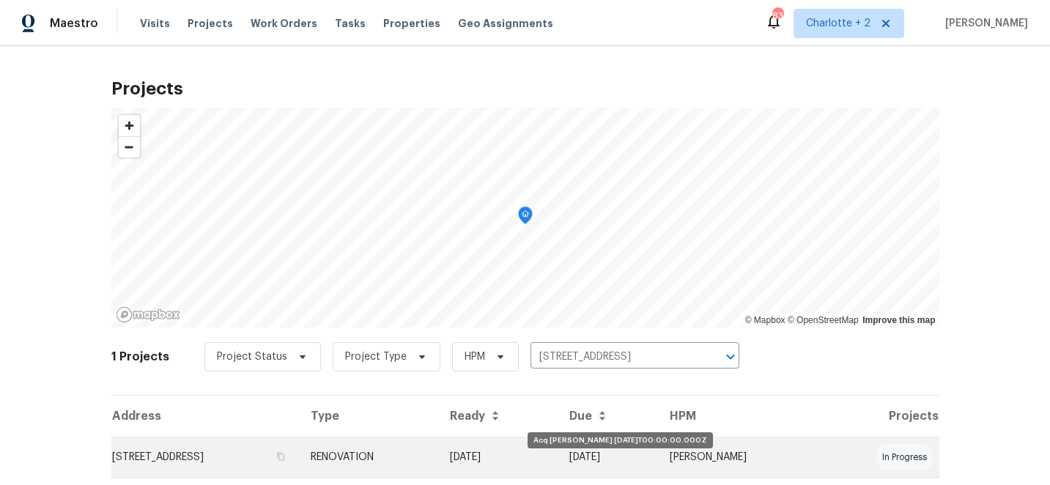
click at [558, 462] on td "[DATE]" at bounding box center [498, 457] width 120 height 41
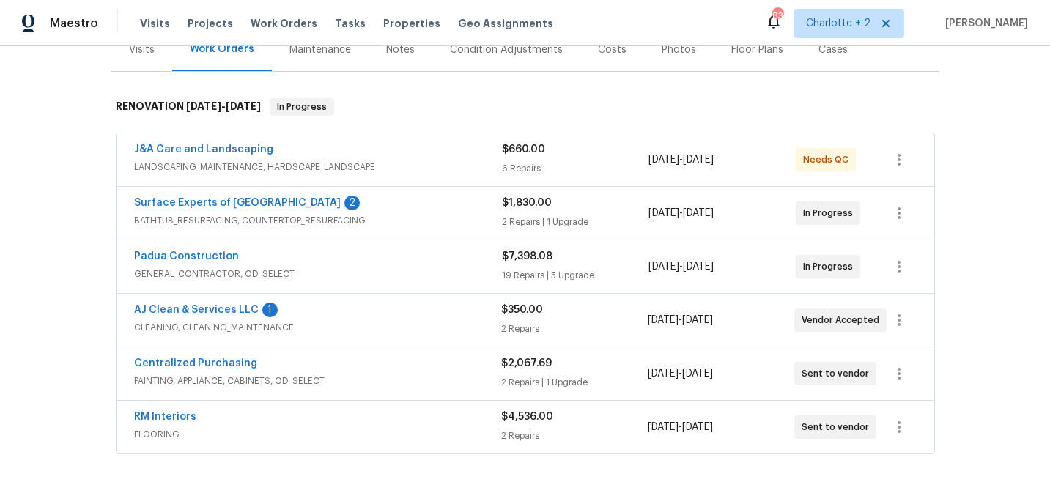
scroll to position [199, 0]
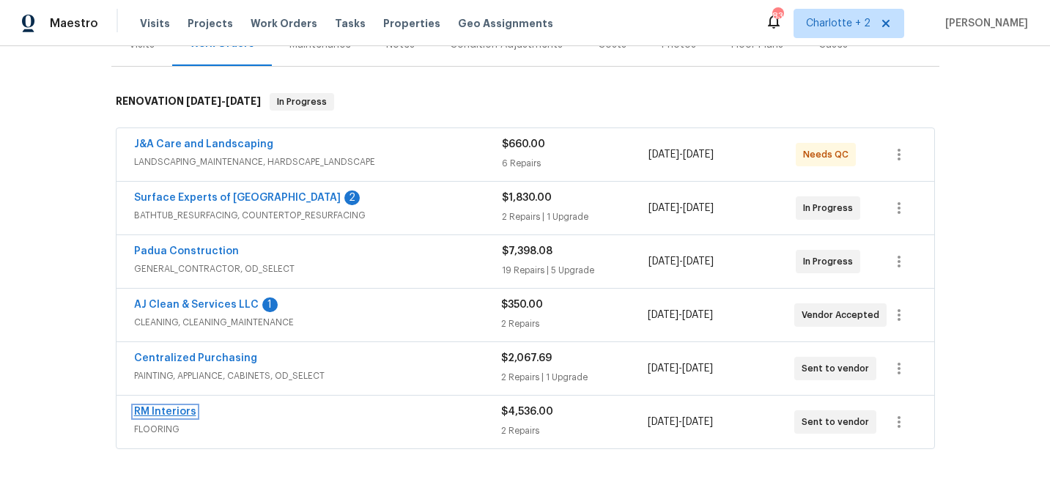
click at [159, 412] on link "RM Interiors" at bounding box center [165, 412] width 62 height 10
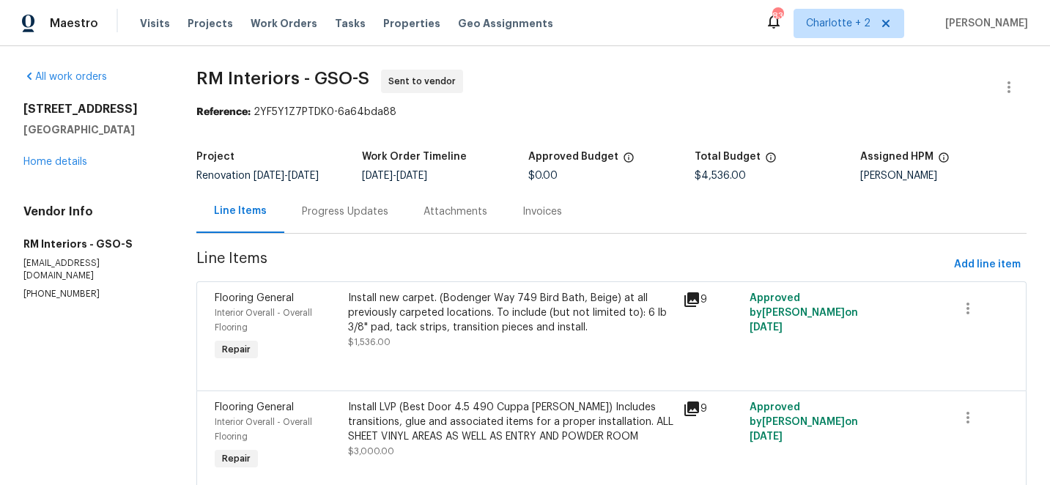
click at [325, 212] on div "Progress Updates" at bounding box center [345, 211] width 86 height 15
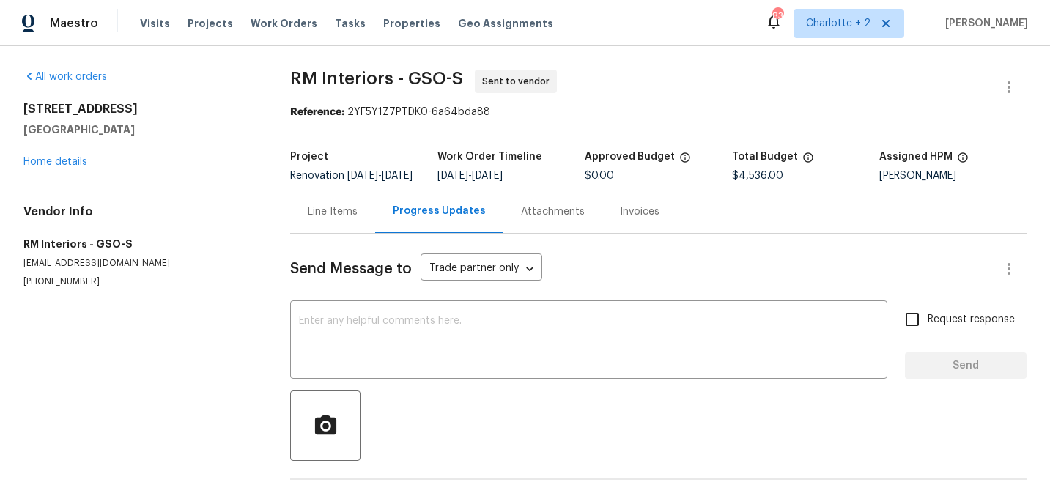
click at [320, 219] on div "Line Items" at bounding box center [333, 211] width 50 height 15
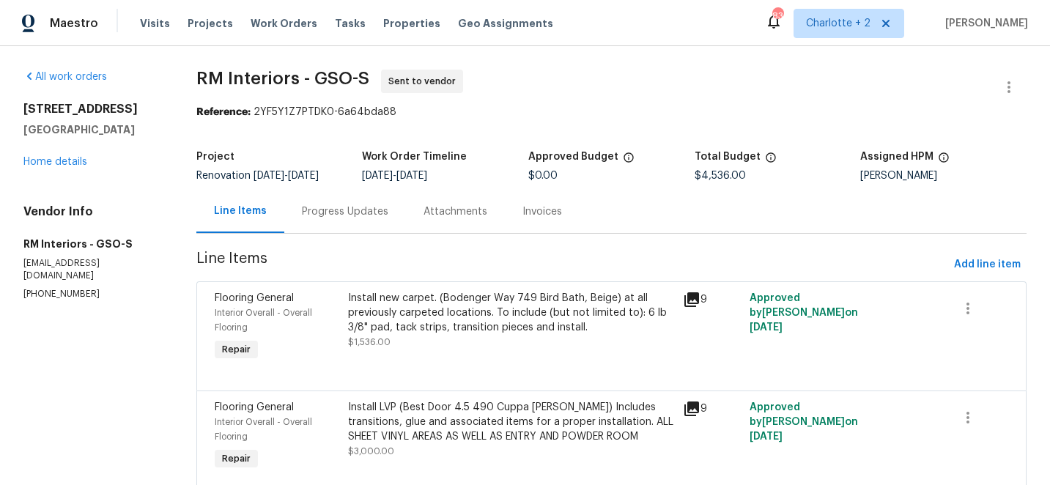
click at [349, 213] on div "Progress Updates" at bounding box center [345, 211] width 86 height 15
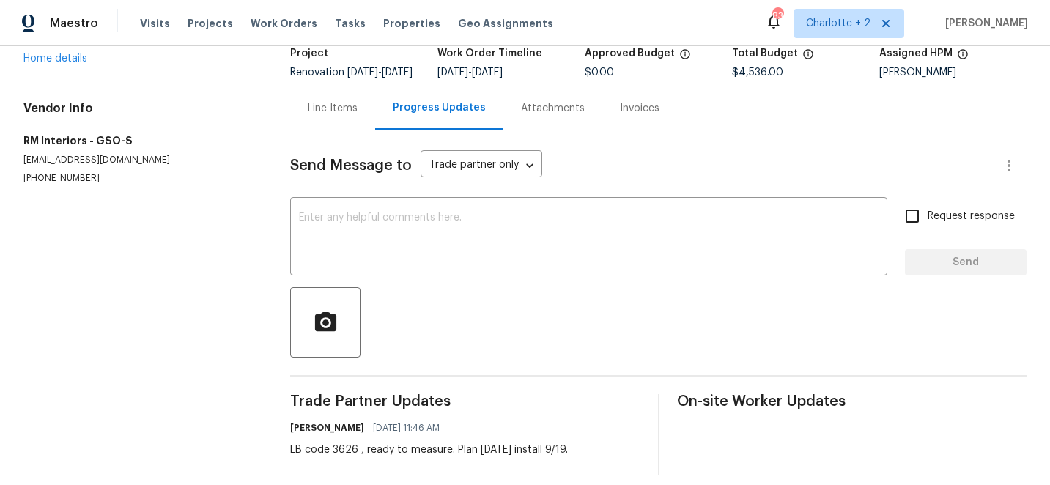
scroll to position [127, 0]
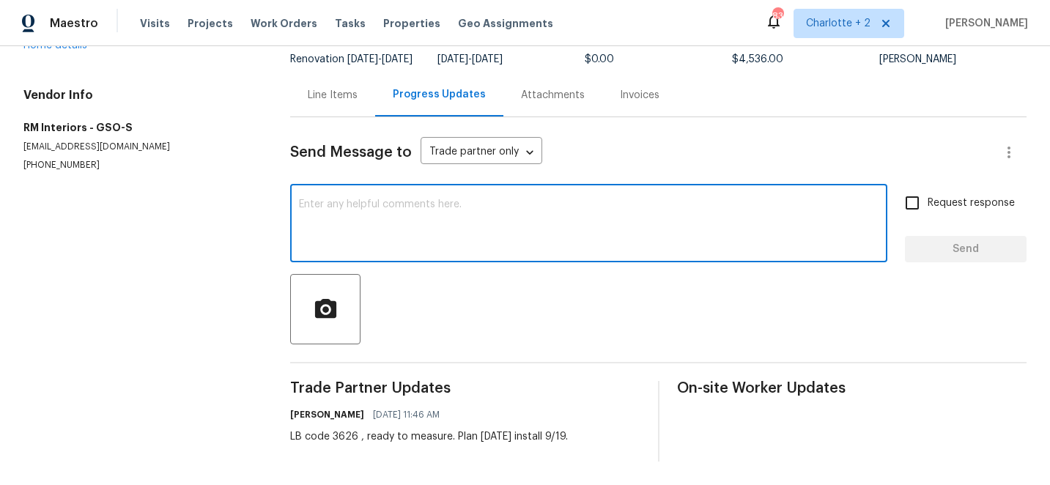
click at [333, 210] on textarea at bounding box center [588, 224] width 579 height 51
click at [312, 204] on textarea "CHecking for your quote?" at bounding box center [588, 224] width 579 height 51
type textarea "Checking for your quote?"
click at [916, 207] on input "Request response" at bounding box center [912, 203] width 31 height 31
checkbox input "true"
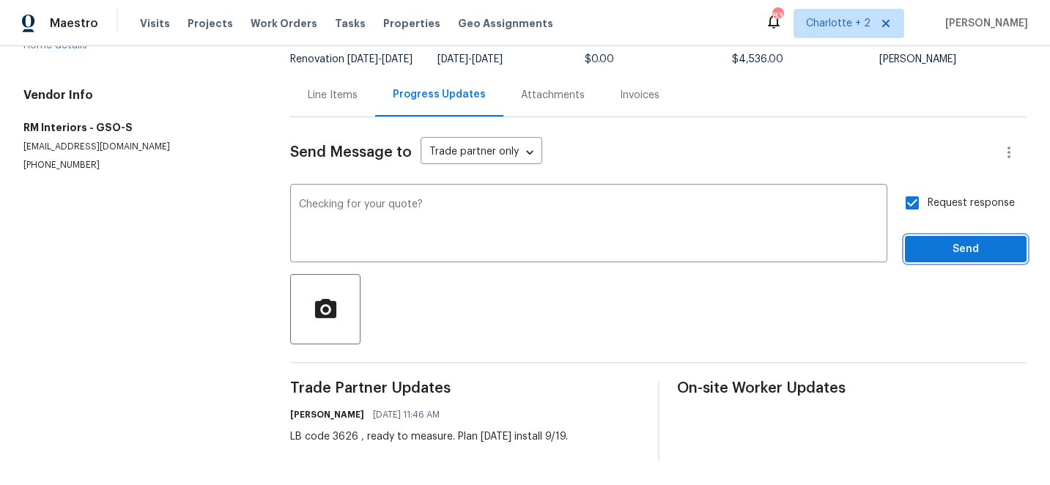
click at [967, 244] on span "Send" at bounding box center [965, 249] width 98 height 18
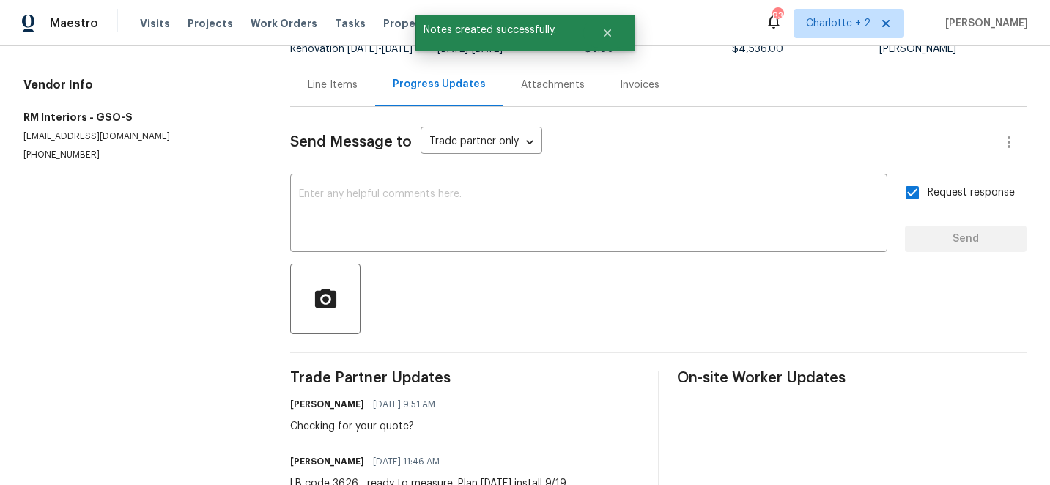
scroll to position [0, 0]
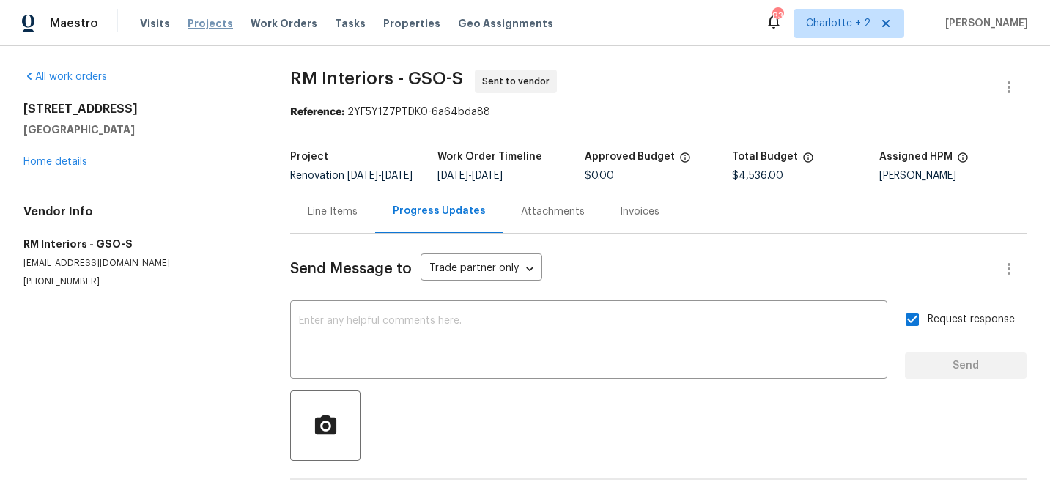
click at [201, 25] on span "Projects" at bounding box center [210, 23] width 45 height 15
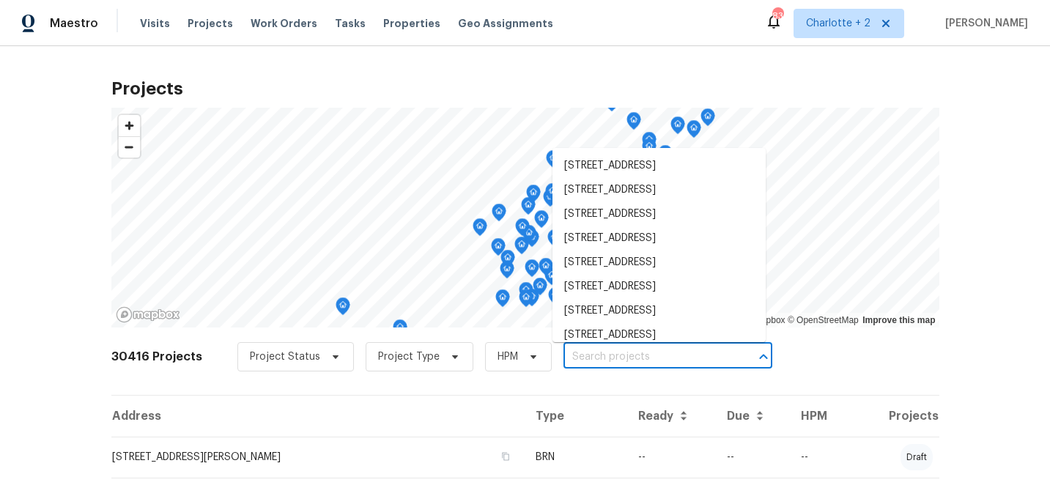
click at [582, 361] on input "text" at bounding box center [647, 357] width 168 height 23
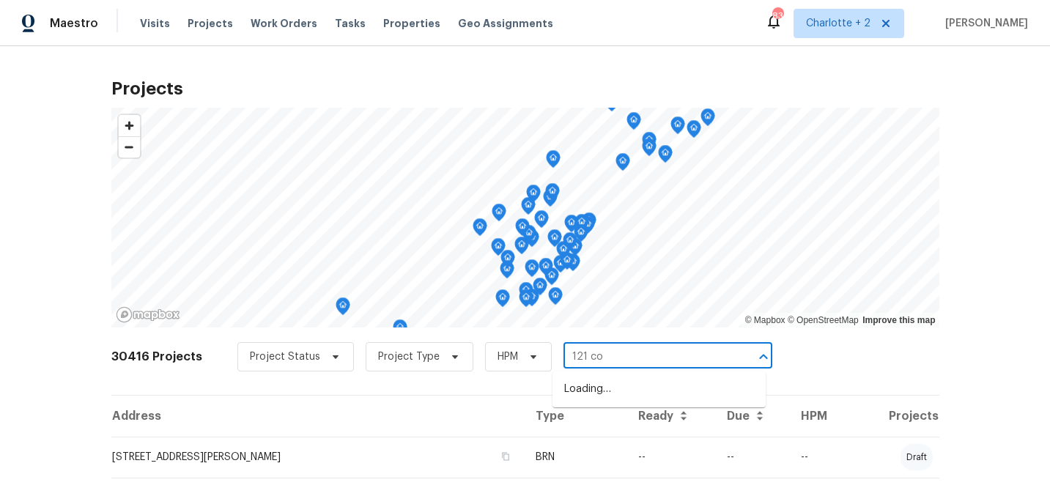
type input "121 col"
click at [602, 392] on li "[STREET_ADDRESS][PERSON_NAME]" at bounding box center [658, 389] width 213 height 24
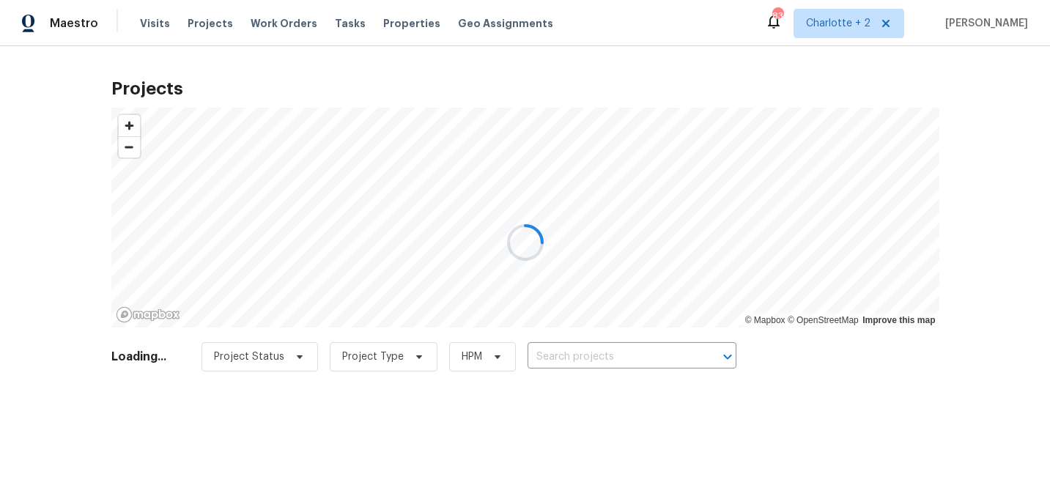
type input "[STREET_ADDRESS][PERSON_NAME]"
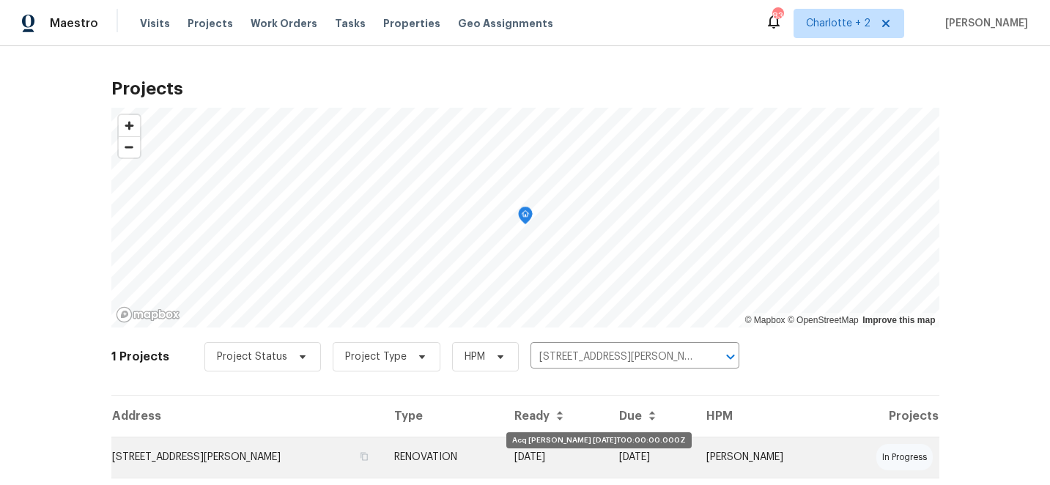
click at [602, 456] on td "[DATE]" at bounding box center [555, 457] width 104 height 41
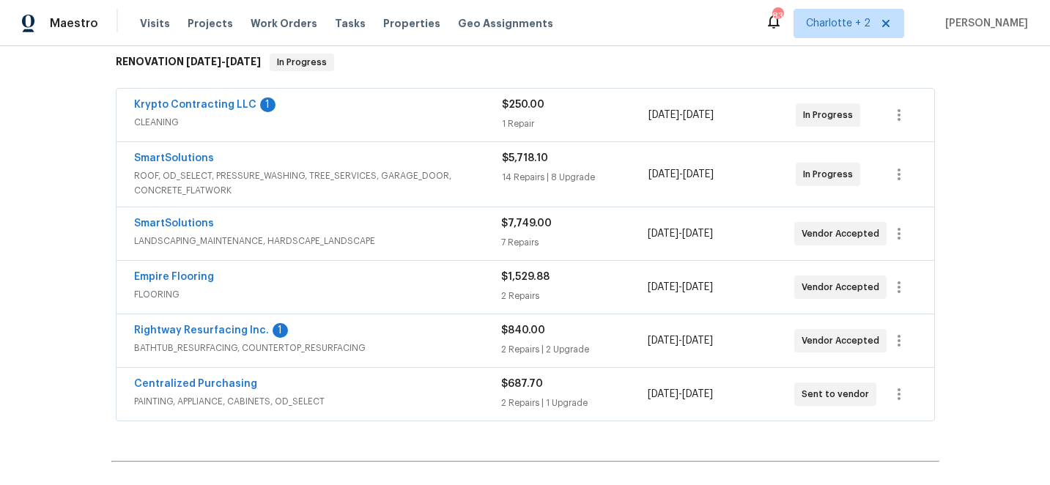
scroll to position [245, 0]
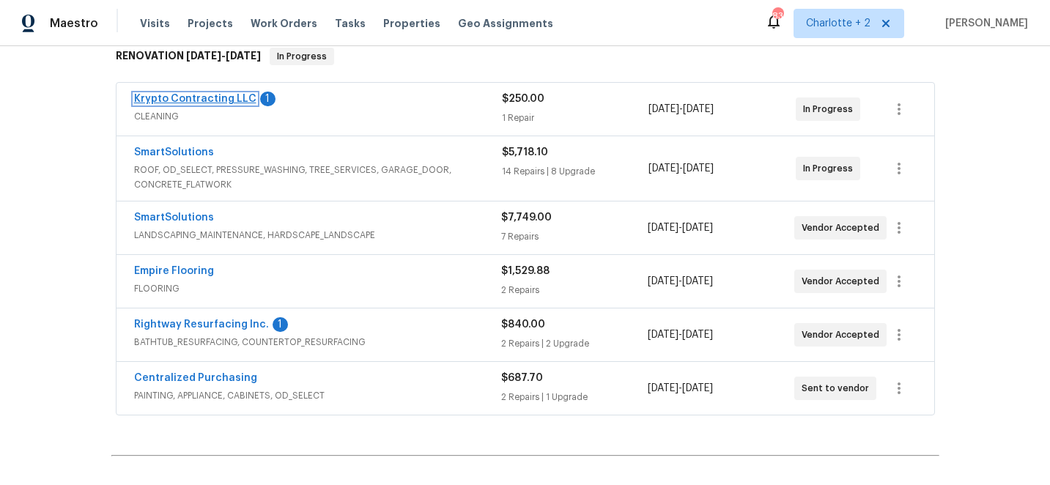
click at [150, 97] on link "Krypto Contracting LLC" at bounding box center [195, 99] width 122 height 10
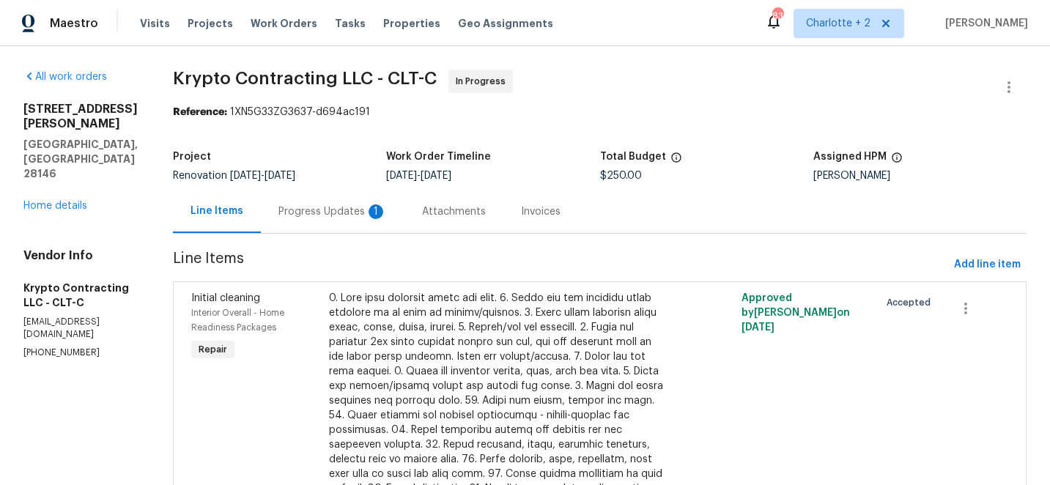
click at [347, 216] on div "Progress Updates 1" at bounding box center [332, 211] width 108 height 15
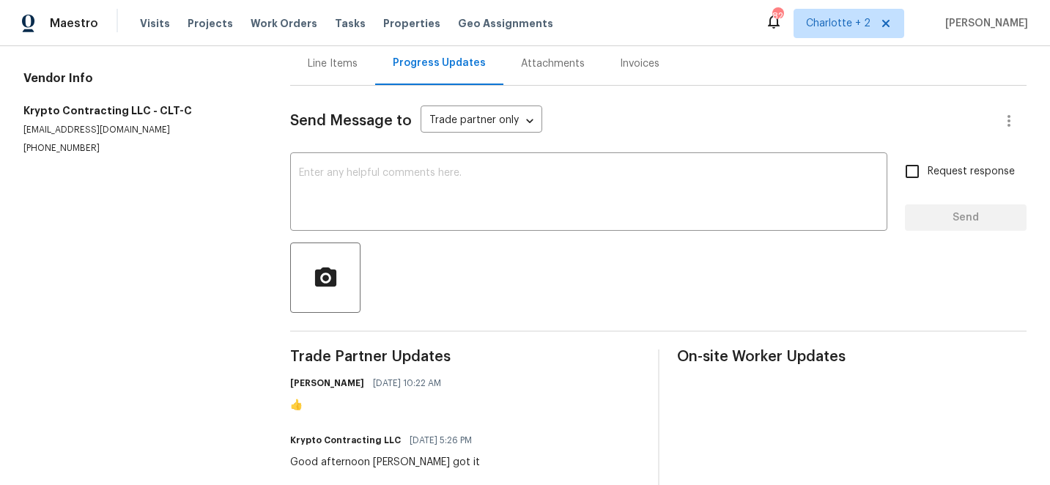
scroll to position [204, 0]
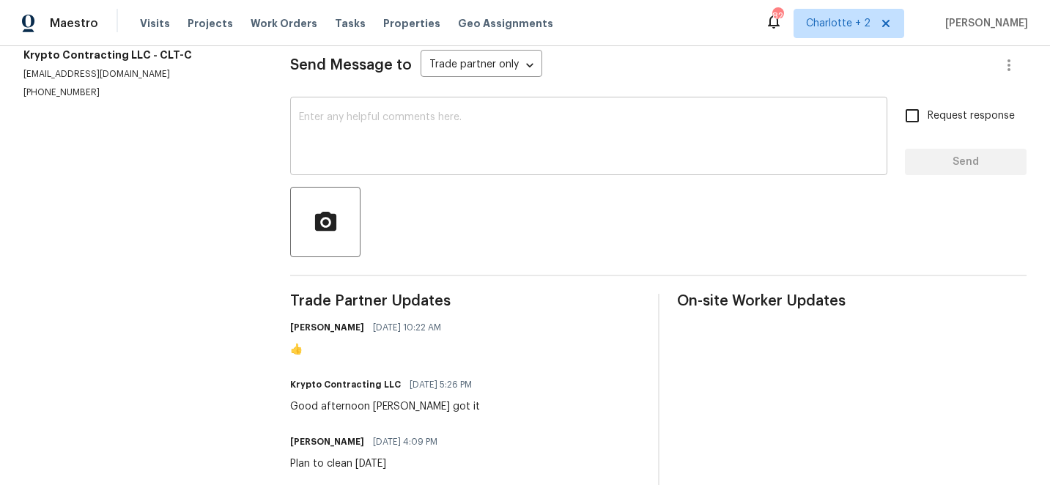
click at [447, 130] on textarea at bounding box center [588, 137] width 579 height 51
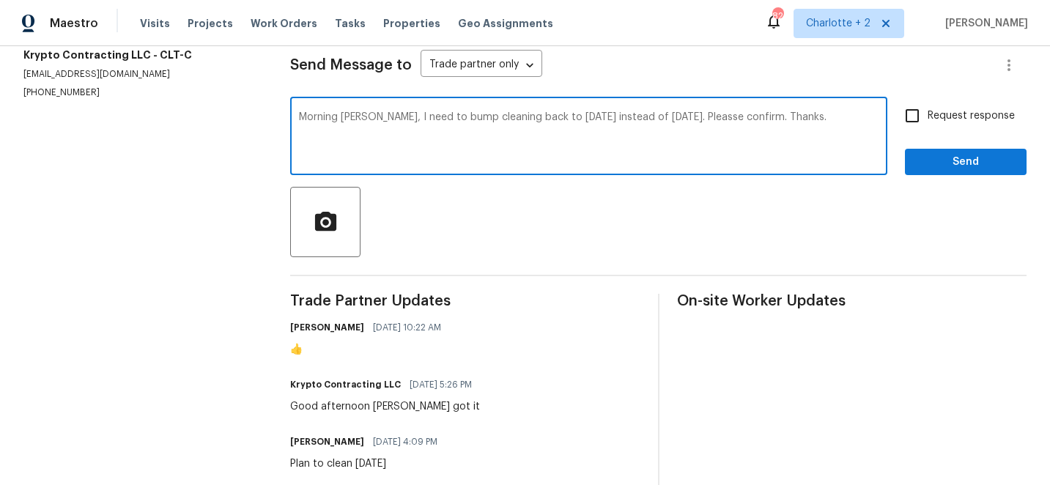
click at [696, 122] on textarea "Morning [PERSON_NAME], I need to bump cleaning back to [DATE] instead of [DATE]…" at bounding box center [588, 137] width 579 height 51
type textarea "Morning [PERSON_NAME], I need to bump cleaning back to [DATE] instead of [DATE]…"
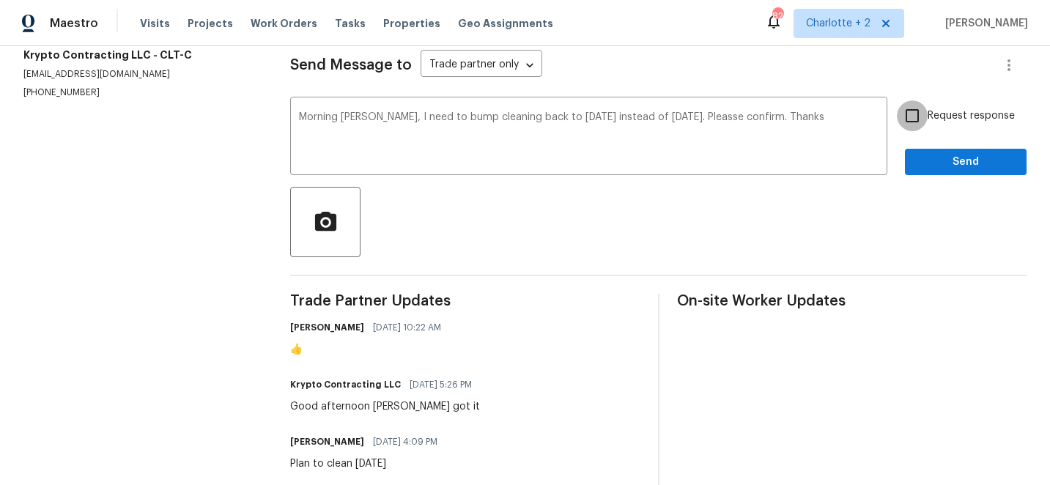
click at [919, 115] on input "Request response" at bounding box center [912, 115] width 31 height 31
checkbox input "true"
click at [985, 167] on span "Send" at bounding box center [965, 162] width 98 height 18
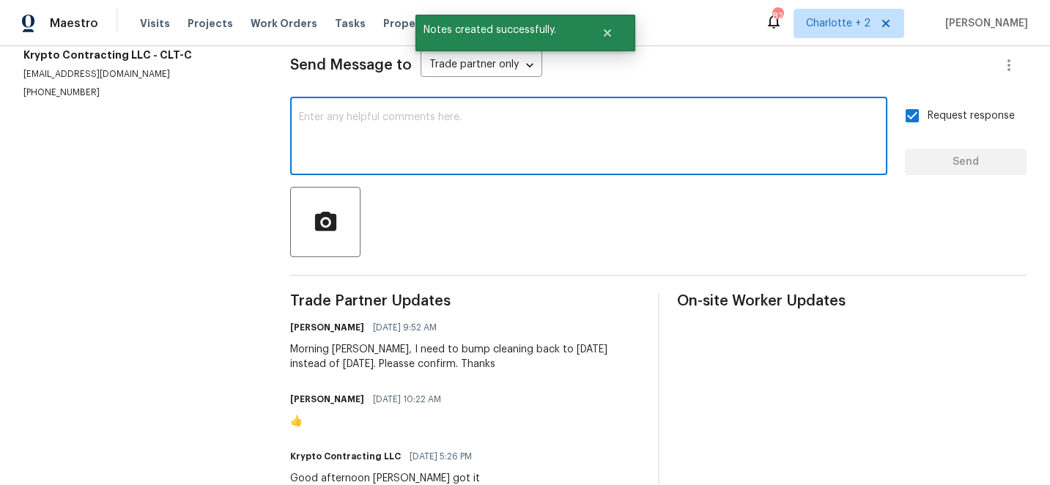
click at [422, 126] on textarea at bounding box center [588, 137] width 579 height 51
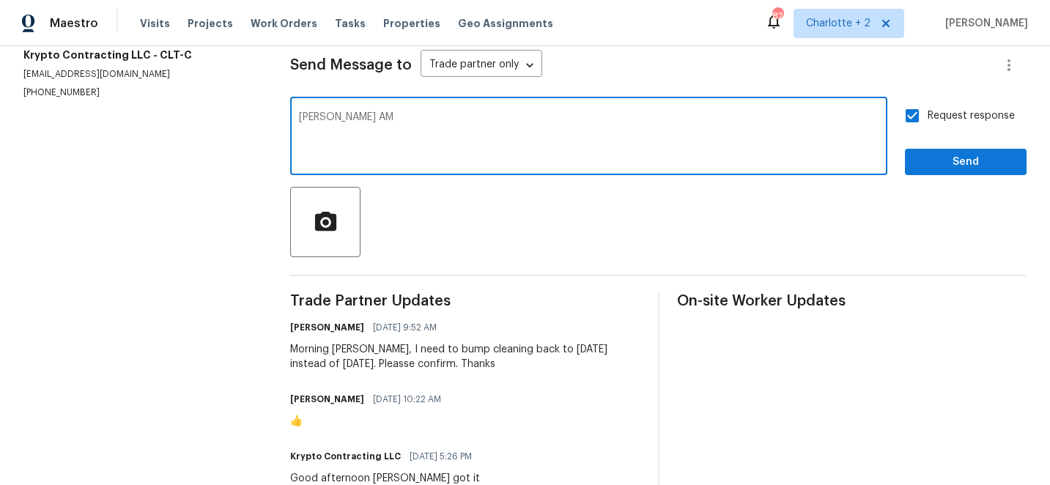
click at [312, 119] on textarea "[PERSON_NAME] AM" at bounding box center [588, 137] width 579 height 51
click at [358, 118] on textarea "Eay AM" at bounding box center [588, 137] width 579 height 51
type textarea "E"
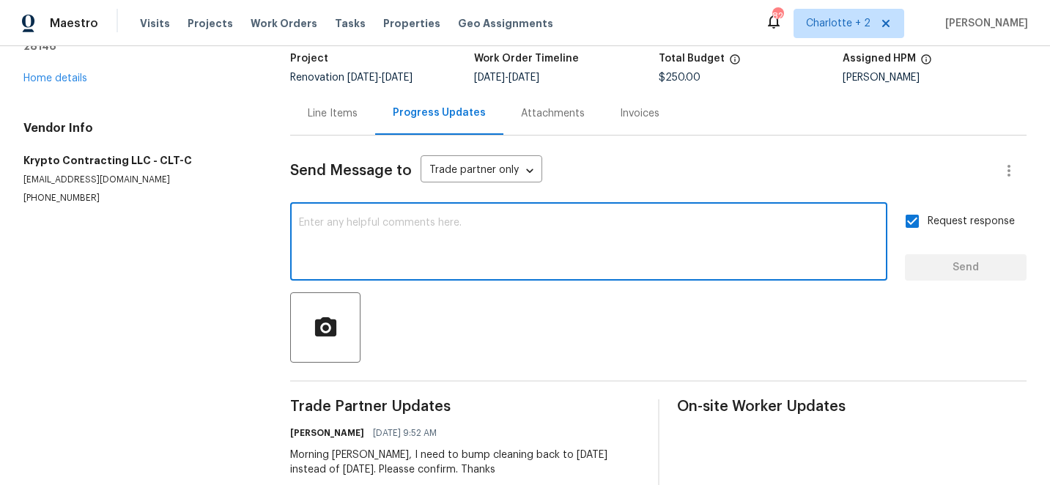
scroll to position [0, 0]
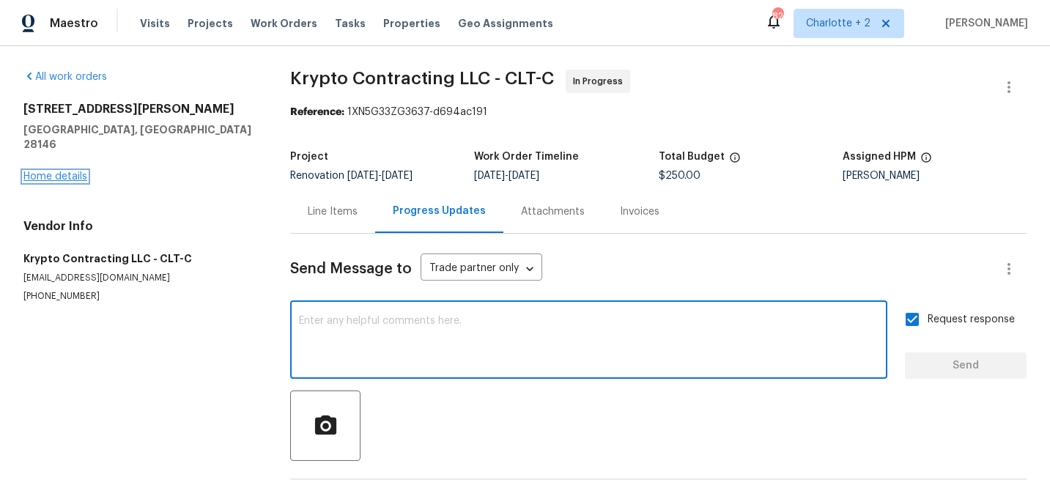
click at [70, 171] on link "Home details" at bounding box center [55, 176] width 64 height 10
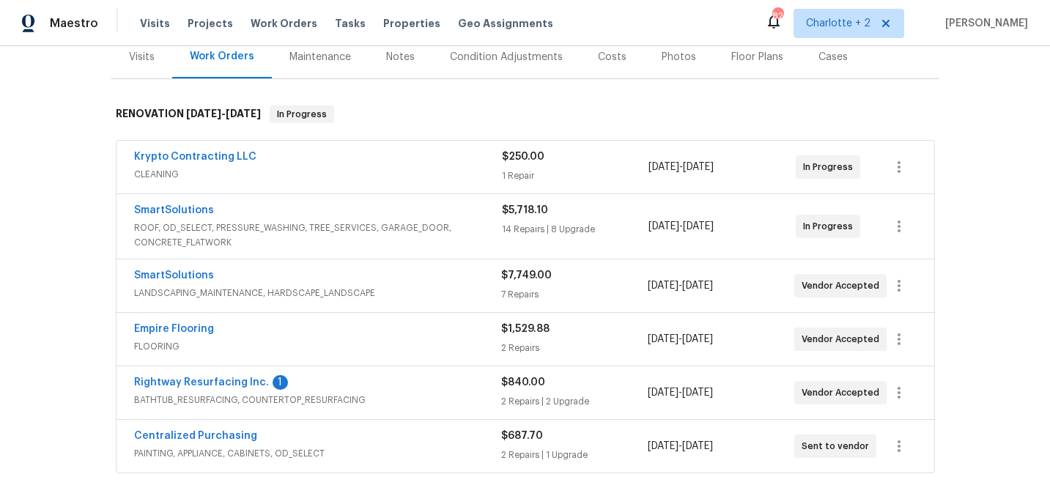
scroll to position [190, 0]
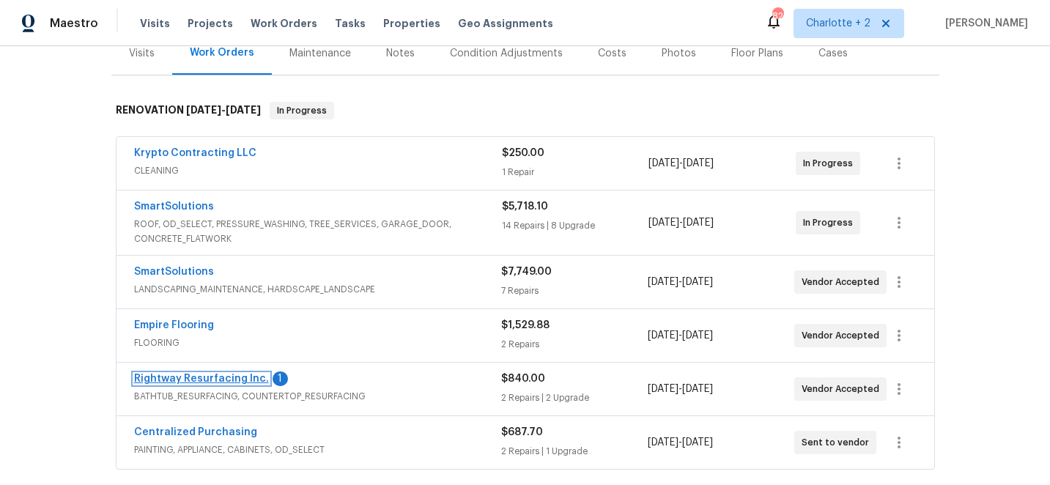
click at [224, 377] on link "Rightway Resurfacing Inc." at bounding box center [201, 379] width 135 height 10
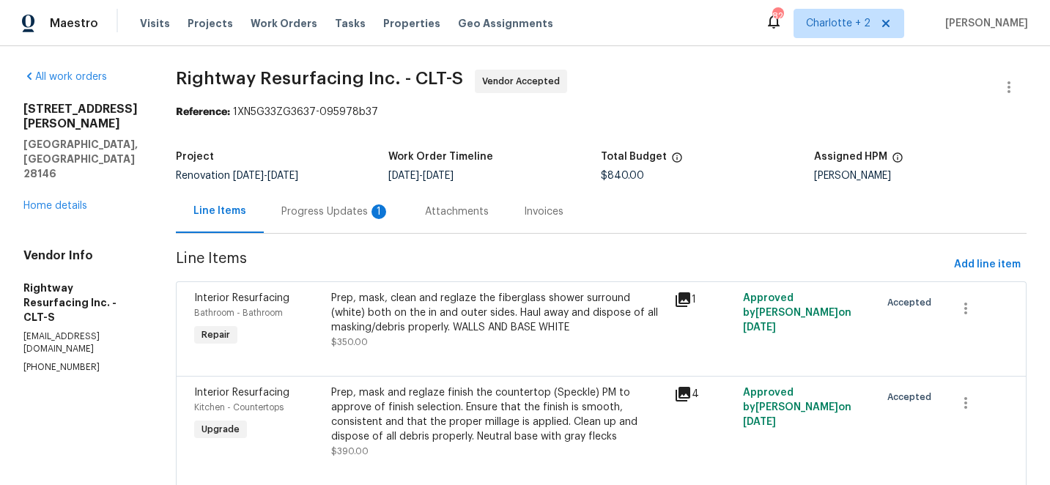
click at [344, 211] on div "Progress Updates 1" at bounding box center [335, 211] width 108 height 15
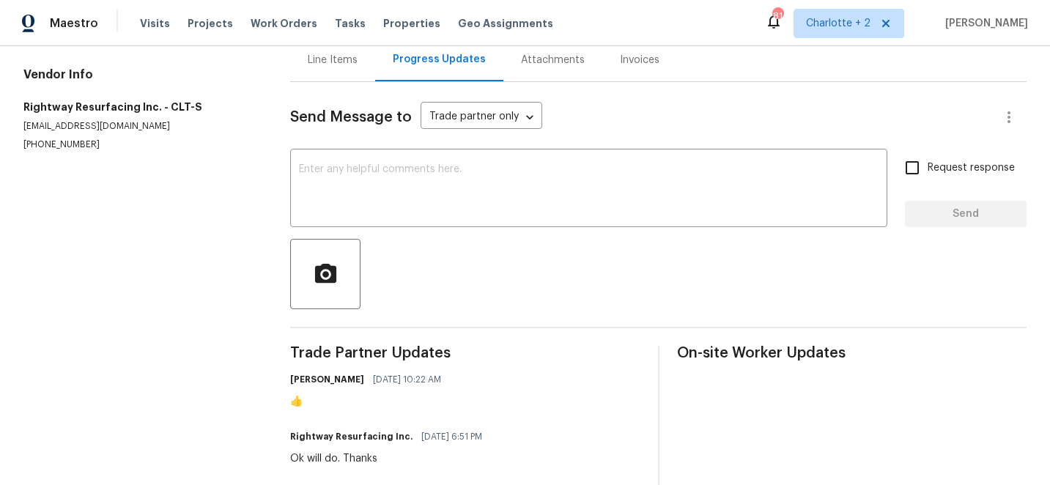
scroll to position [231, 0]
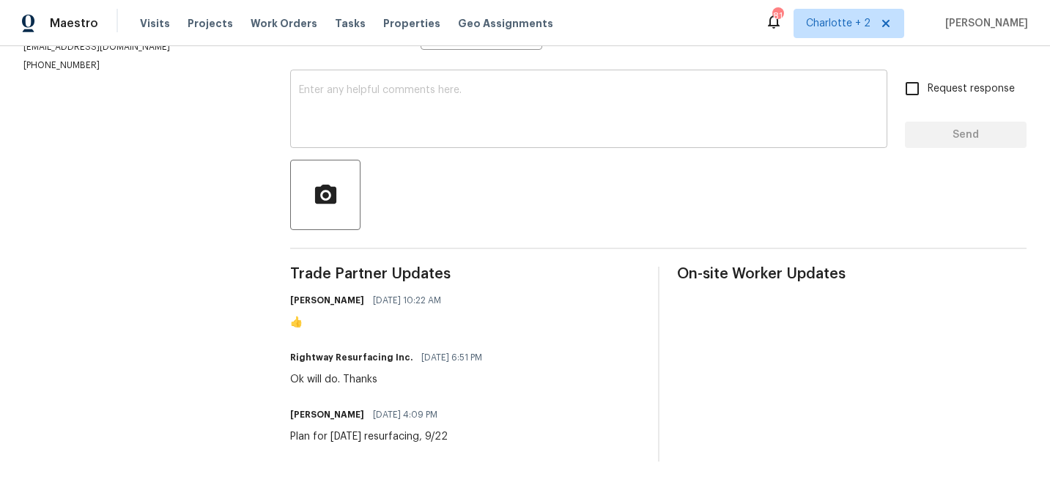
click at [412, 109] on textarea at bounding box center [588, 110] width 579 height 51
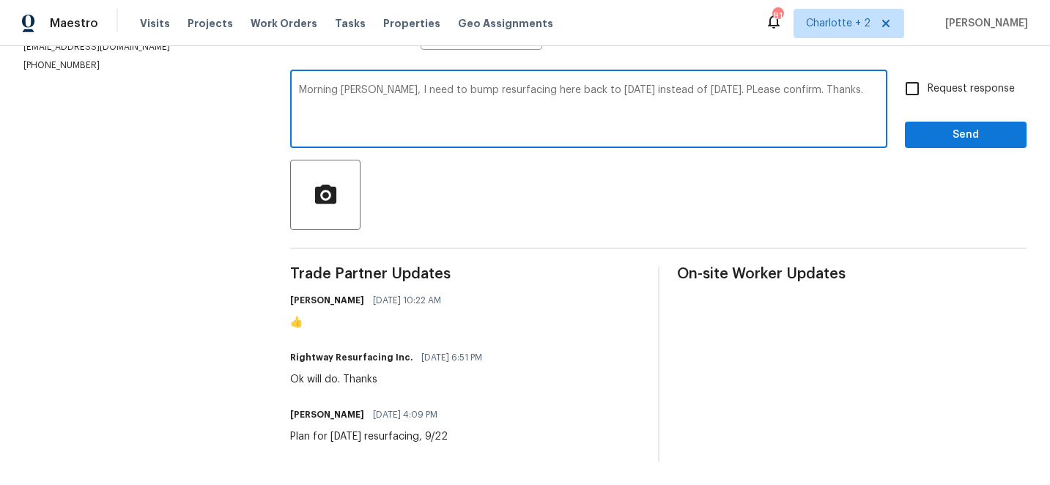
click at [730, 93] on textarea "Morning [PERSON_NAME], I need to bump resurfacing here back to [DATE] instead o…" at bounding box center [588, 110] width 579 height 51
type textarea "Morning [PERSON_NAME], I need to bump resurfacing here back to [DATE] instead o…"
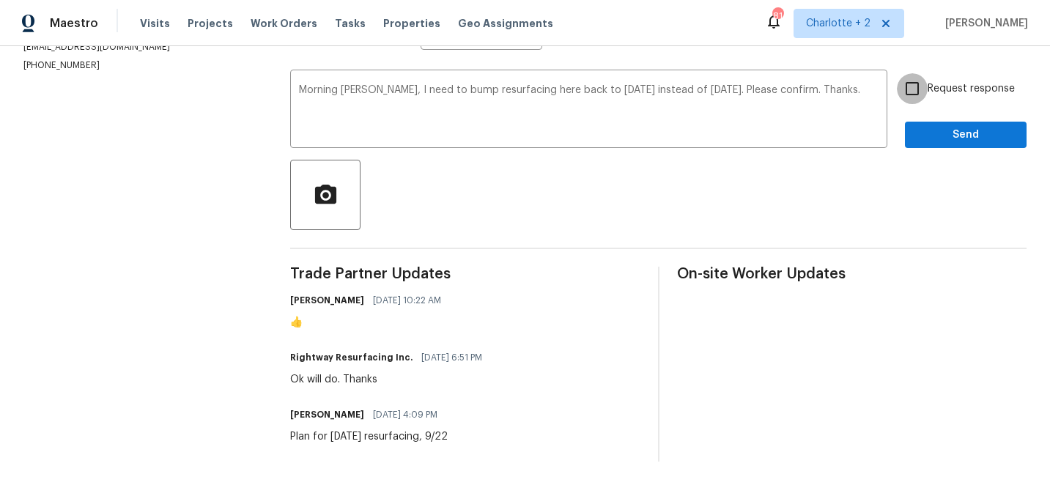
click at [912, 91] on input "Request response" at bounding box center [912, 88] width 31 height 31
checkbox input "true"
click at [943, 133] on span "Send" at bounding box center [965, 135] width 98 height 18
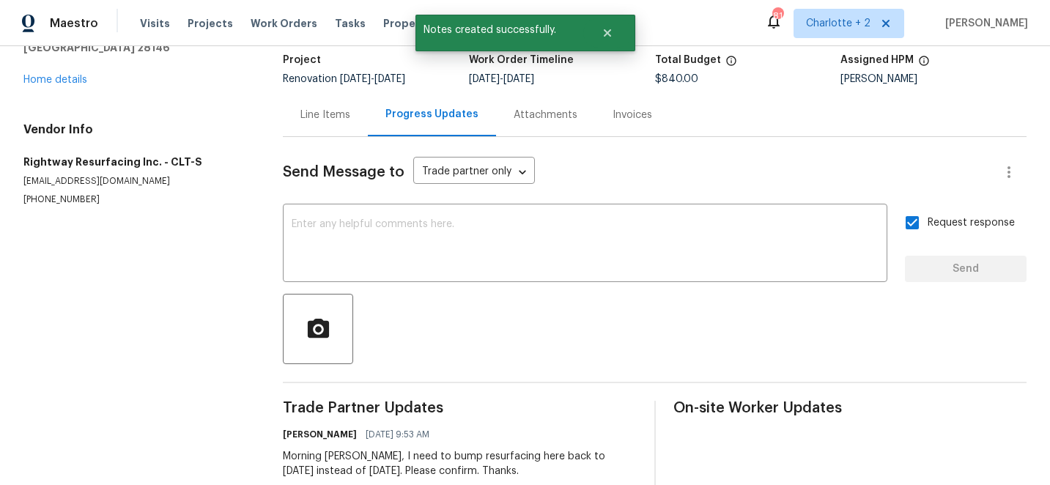
scroll to position [0, 0]
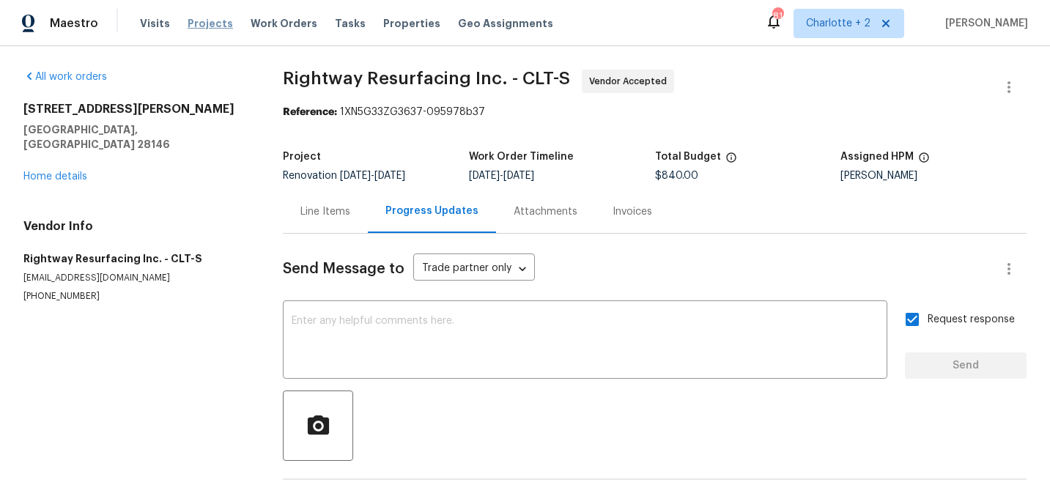
click at [198, 26] on span "Projects" at bounding box center [210, 23] width 45 height 15
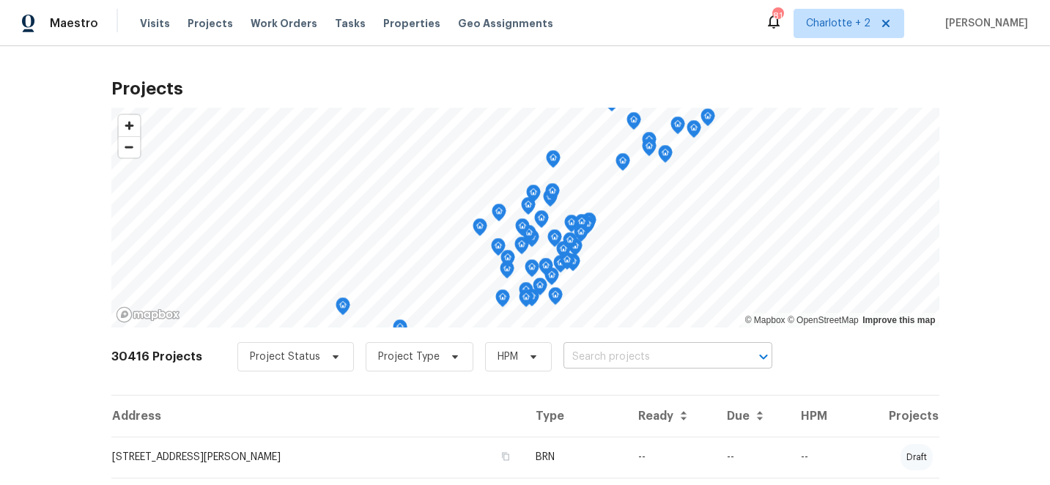
click at [563, 358] on input "text" at bounding box center [647, 357] width 168 height 23
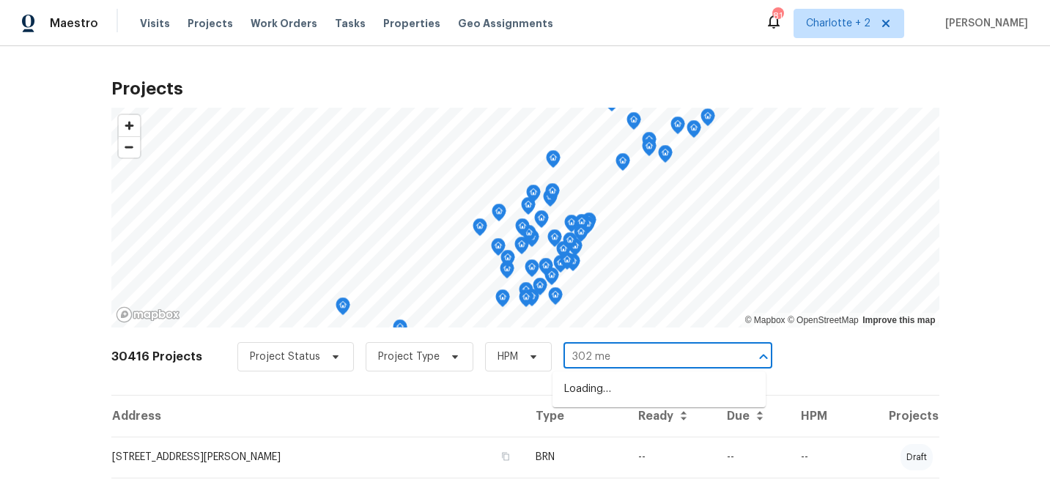
type input "302 [PERSON_NAME]"
click at [602, 388] on li "[STREET_ADDRESS][PERSON_NAME]" at bounding box center [658, 389] width 213 height 24
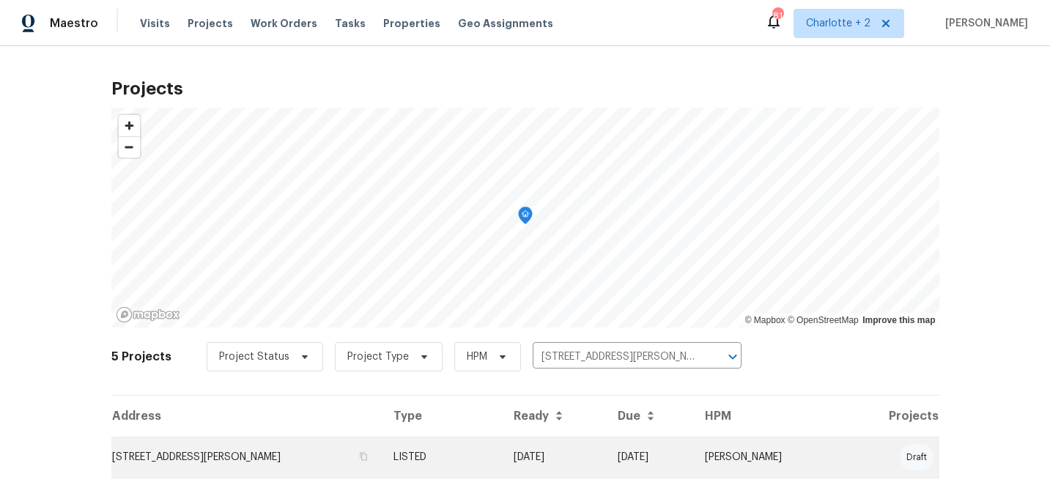
click at [594, 444] on td "[DATE]" at bounding box center [554, 457] width 104 height 41
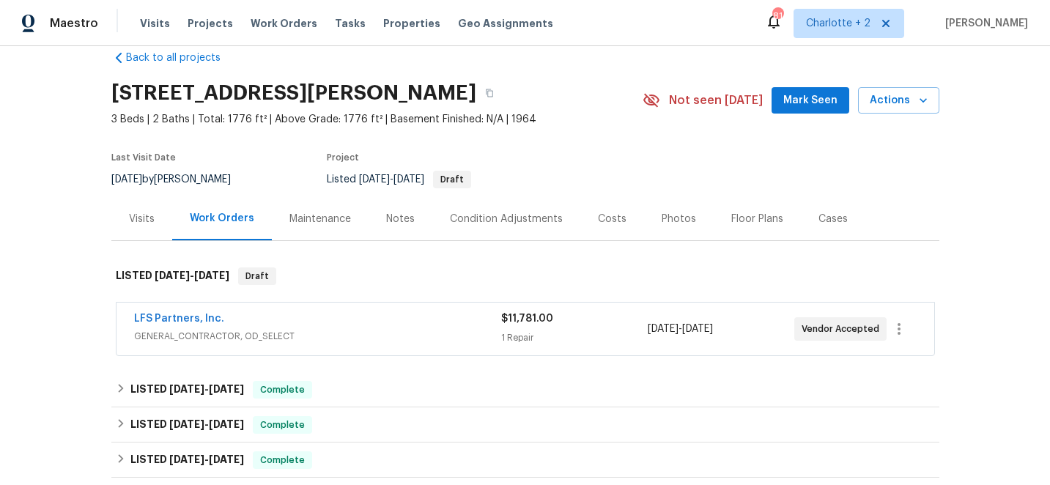
scroll to position [42, 0]
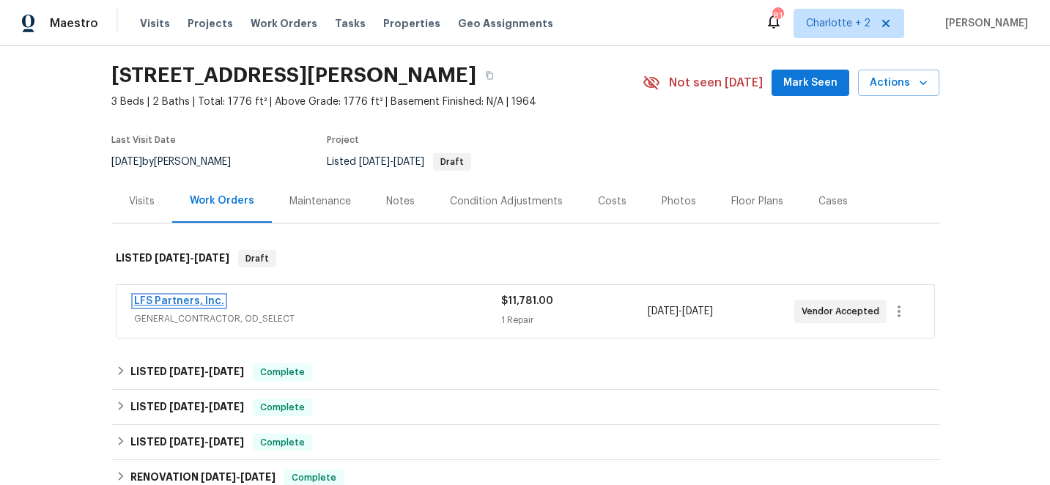
click at [182, 301] on link "LFS Partners, Inc." at bounding box center [179, 301] width 90 height 10
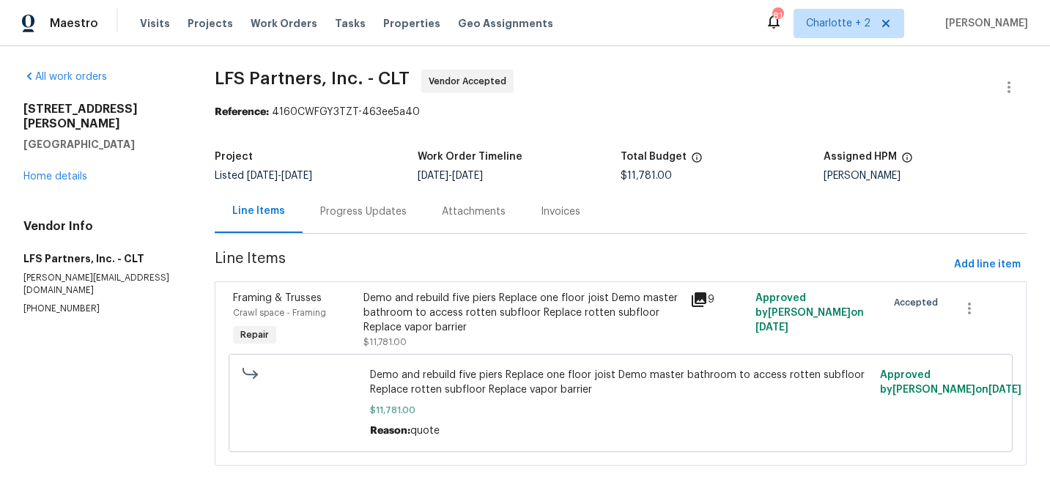
click at [362, 209] on div "Progress Updates" at bounding box center [363, 211] width 86 height 15
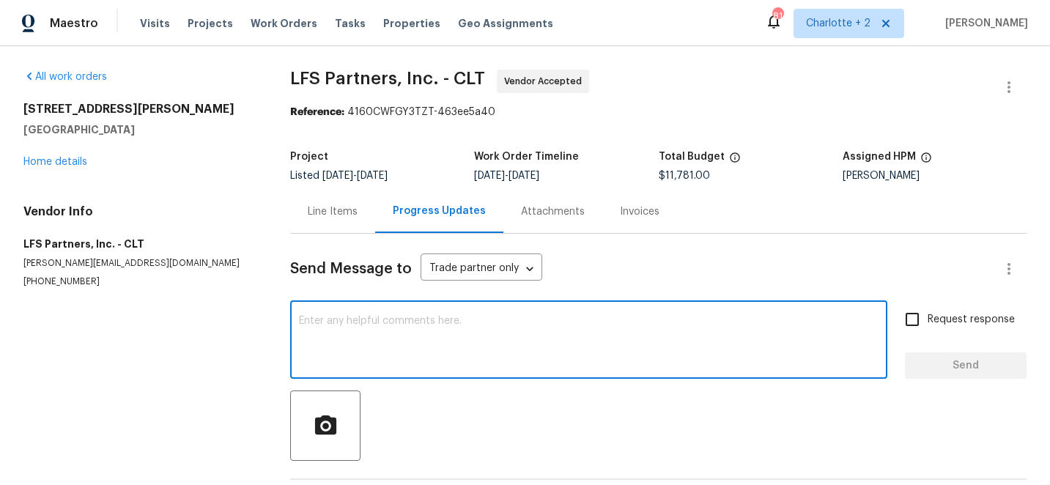
click at [427, 325] on textarea at bounding box center [588, 341] width 579 height 51
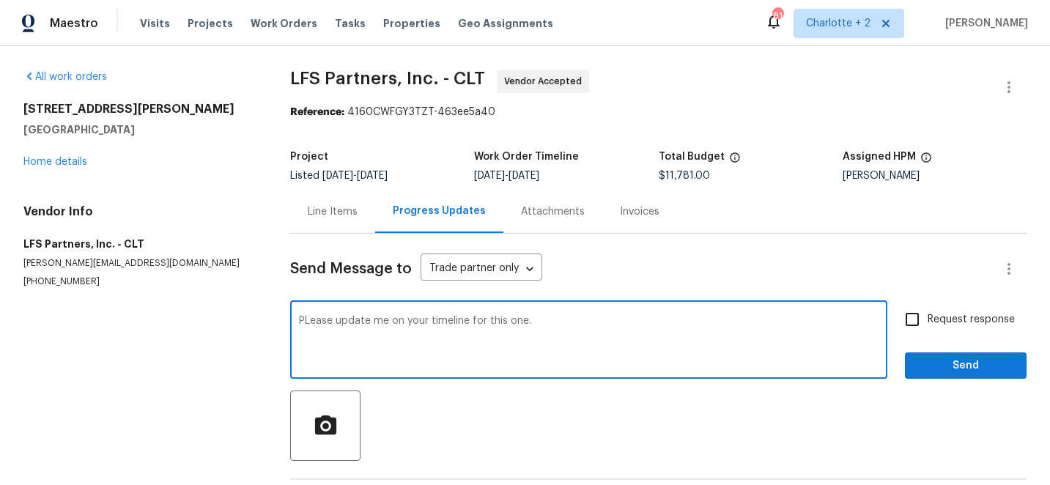
click at [310, 320] on textarea "PLease update me on your timeline for this one." at bounding box center [588, 341] width 579 height 51
click at [545, 321] on textarea "Please update me on your timeline for this one." at bounding box center [588, 341] width 579 height 51
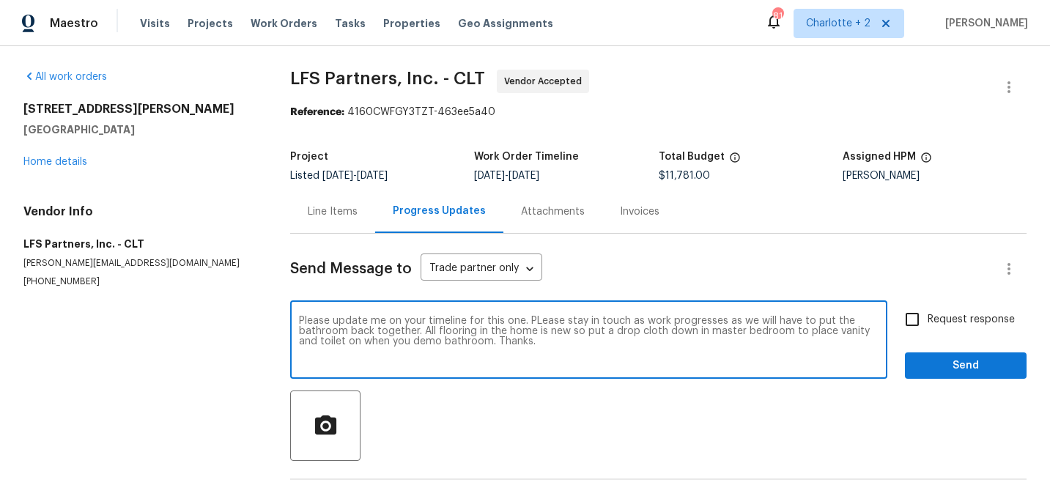
click at [540, 323] on textarea "Please update me on your timeline for this one. PLease stay in touch as work pr…" at bounding box center [588, 341] width 579 height 51
type textarea "Please update me on your timeline for this one. Please stay in touch as work pr…"
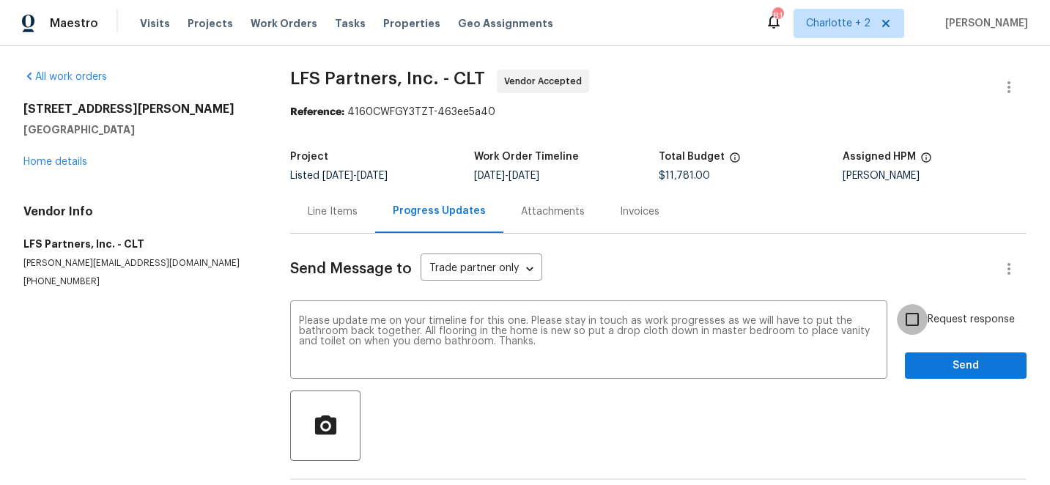
click at [918, 319] on input "Request response" at bounding box center [912, 319] width 31 height 31
checkbox input "true"
click at [955, 368] on span "Send" at bounding box center [965, 366] width 98 height 18
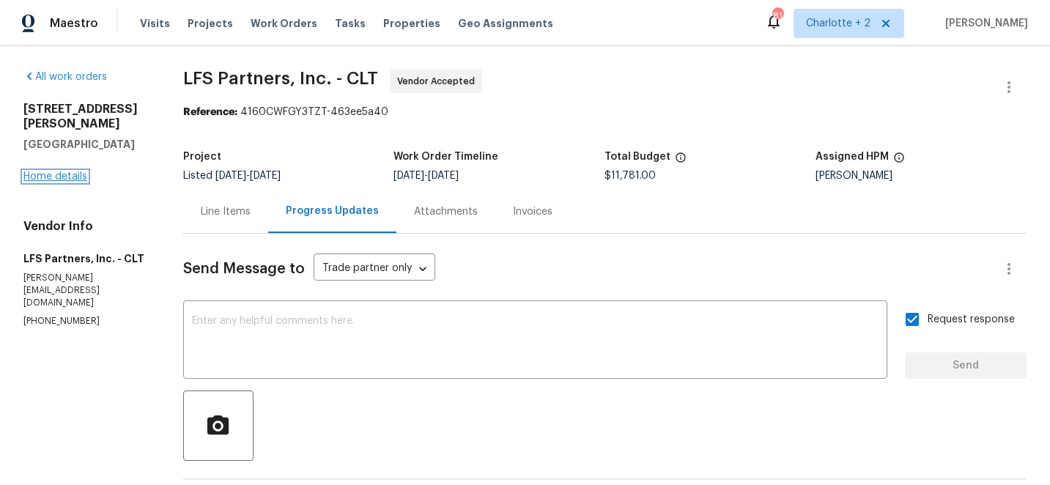
click at [70, 171] on link "Home details" at bounding box center [55, 176] width 64 height 10
